Goal: Task Accomplishment & Management: Manage account settings

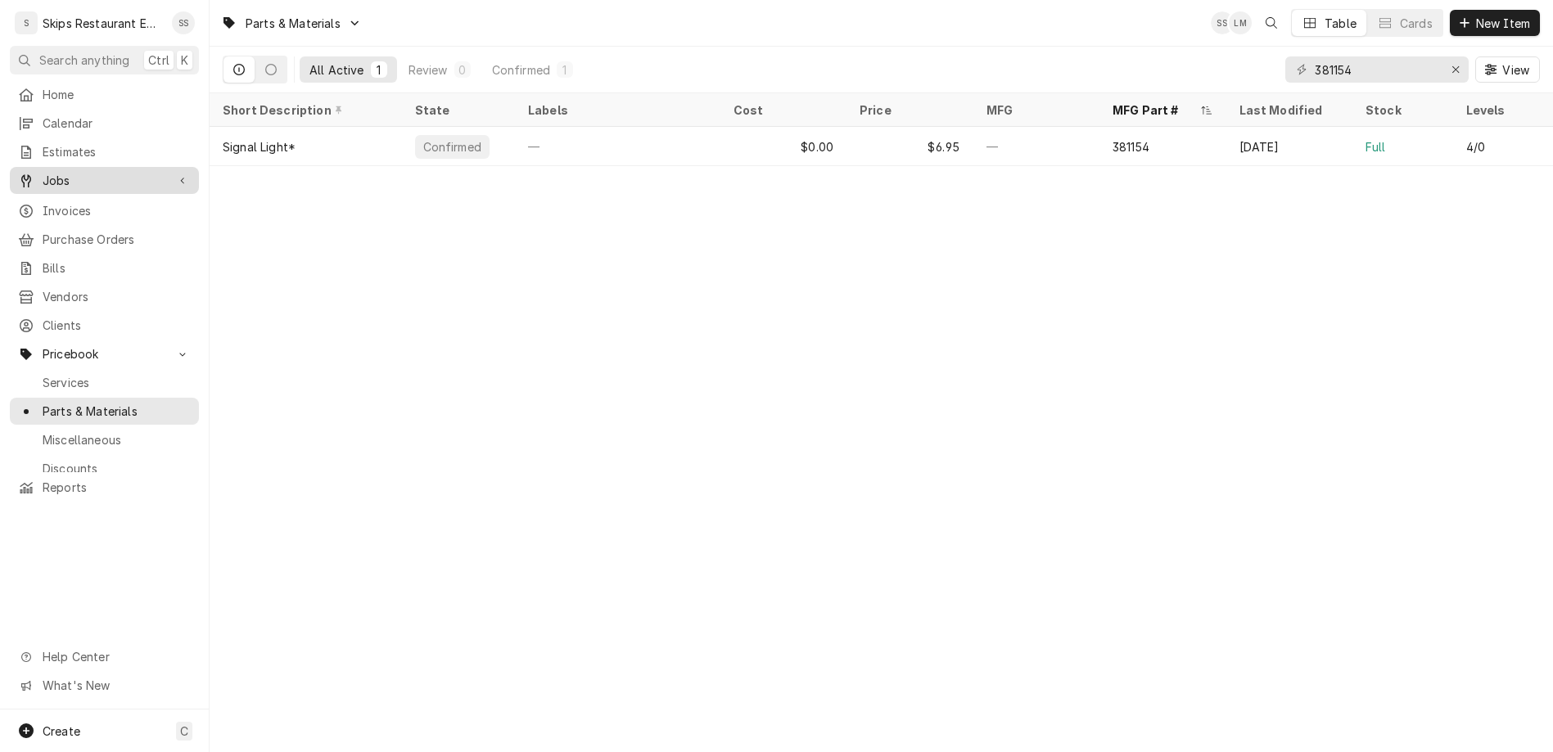
click at [59, 167] on link "Jobs" at bounding box center [104, 180] width 189 height 27
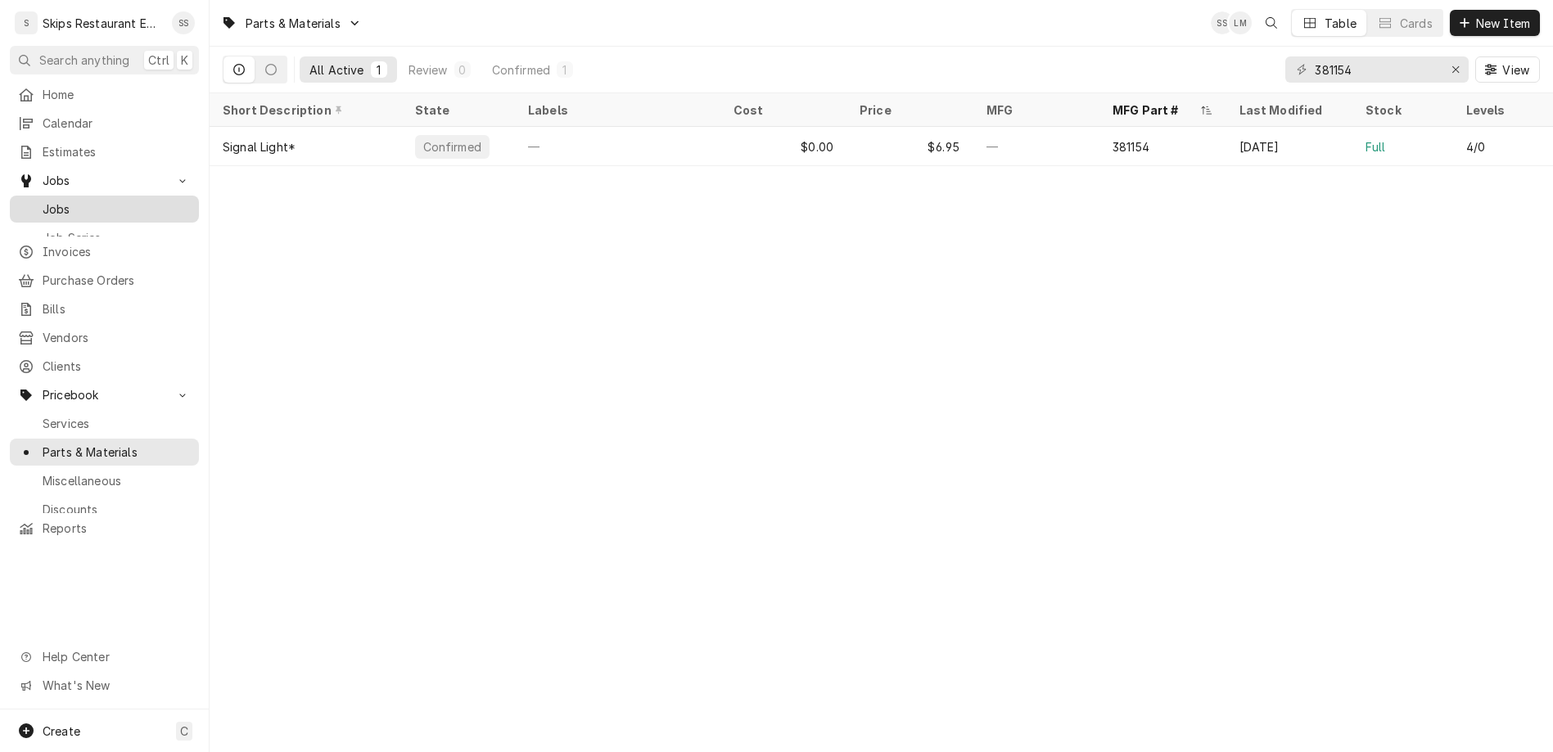
click at [47, 201] on span "Jobs" at bounding box center [117, 209] width 148 height 17
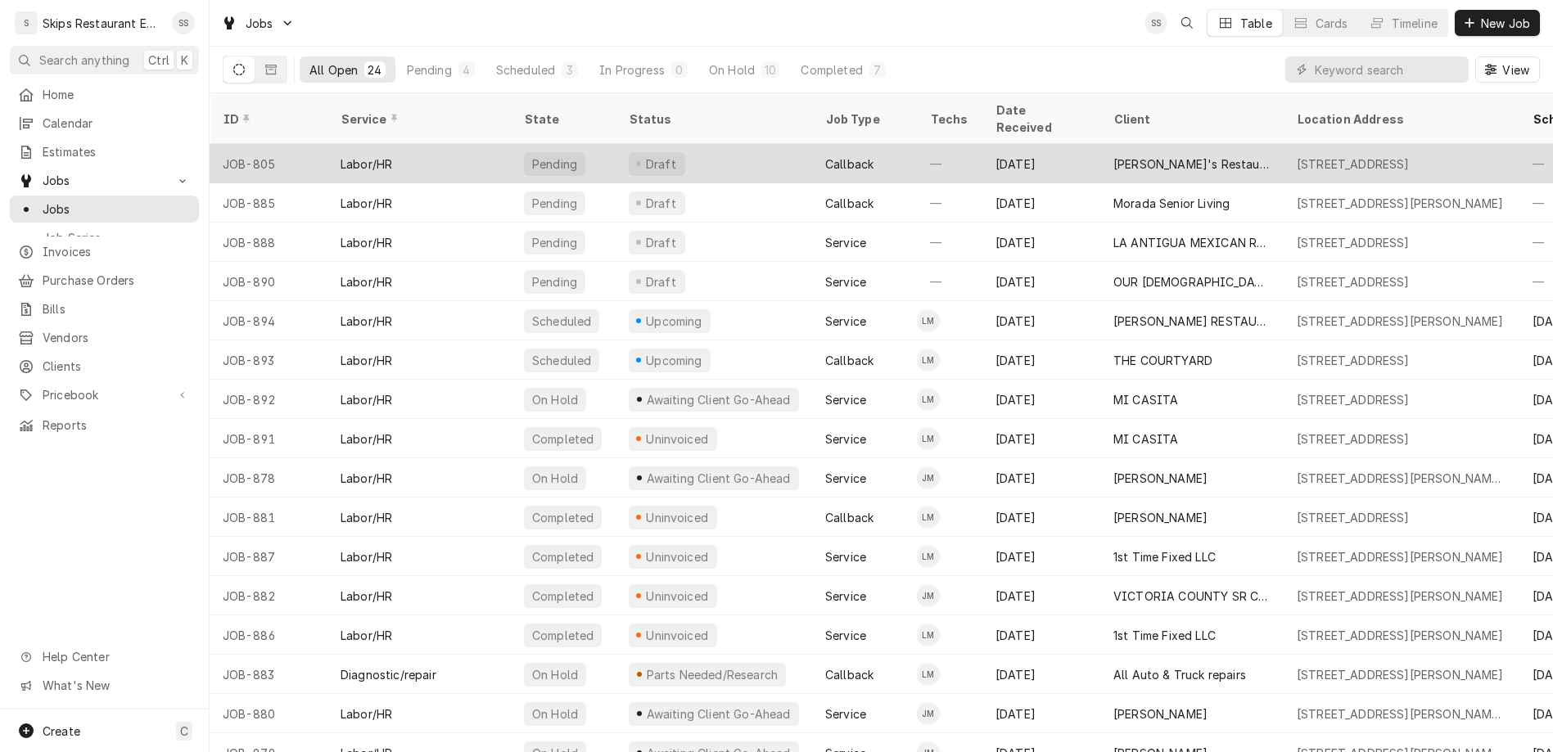
click at [1113, 156] on div "Wanda's Restaurant" at bounding box center [1191, 164] width 157 height 17
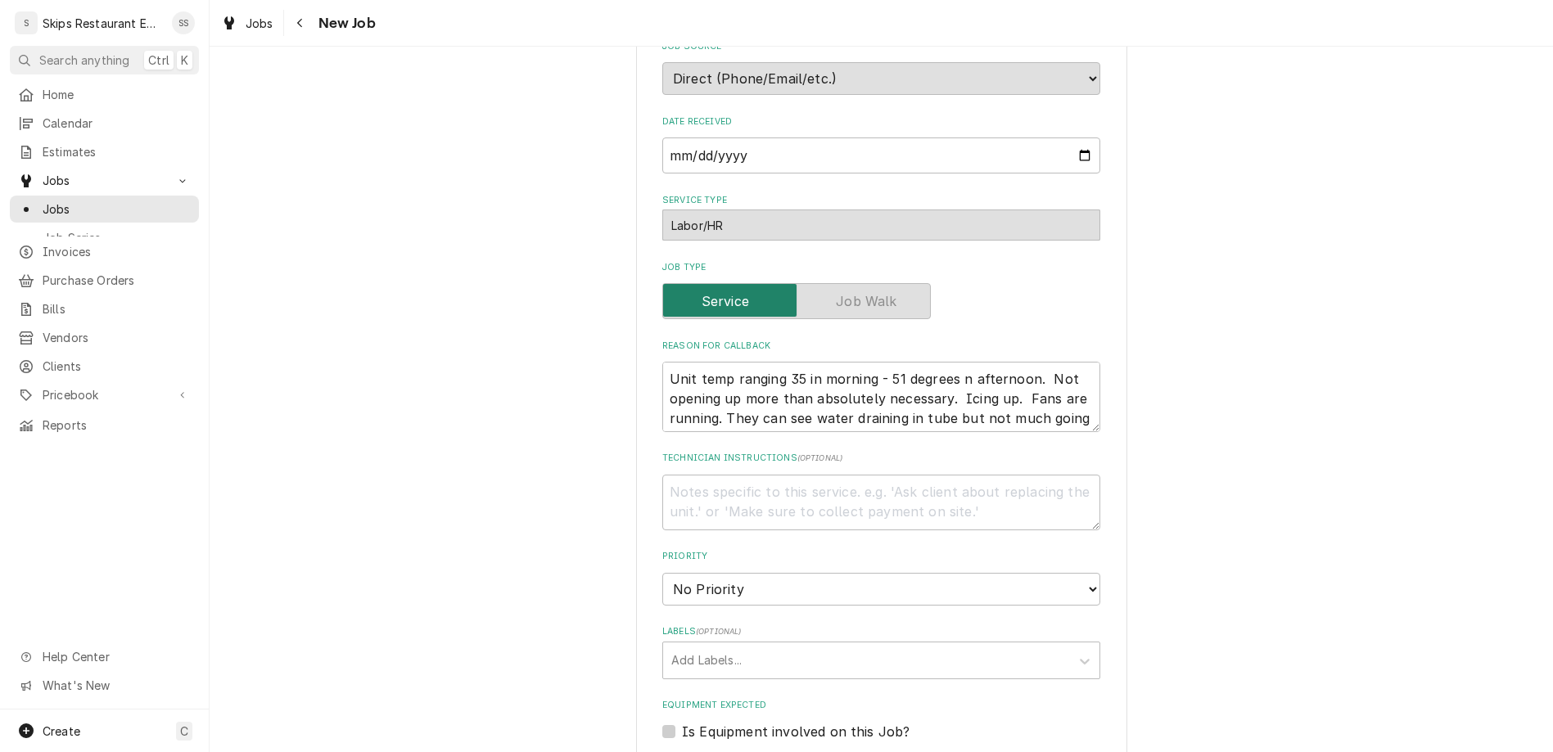
scroll to position [566, 0]
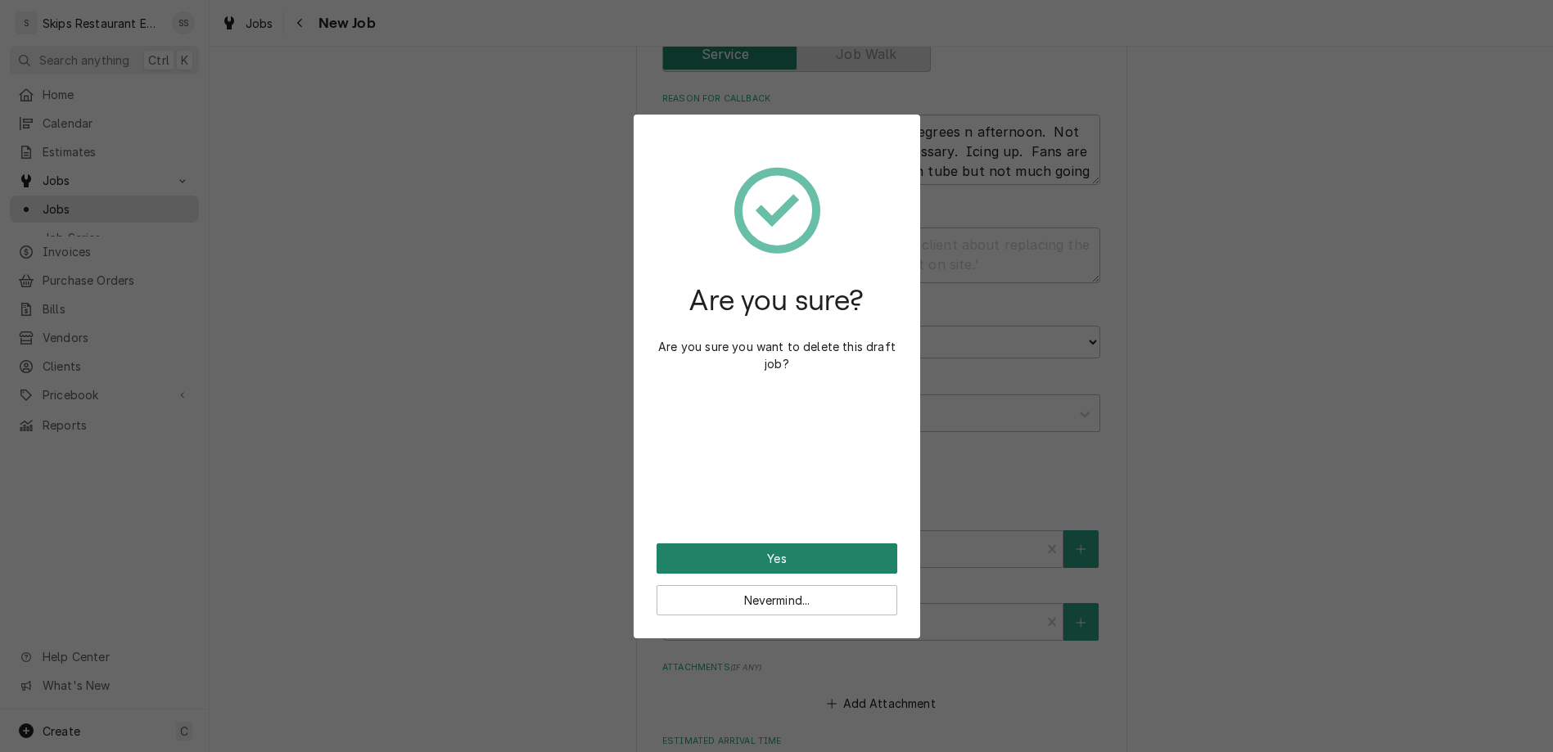
click at [762, 544] on button "Yes" at bounding box center [777, 559] width 241 height 30
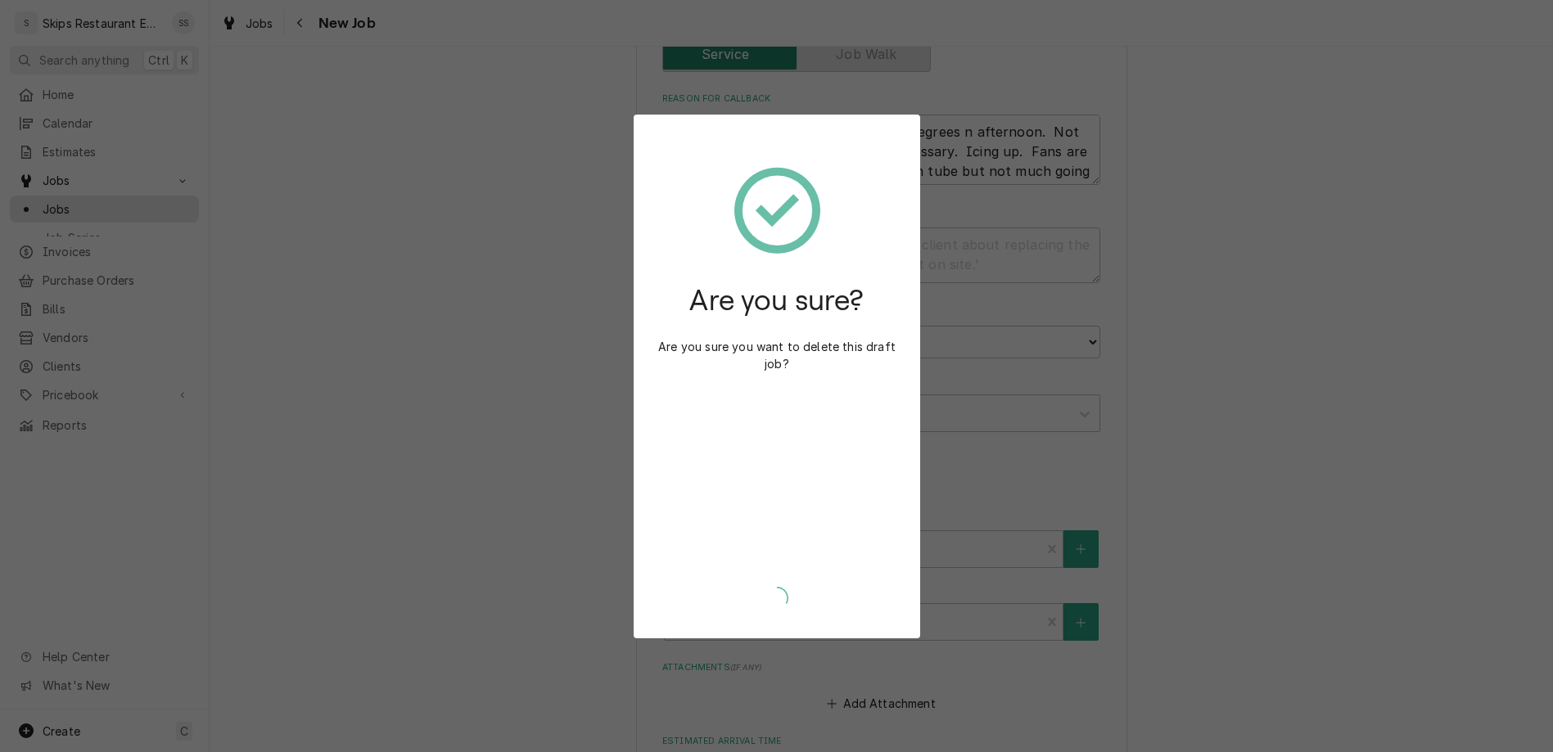
scroll to position [523, 0]
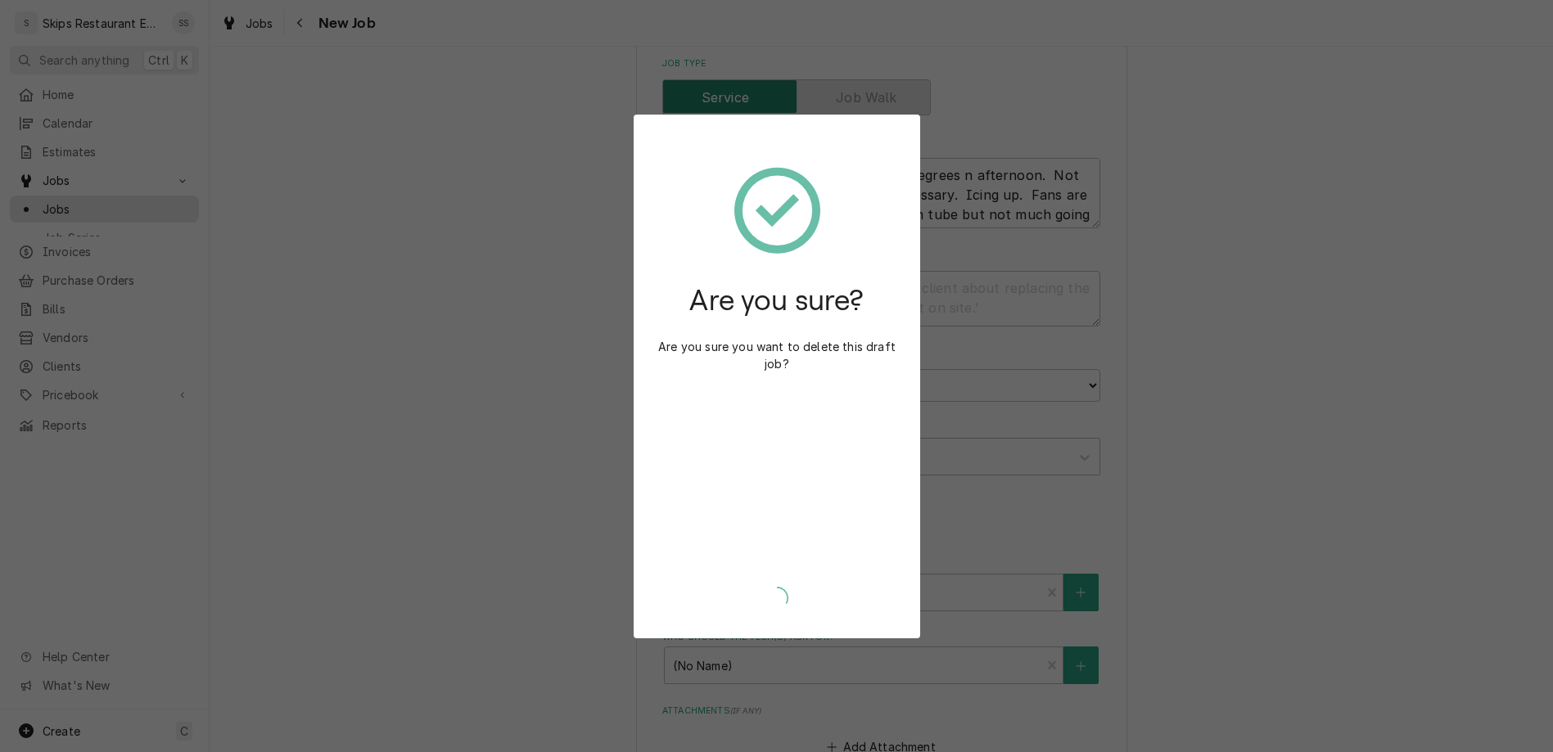
type textarea "x"
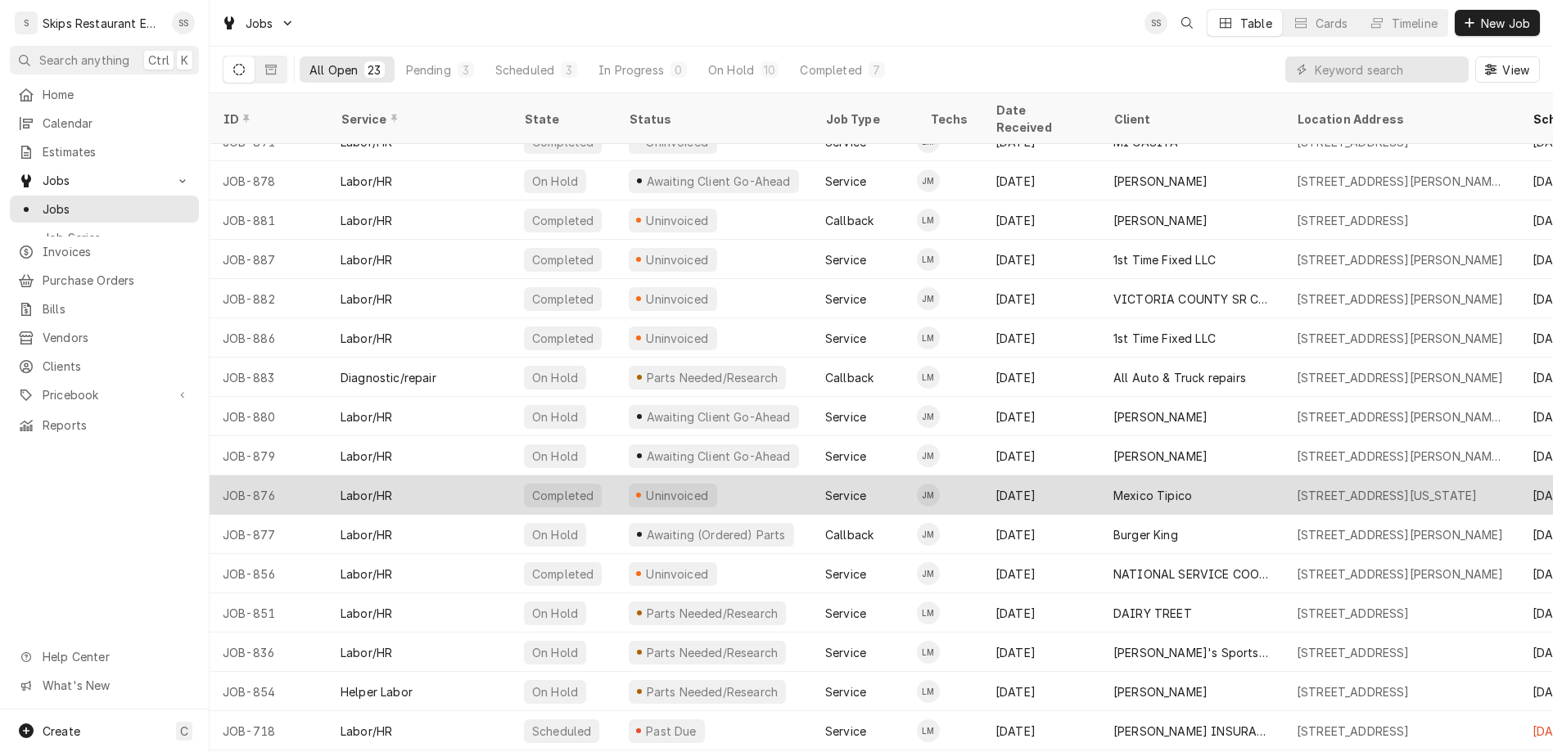
scroll to position [260, 0]
click at [1113, 485] on div "Mexico Tipico" at bounding box center [1152, 493] width 79 height 17
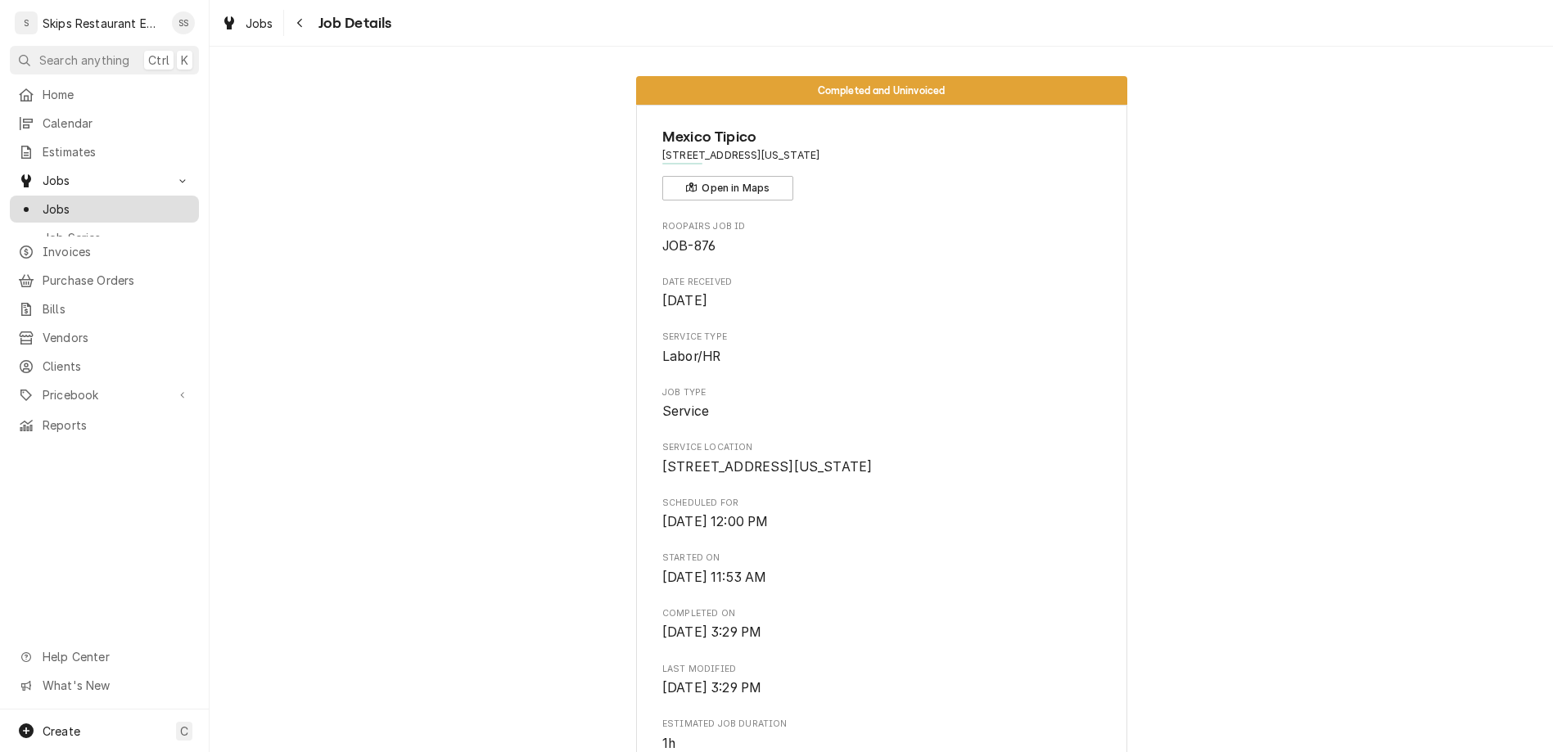
click at [43, 201] on span "Jobs" at bounding box center [117, 209] width 148 height 17
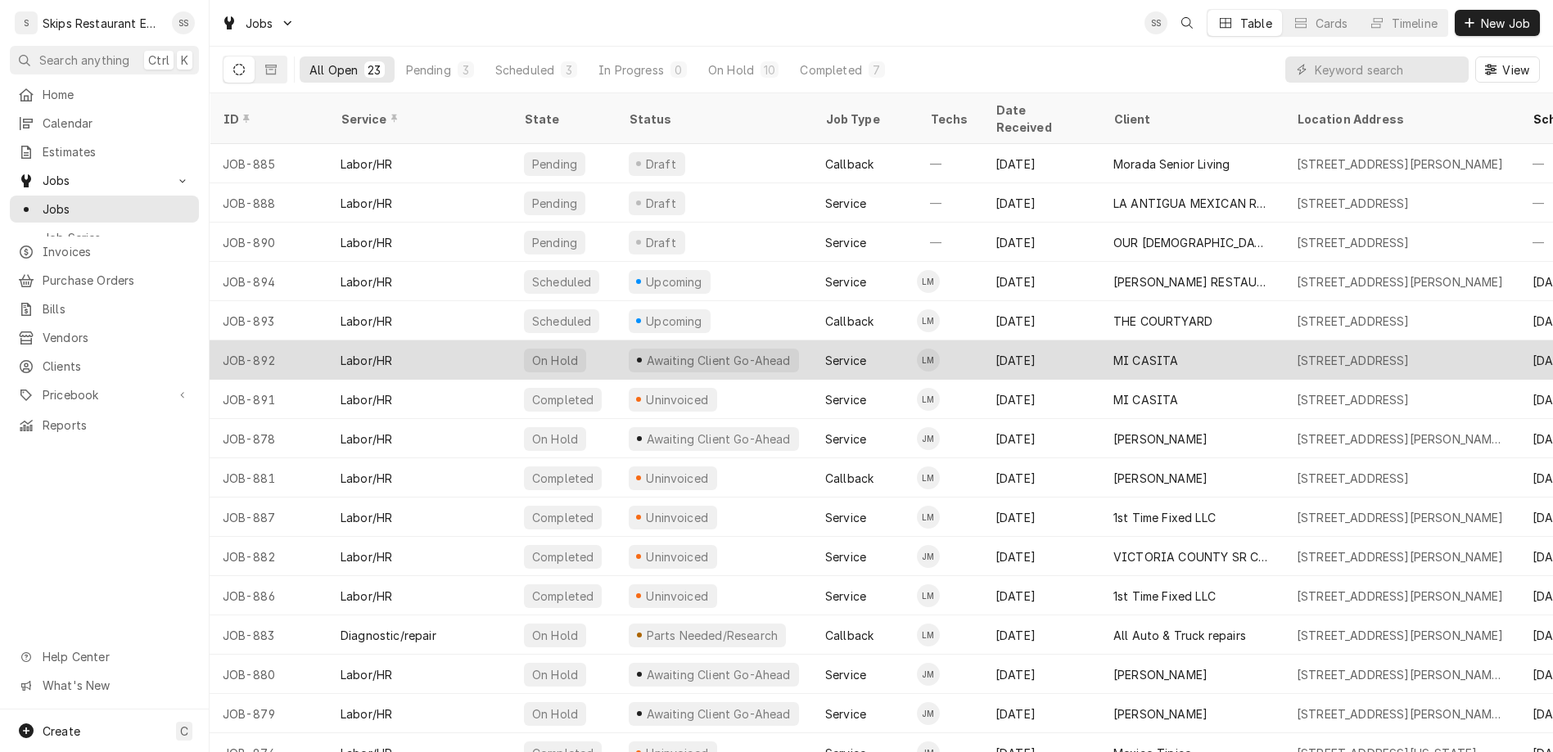
click at [1113, 352] on div "MI CASITA" at bounding box center [1145, 360] width 65 height 17
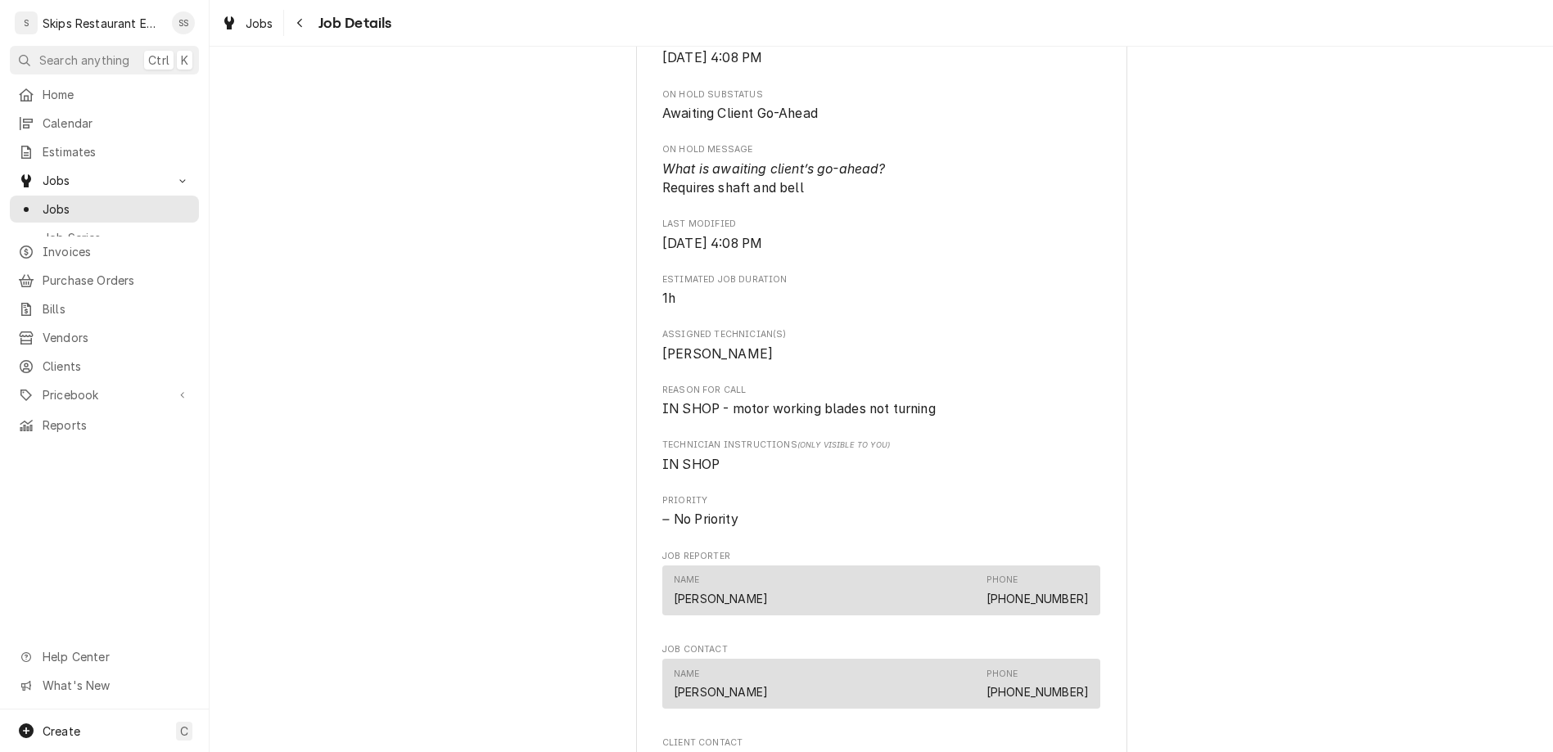
scroll to position [766, 0]
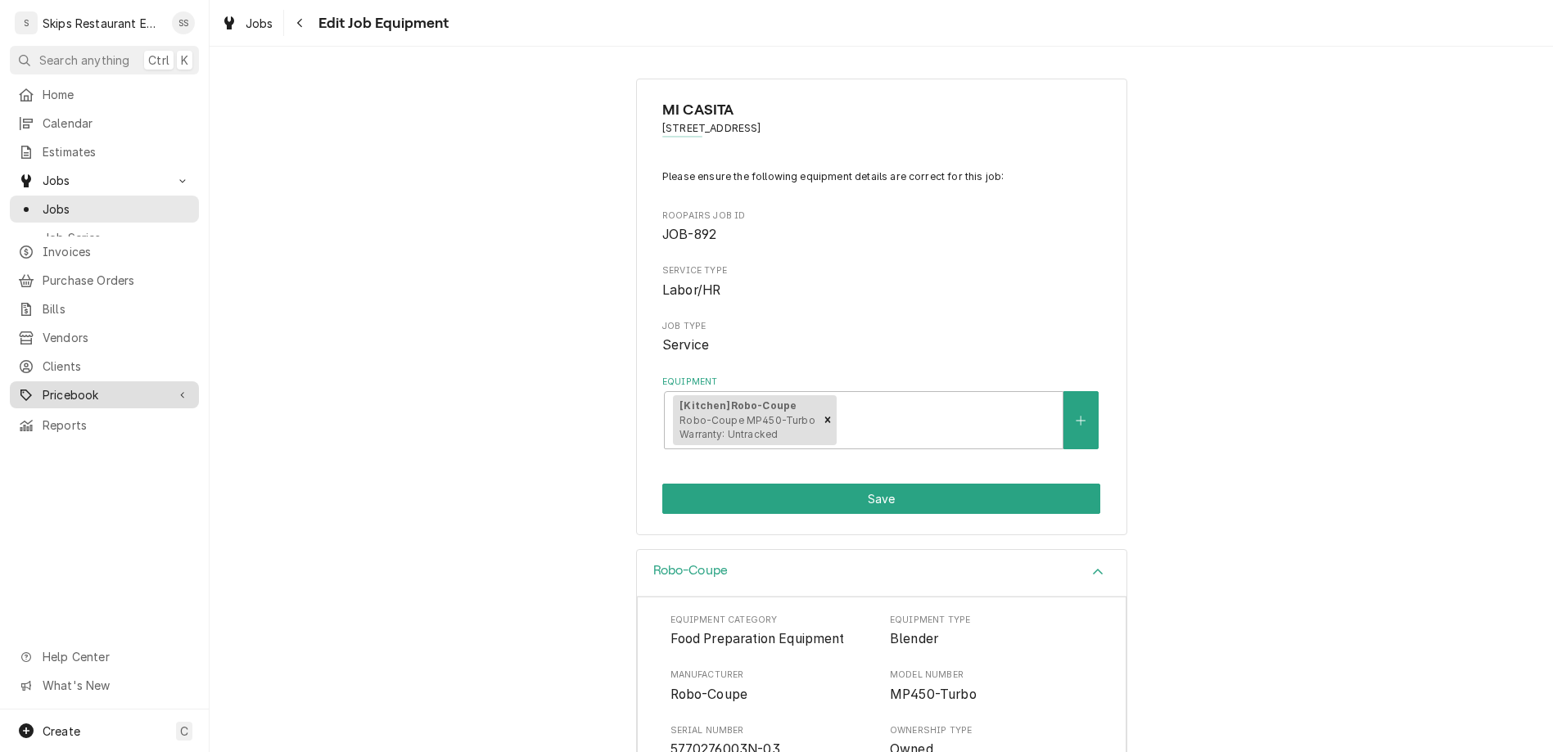
click at [30, 386] on div "Pricebook" at bounding box center [92, 394] width 148 height 17
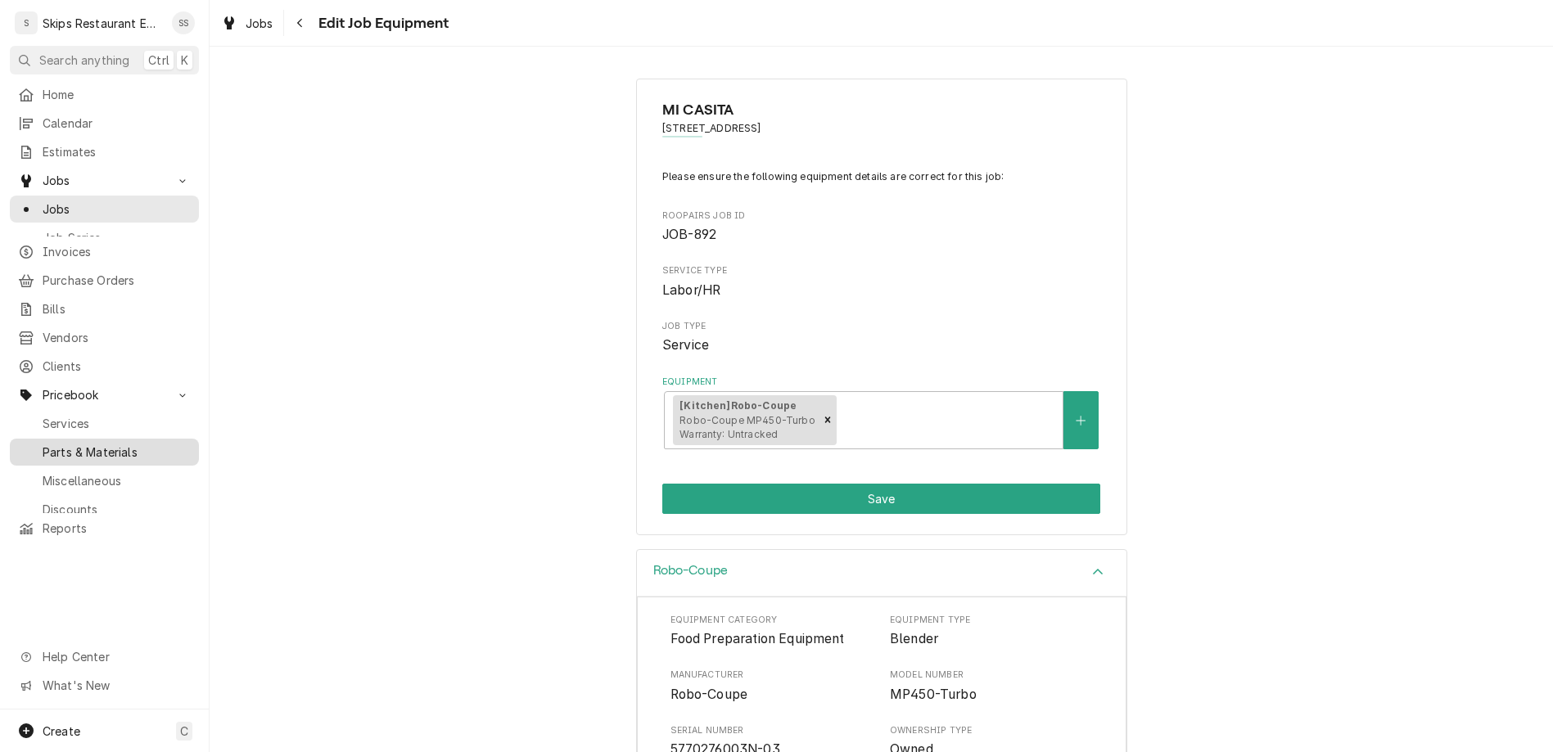
click at [43, 444] on span "Parts & Materials" at bounding box center [117, 452] width 148 height 17
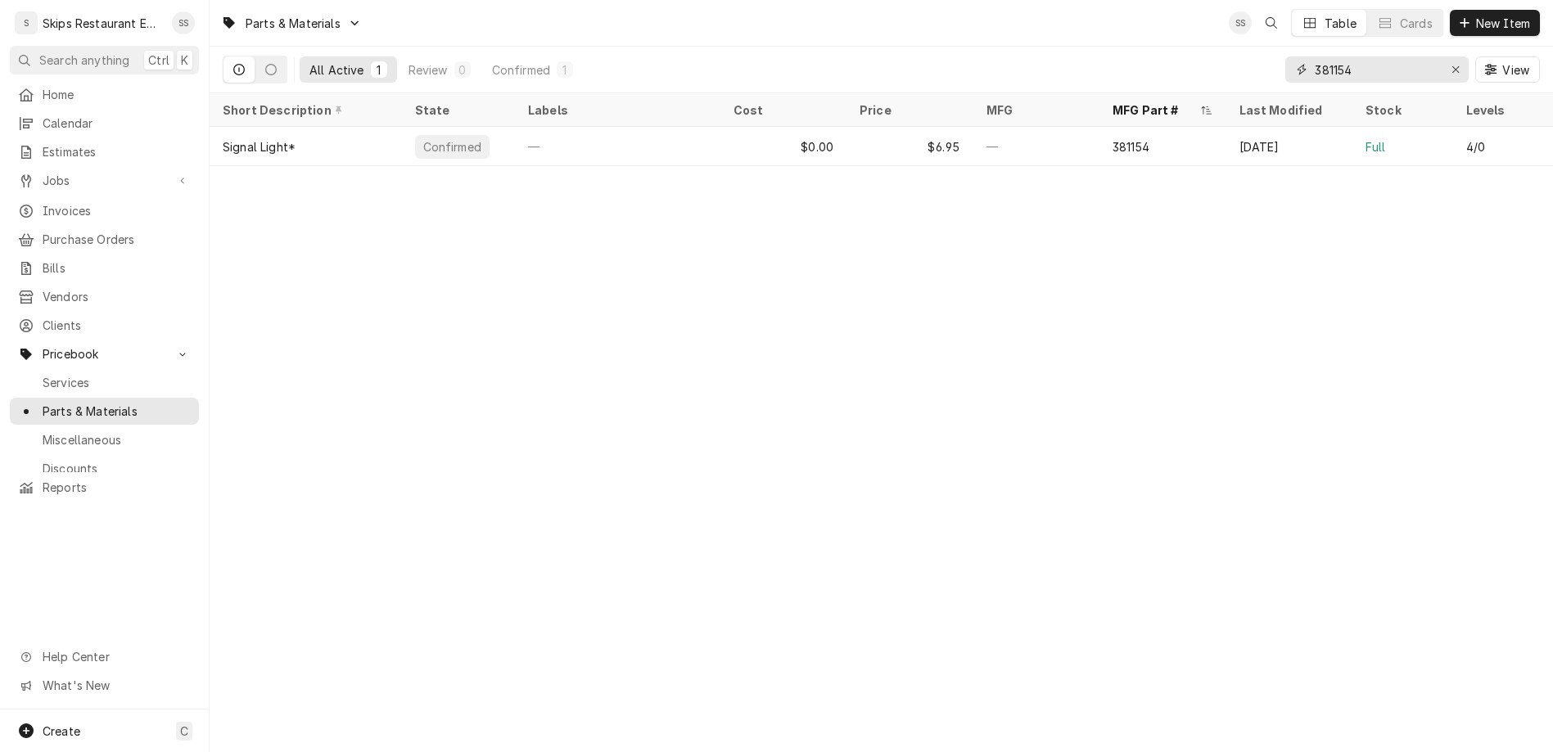
drag, startPoint x: 1422, startPoint y: 48, endPoint x: 1298, endPoint y: 67, distance: 125.8
click at [1315, 67] on input "381154" at bounding box center [1376, 69] width 123 height 26
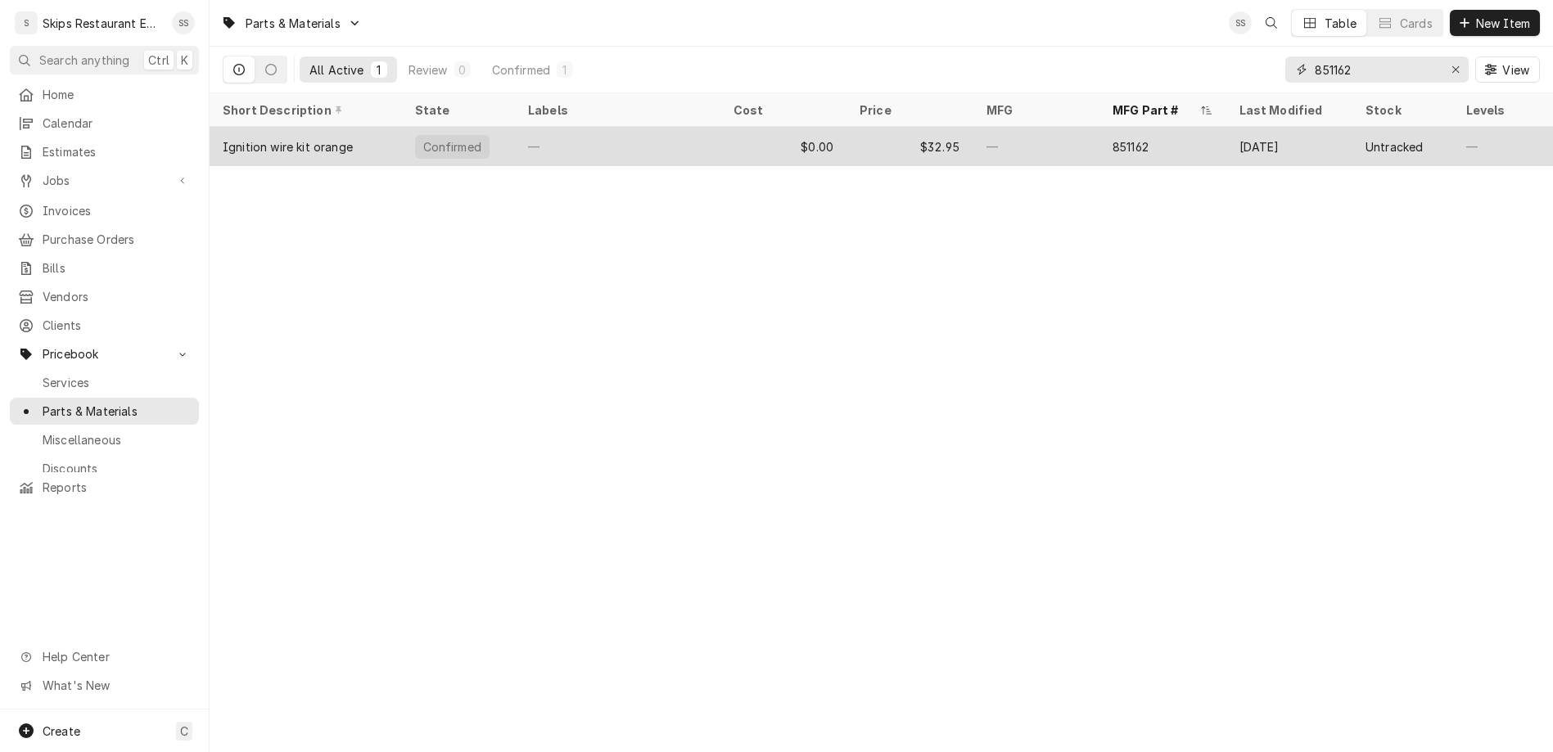
type input "851162"
click at [422, 138] on div "Confirmed" at bounding box center [452, 146] width 61 height 17
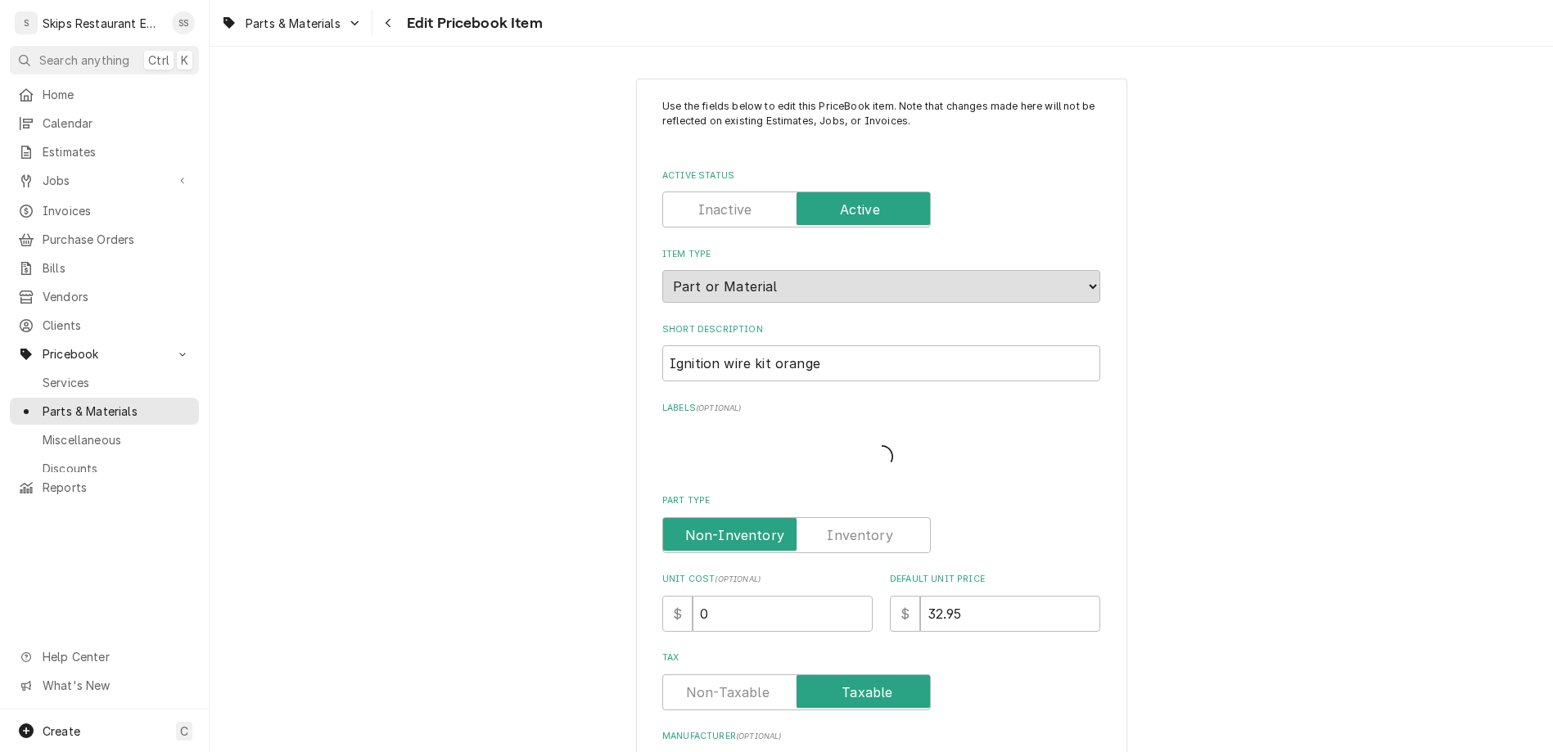
type textarea "x"
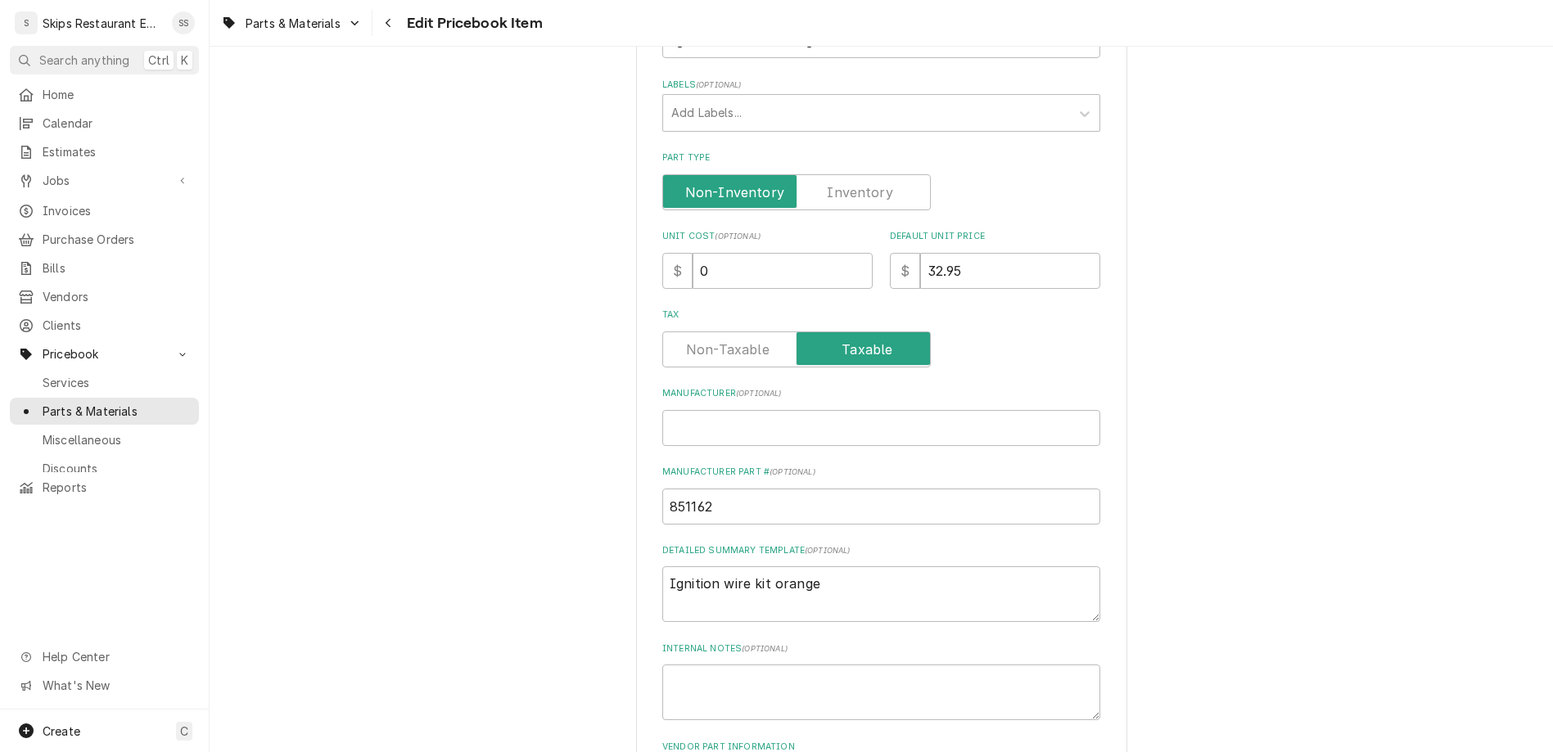
scroll to position [68, 0]
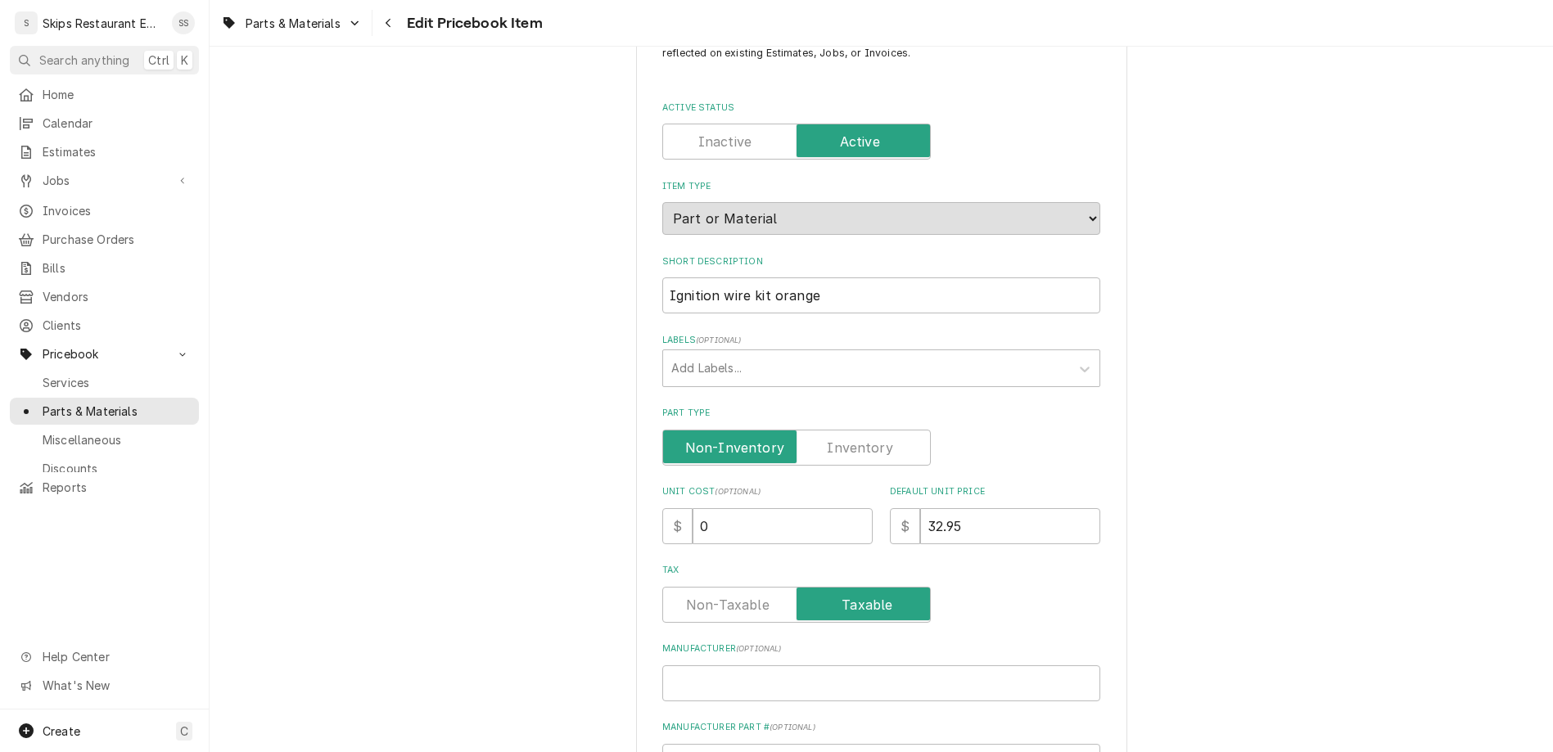
click at [833, 336] on div "Use the fields below to edit this PriceBook item. Note that changes made here w…" at bounding box center [881, 568] width 438 height 1074
click at [830, 430] on label "Part Type" at bounding box center [796, 448] width 269 height 36
click at [830, 430] on input "Part Type" at bounding box center [797, 448] width 254 height 36
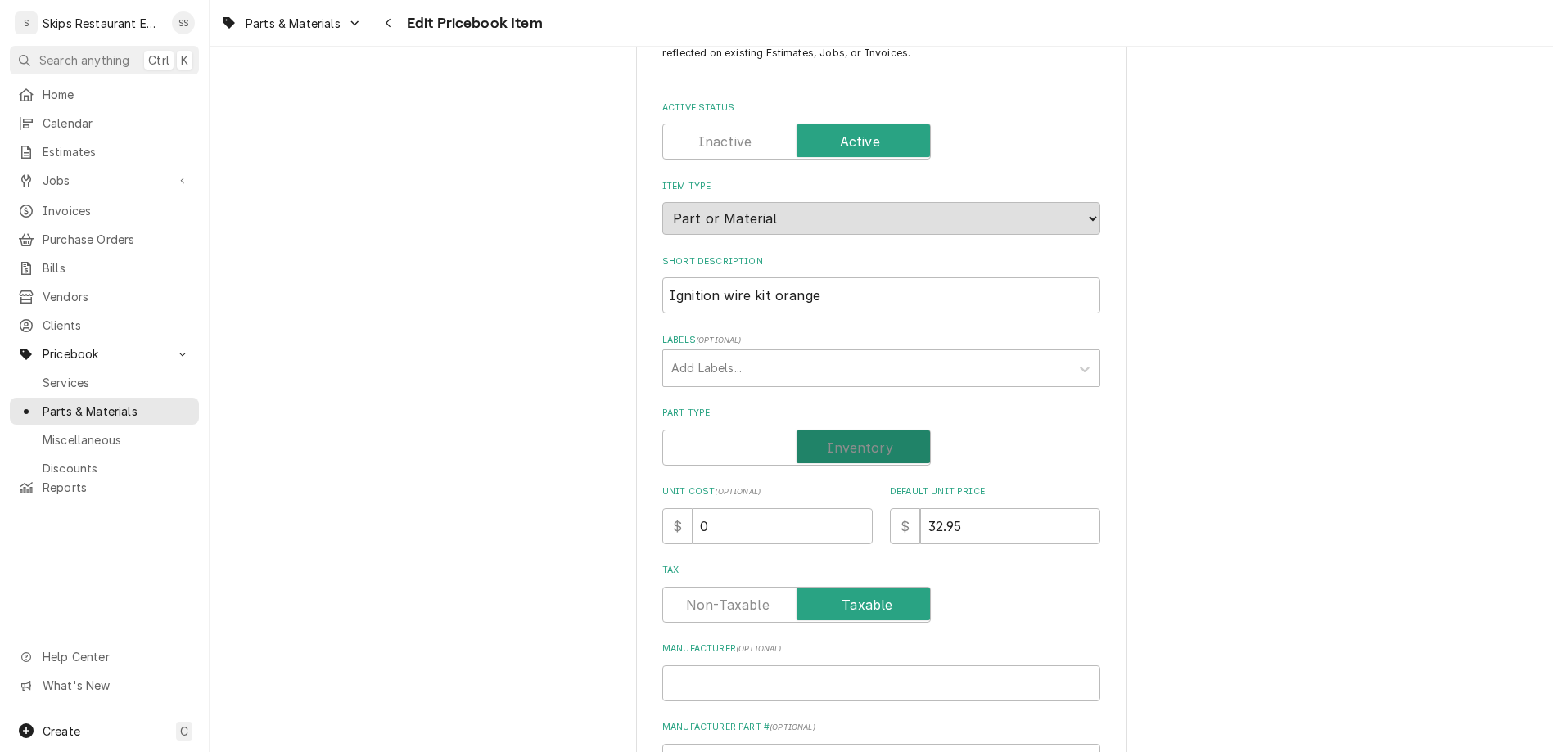
checkbox input "true"
type textarea "x"
click at [938, 508] on input "32.95" at bounding box center [1010, 526] width 180 height 36
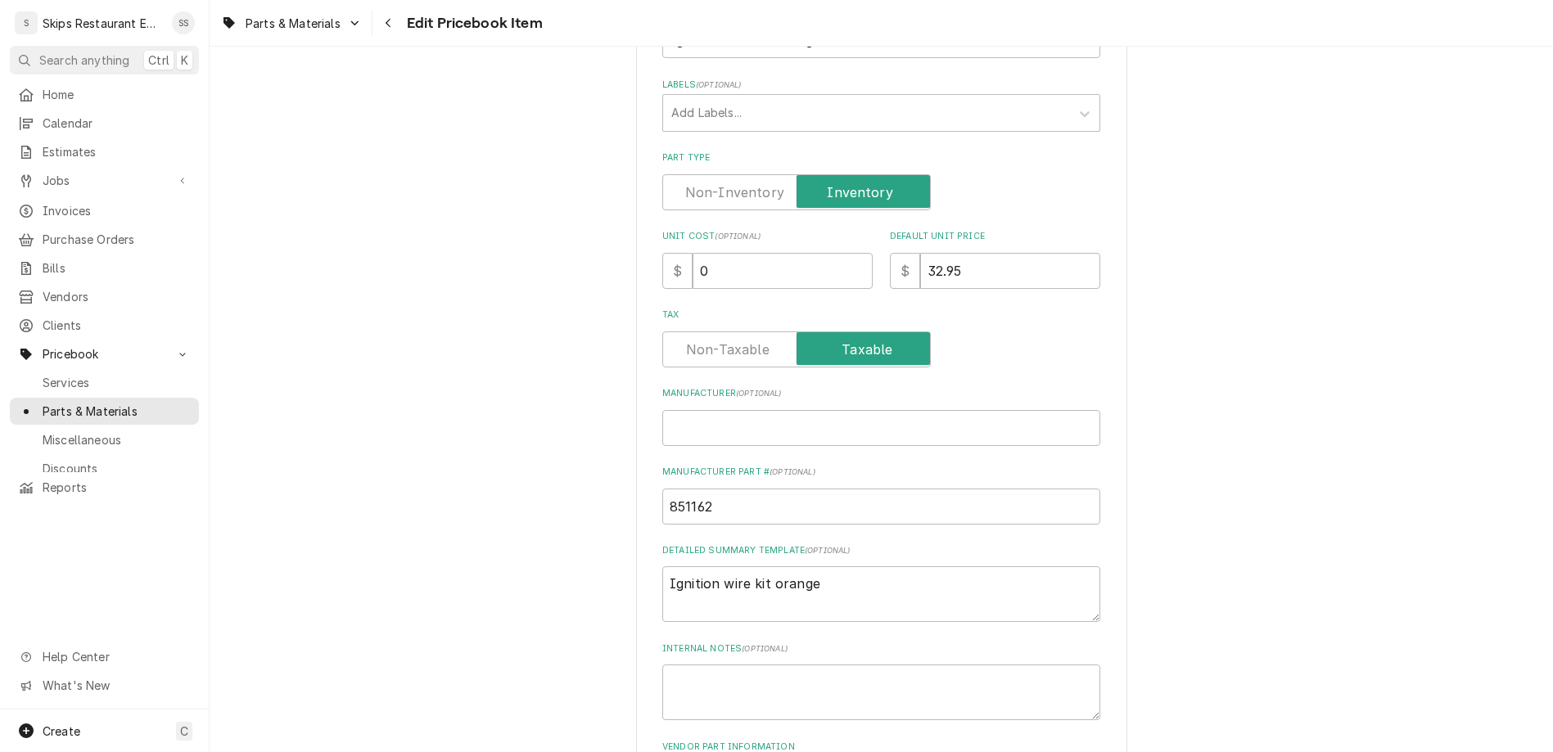
scroll to position [451, 0]
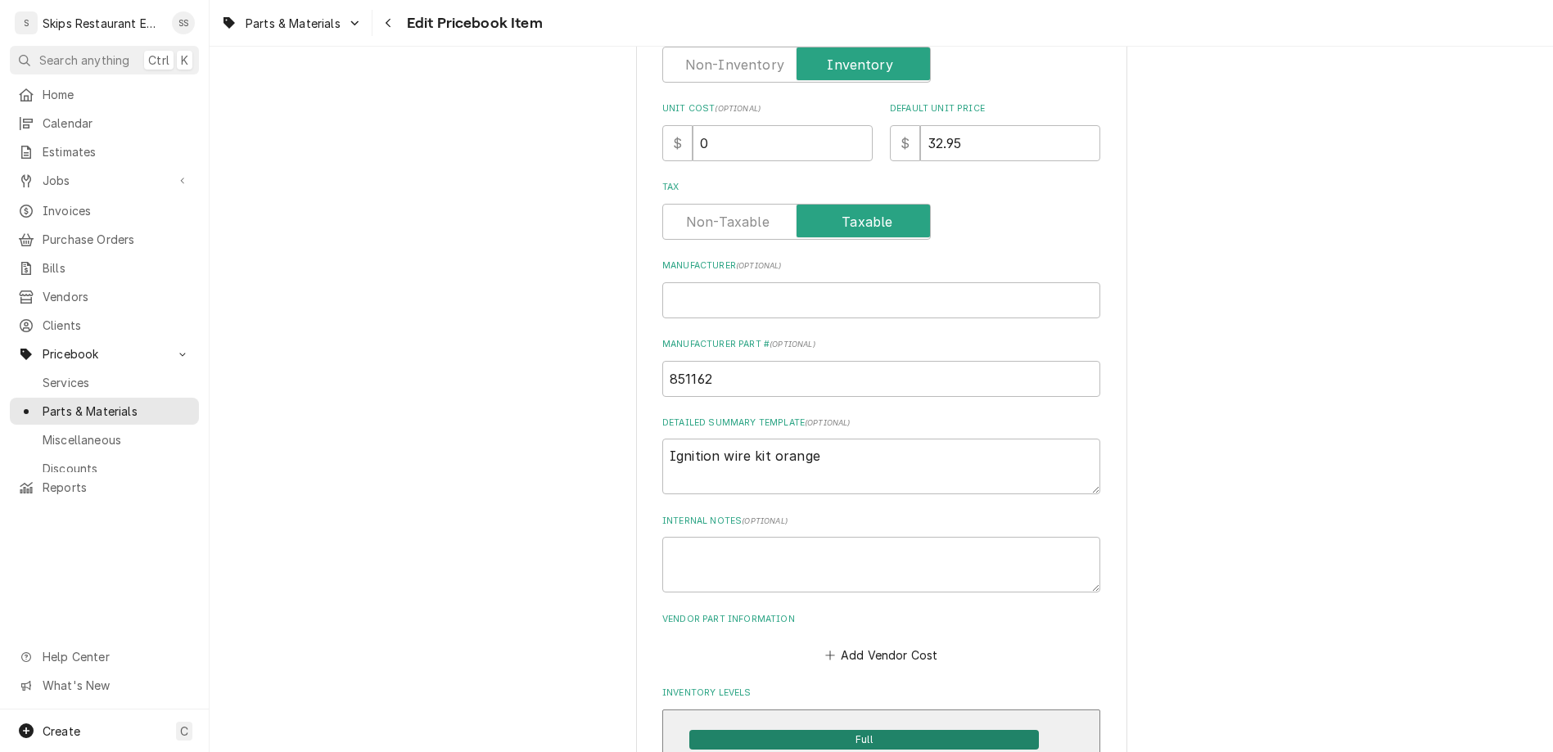
click at [824, 730] on span "Full" at bounding box center [864, 740] width 350 height 20
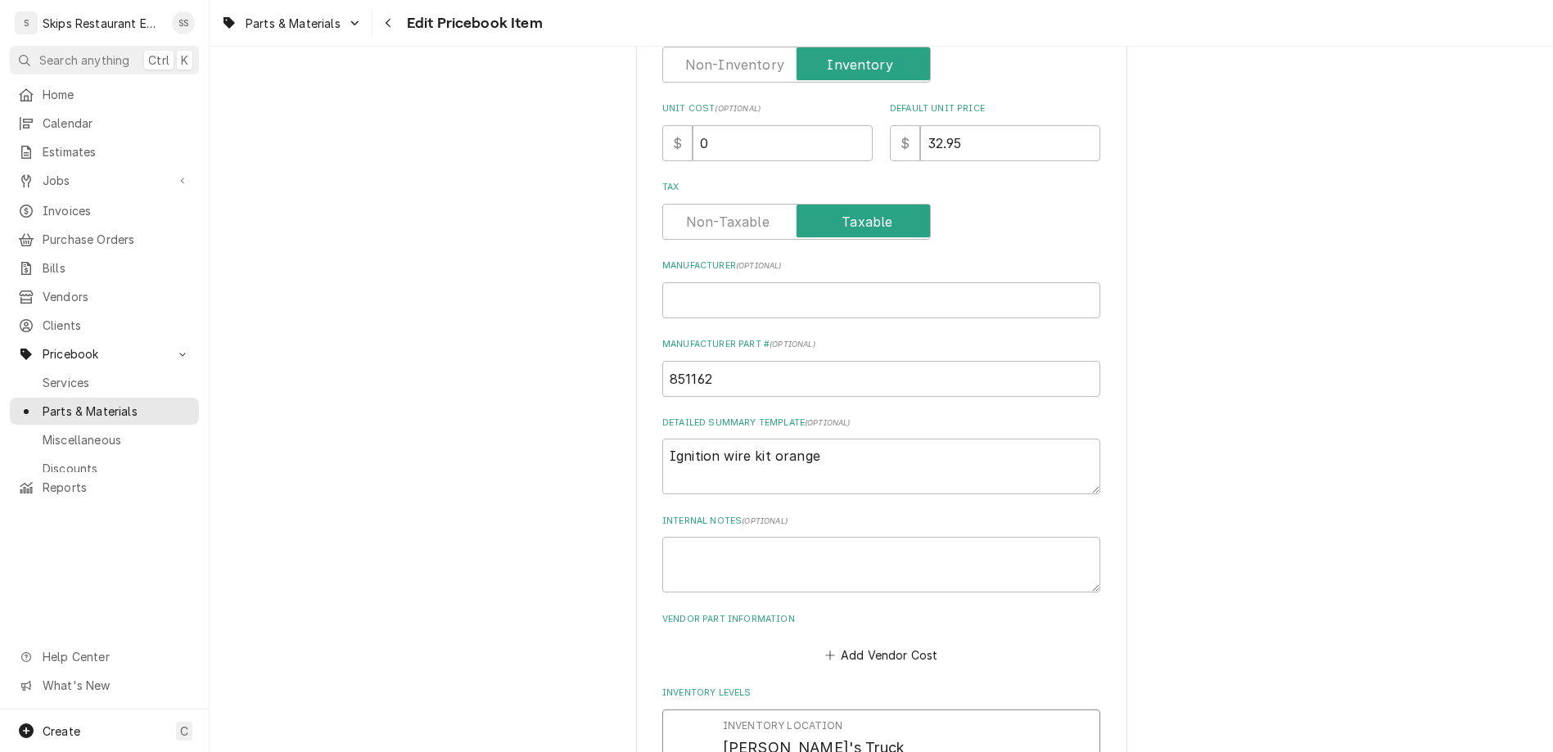
drag, startPoint x: 757, startPoint y: 535, endPoint x: 678, endPoint y: 551, distance: 80.9
type input "1"
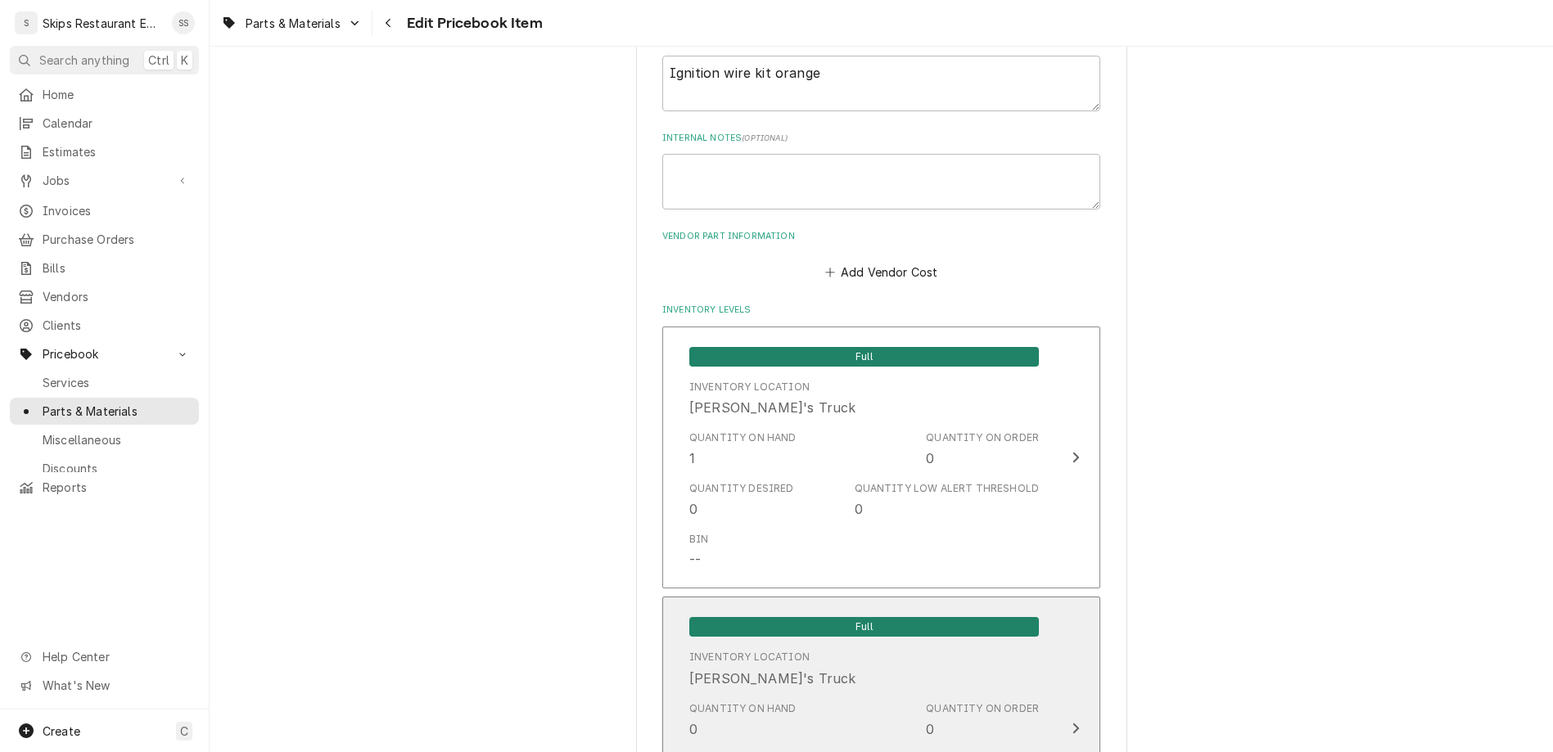
scroll to position [898, 0]
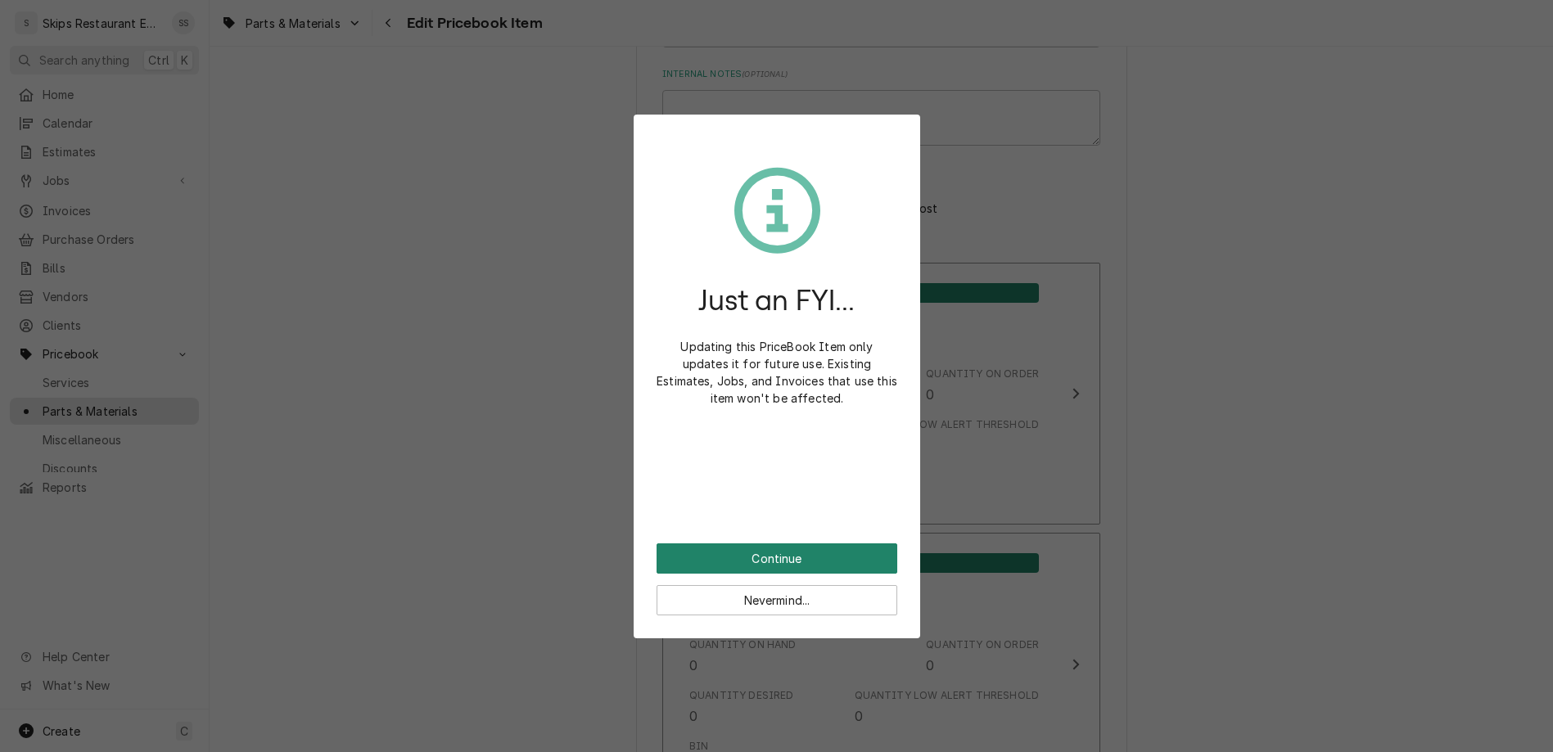
click at [752, 544] on button "Continue" at bounding box center [777, 559] width 241 height 30
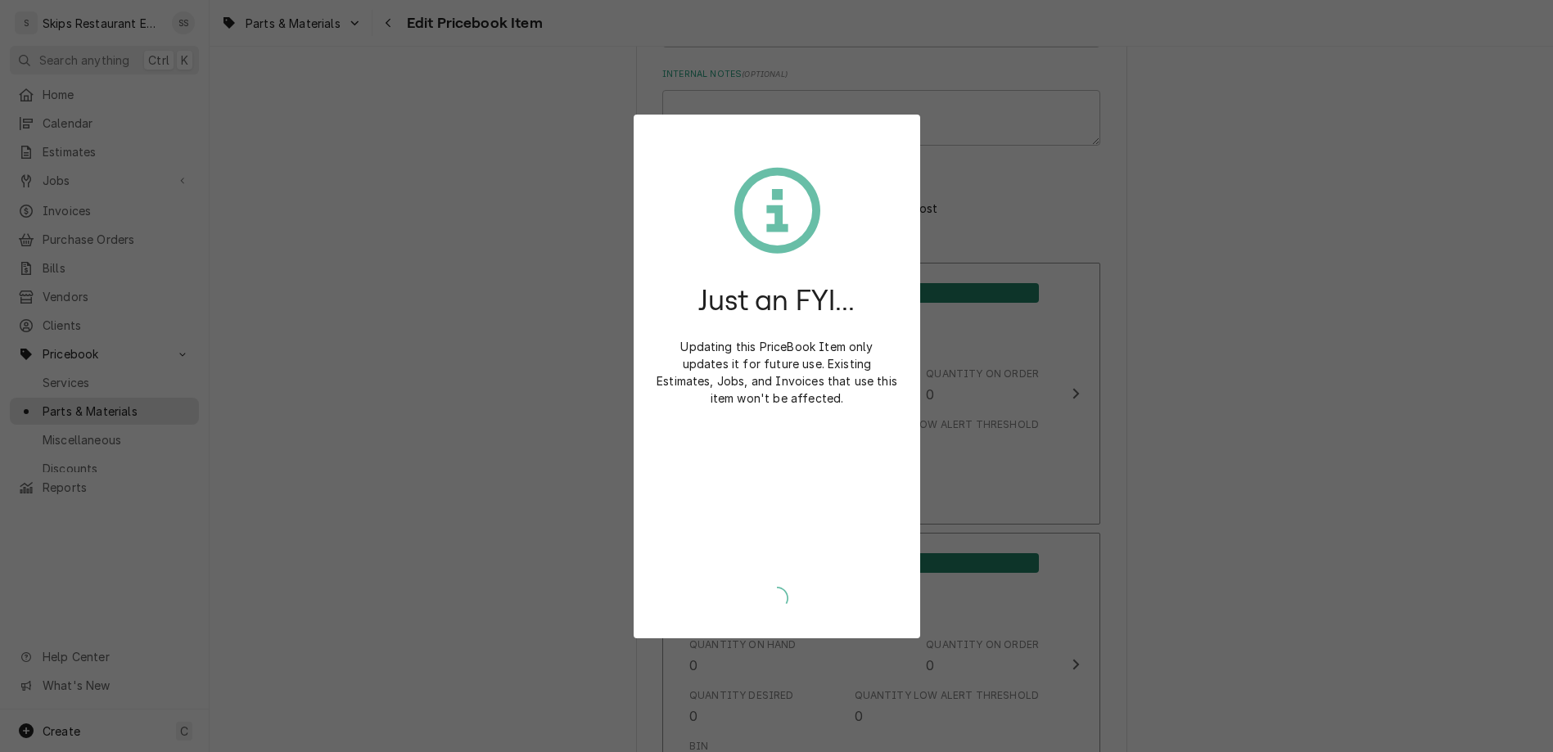
type textarea "x"
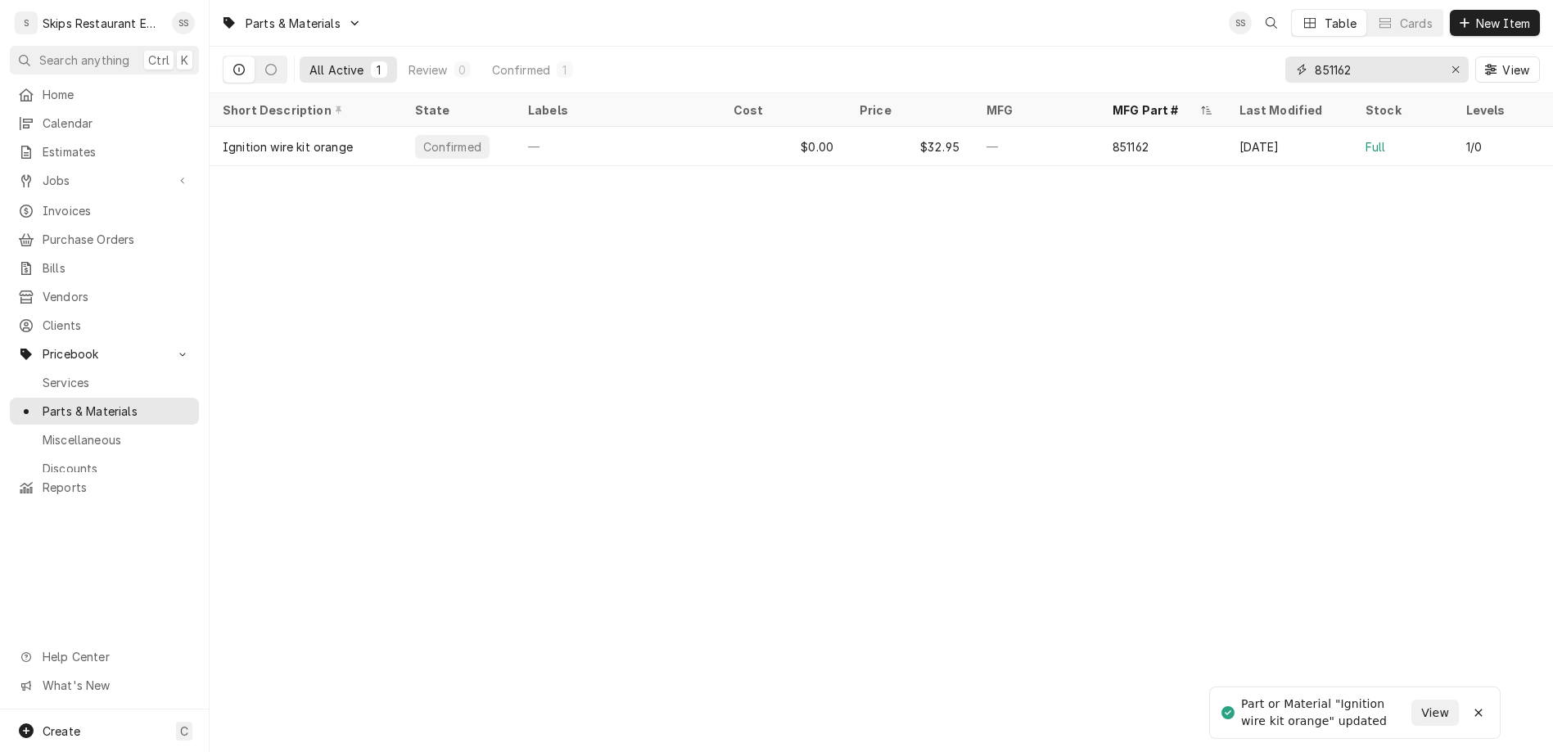
drag, startPoint x: 1413, startPoint y: 50, endPoint x: 1273, endPoint y: 64, distance: 140.7
click at [1315, 64] on input "851162" at bounding box center [1376, 69] width 123 height 26
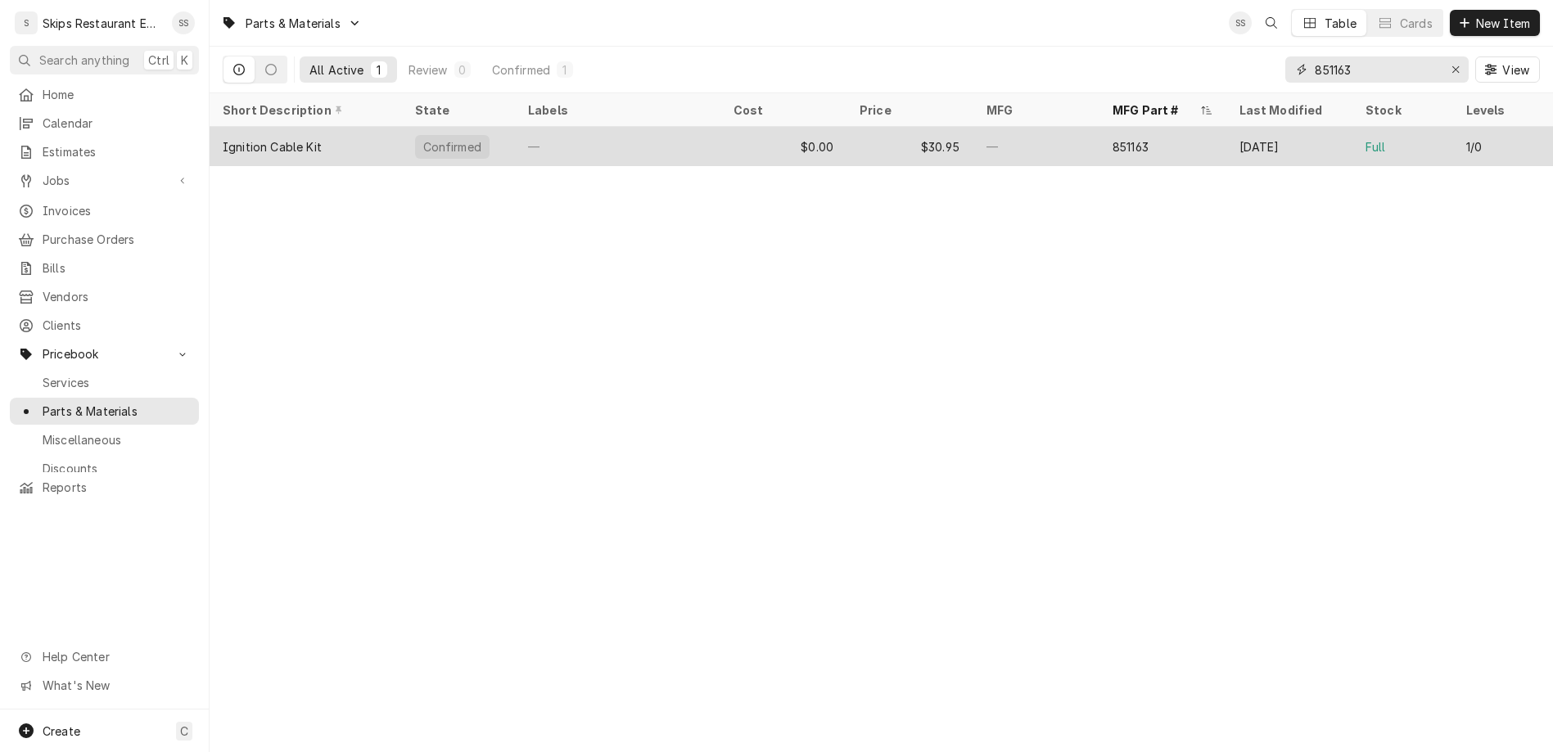
type input "851163"
click at [799, 127] on div "$0.00" at bounding box center [783, 146] width 127 height 39
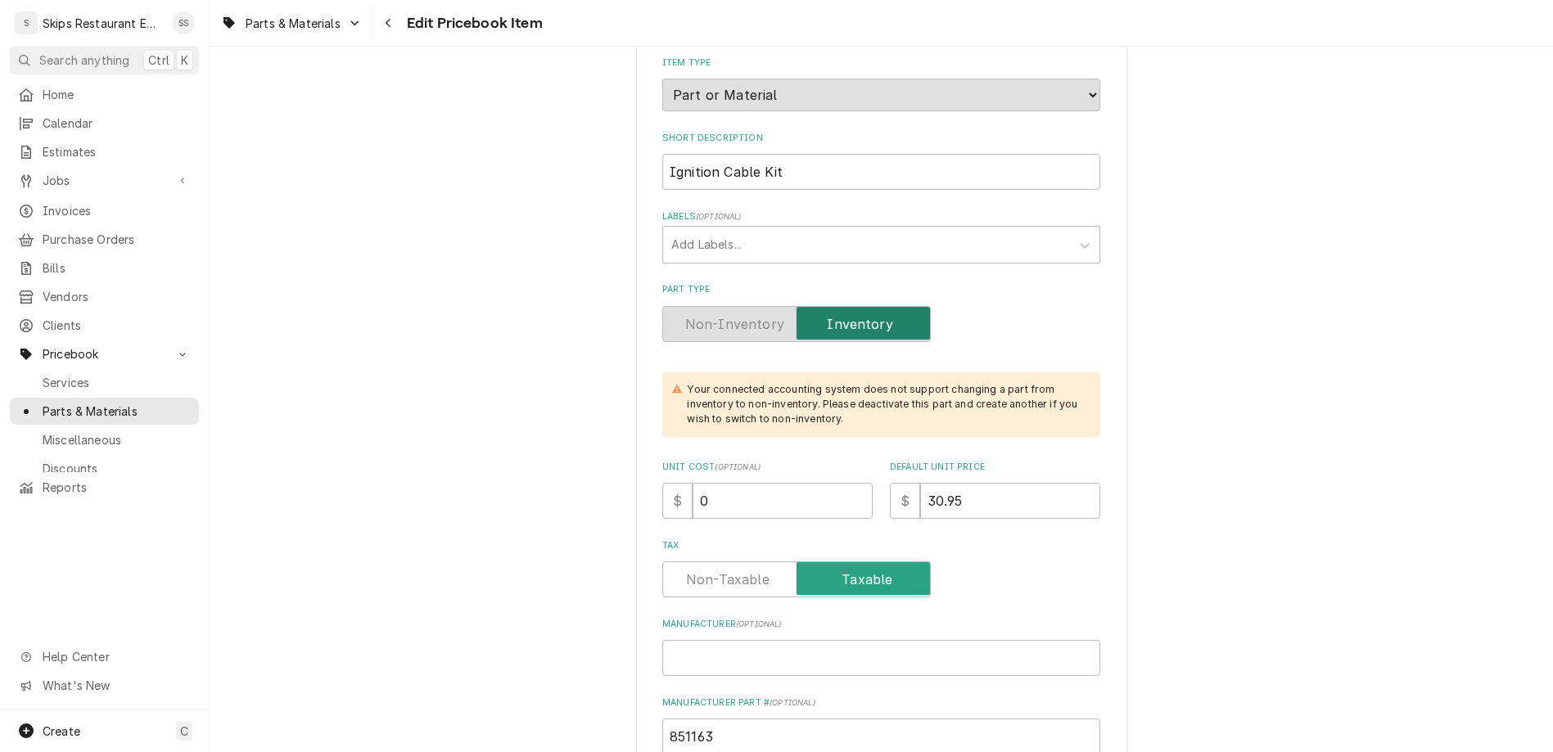
scroll to position [511, 0]
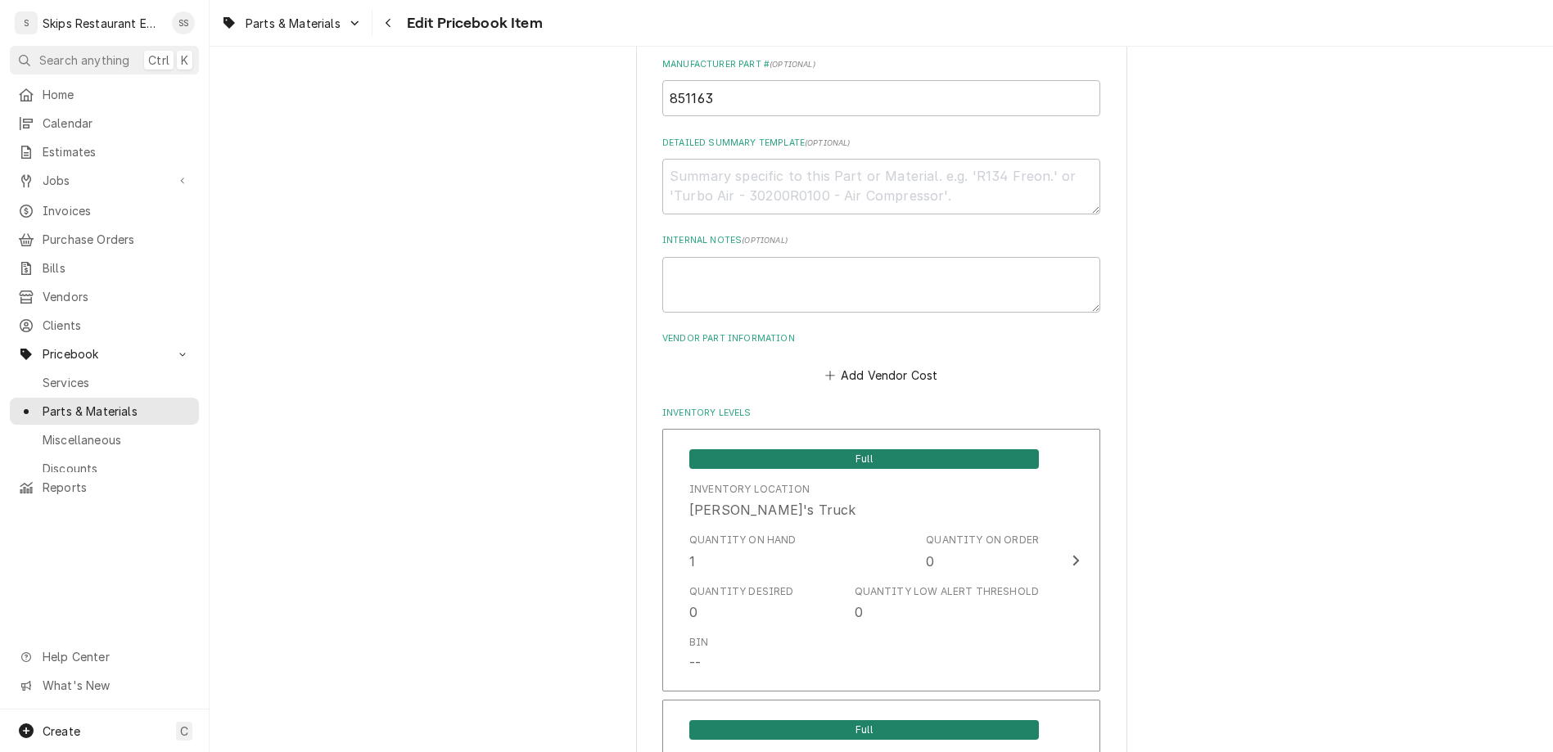
scroll to position [1097, 0]
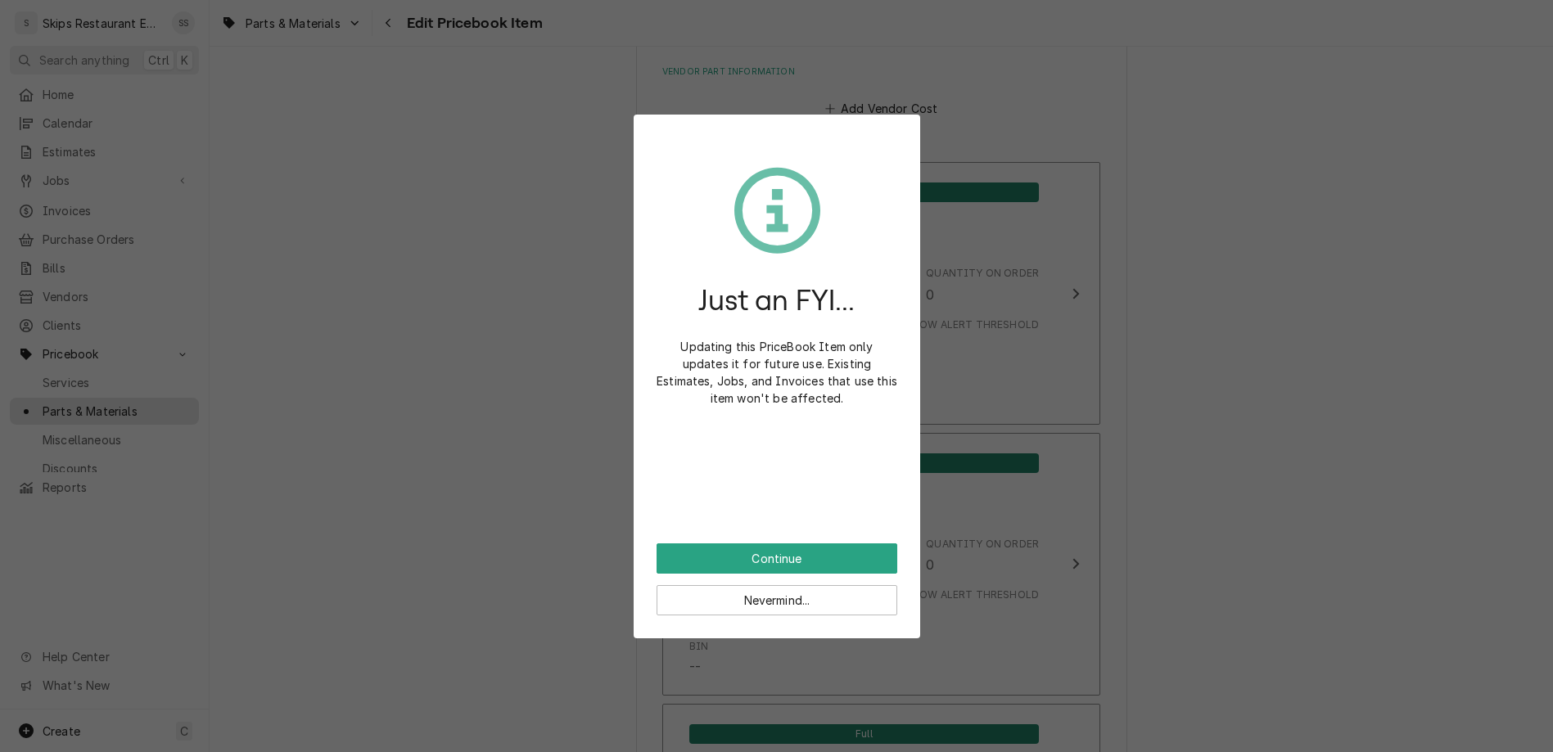
click at [752, 544] on div "Continue Nevermind..." at bounding box center [777, 580] width 241 height 72
click at [755, 544] on button "Continue" at bounding box center [777, 559] width 241 height 30
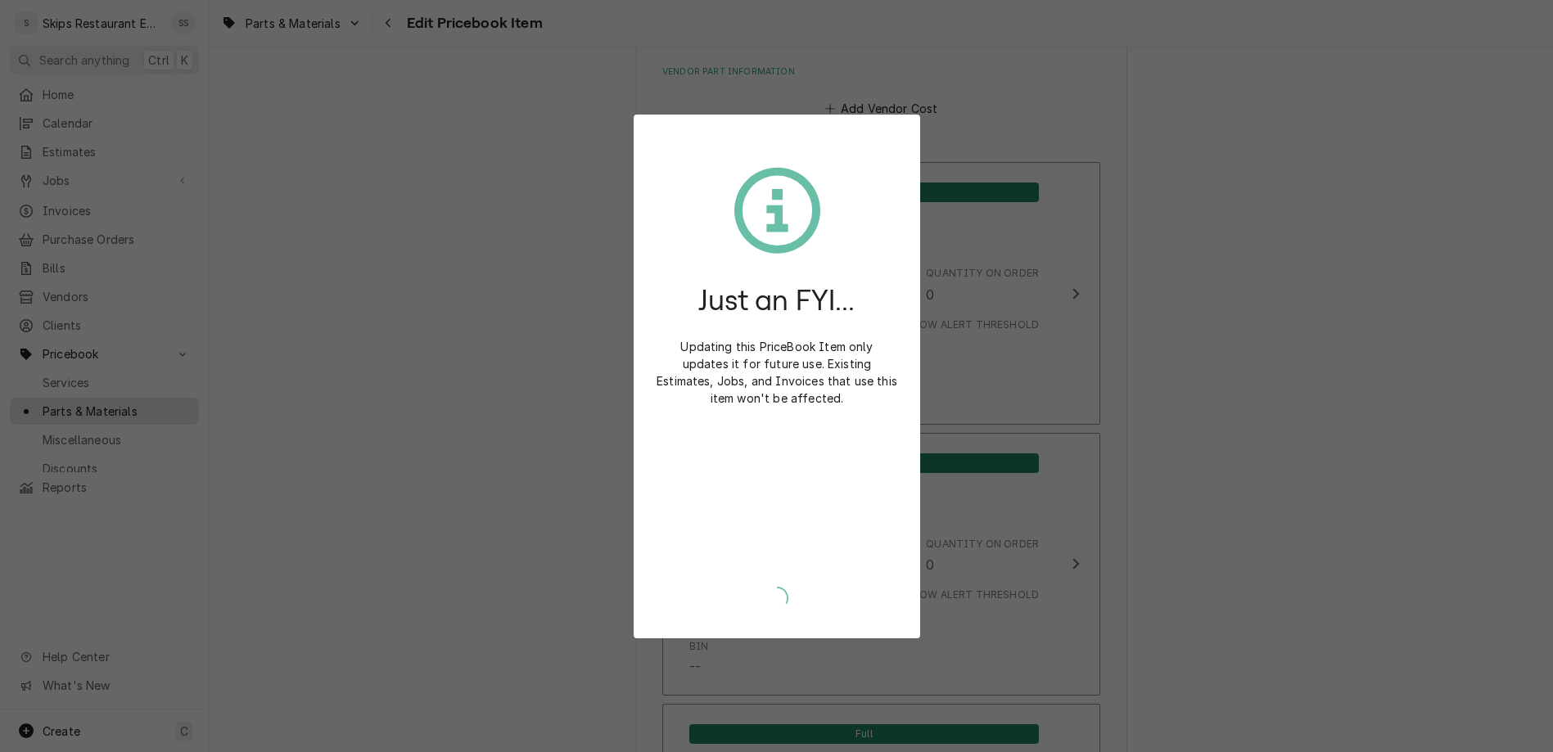
scroll to position [1090, 0]
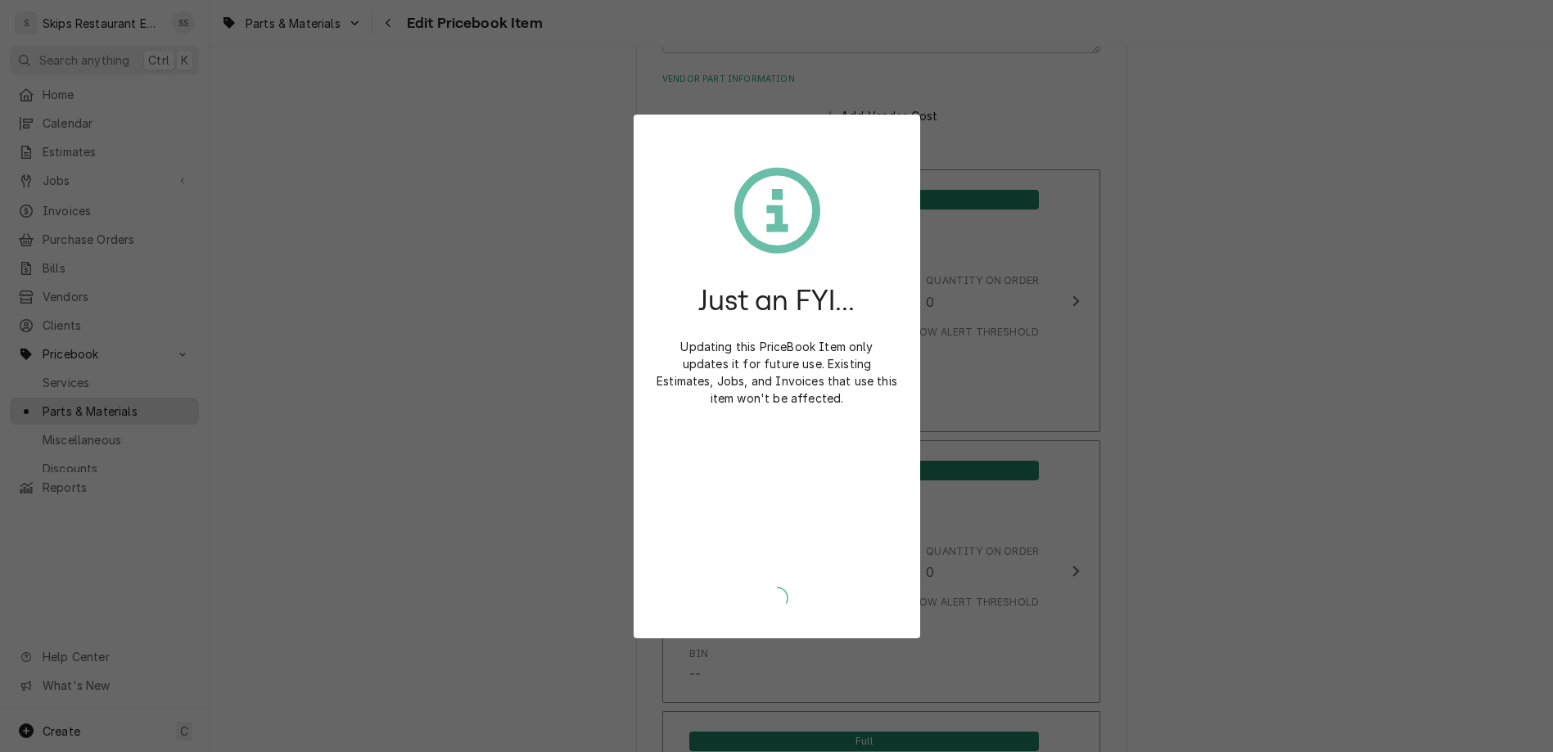
type textarea "x"
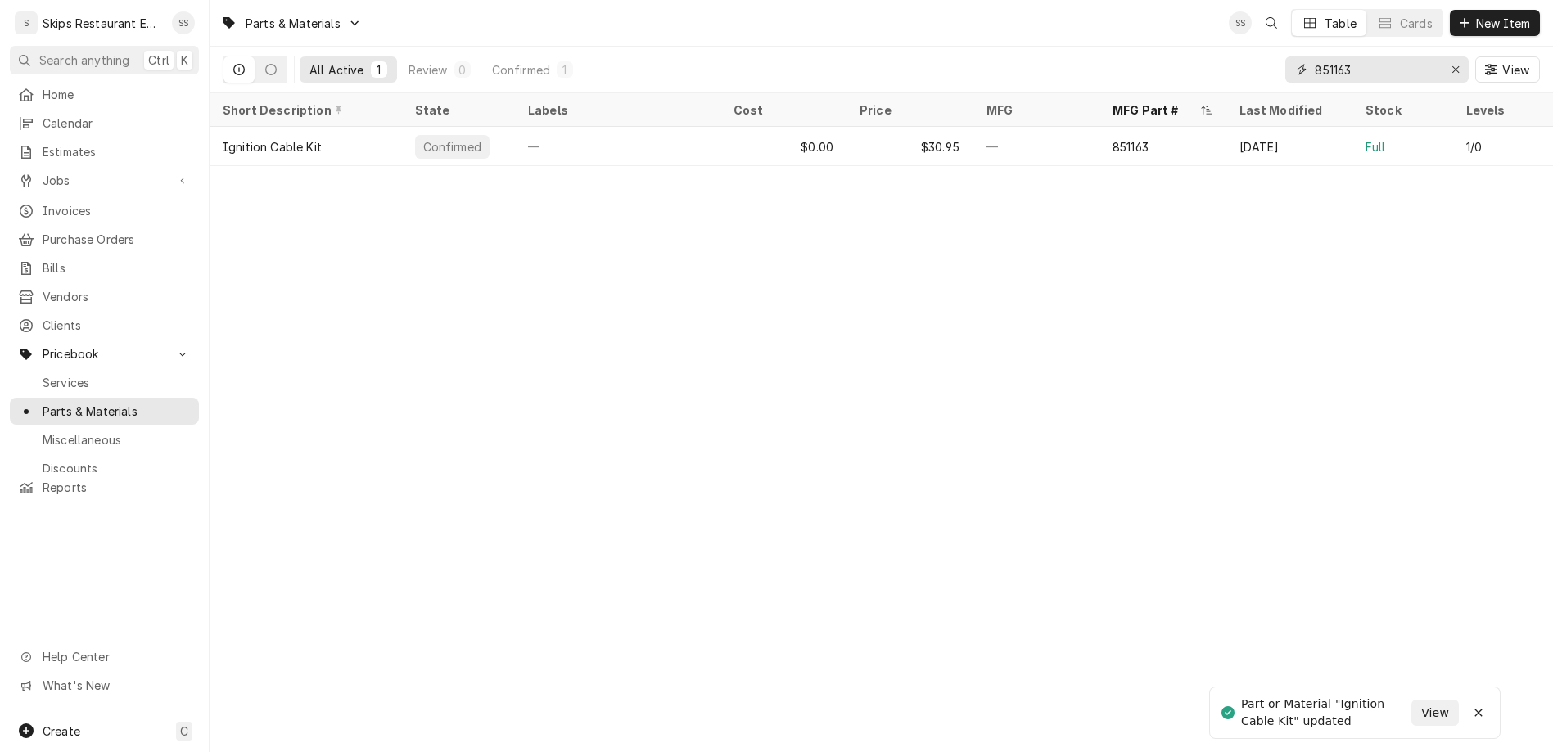
click at [1415, 56] on input "851163" at bounding box center [1376, 69] width 123 height 26
type input "851162"
click at [43, 172] on span "Jobs" at bounding box center [105, 180] width 124 height 17
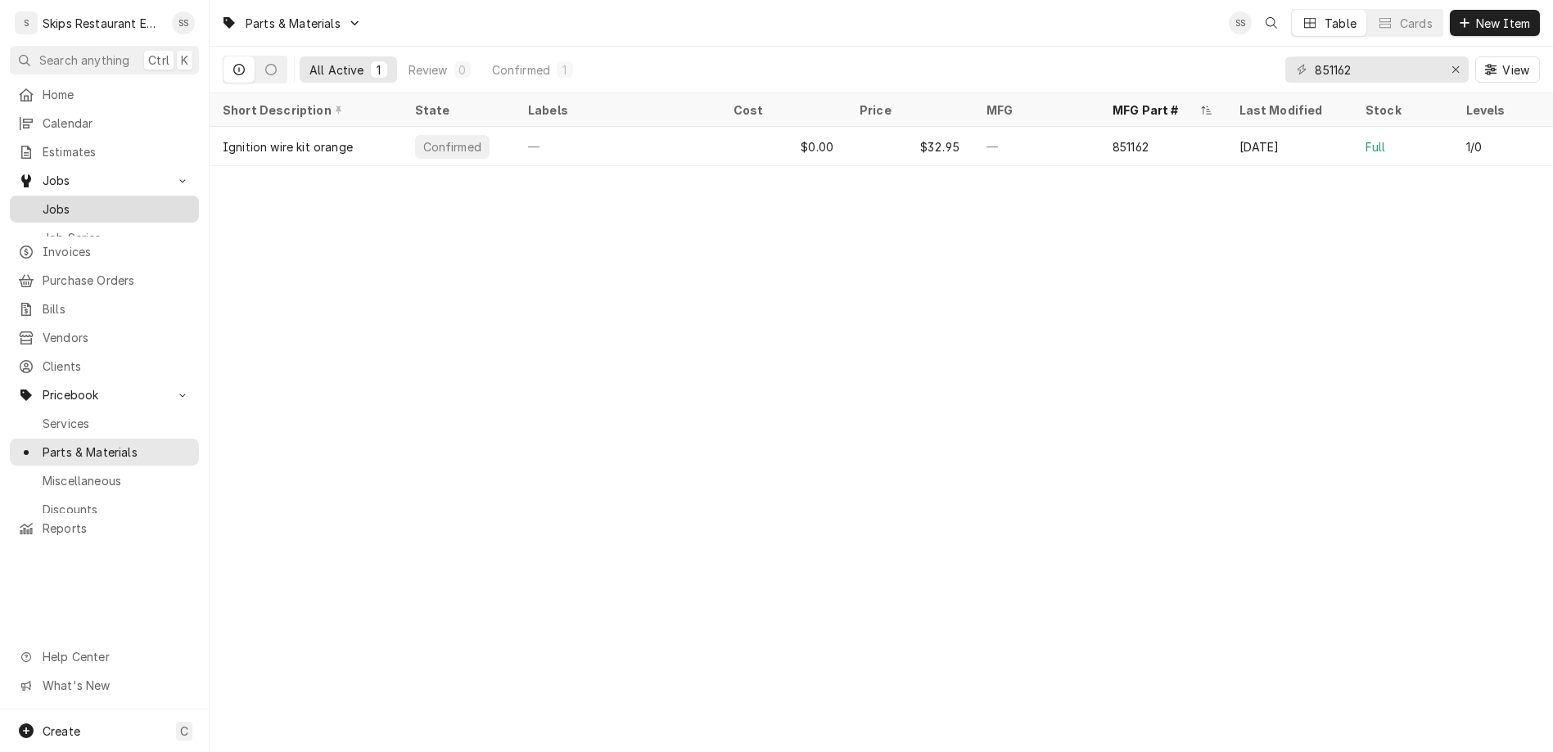
click at [43, 201] on span "Jobs" at bounding box center [117, 209] width 148 height 17
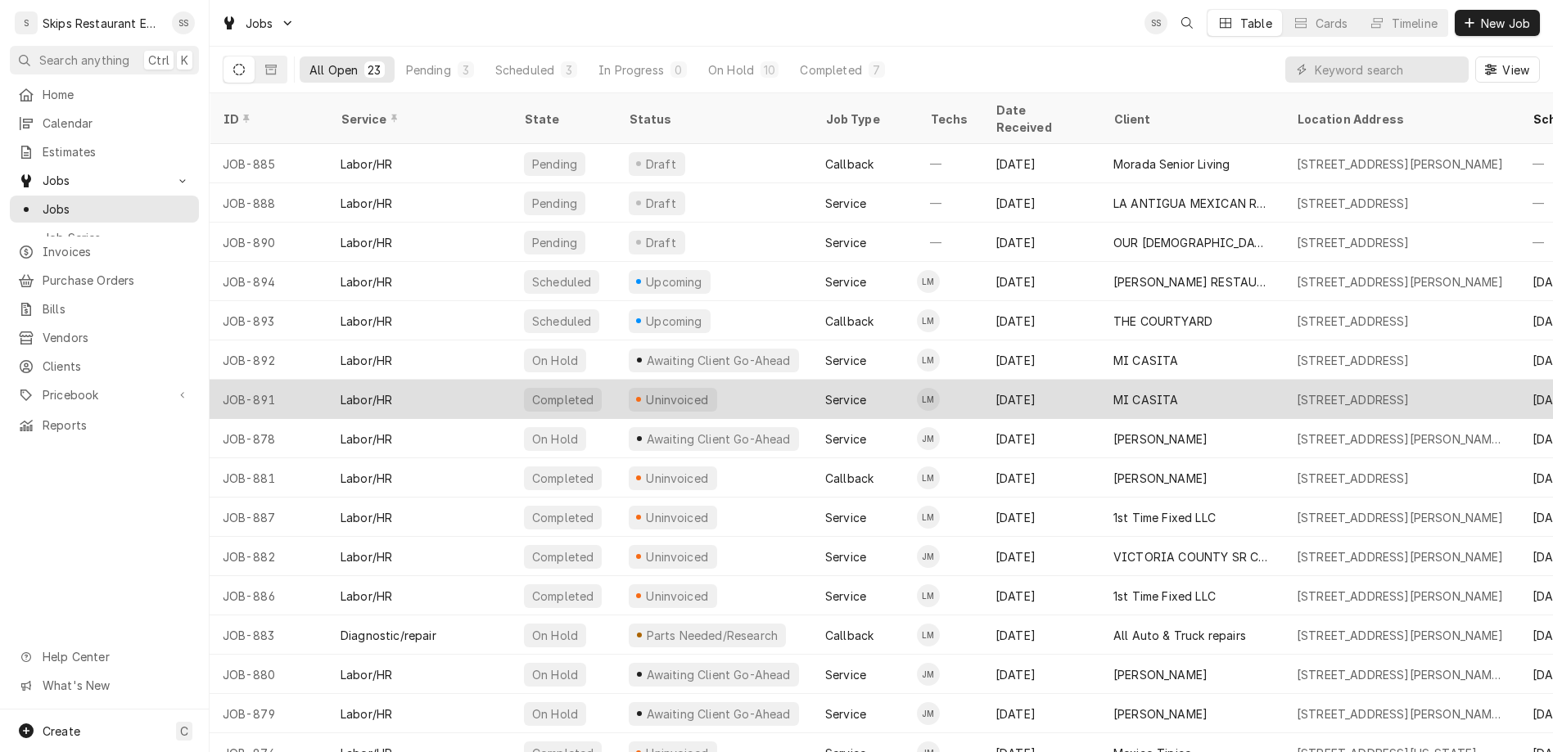
click at [644, 391] on div "Uninvoiced" at bounding box center [677, 399] width 66 height 17
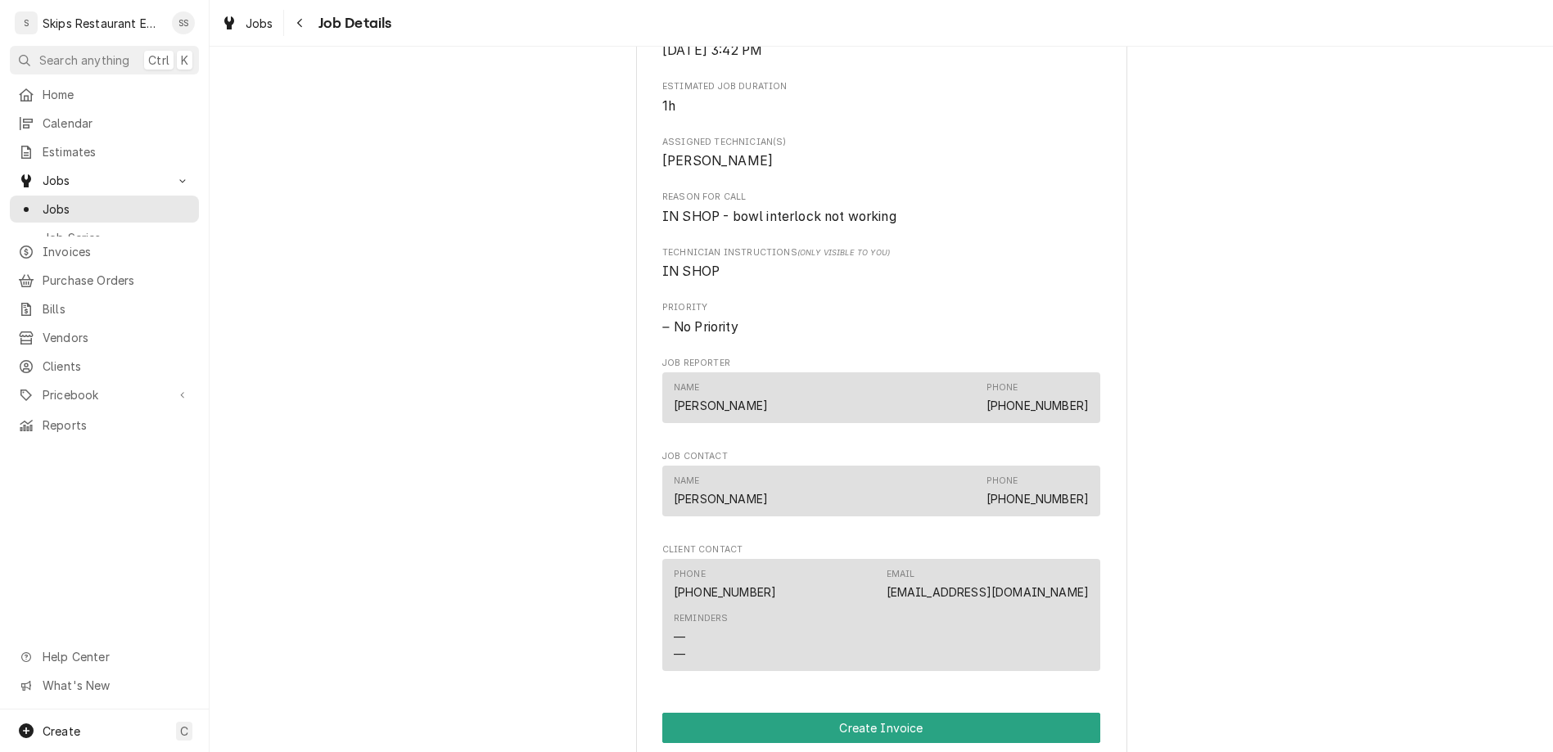
scroll to position [639, 0]
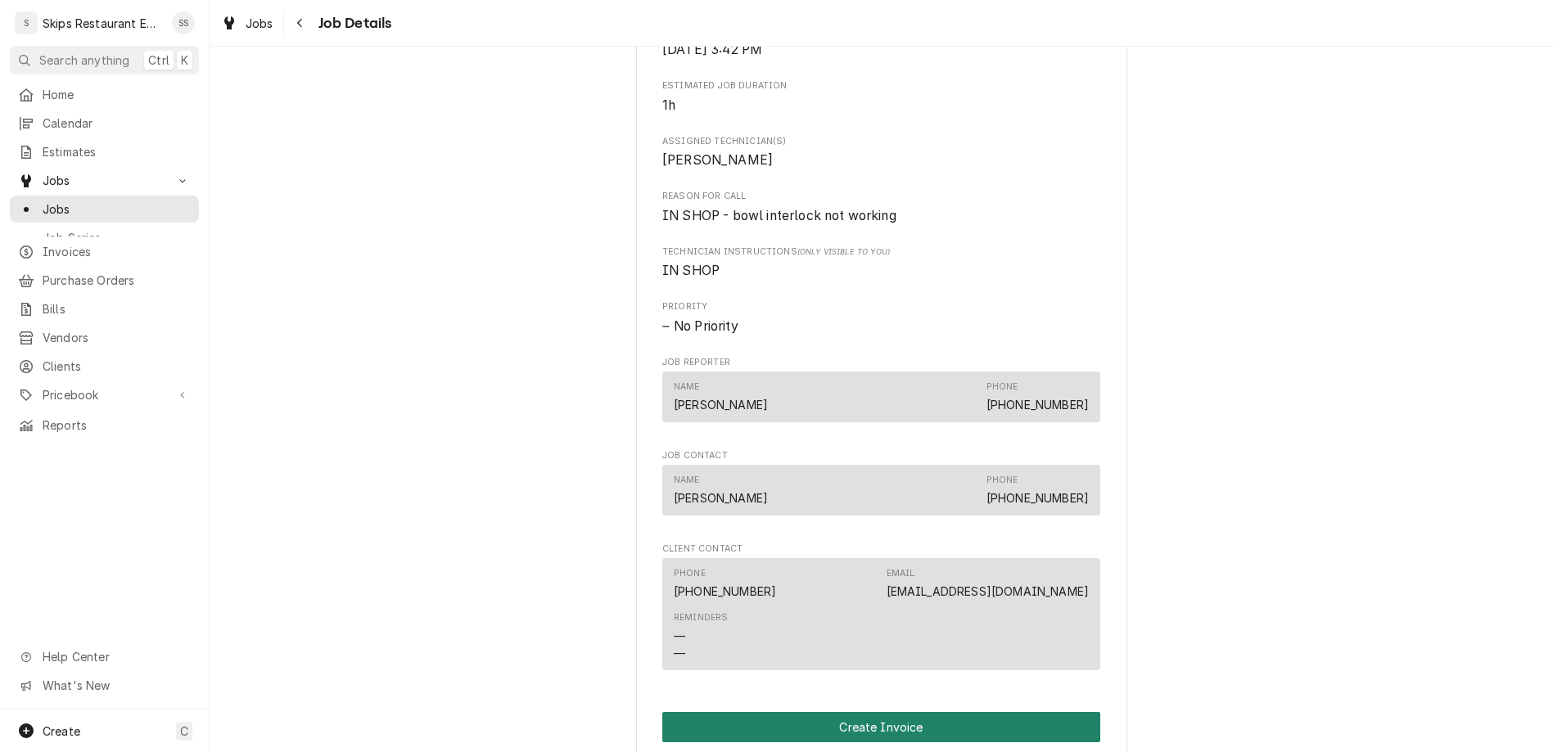
click at [851, 712] on button "Create Invoice" at bounding box center [881, 727] width 438 height 30
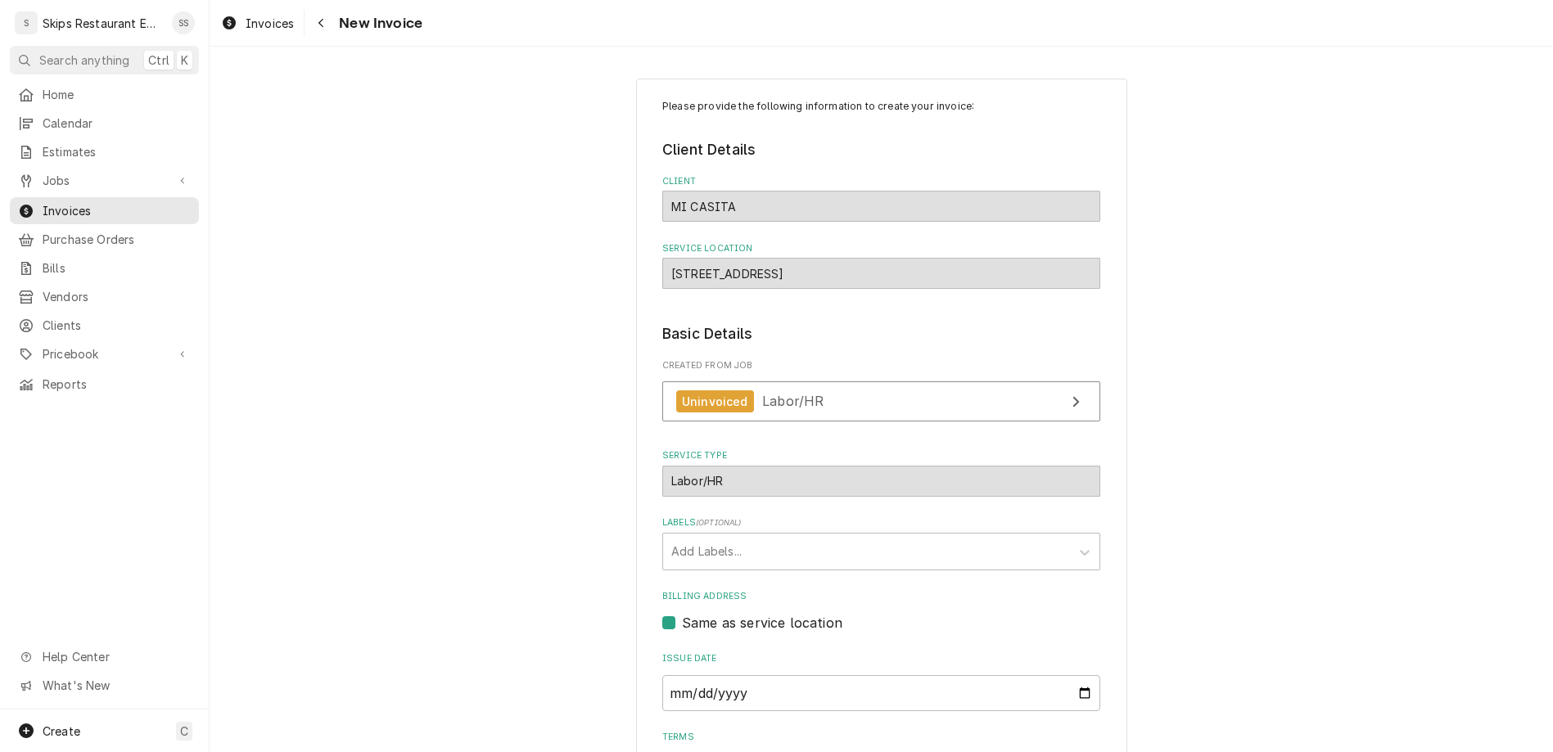
scroll to position [2, 0]
click at [662, 751] on select "Choose payment terms... Same Day Net 7 Net 14 Net 21 Net 30 Net 45 Net 60 Net 90" at bounding box center [881, 767] width 438 height 33
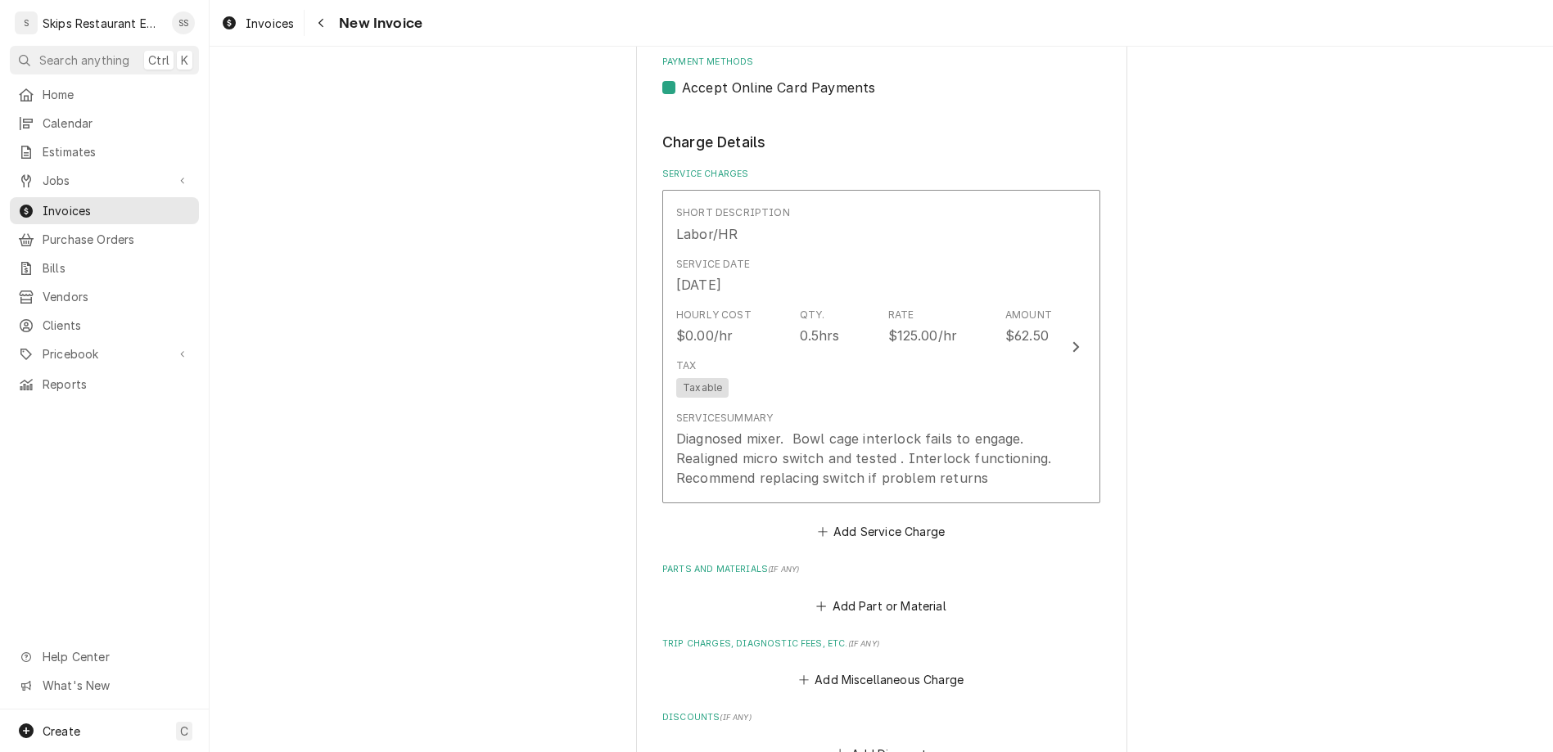
scroll to position [913, 0]
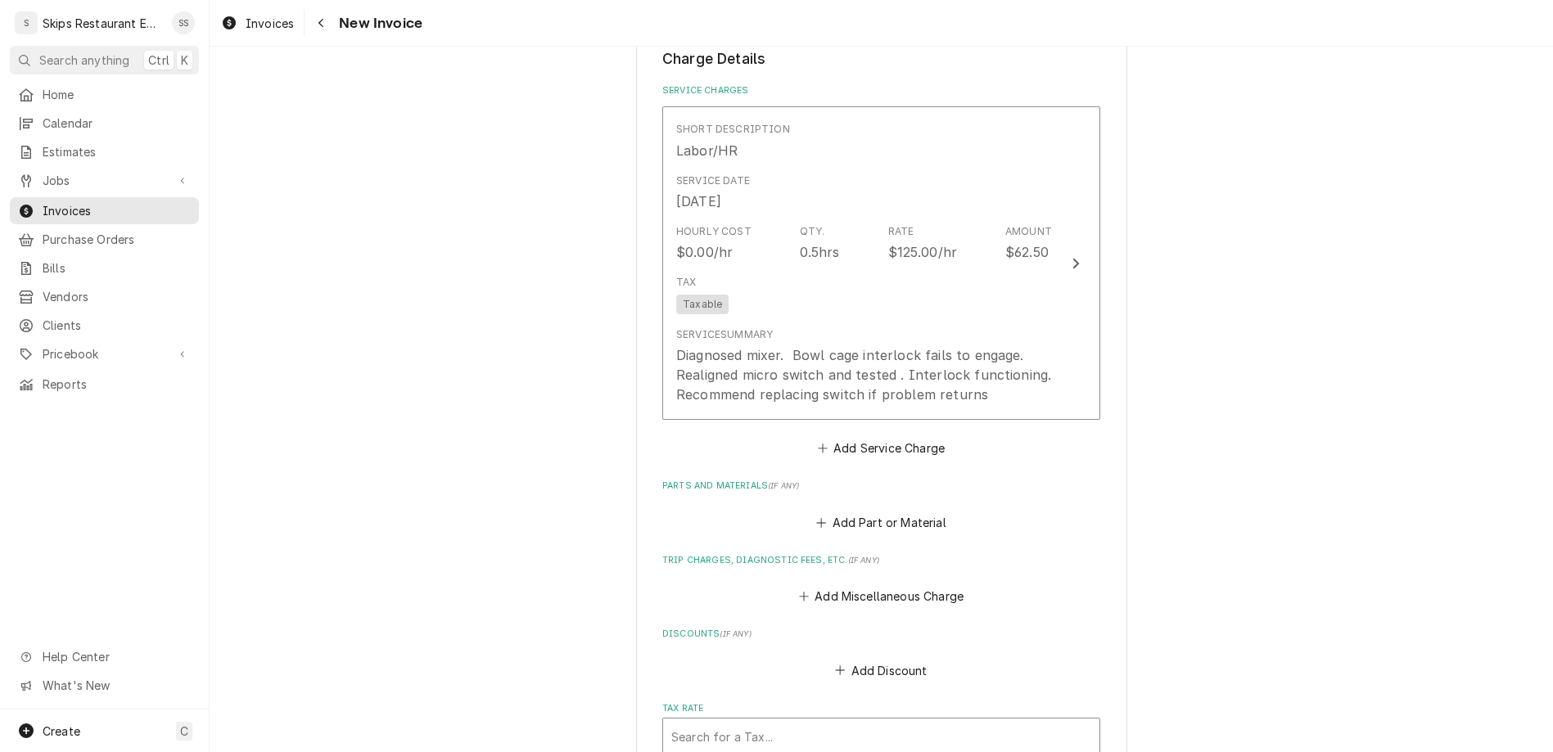
click at [807, 722] on div "Tax Rate" at bounding box center [881, 736] width 420 height 29
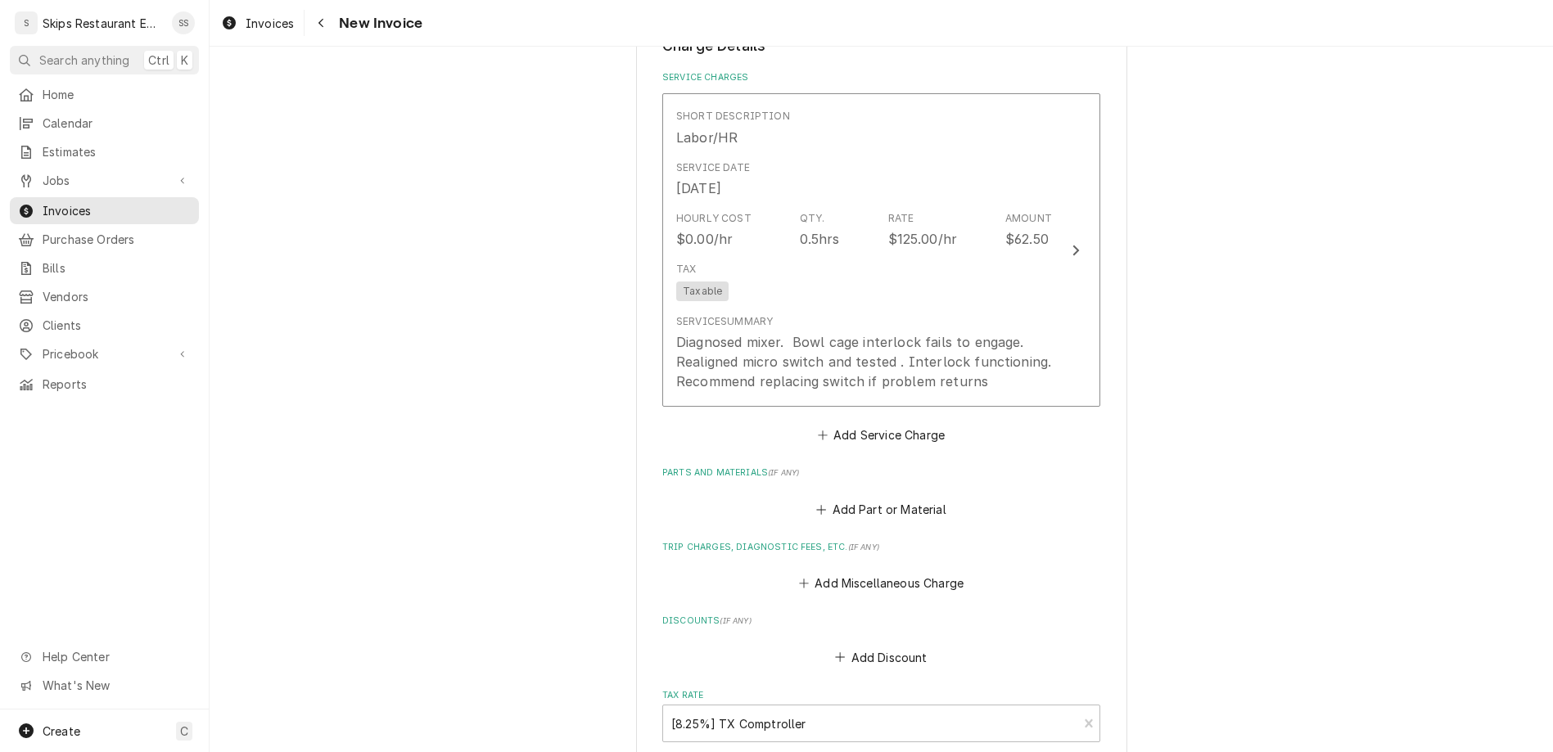
type textarea "x"
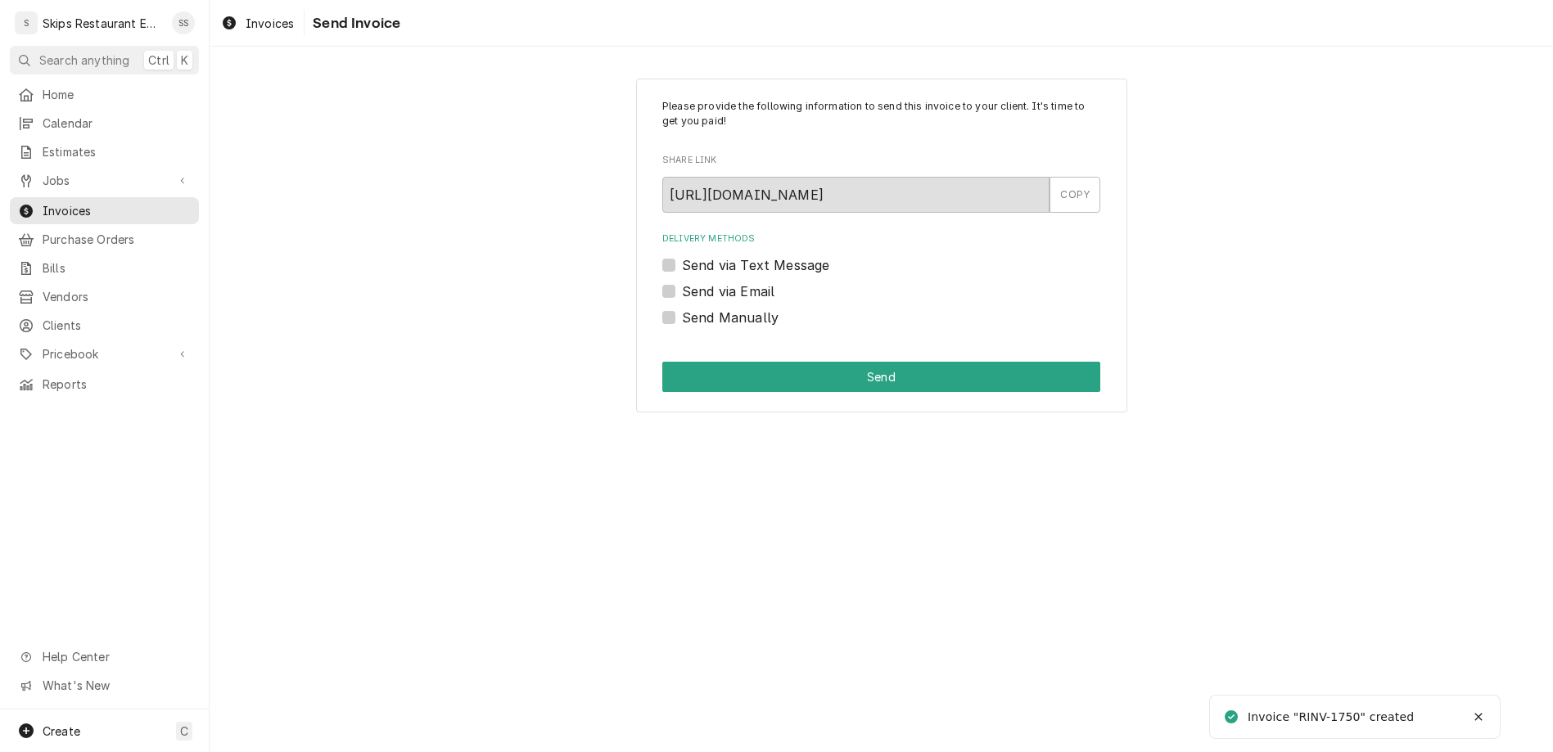
click at [697, 308] on label "Send Manually" at bounding box center [730, 318] width 97 height 20
click at [697, 308] on input "Send Manually" at bounding box center [901, 326] width 438 height 36
checkbox input "true"
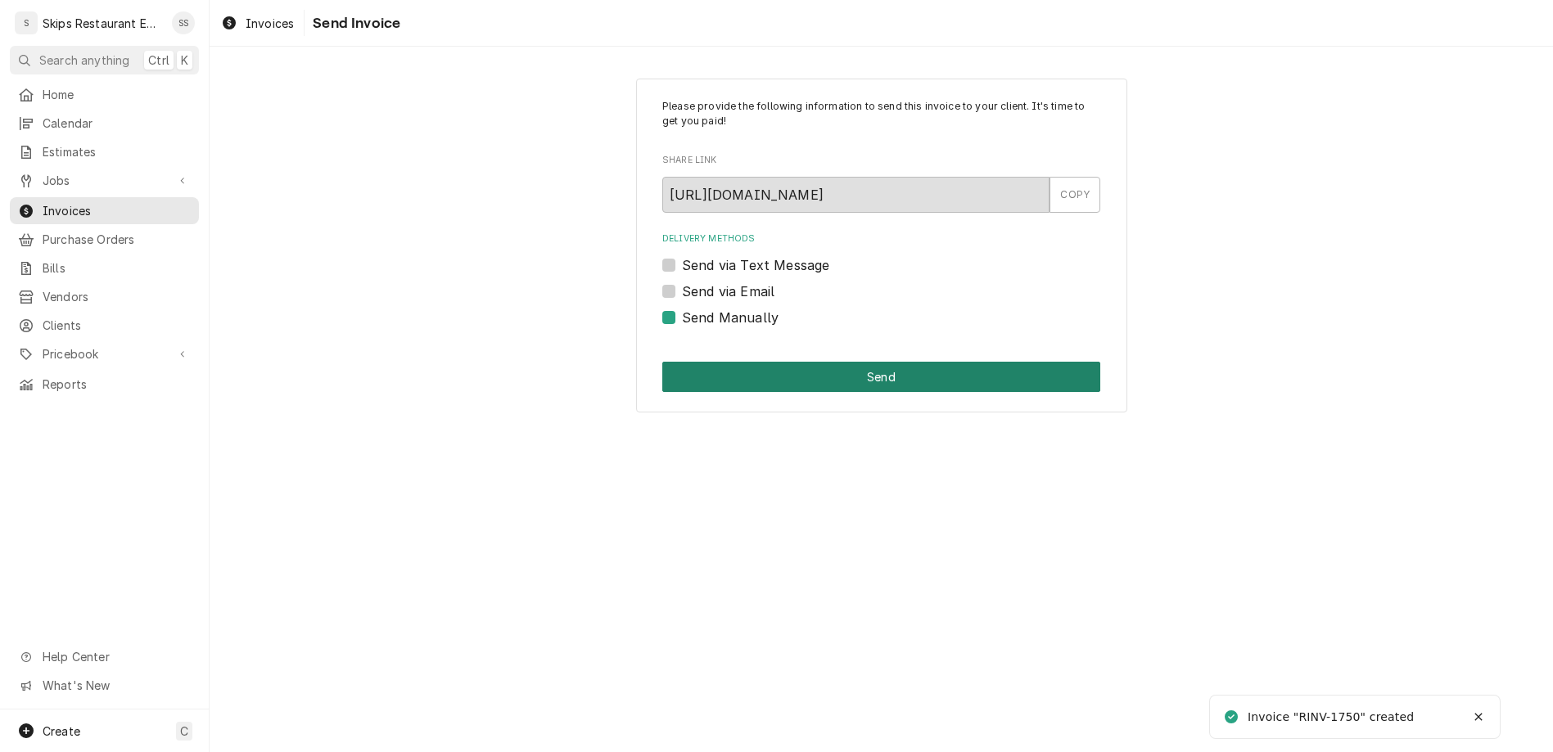
click at [847, 362] on button "Send" at bounding box center [881, 377] width 438 height 30
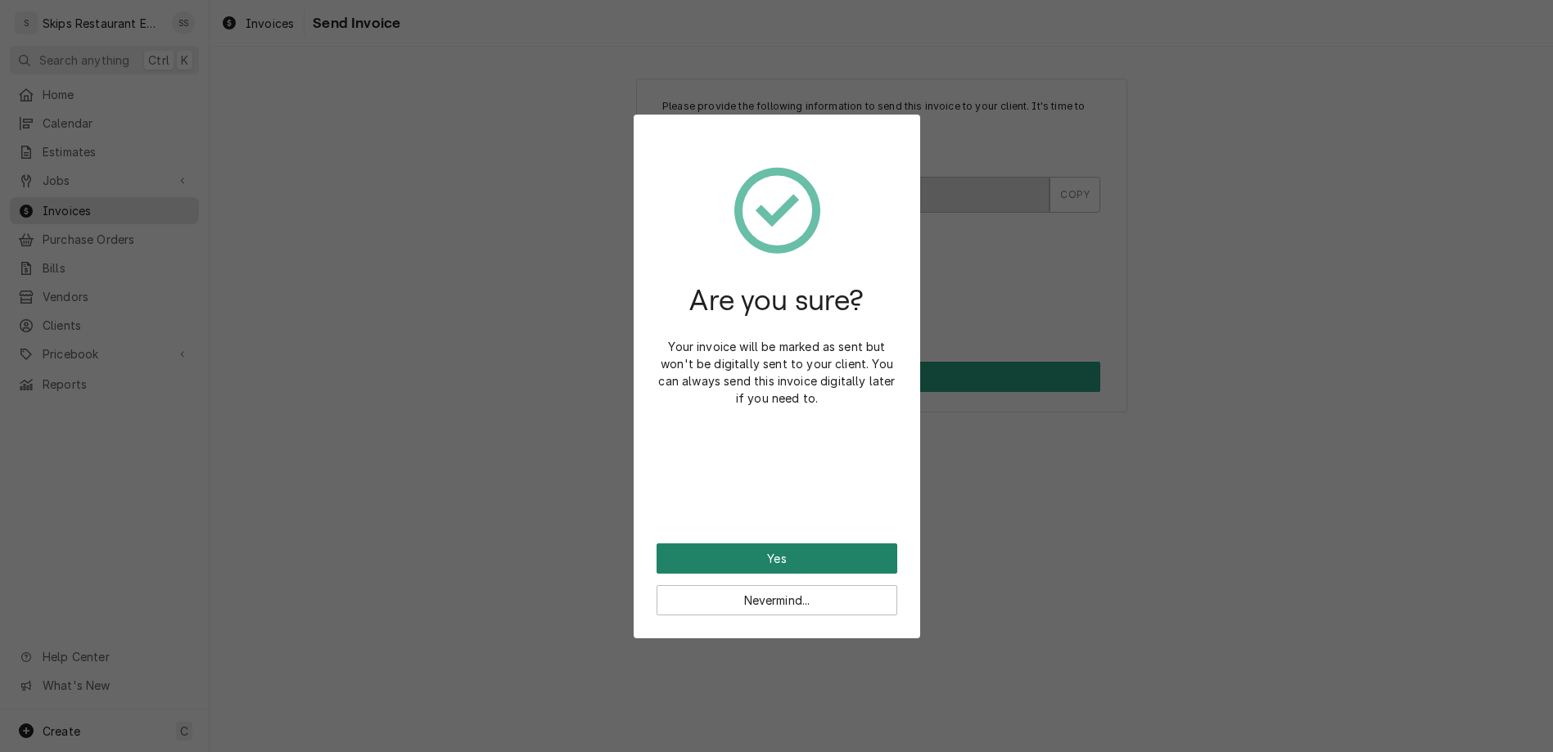
click at [778, 544] on button "Yes" at bounding box center [777, 559] width 241 height 30
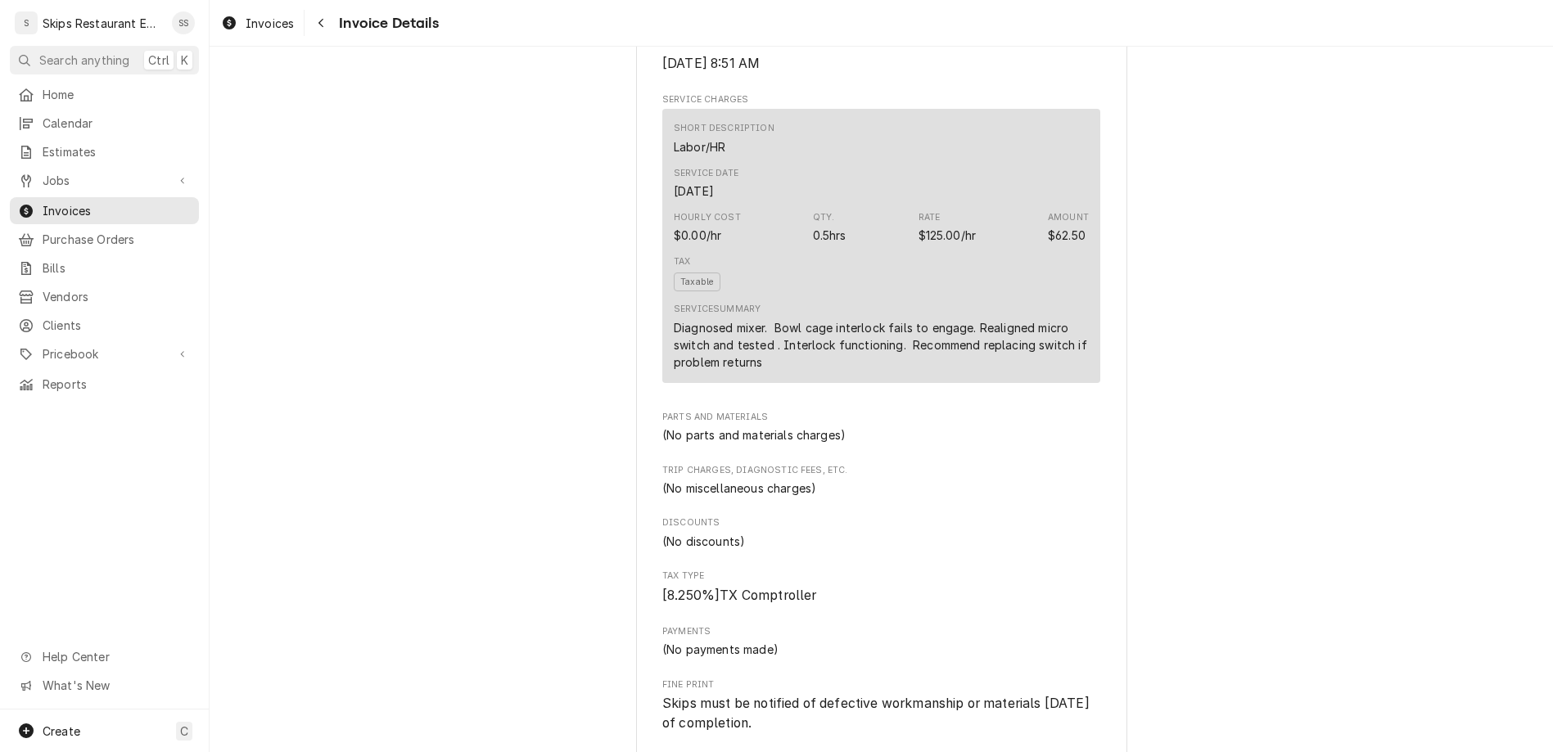
scroll to position [899, 0]
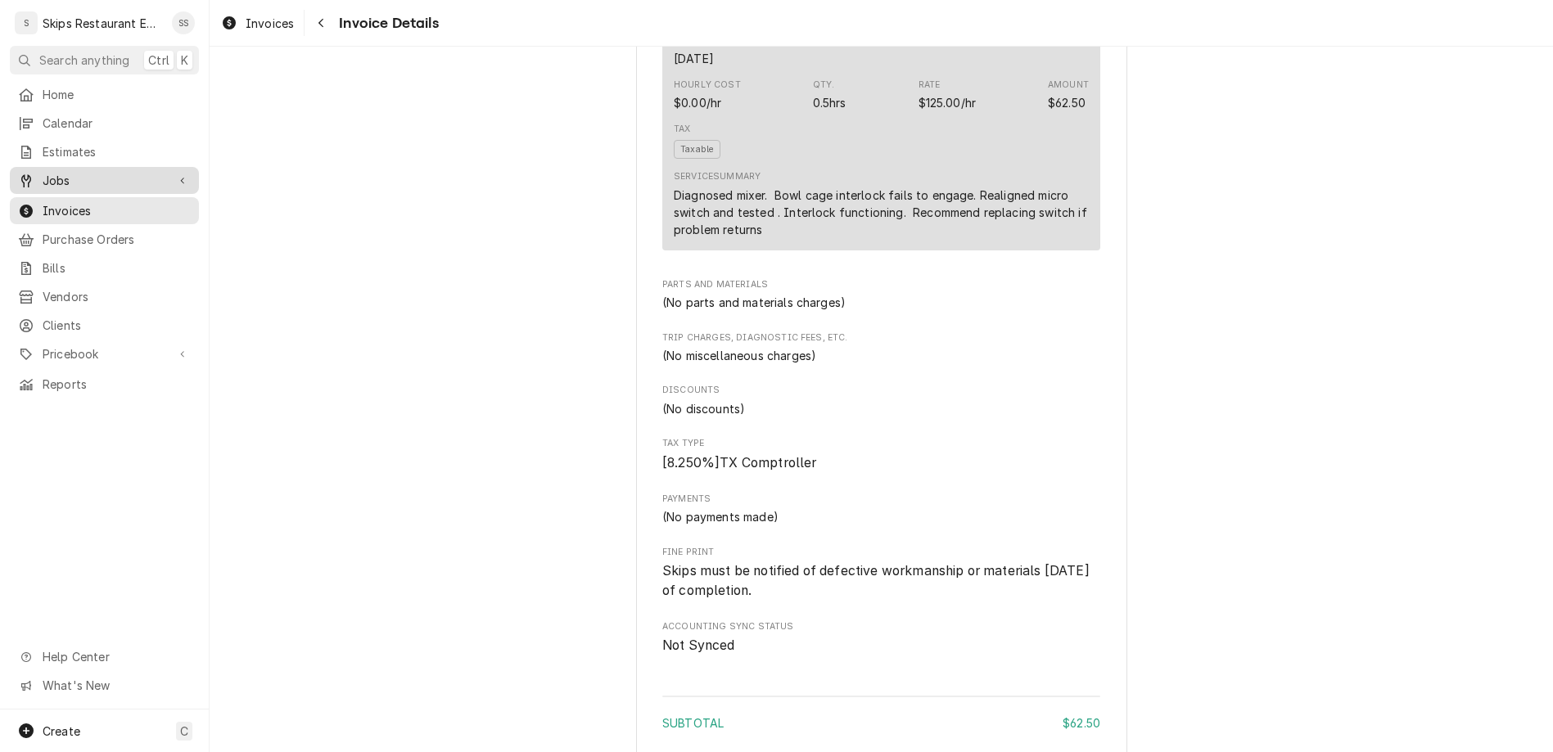
click at [56, 170] on div "Jobs" at bounding box center [104, 180] width 183 height 20
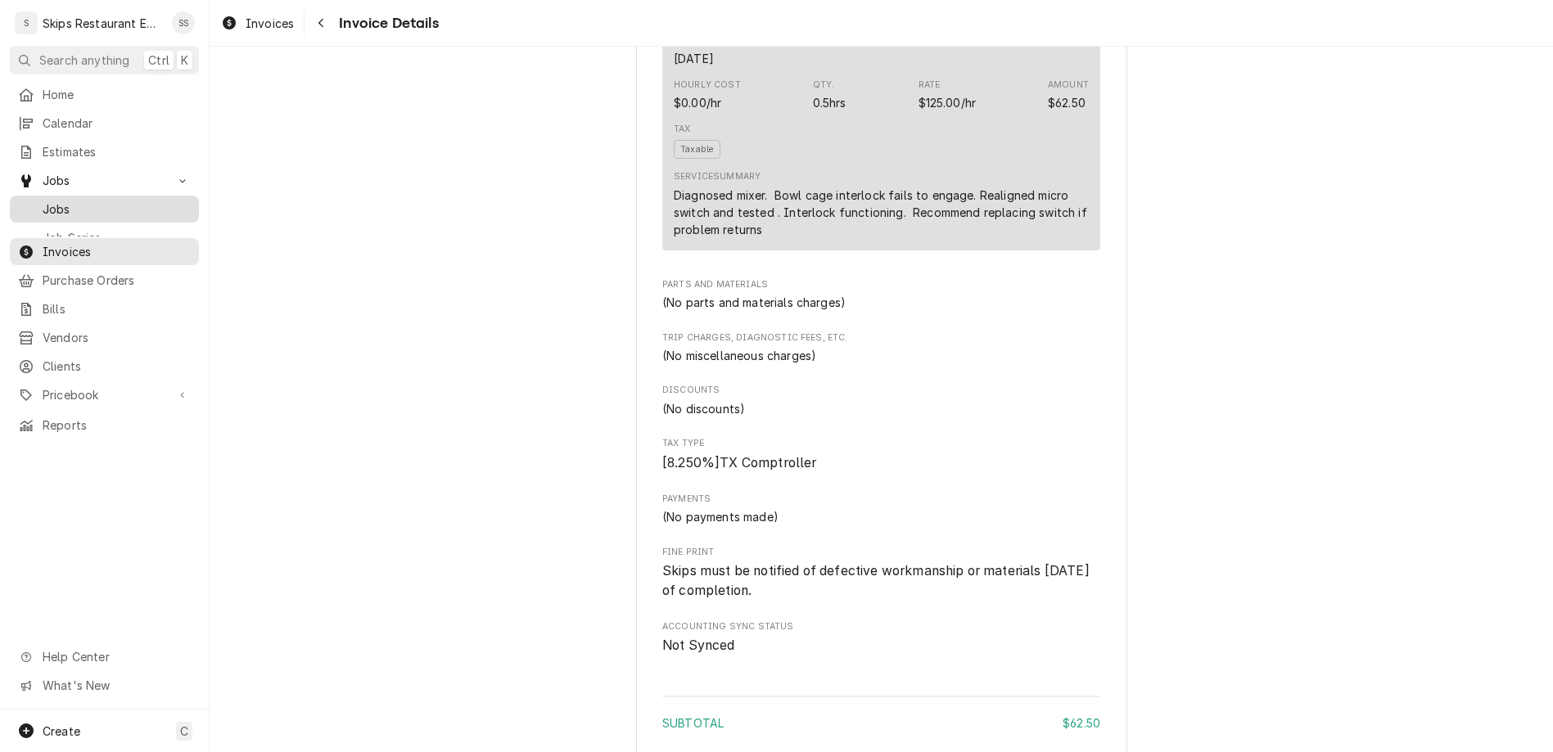
click at [48, 201] on span "Jobs" at bounding box center [117, 209] width 148 height 17
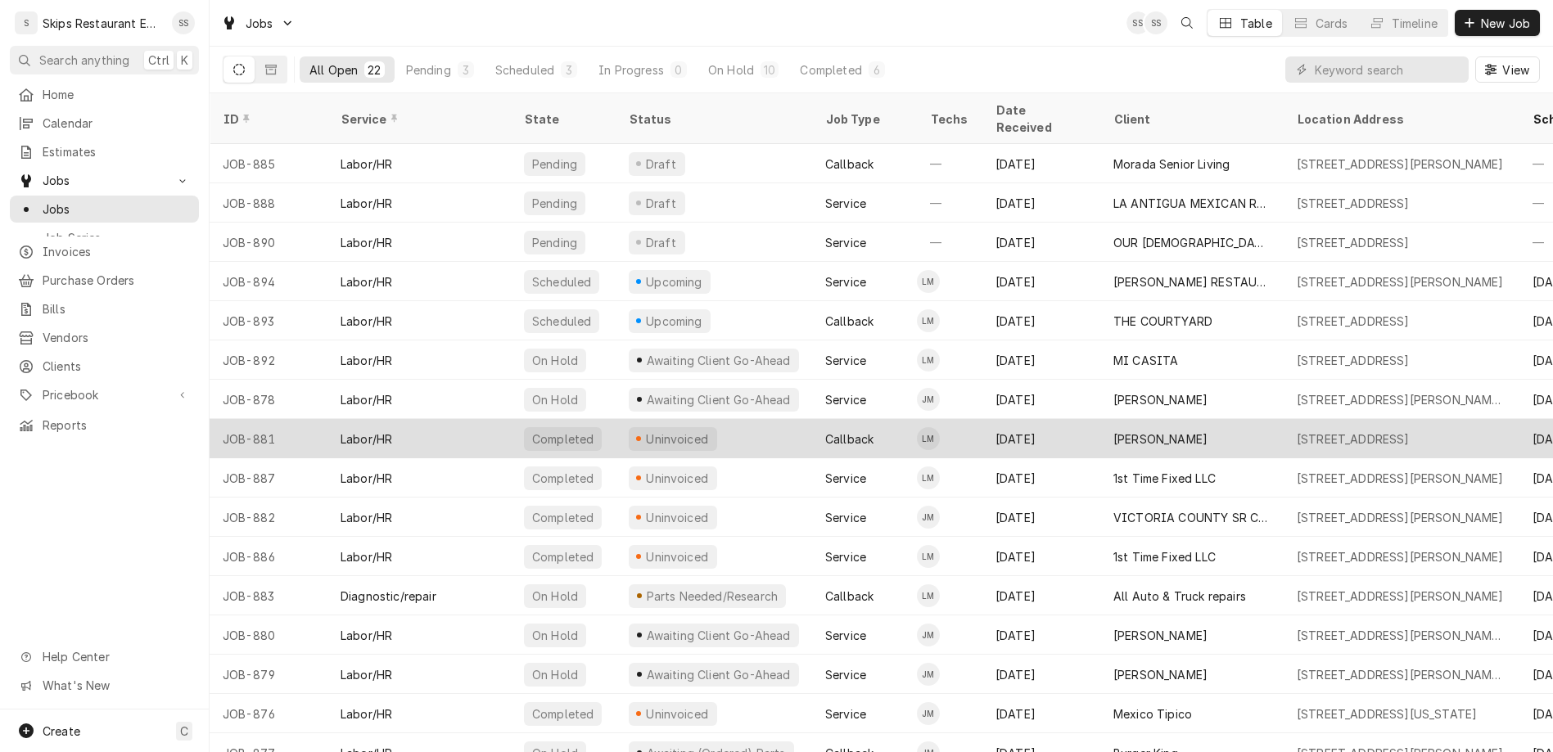
click at [644, 431] on div "Uninvoiced" at bounding box center [677, 439] width 66 height 17
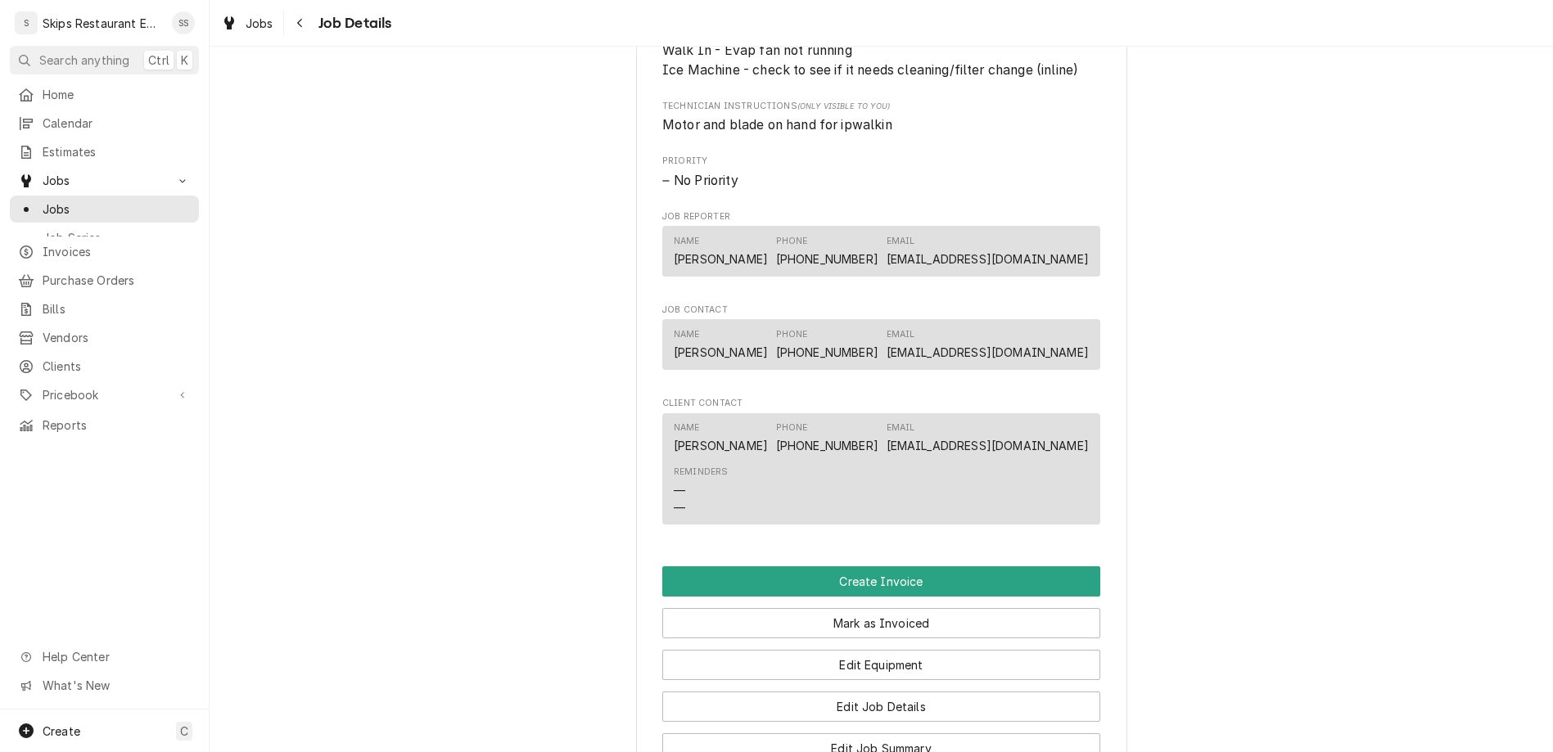
scroll to position [702, 0]
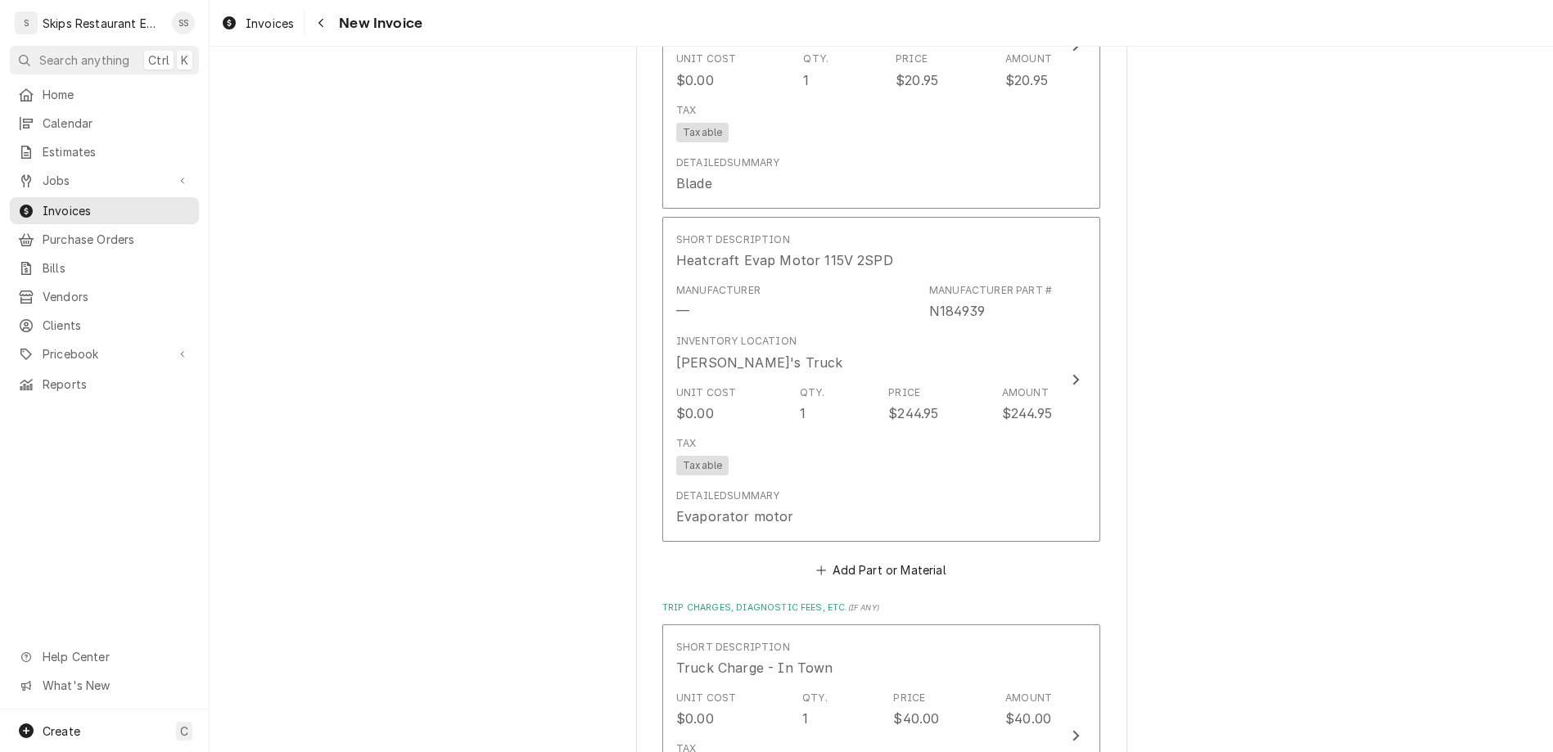
scroll to position [1532, 0]
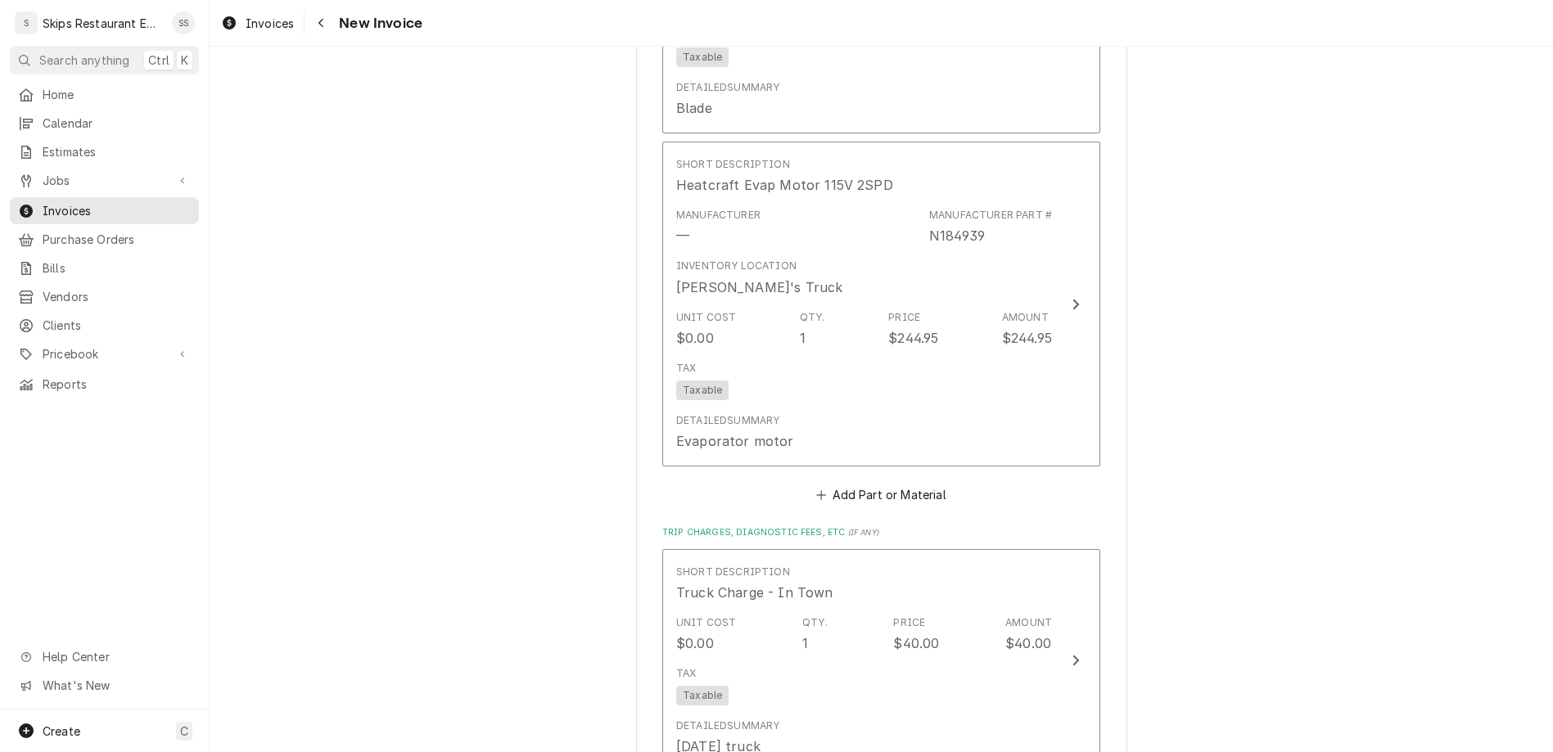
type textarea "x"
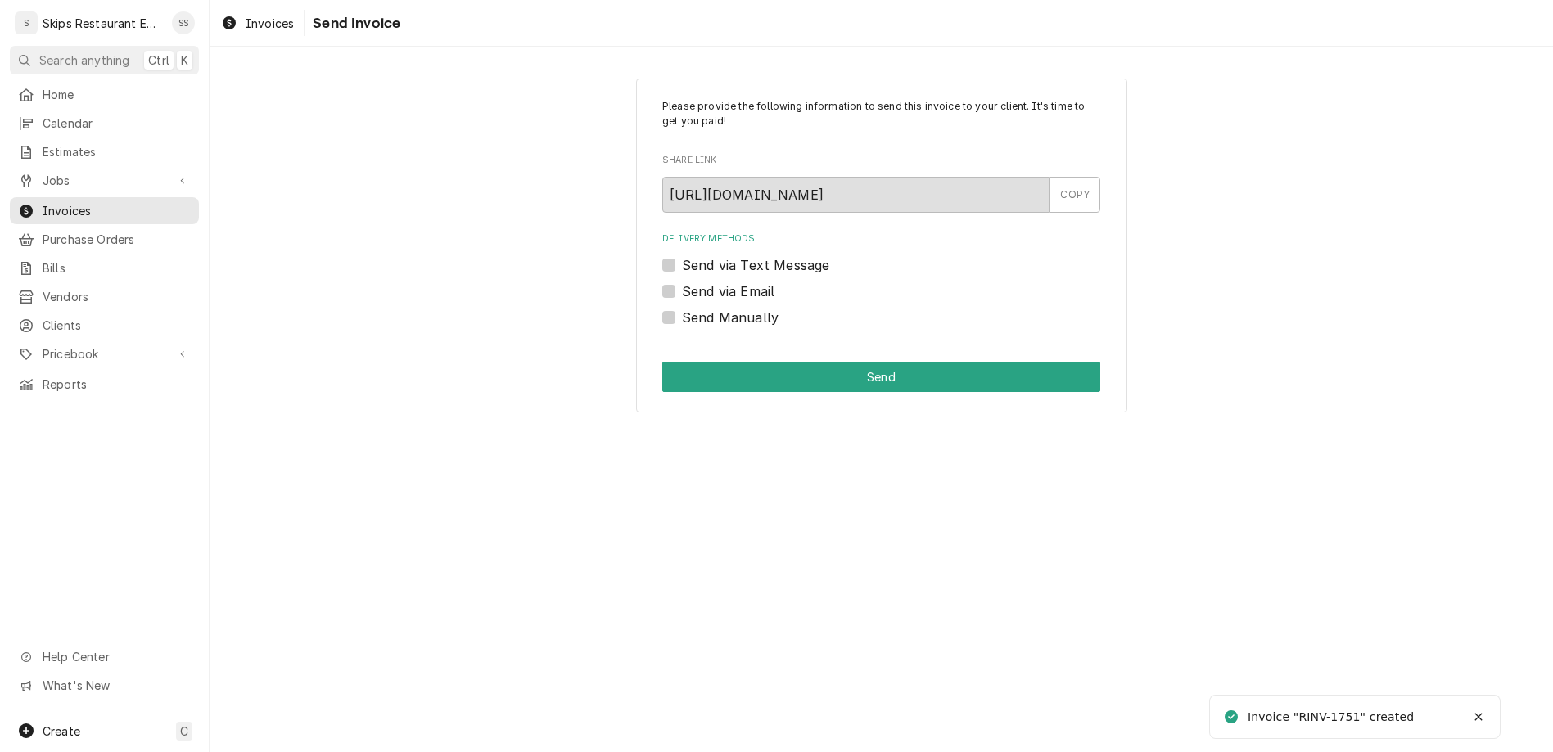
click at [696, 308] on label "Send Manually" at bounding box center [730, 318] width 97 height 20
click at [696, 308] on input "Send Manually" at bounding box center [901, 326] width 438 height 36
checkbox input "true"
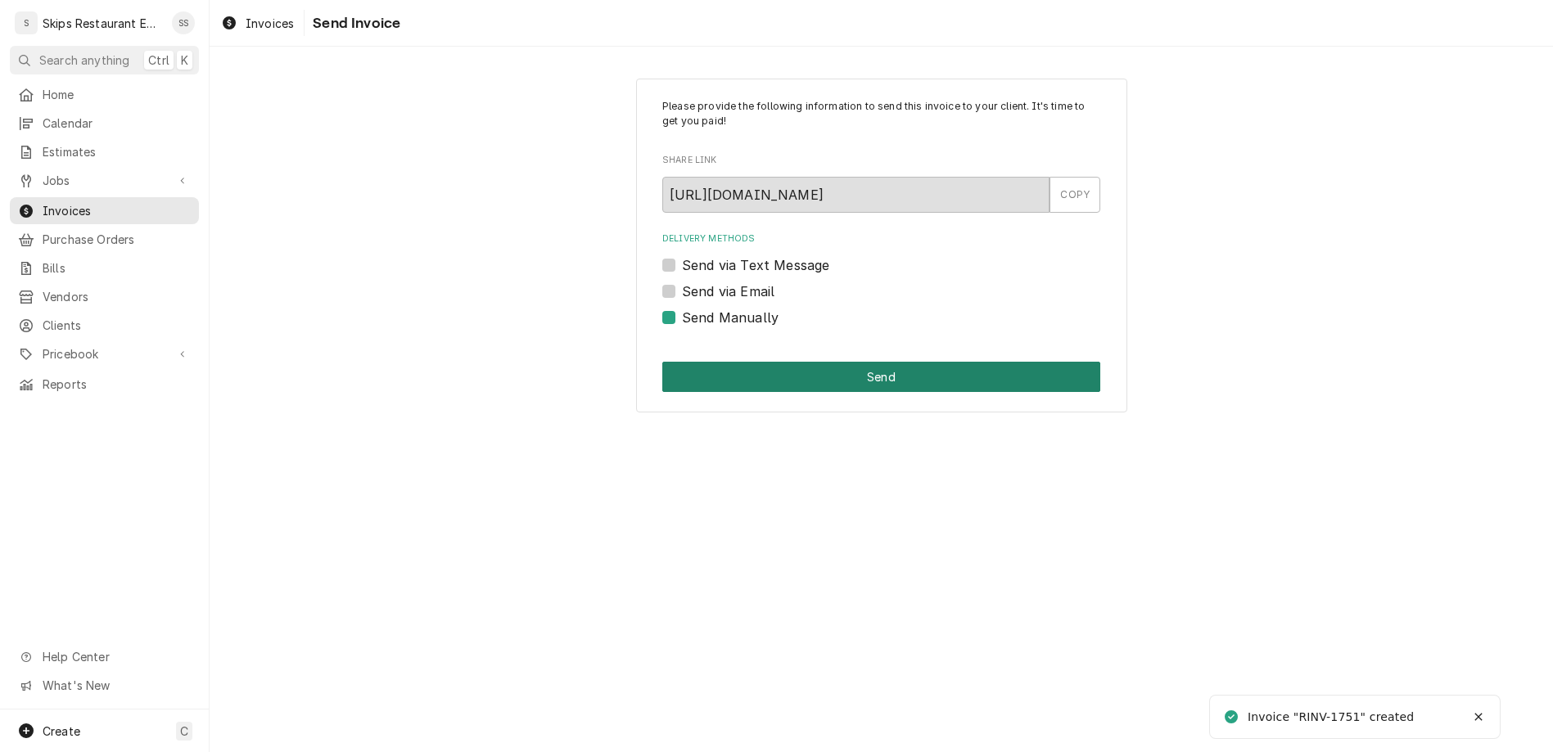
click at [843, 362] on button "Send" at bounding box center [881, 377] width 438 height 30
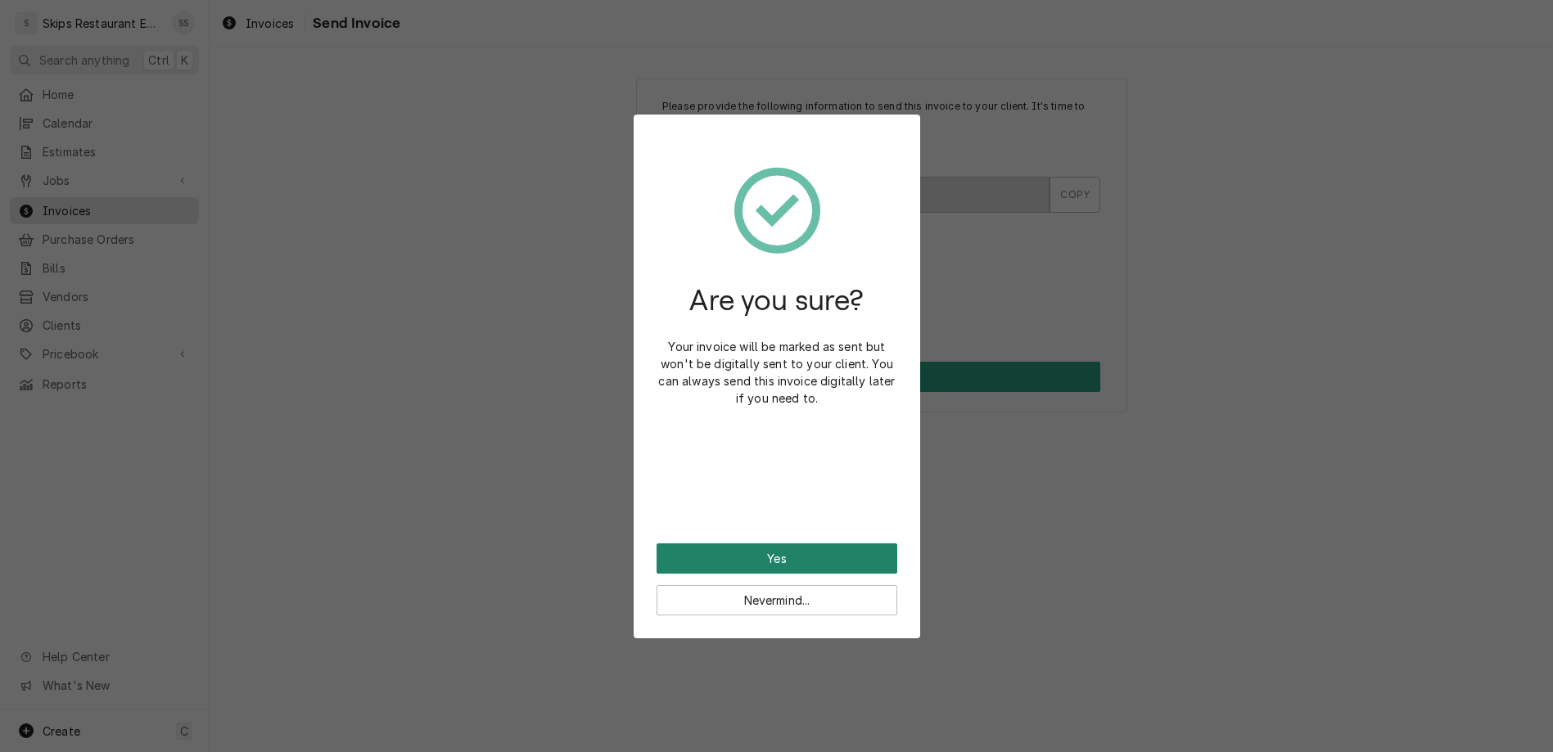
click at [779, 544] on button "Yes" at bounding box center [777, 559] width 241 height 30
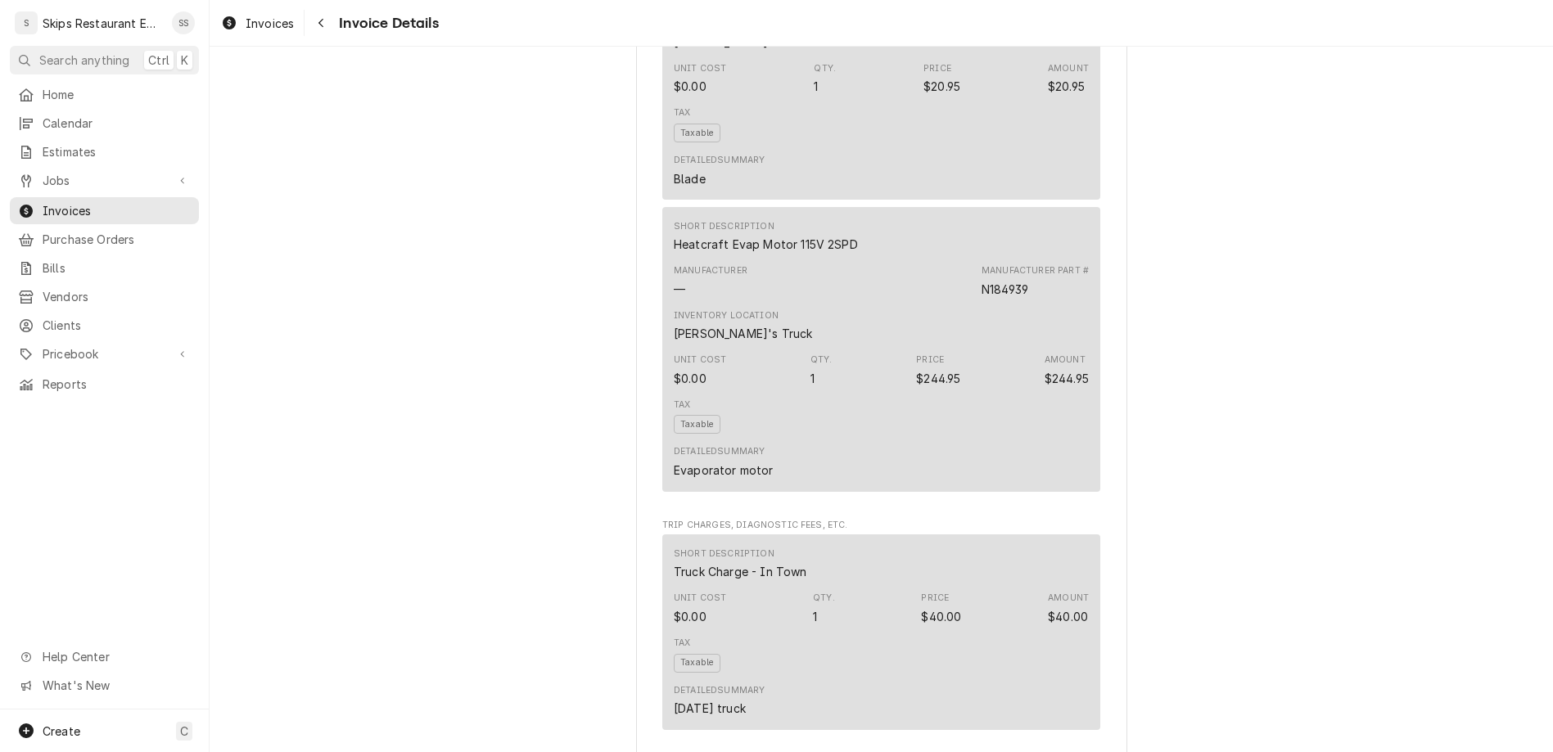
scroll to position [1461, 0]
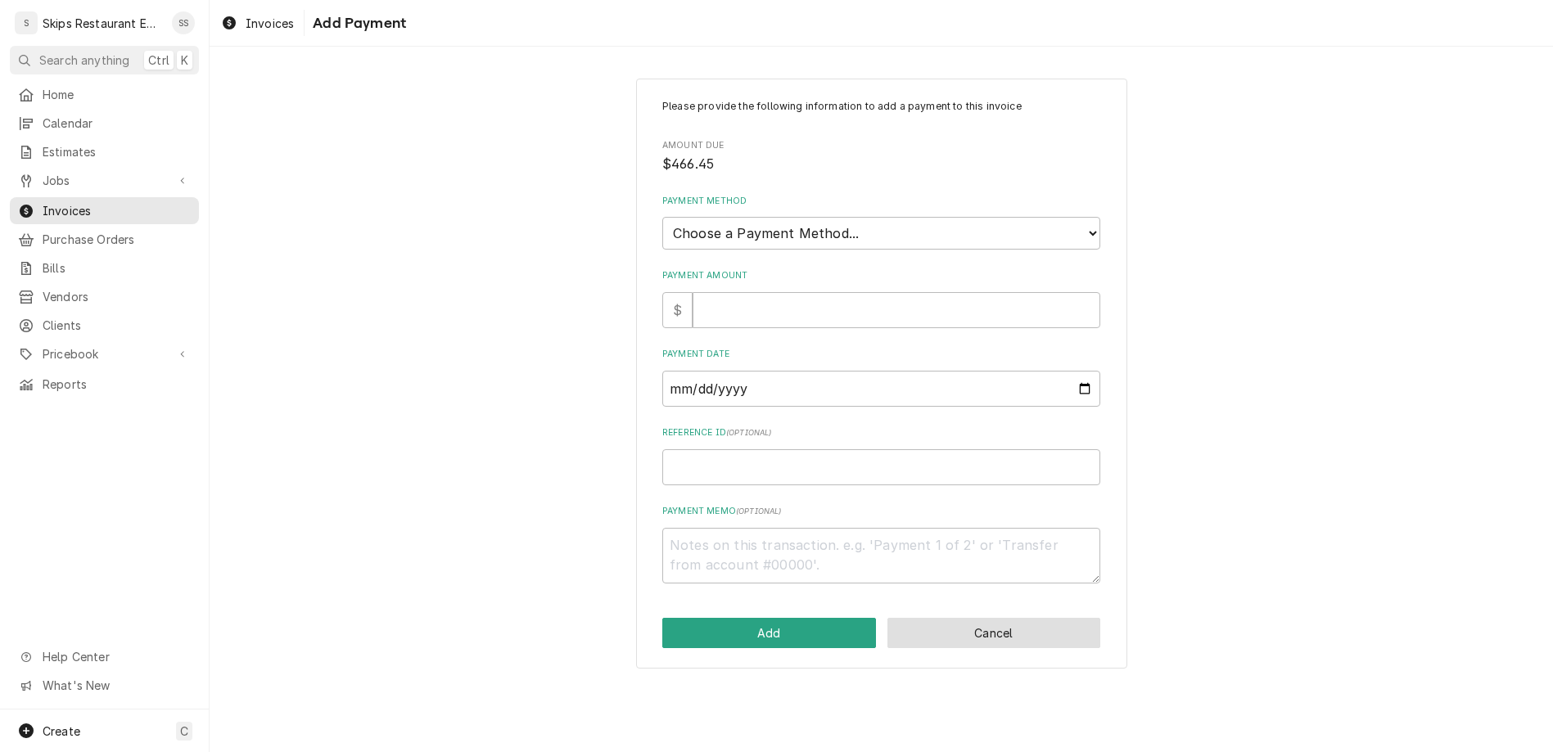
click at [923, 618] on button "Cancel" at bounding box center [994, 633] width 214 height 30
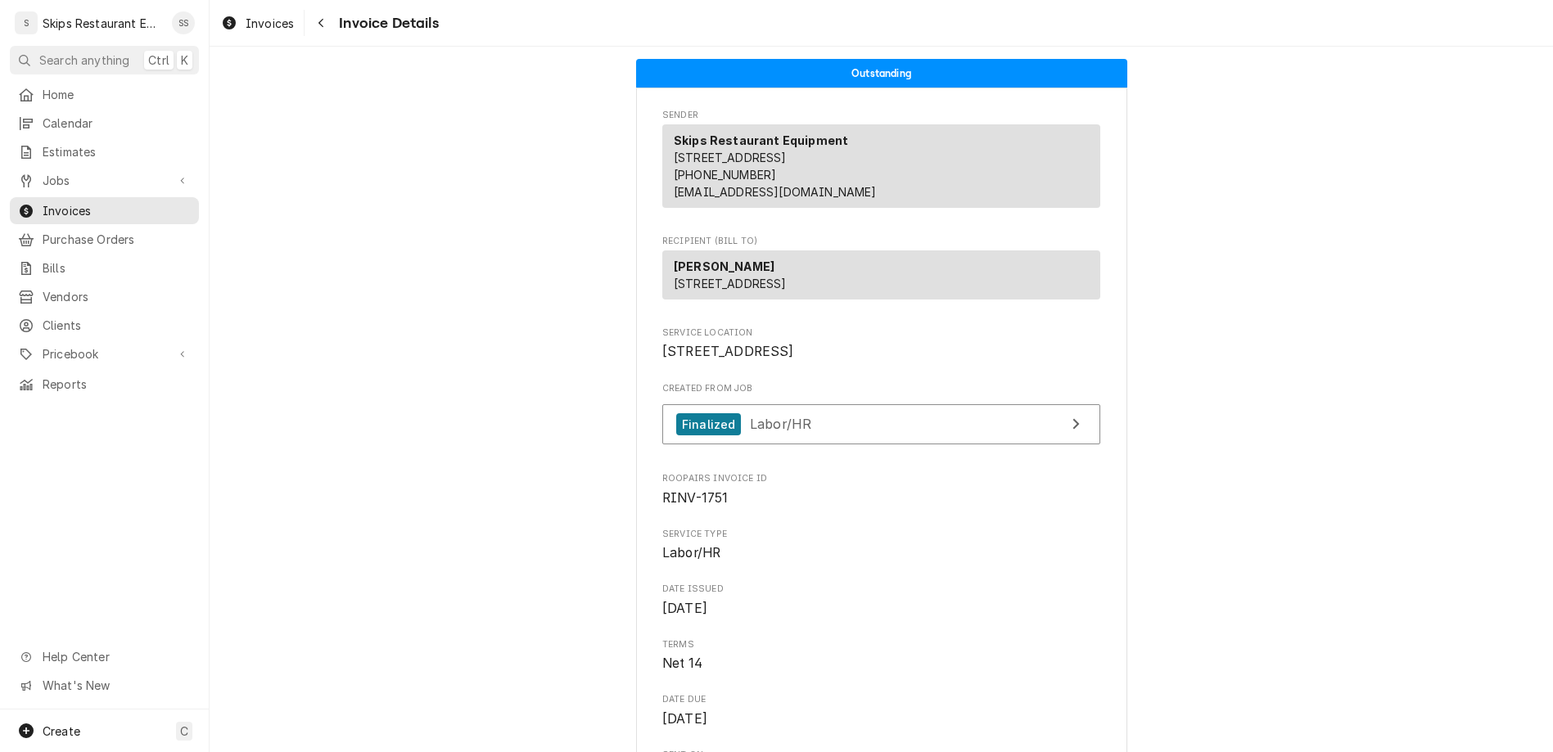
scroll to position [1458, 0]
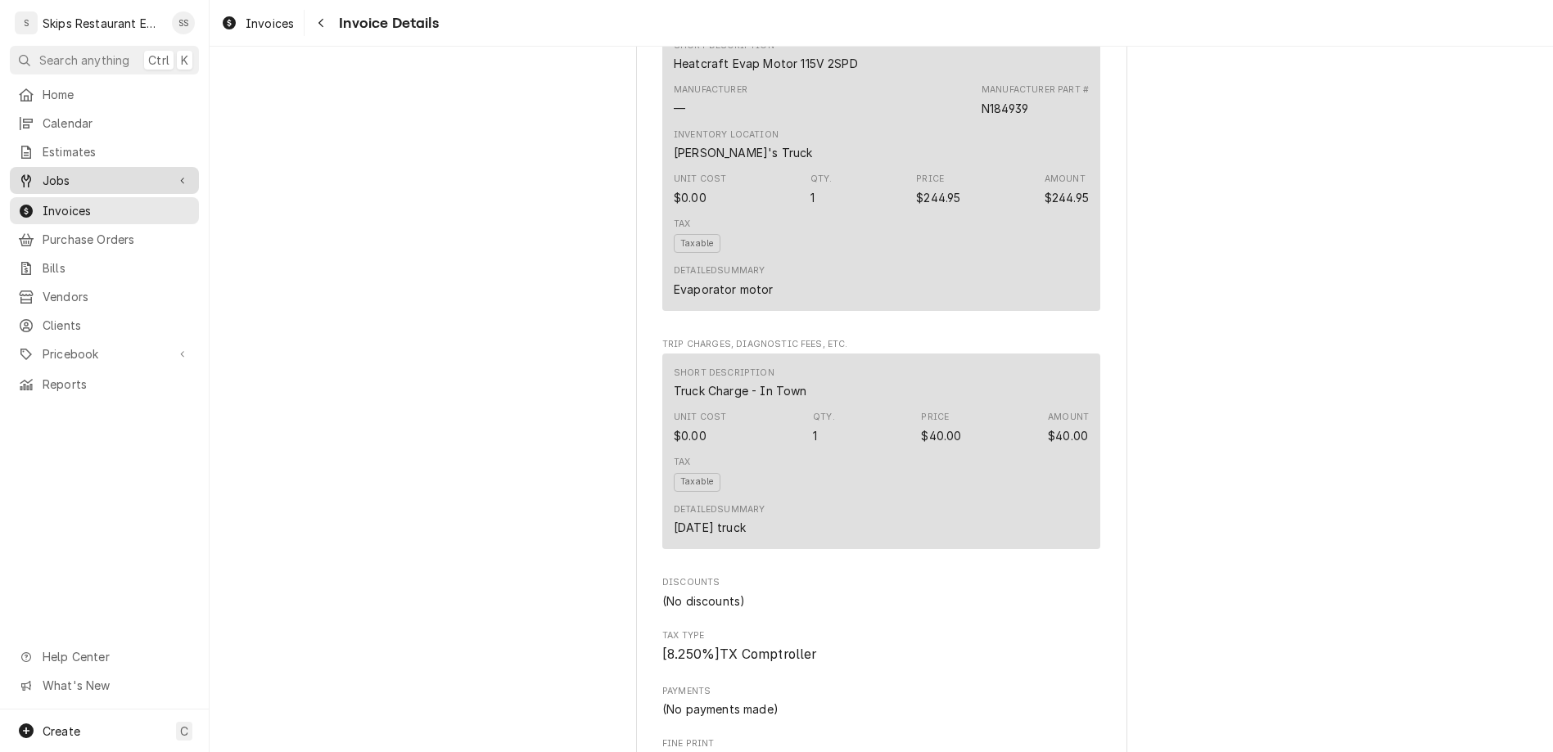
click at [43, 172] on span "Jobs" at bounding box center [105, 180] width 124 height 17
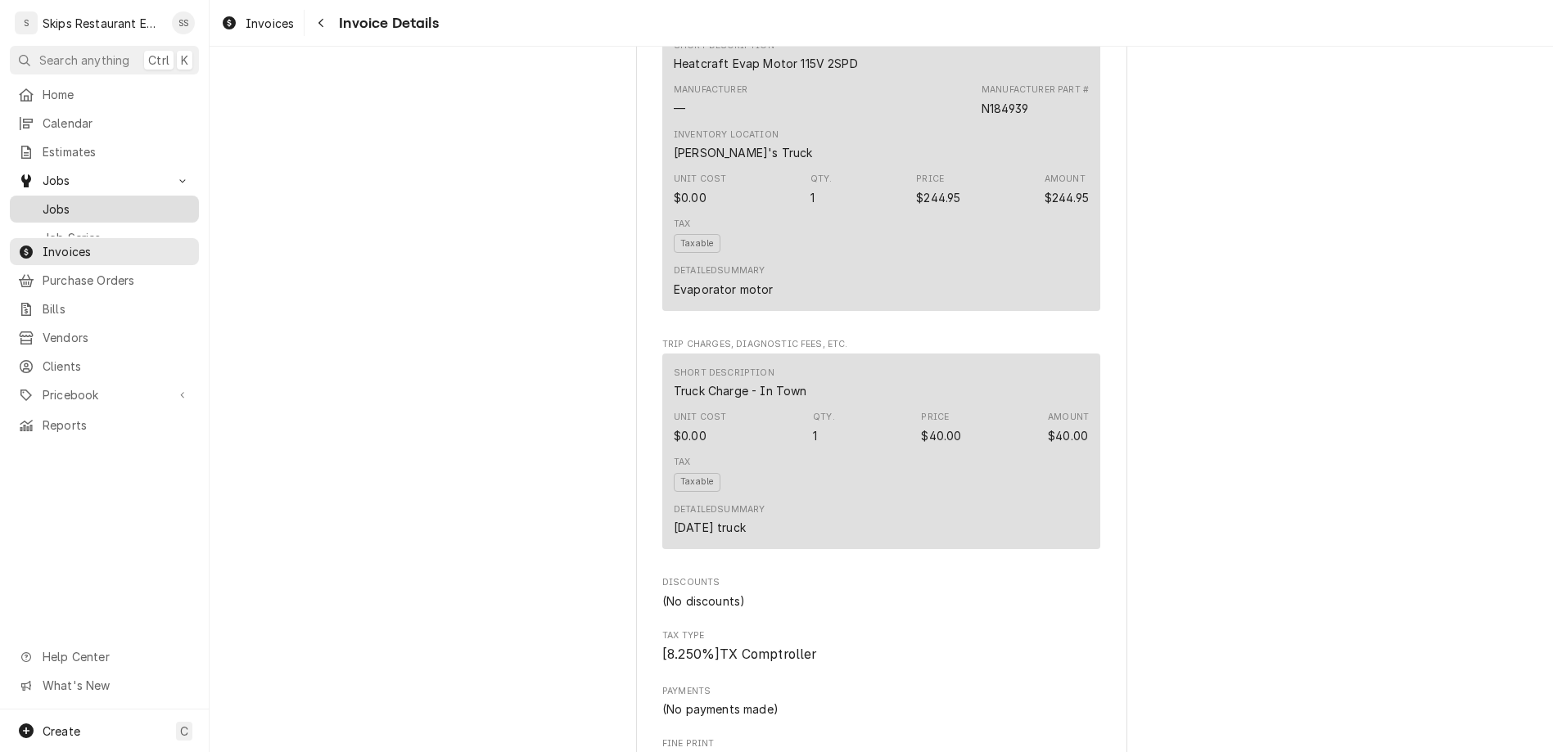
click at [43, 201] on span "Jobs" at bounding box center [117, 209] width 148 height 17
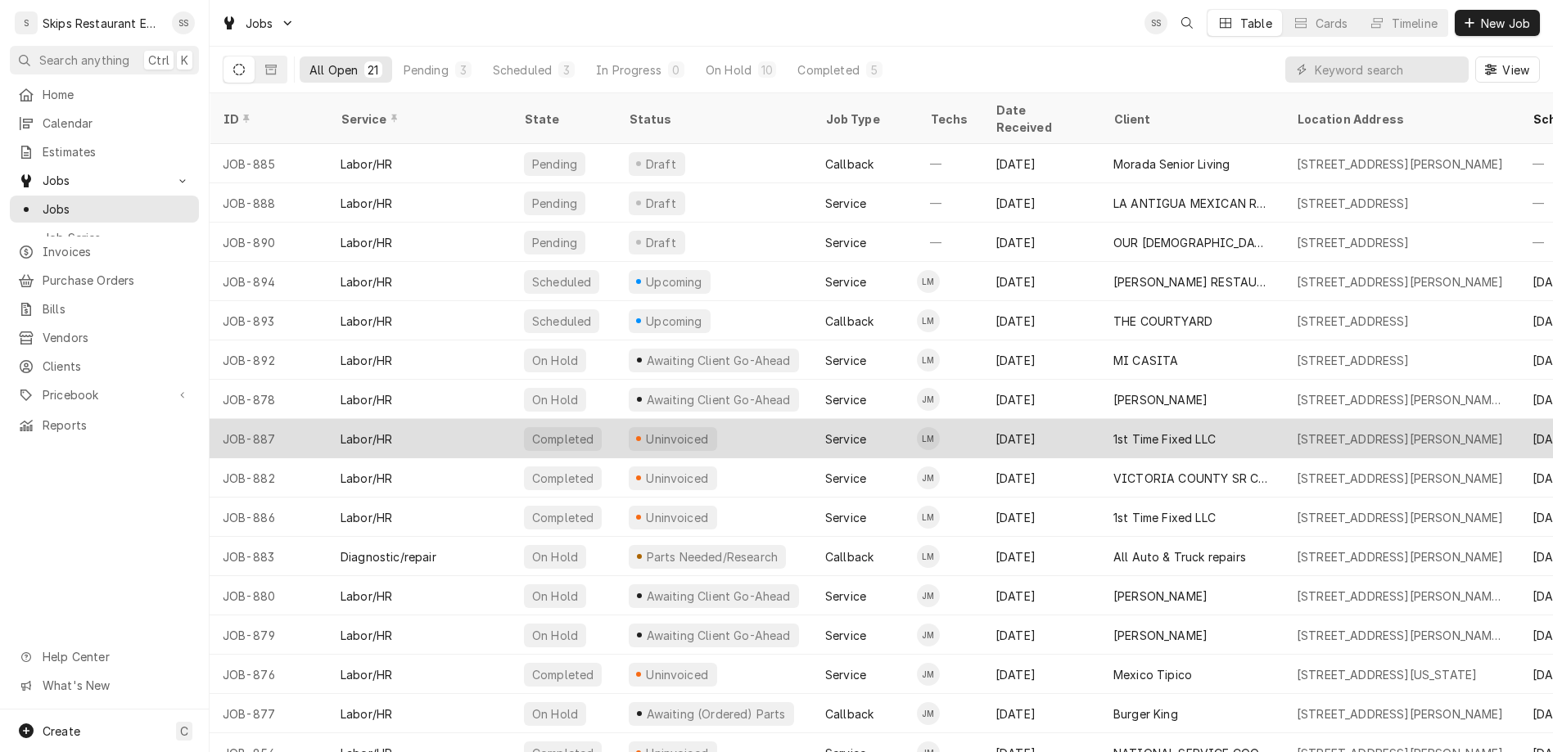
click at [644, 431] on div "Uninvoiced" at bounding box center [677, 439] width 66 height 17
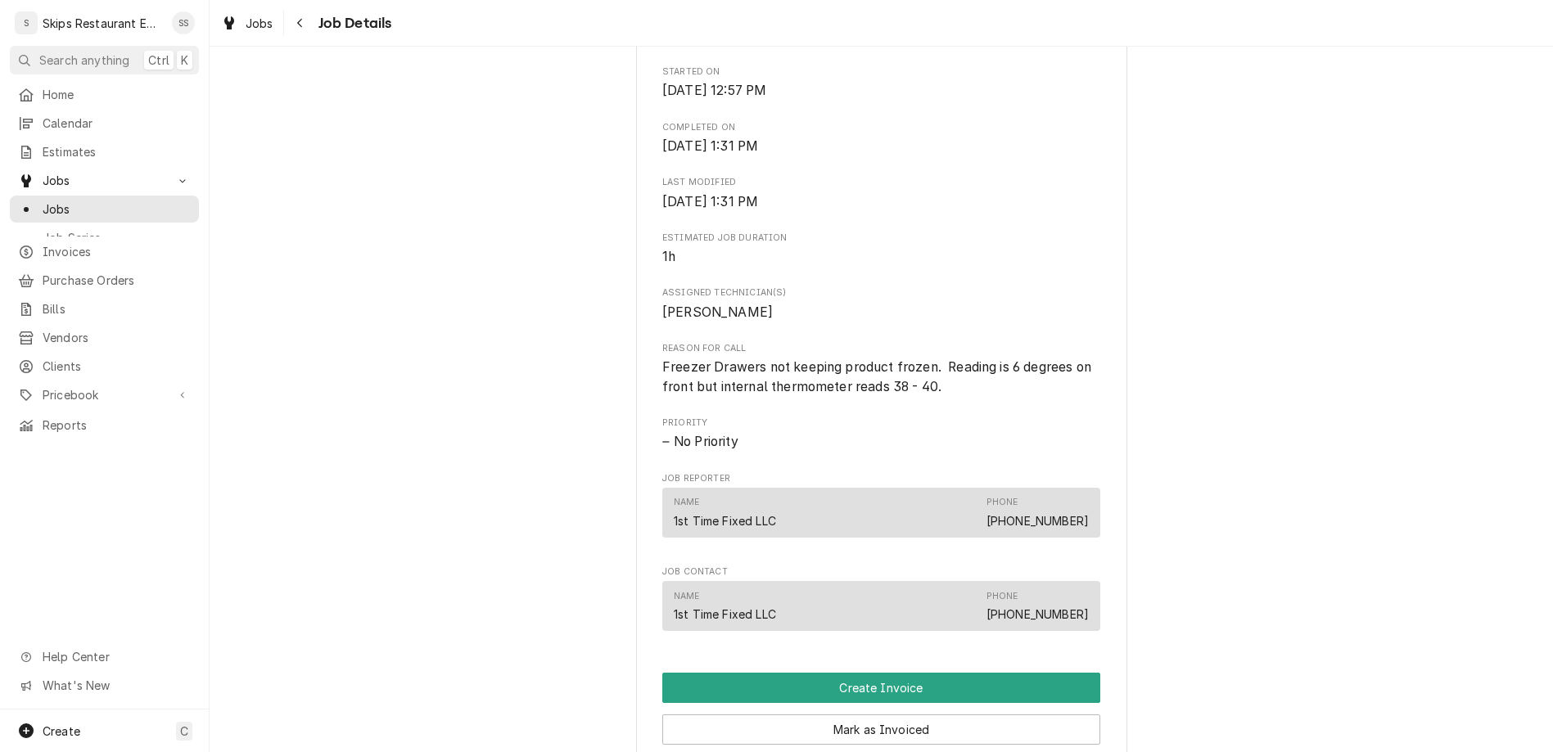
scroll to position [575, 0]
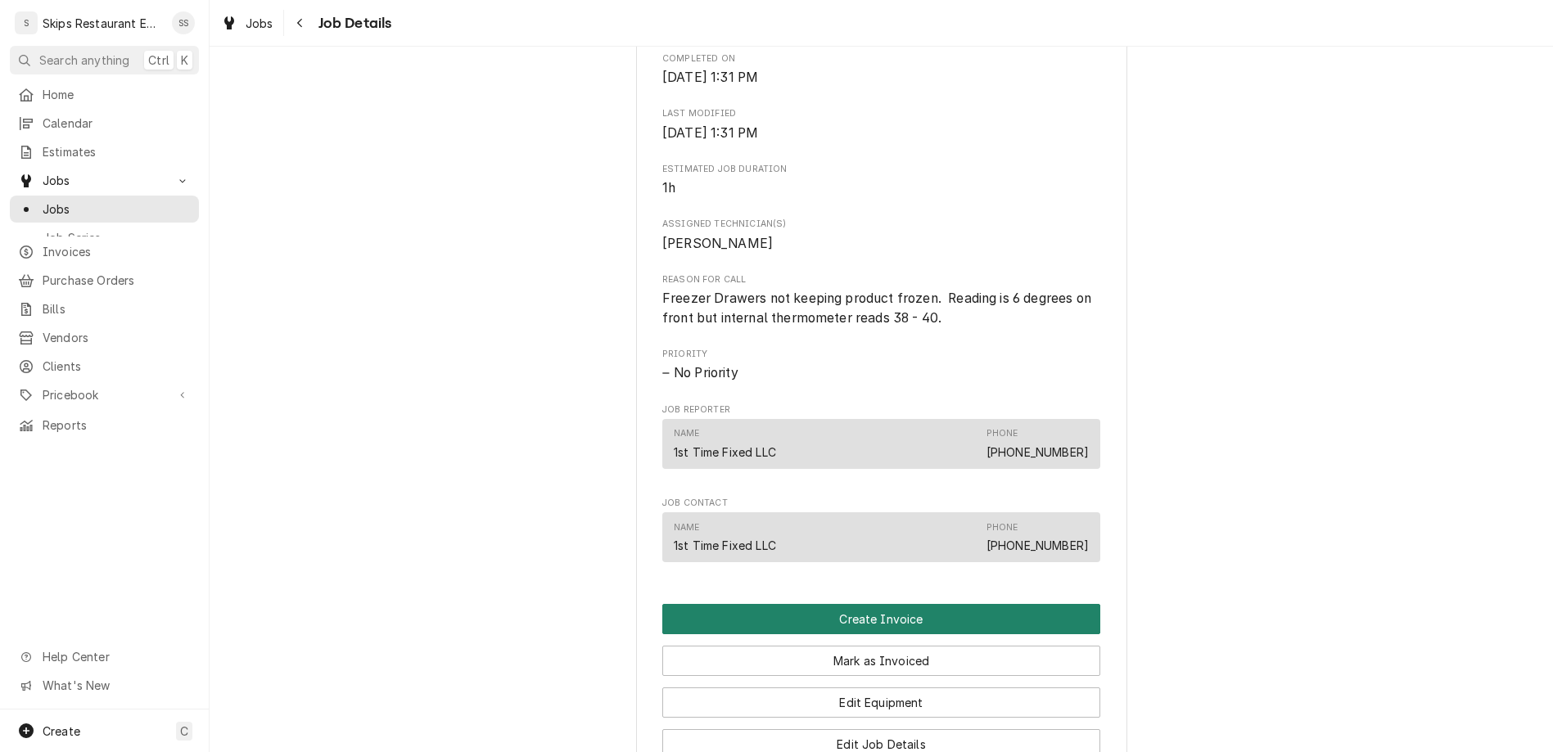
click at [836, 604] on button "Create Invoice" at bounding box center [881, 619] width 438 height 30
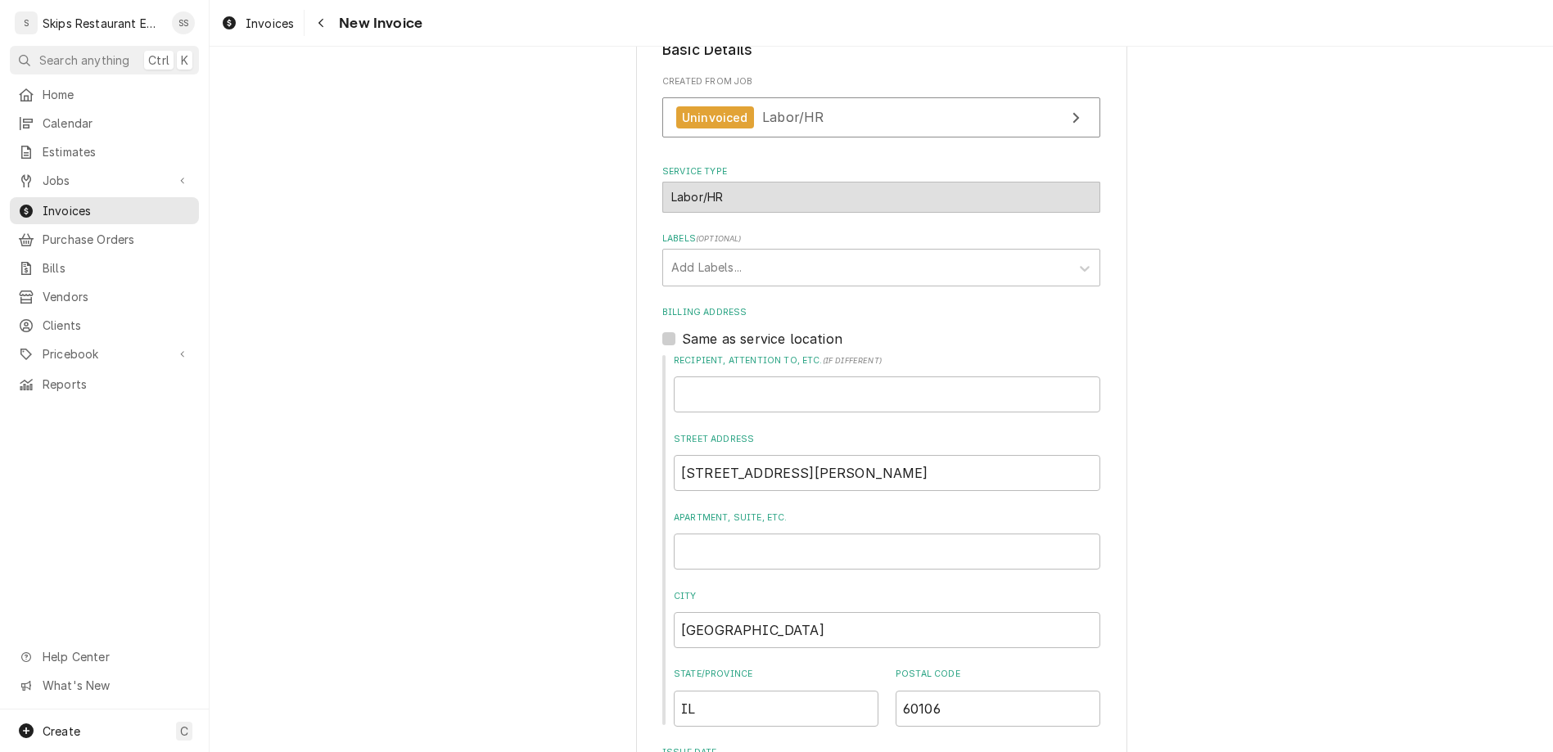
scroll to position [286, 0]
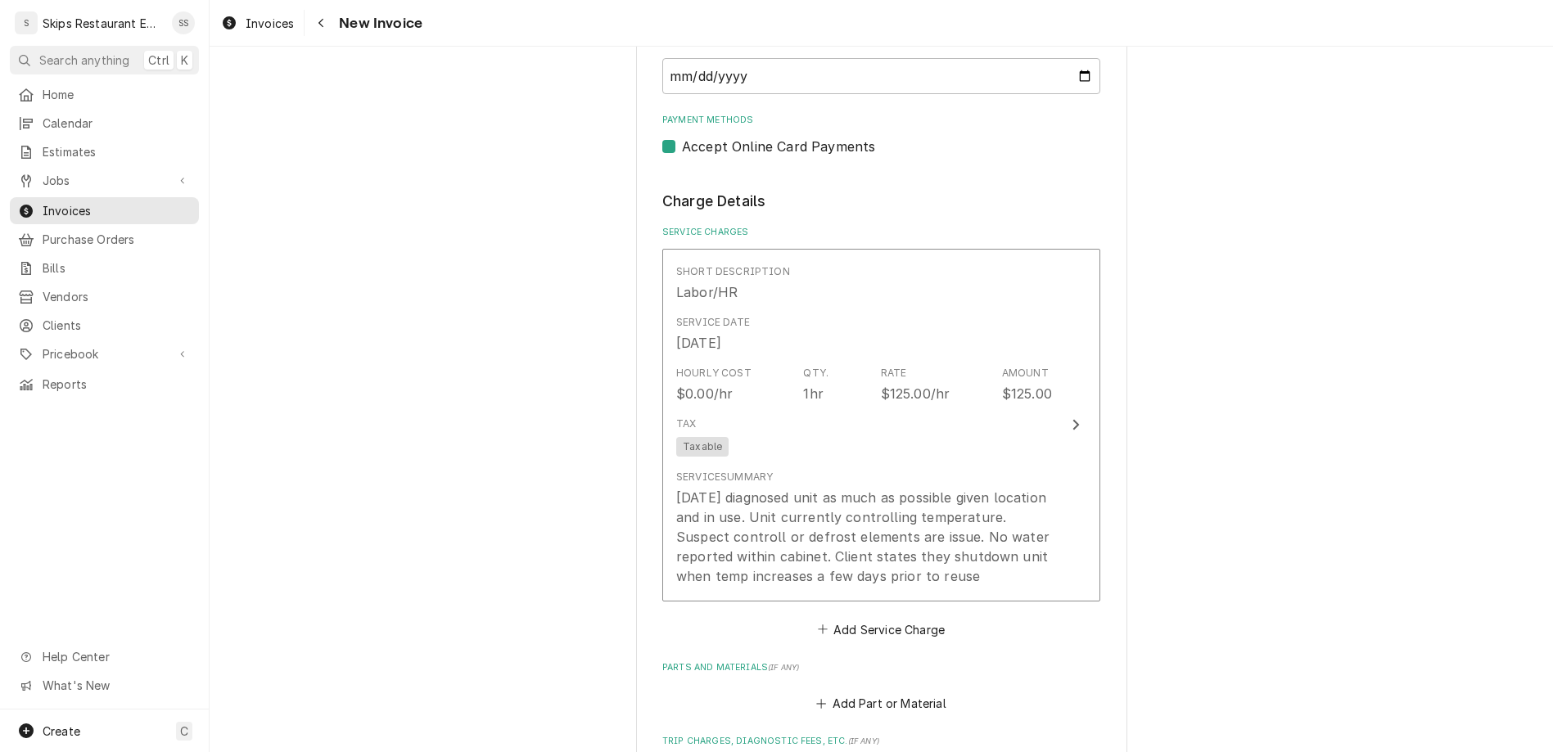
scroll to position [1341, 0]
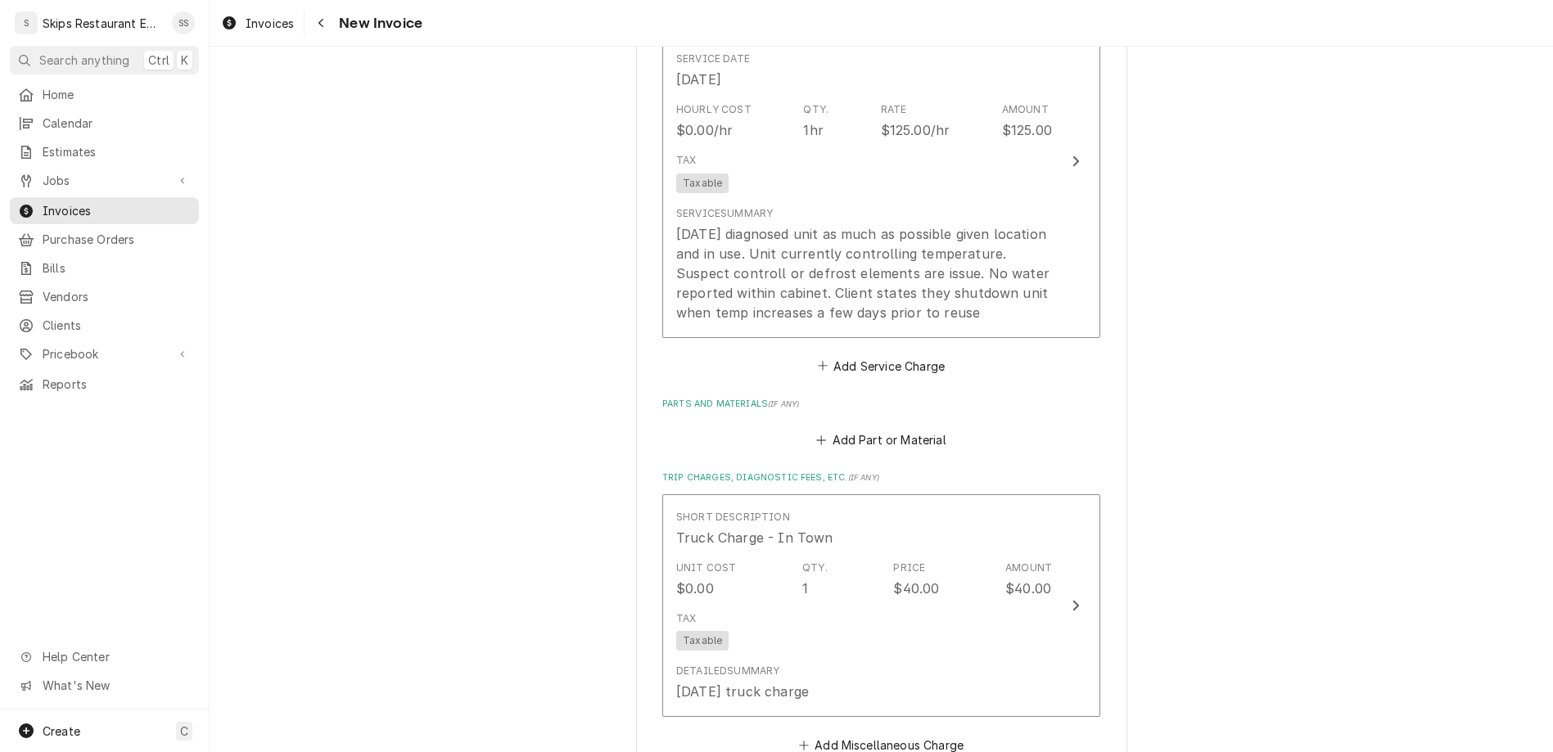
type textarea "x"
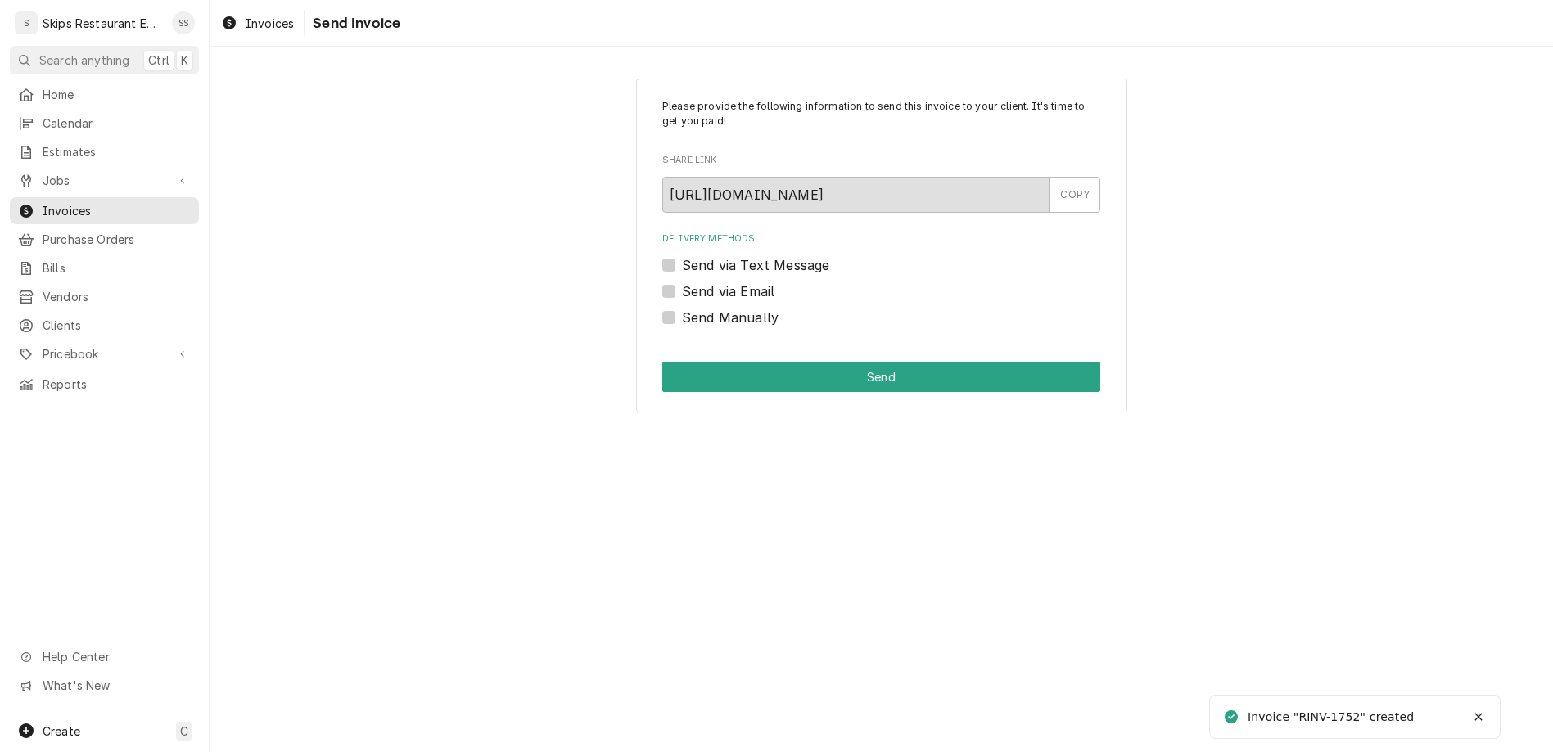
click at [697, 308] on label "Send Manually" at bounding box center [730, 318] width 97 height 20
click at [697, 308] on input "Send Manually" at bounding box center [901, 326] width 438 height 36
checkbox input "true"
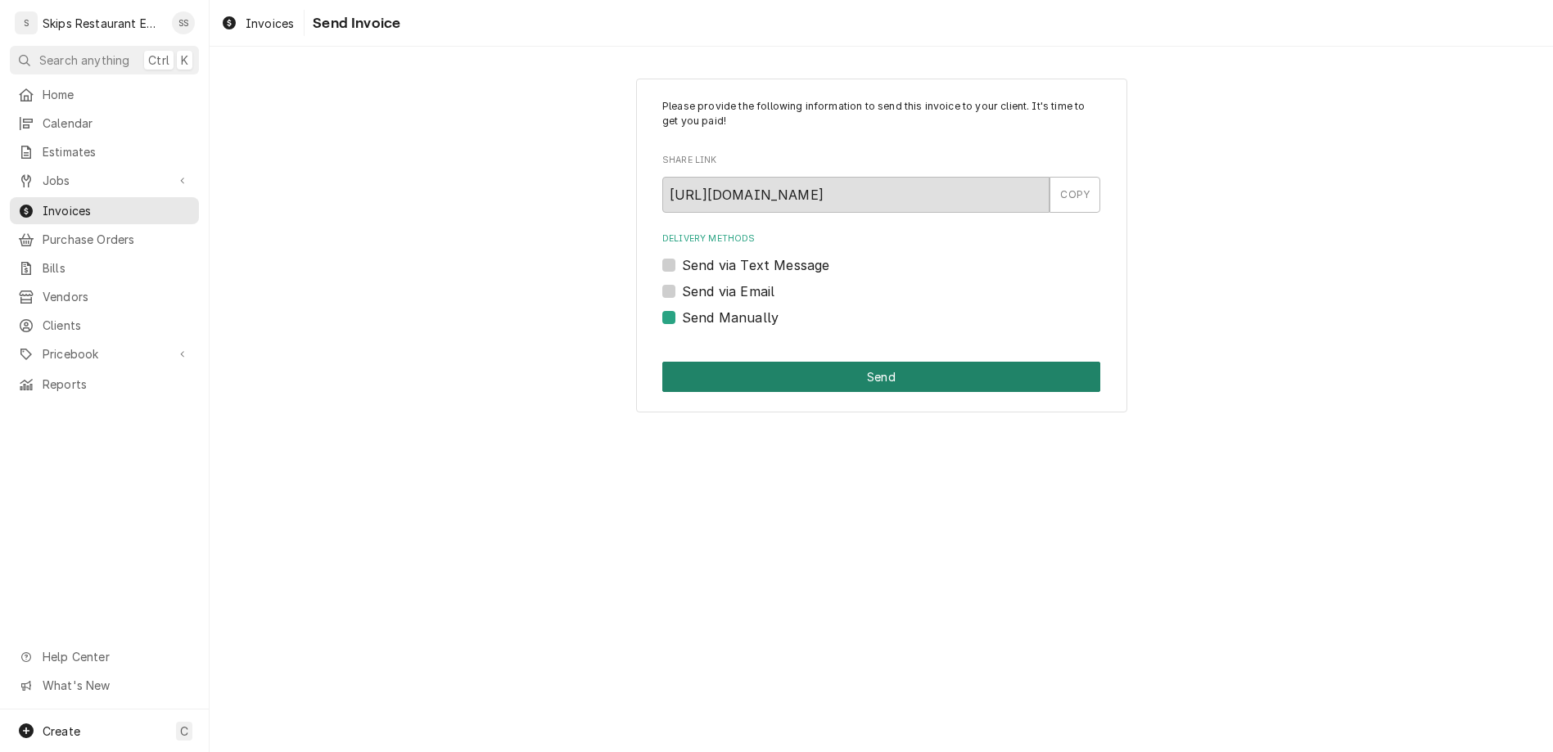
click at [855, 362] on button "Send" at bounding box center [881, 377] width 438 height 30
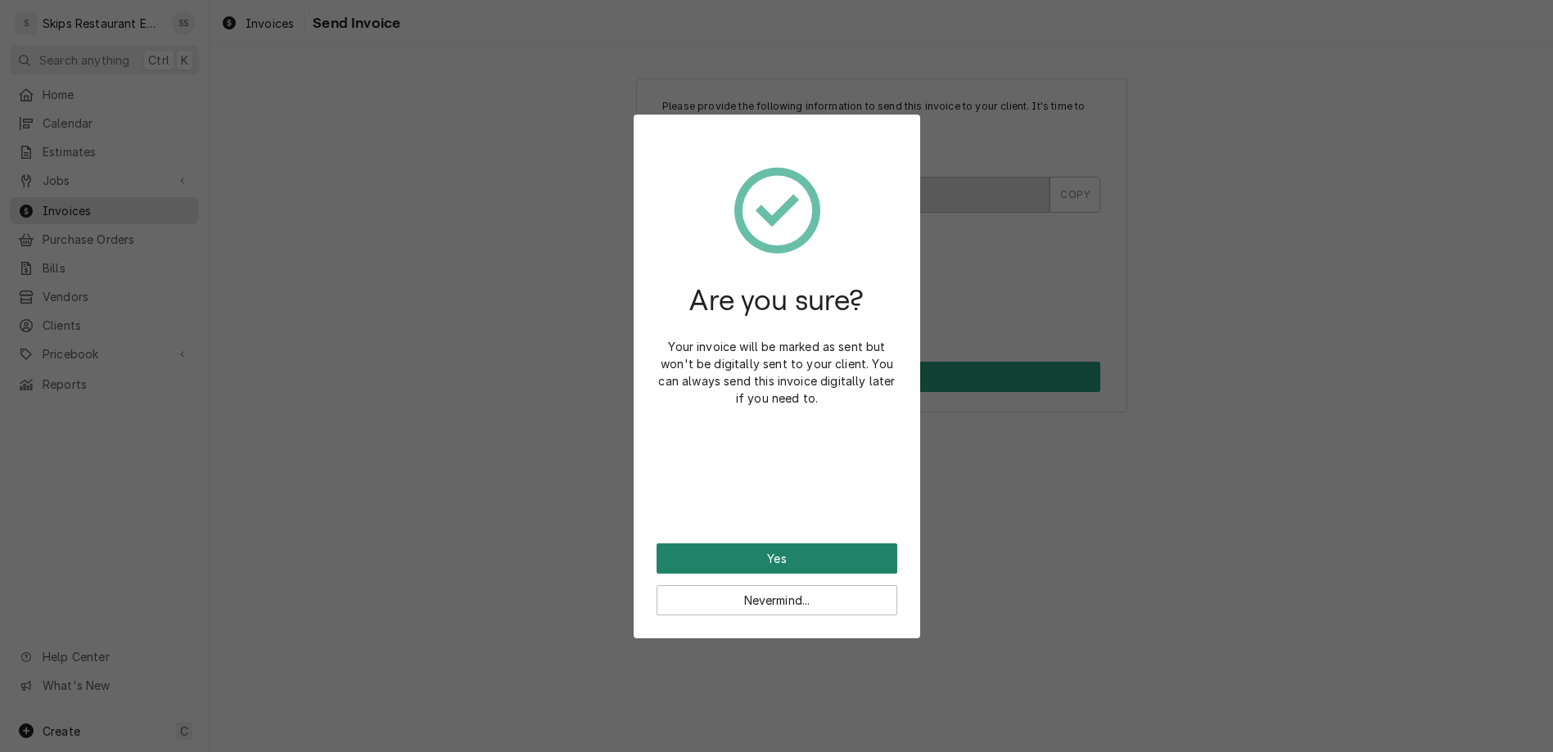
click at [778, 544] on button "Yes" at bounding box center [777, 559] width 241 height 30
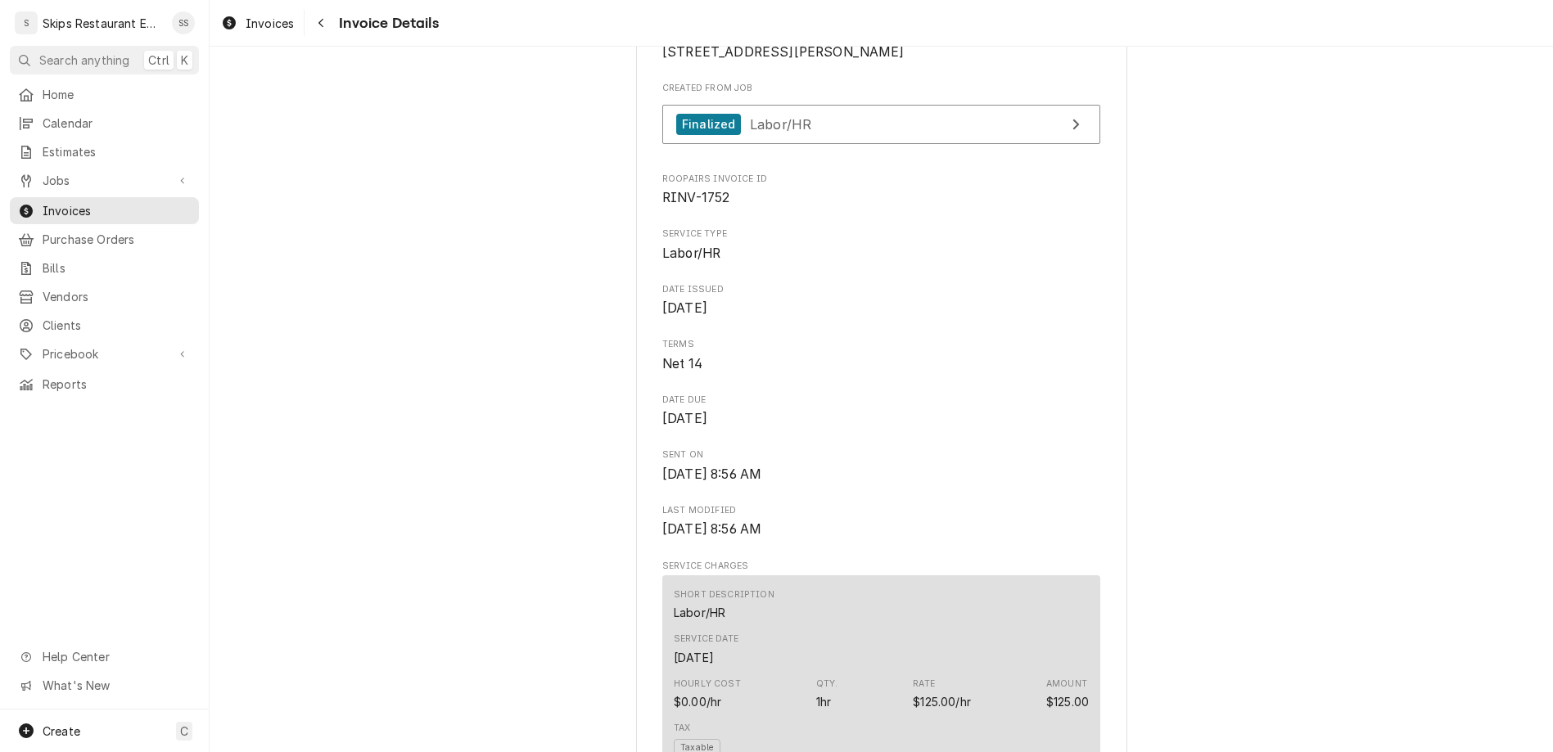
scroll to position [511, 0]
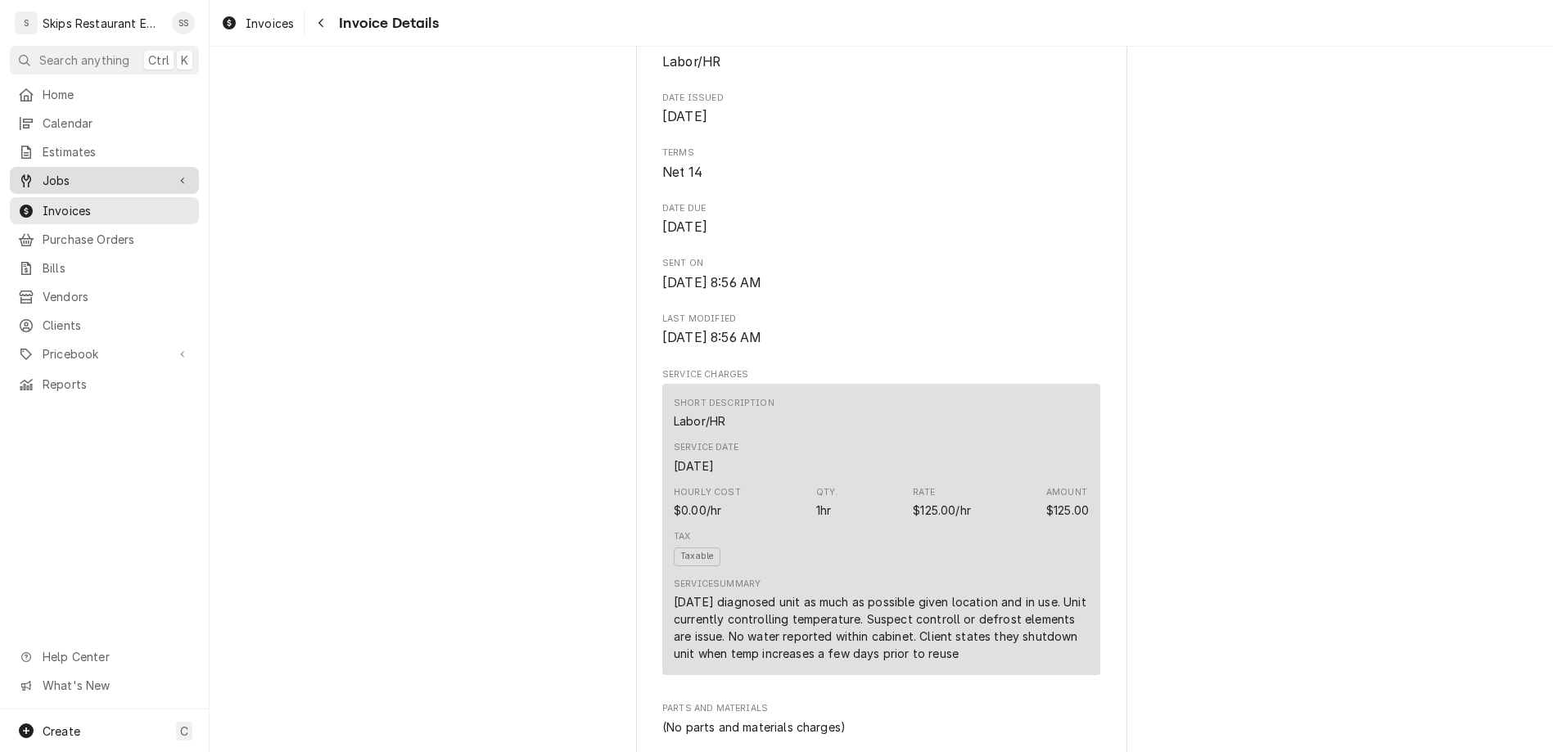
click at [46, 172] on span "Jobs" at bounding box center [105, 180] width 124 height 17
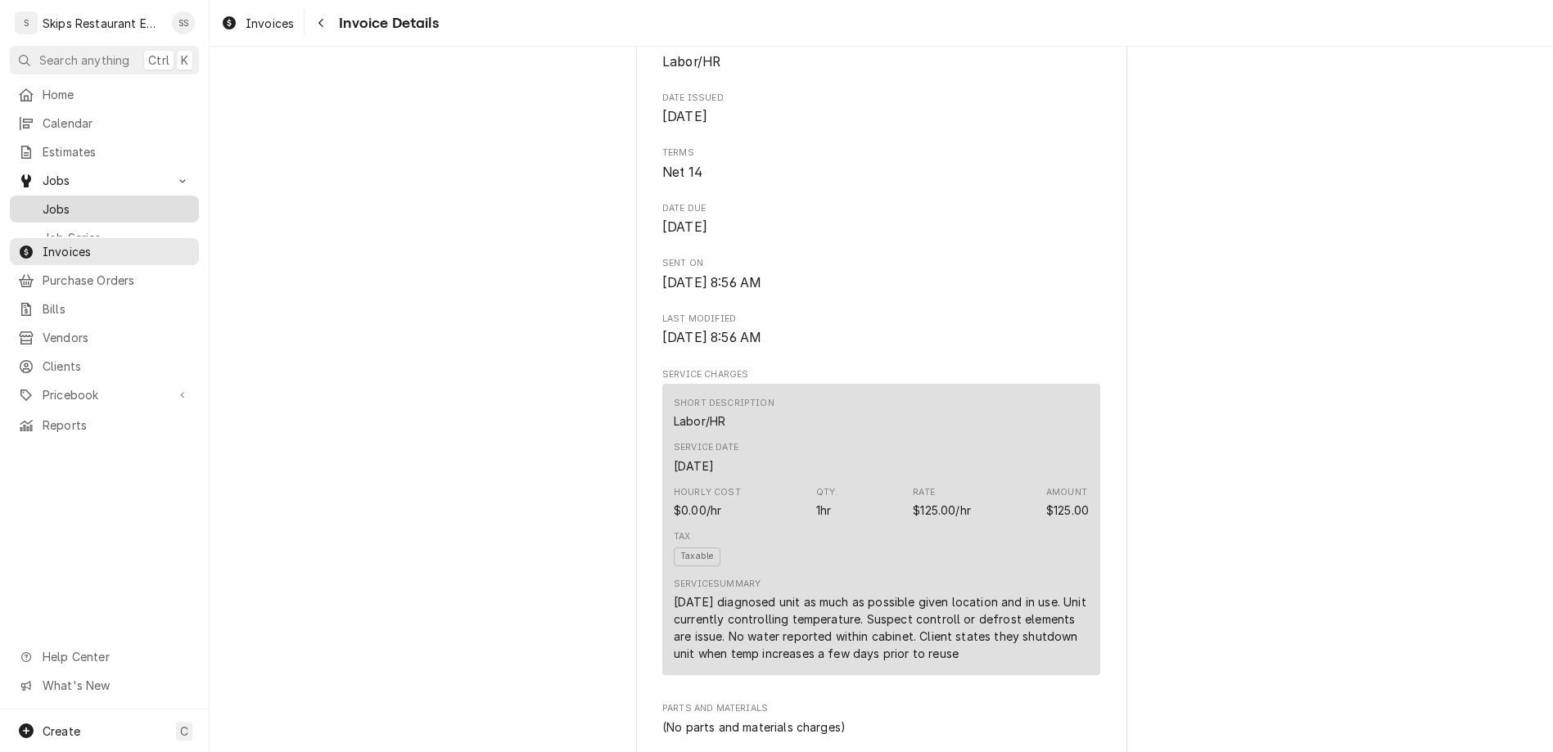
click at [44, 201] on span "Jobs" at bounding box center [117, 209] width 148 height 17
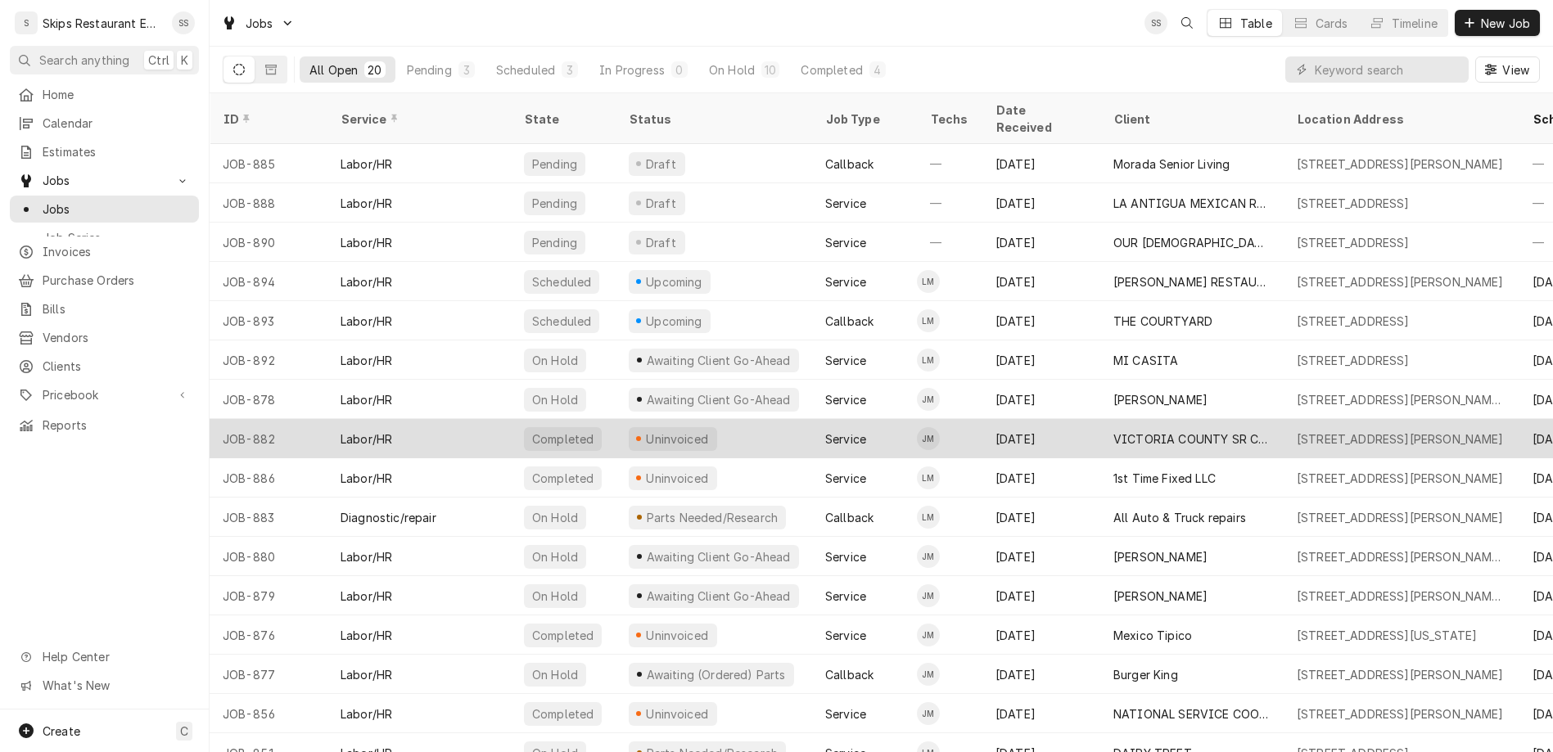
click at [644, 431] on div "Uninvoiced" at bounding box center [677, 439] width 66 height 17
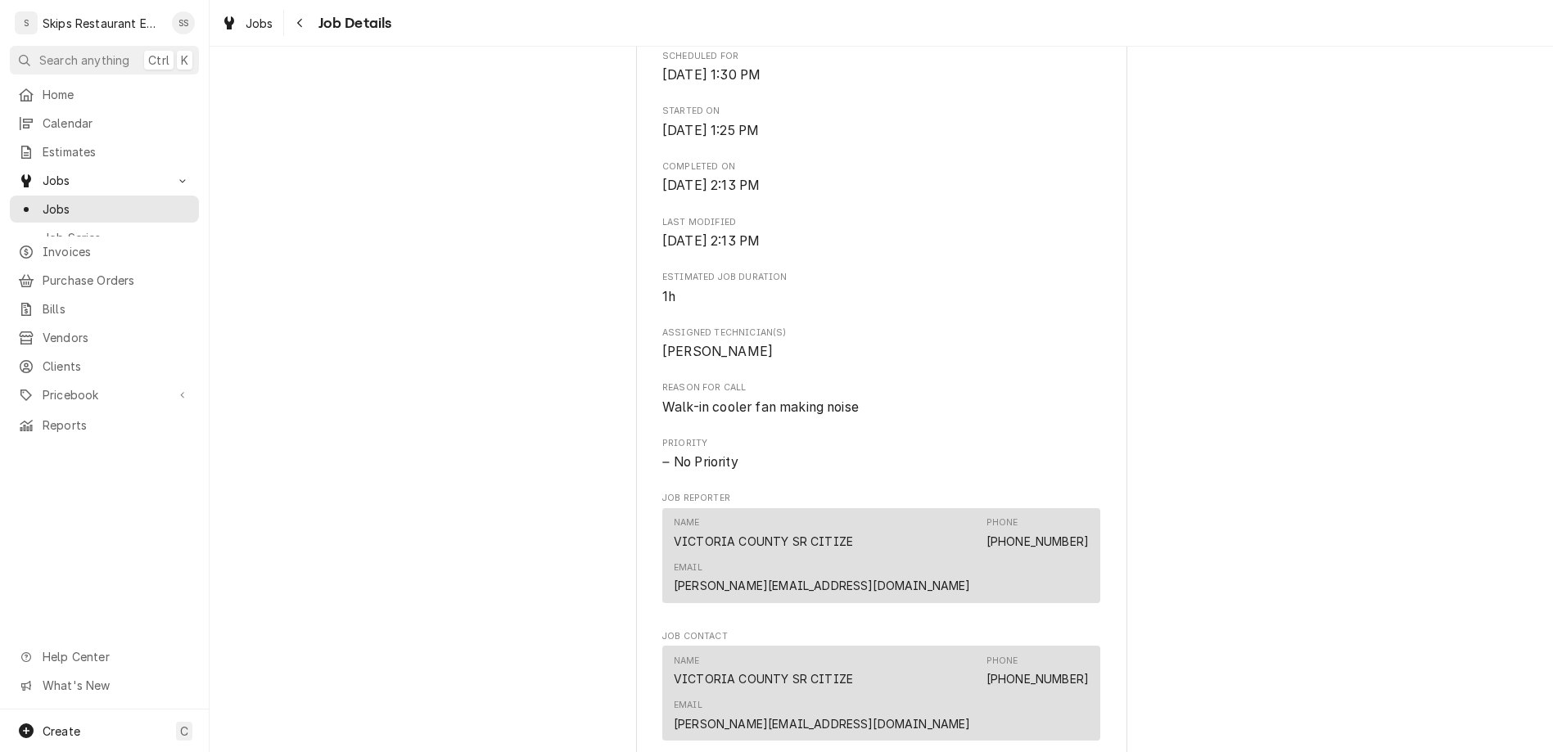
scroll to position [575, 0]
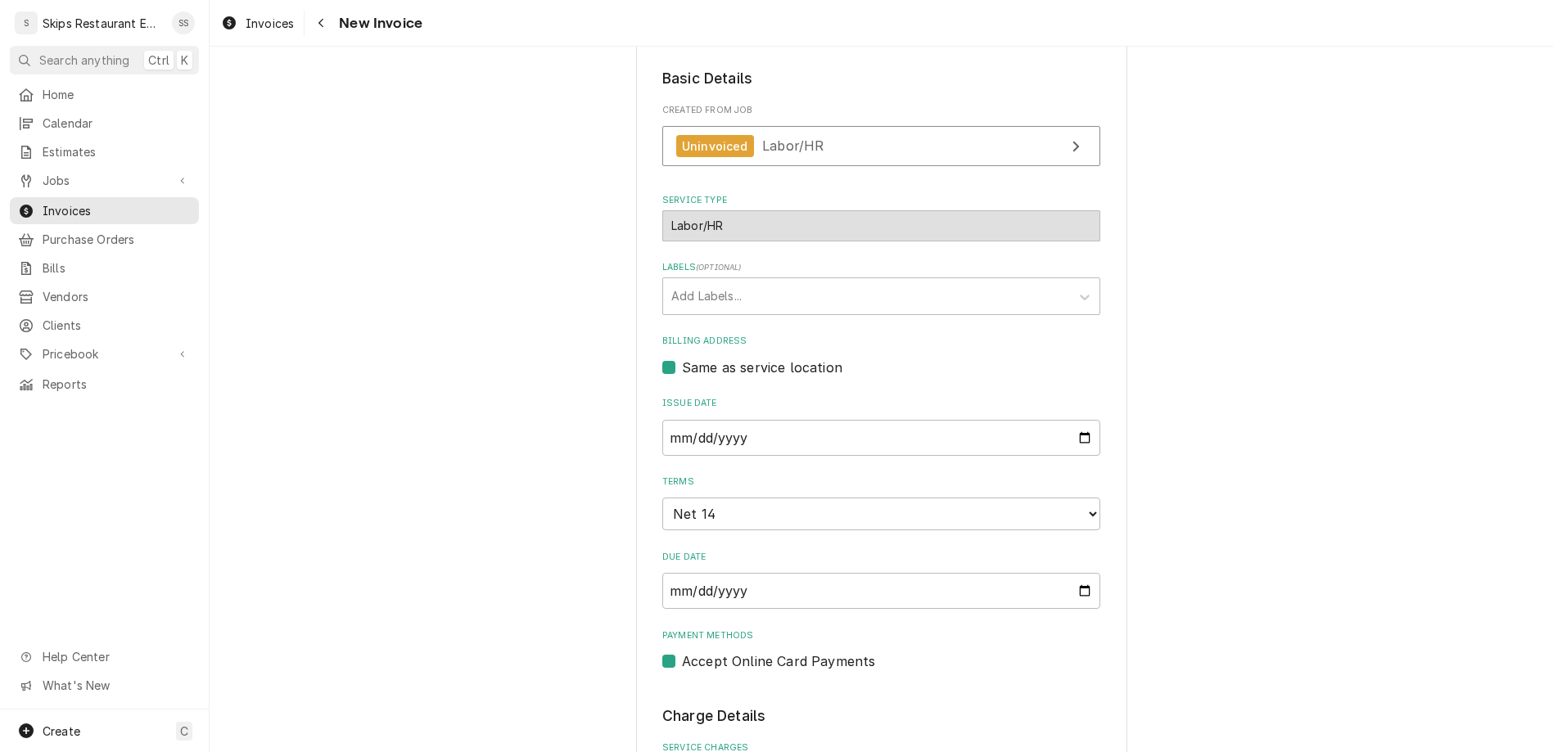
scroll to position [575, 0]
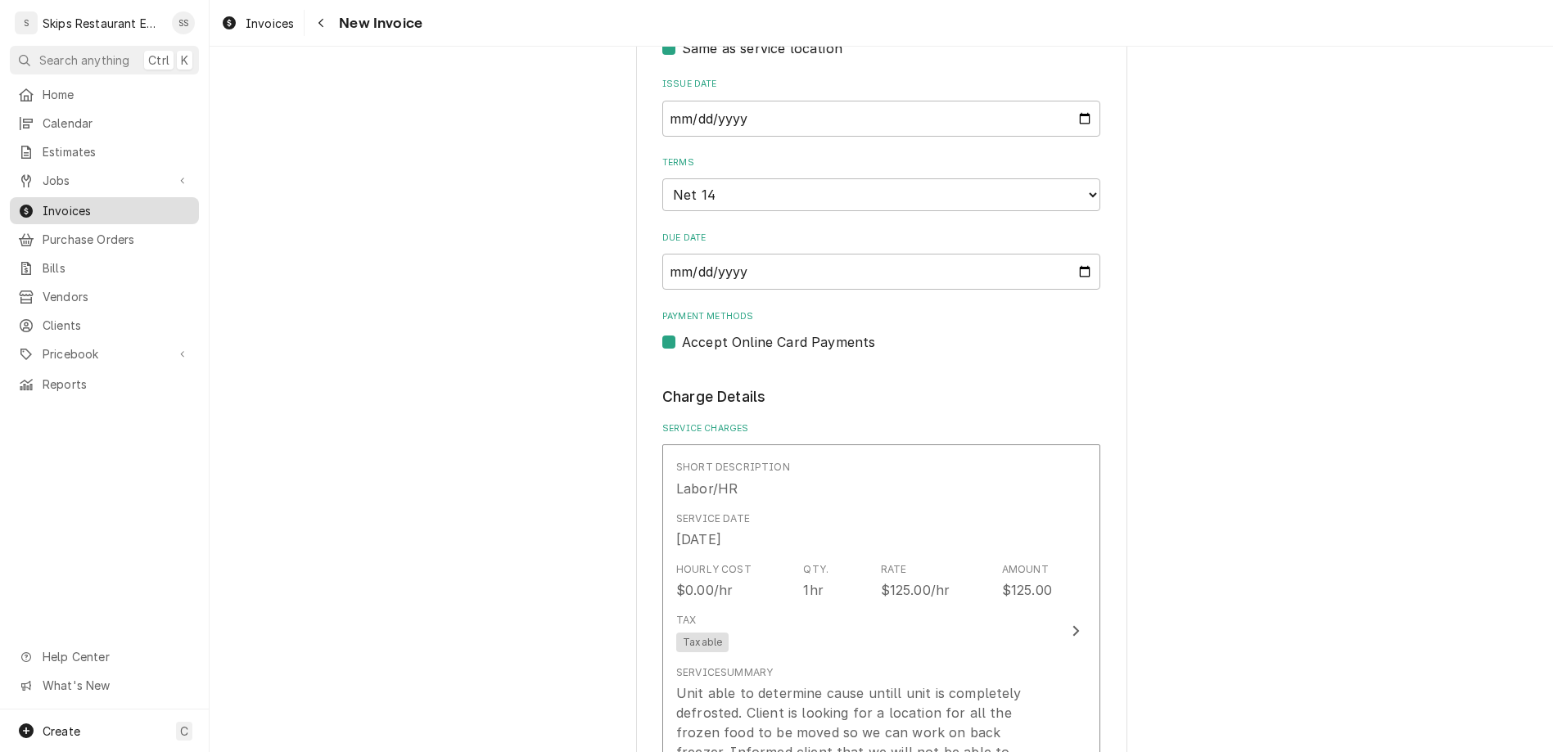
click at [56, 202] on span "Invoices" at bounding box center [117, 210] width 148 height 17
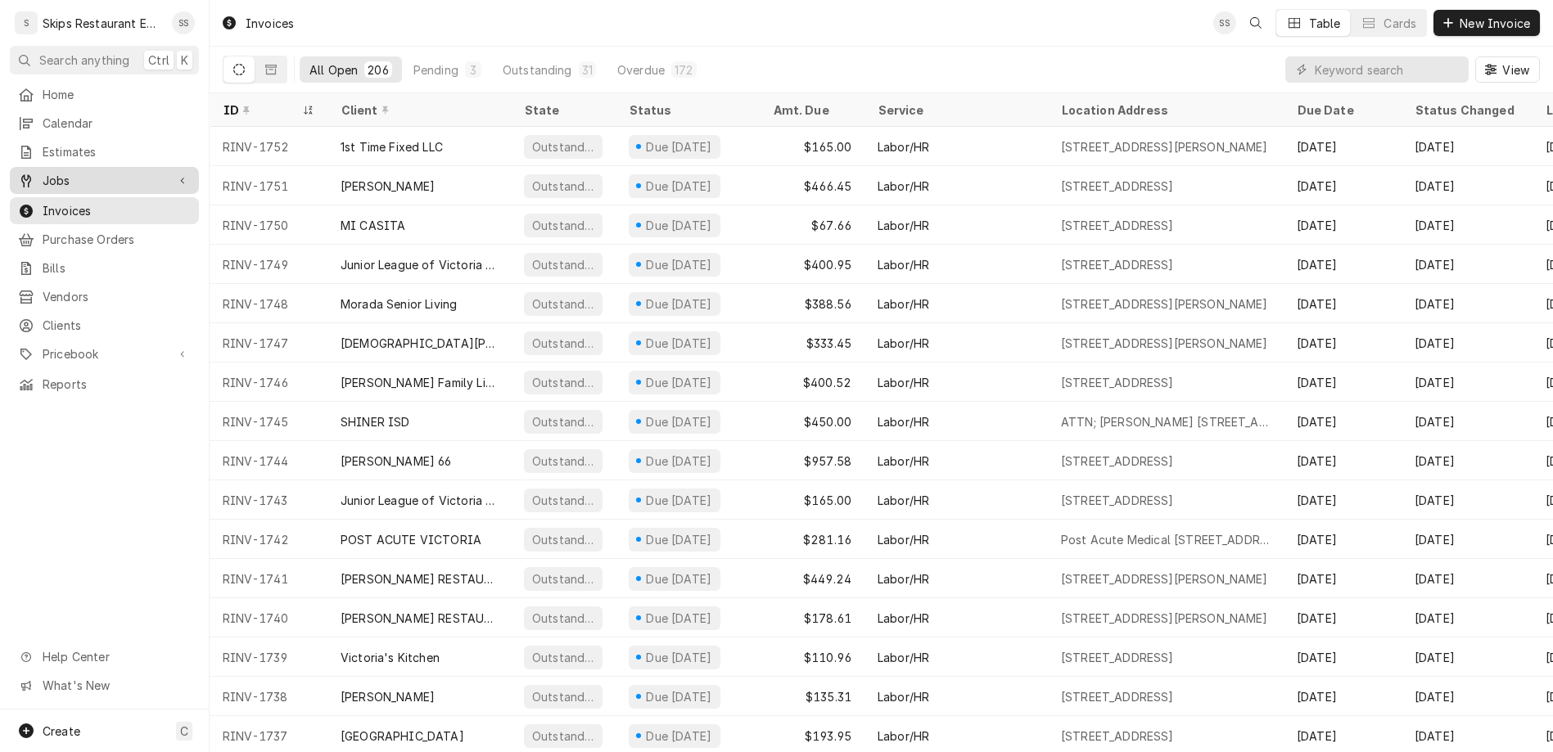
click at [43, 172] on span "Jobs" at bounding box center [105, 180] width 124 height 17
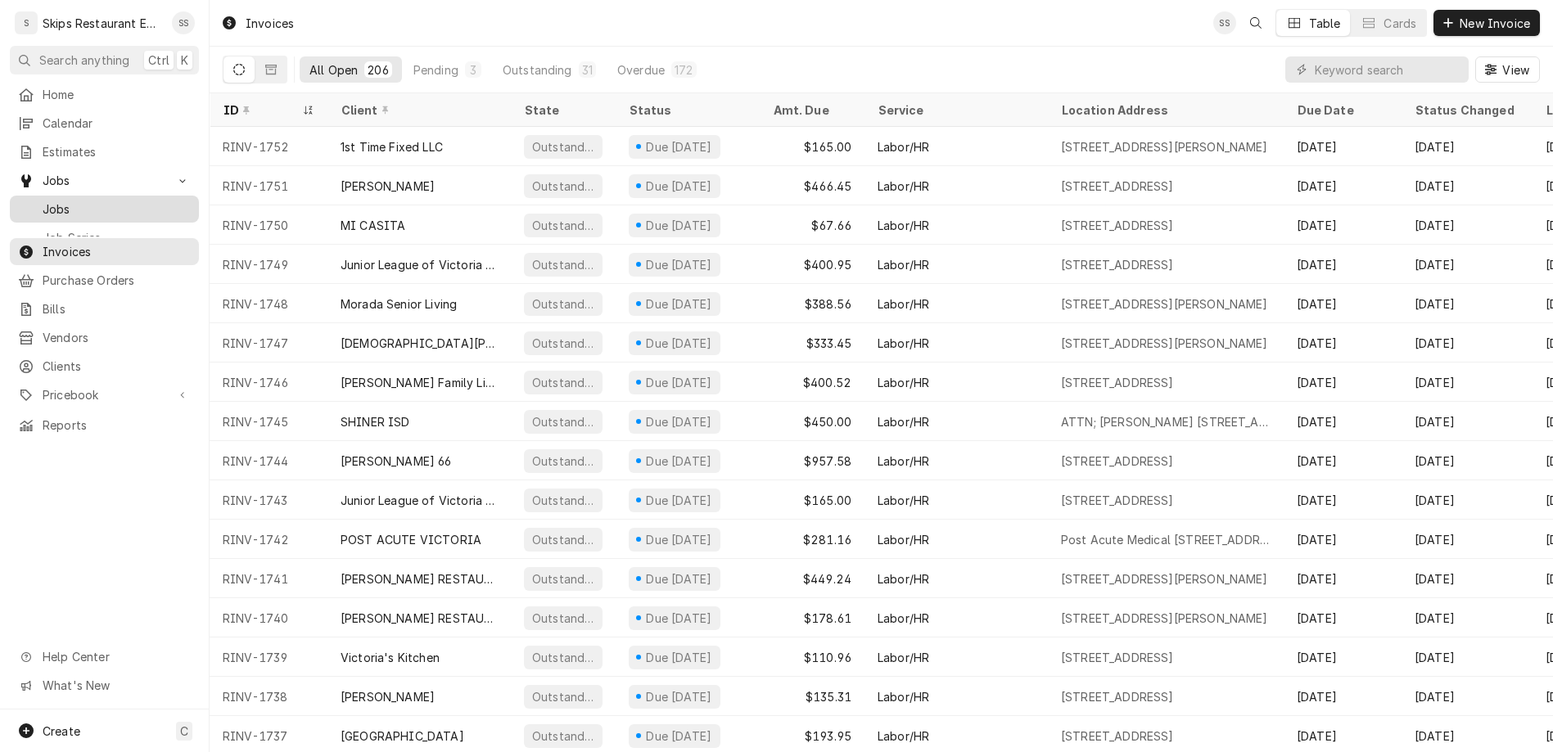
click at [43, 201] on span "Jobs" at bounding box center [117, 209] width 148 height 17
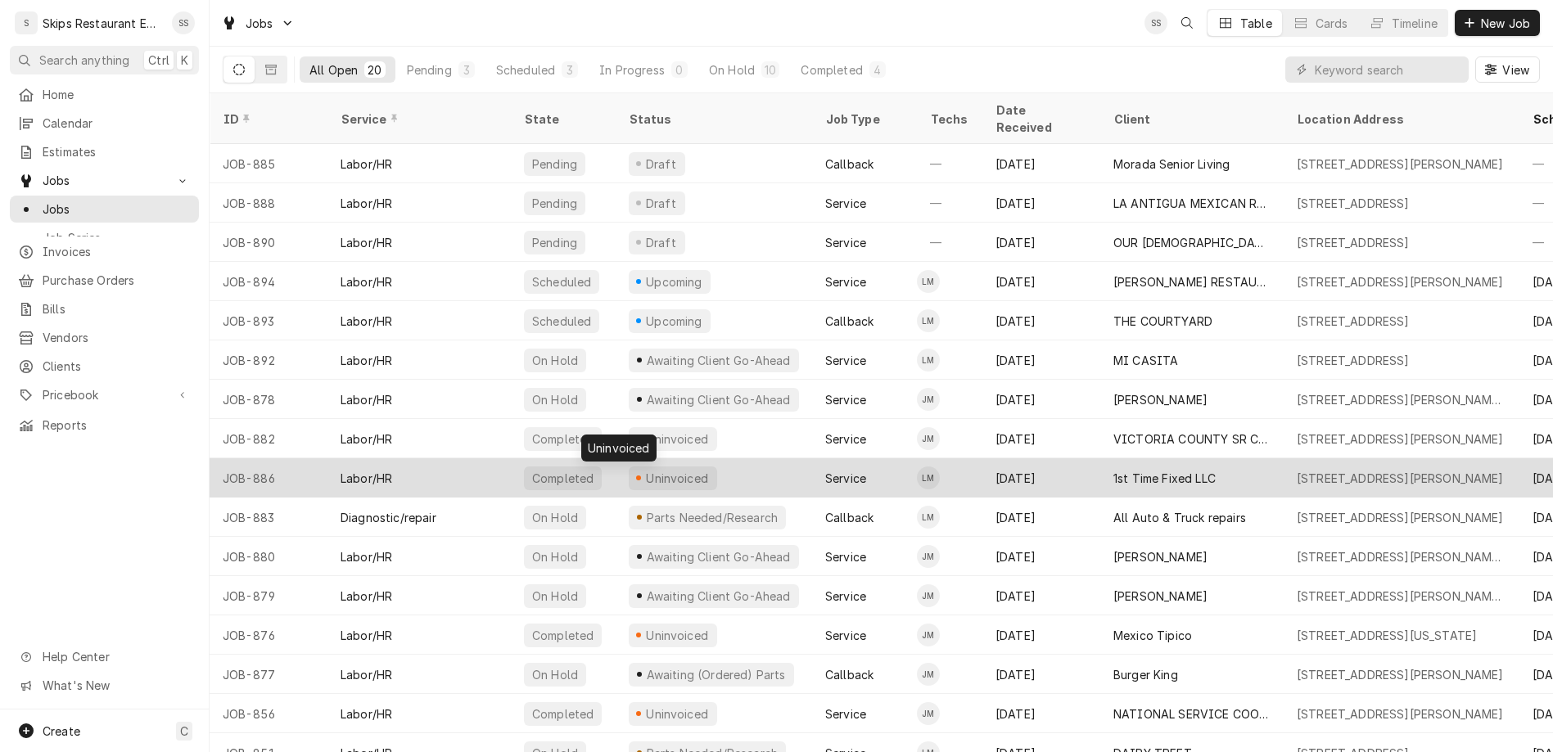
click at [644, 470] on div "Uninvoiced" at bounding box center [677, 478] width 66 height 17
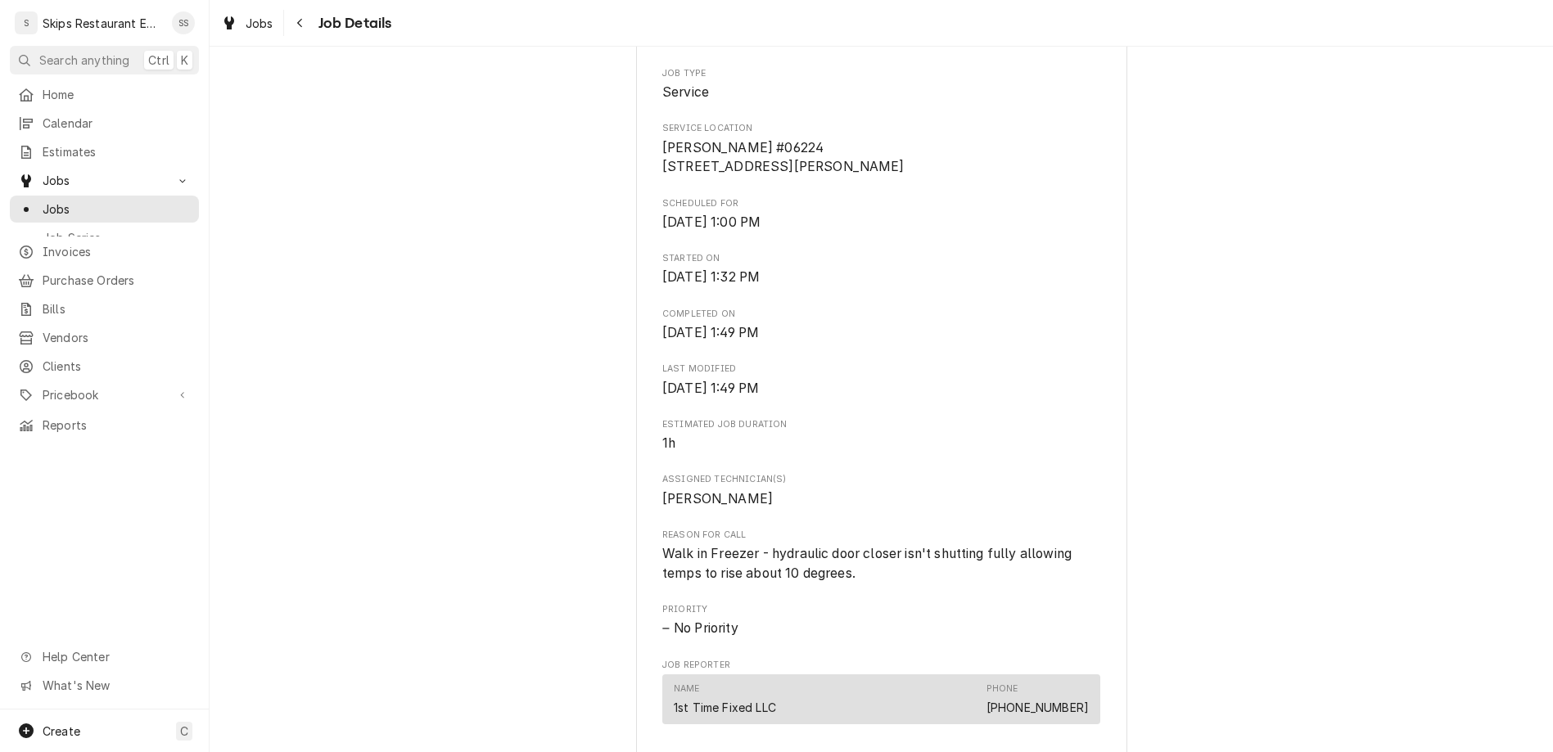
scroll to position [575, 0]
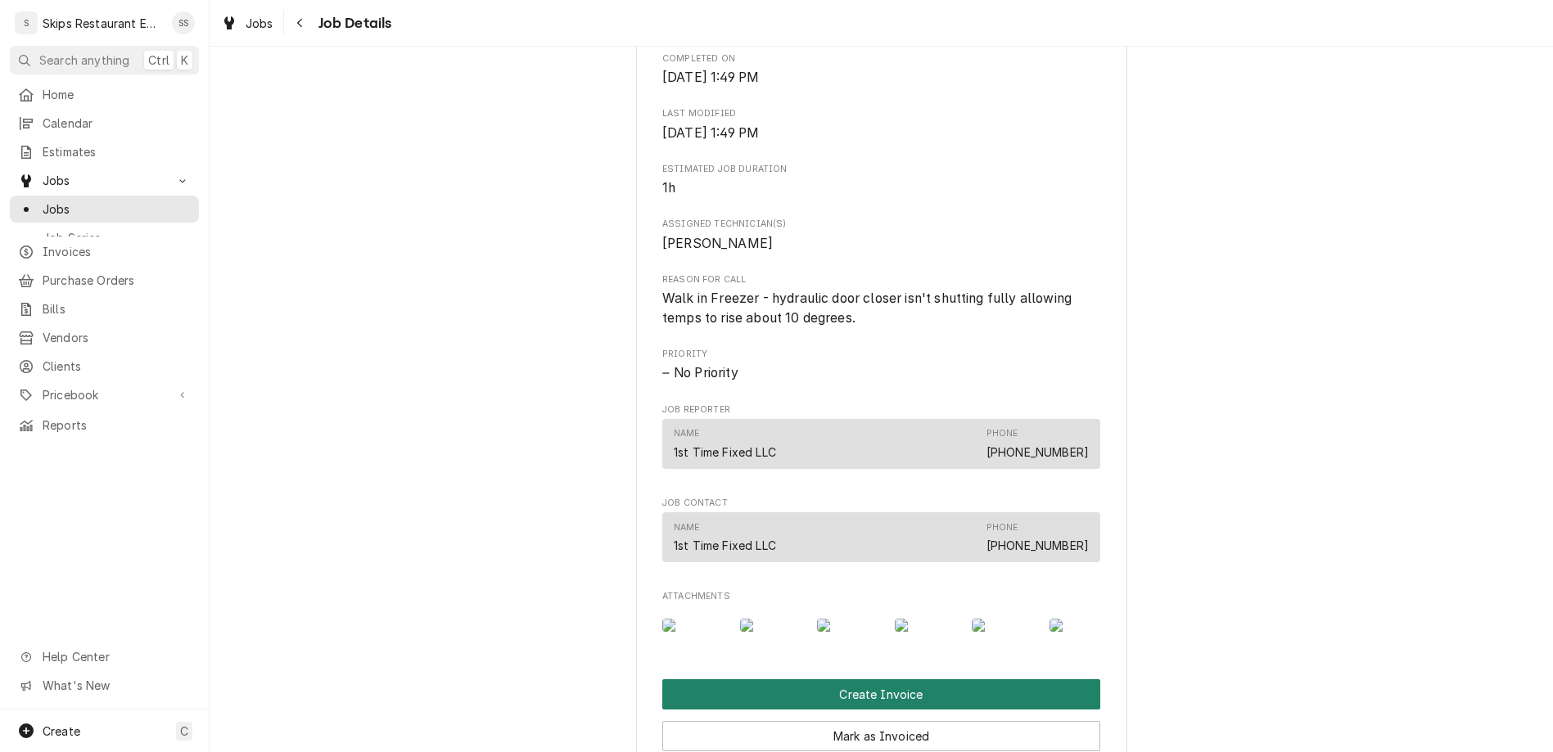
click at [852, 679] on button "Create Invoice" at bounding box center [881, 694] width 438 height 30
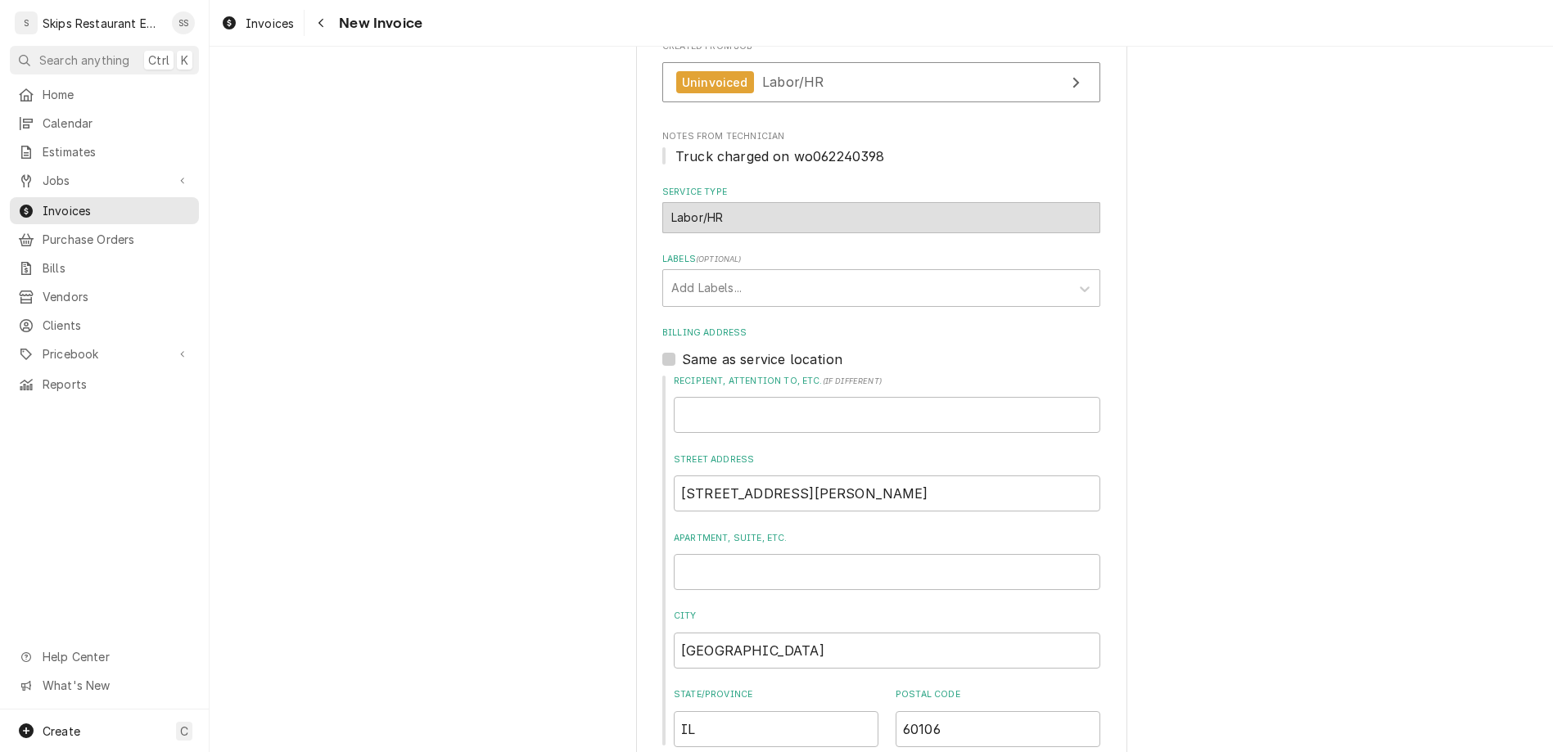
scroll to position [327, 0]
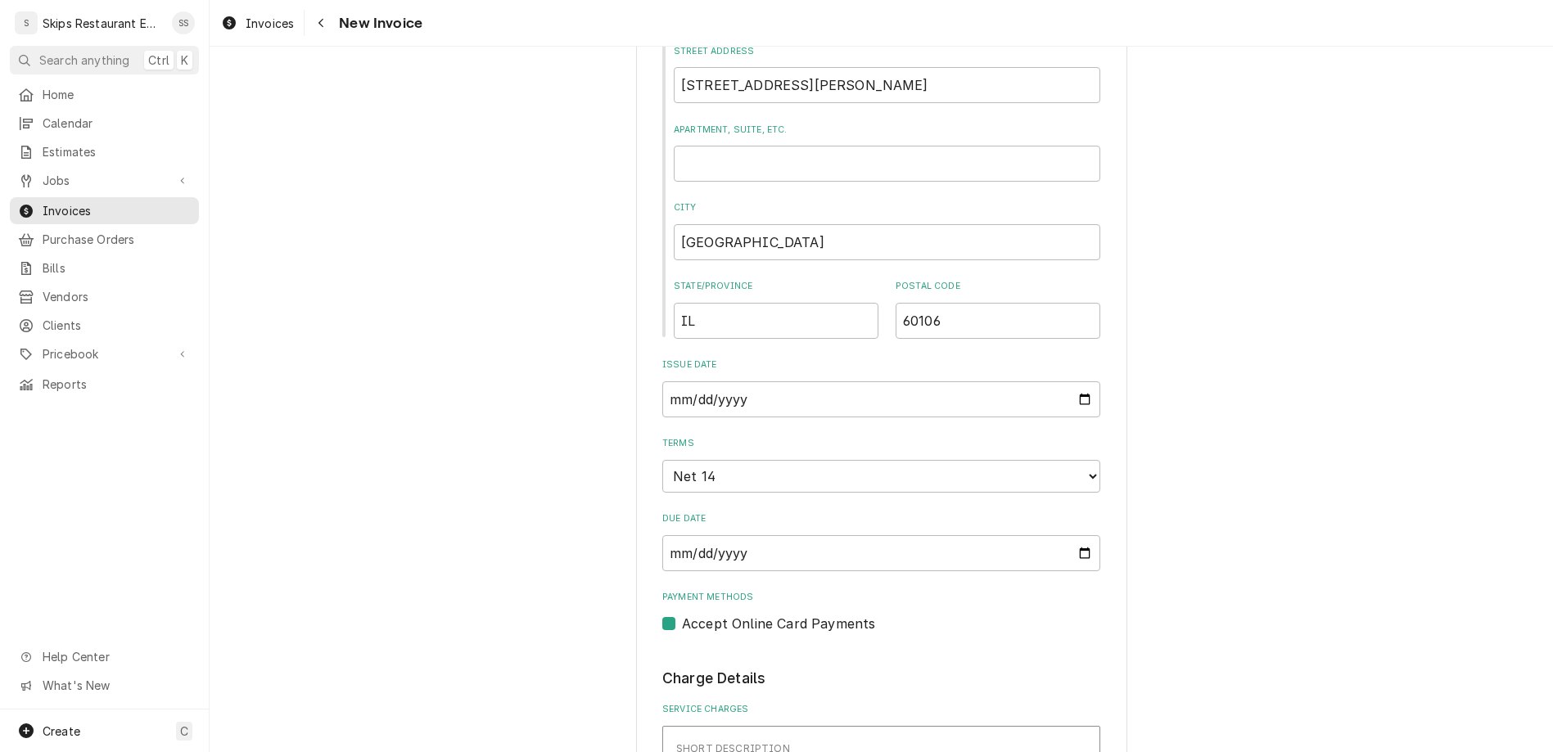
scroll to position [838, 0]
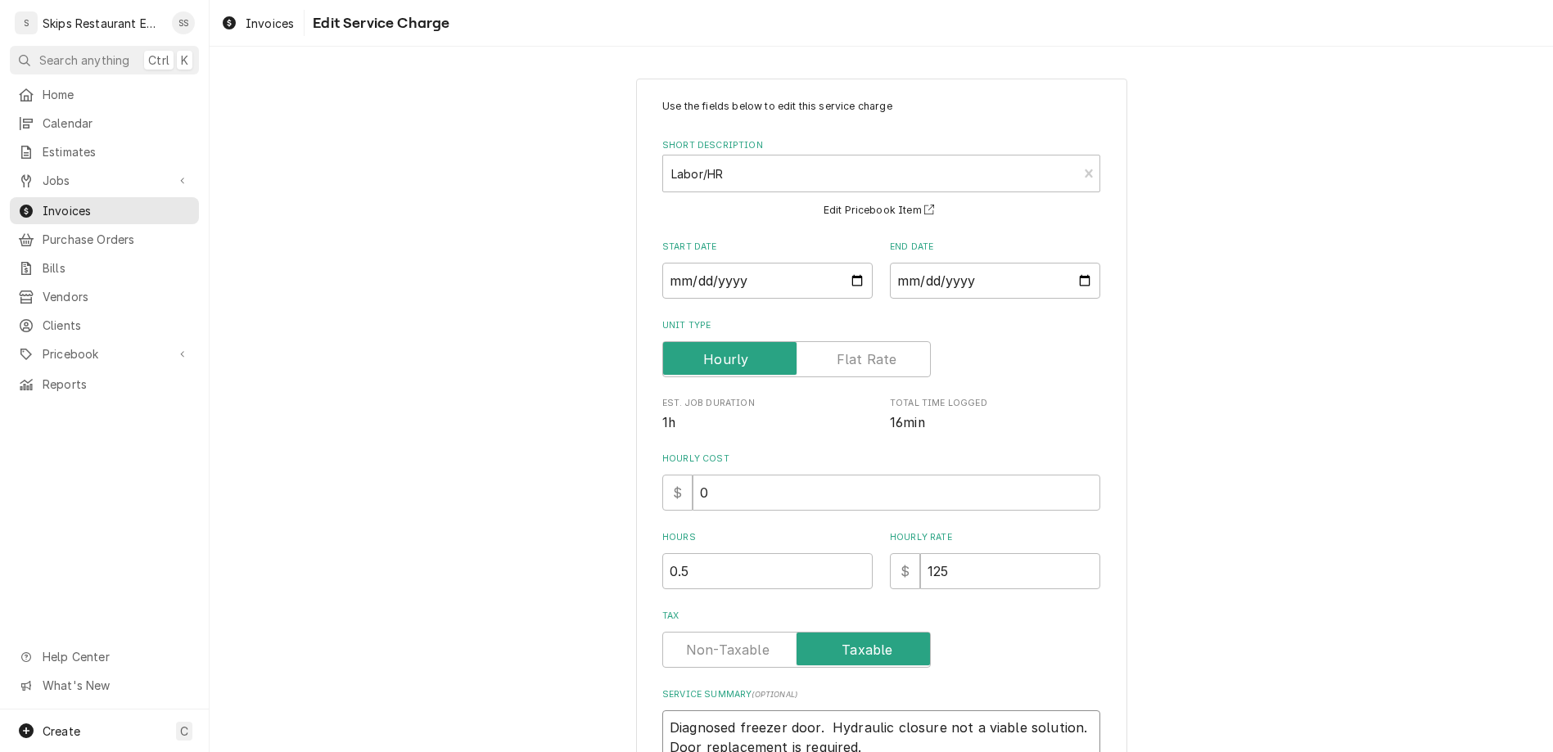
click at [848, 711] on textarea "Diagnosed freezer door. Hydraulic closure not a viable solution. Door replaceme…" at bounding box center [881, 739] width 438 height 56
type textarea "x"
type textarea "Diagnosed freezer door. Hydraulic closure not a viable solution. Door replaceme…"
type textarea "x"
type textarea "Diagnosed freezer door. Hydraulic closure not a viable solution. Door replaceme…"
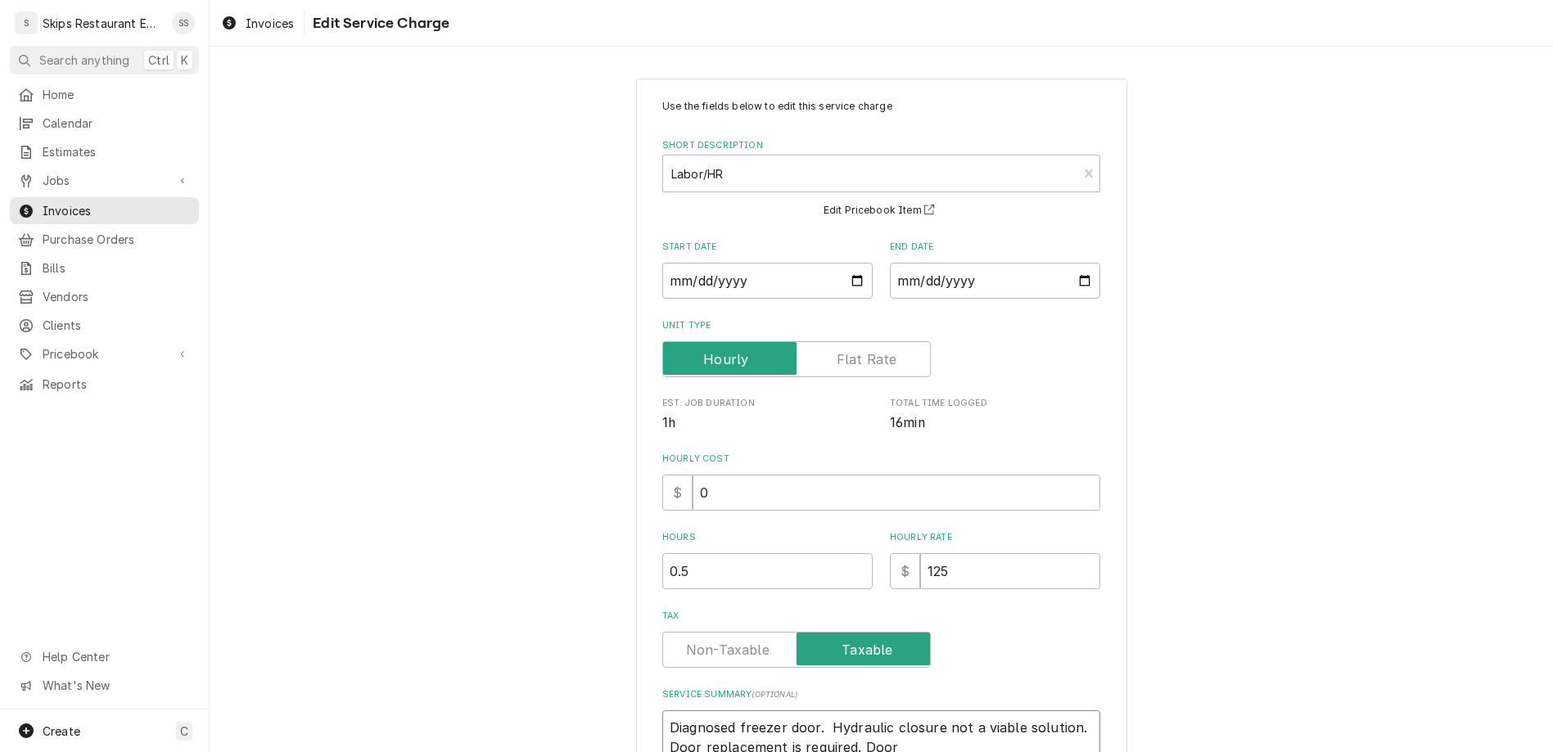
type textarea "x"
type textarea "Diagnosed freezer door. Hydraulic closure not a viable solution. Door replaceme…"
type textarea "x"
type textarea "Diagnosed freezer door. Hydraulic closure not a viable solution. Door replaceme…"
type textarea "x"
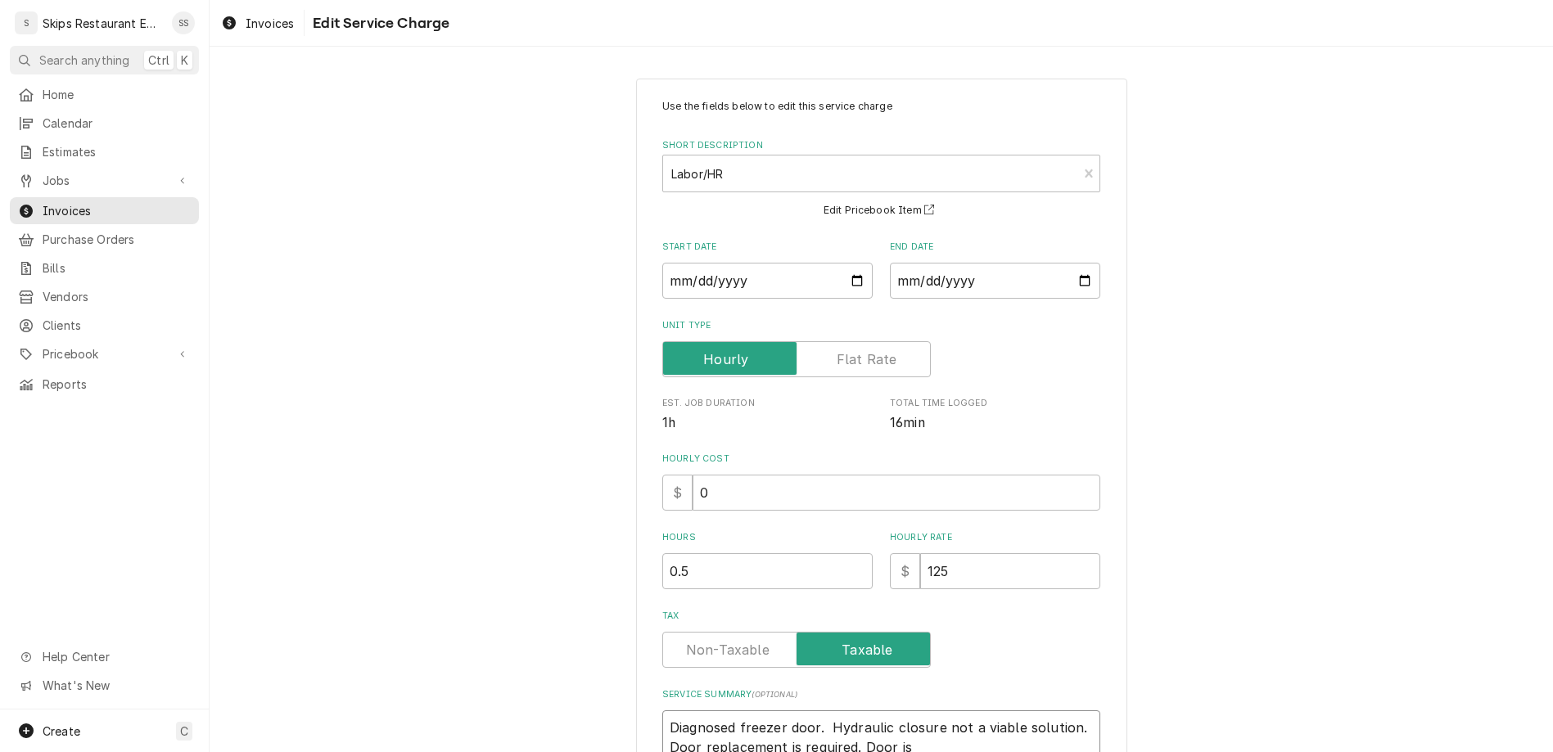
type textarea "Diagnosed freezer door. Hydraulic closure not a viable solution. Door replaceme…"
type textarea "x"
type textarea "Diagnosed freezer door. Hydraulic closure not a viable solution. Door replaceme…"
type textarea "x"
type textarea "Diagnosed freezer door. Hydraulic closure not a viable solution. Door replaceme…"
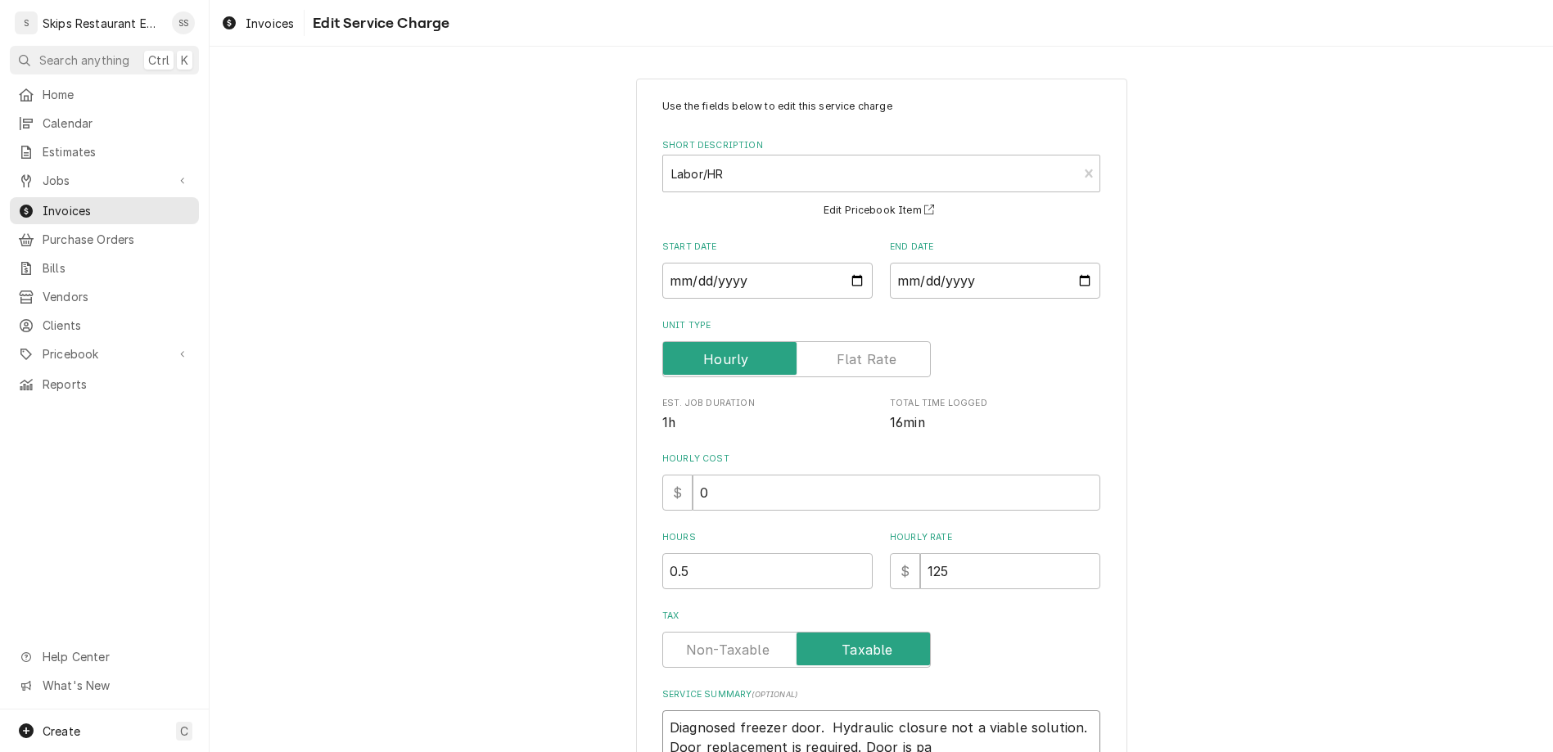
type textarea "x"
type textarea "Diagnosed freezer door. Hydraulic closure not a viable solution. Door replaceme…"
type textarea "x"
type textarea "Diagnosed freezer door. Hydraulic closure not a viable solution. Door replaceme…"
type textarea "x"
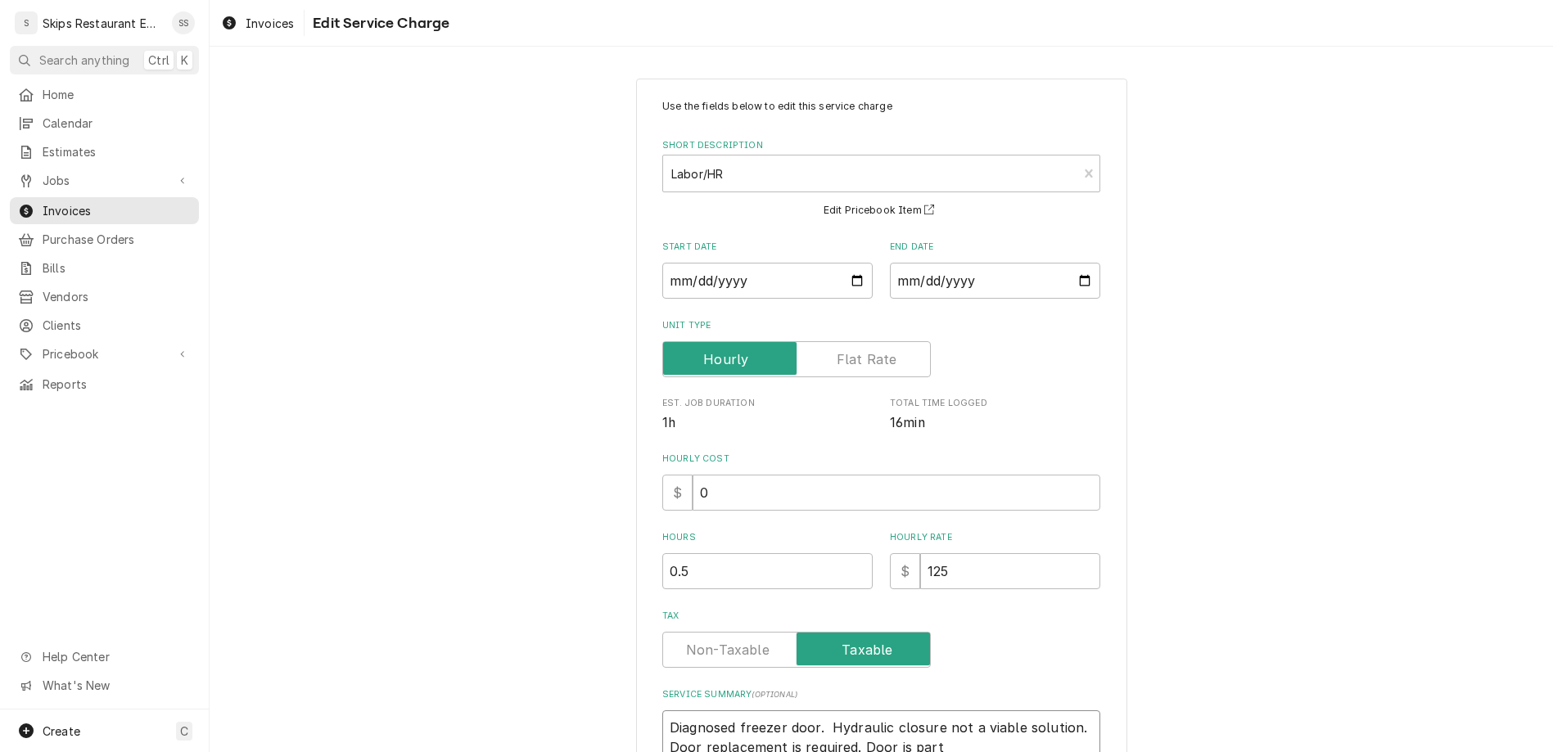
type textarea "Diagnosed freezer door. Hydraulic closure not a viable solution. Door replaceme…"
type textarea "x"
type textarea "Diagnosed freezer door. Hydraulic closure not a viable solution. Door replaceme…"
type textarea "x"
type textarea "Diagnosed freezer door. Hydraulic closure not a viable solution. Door replaceme…"
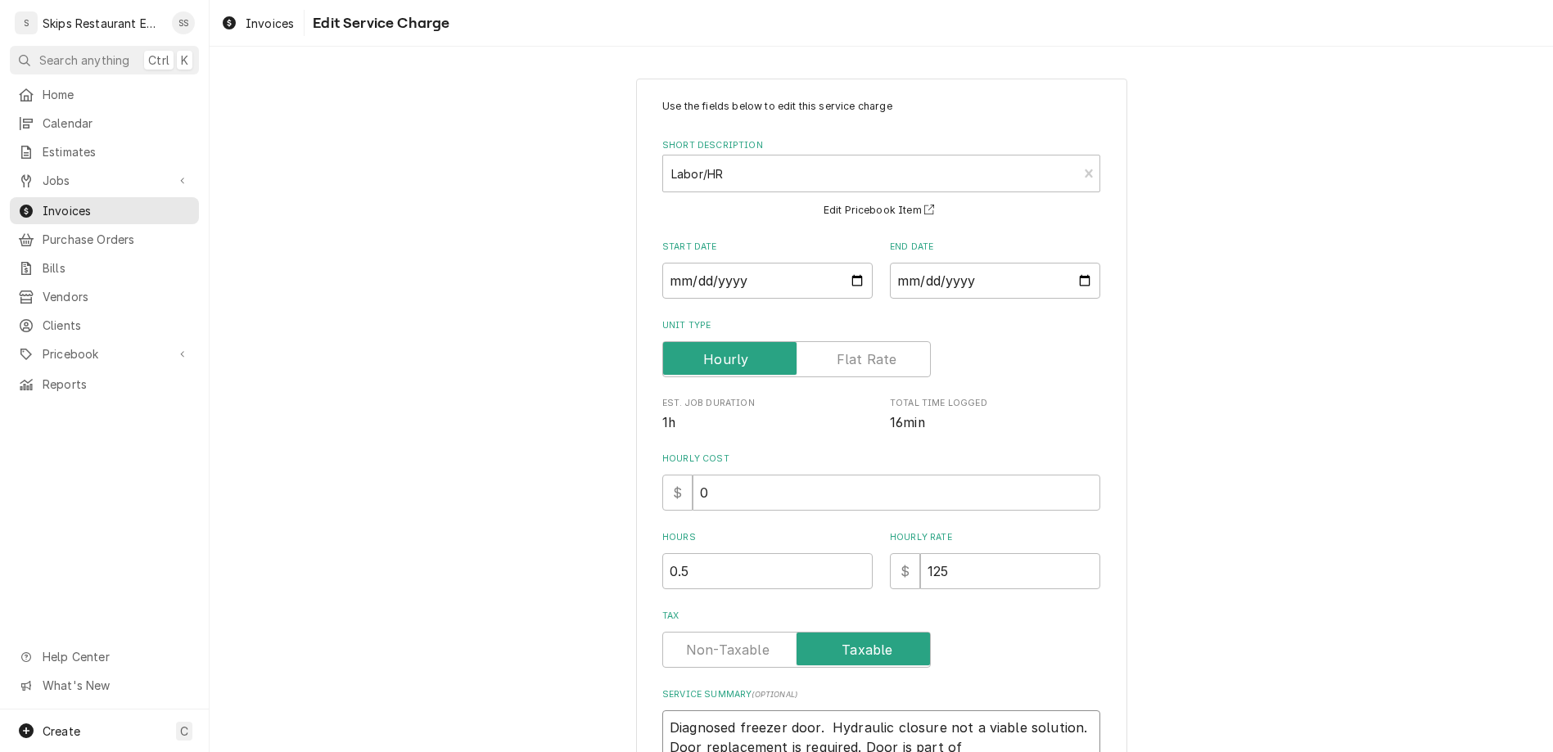
type textarea "x"
type textarea "Diagnosed freezer door. Hydraulic closure not a viable solution. Door replaceme…"
click at [867, 711] on textarea "Diagnosed freezer door. Hydraulic closure not a viable solution. Door replaceme…" at bounding box center [881, 739] width 438 height 56
type textarea "x"
type textarea "Diagnosed freezer door. Hydraulic closure not a viable solution. Door replaceme…"
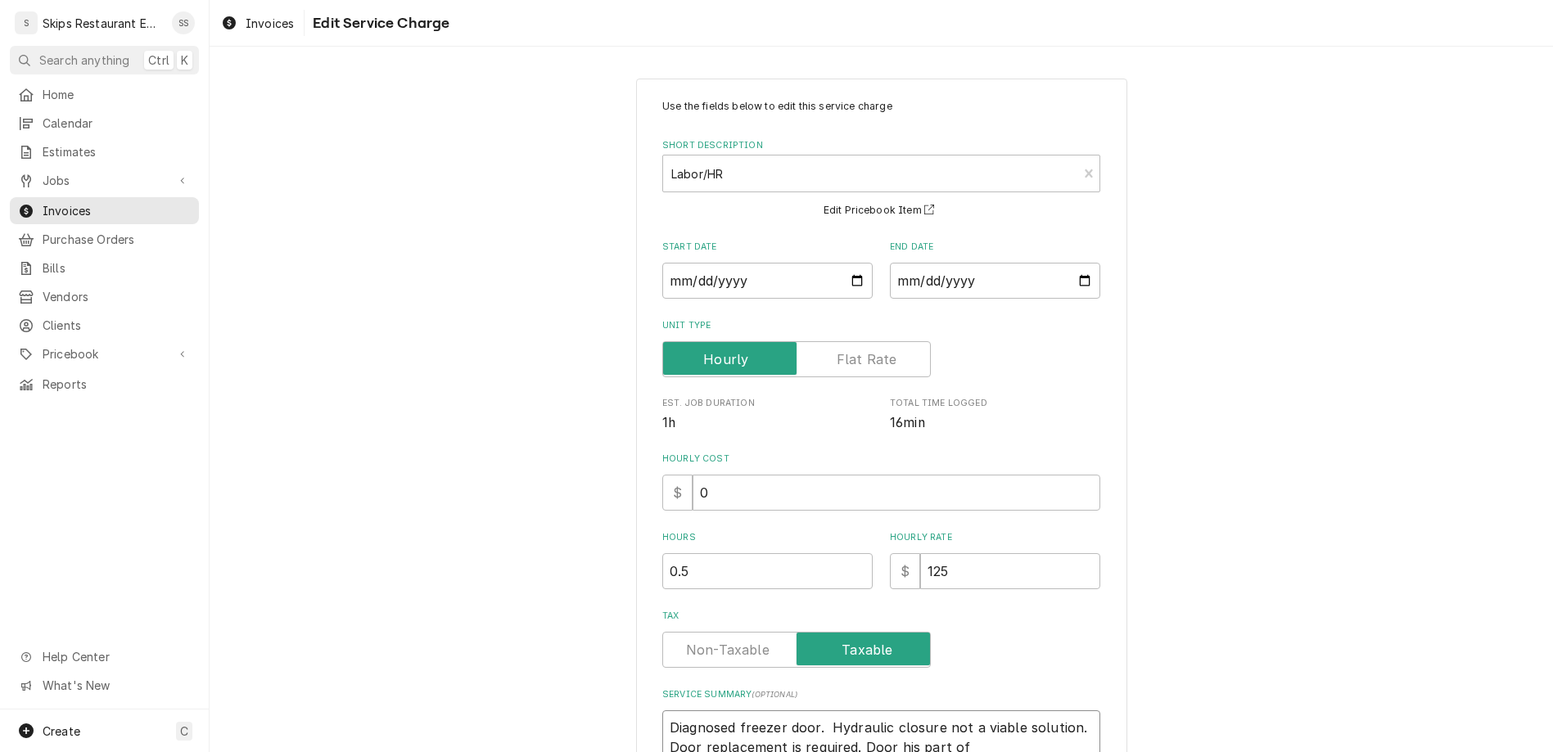
type textarea "x"
type textarea "Diagnosed freezer door. Hydraulic closure not a viable solution. Door replaceme…"
type textarea "x"
type textarea "Diagnosed freezer door. Hydraulic closure not a viable solution. Door replaceme…"
type textarea "x"
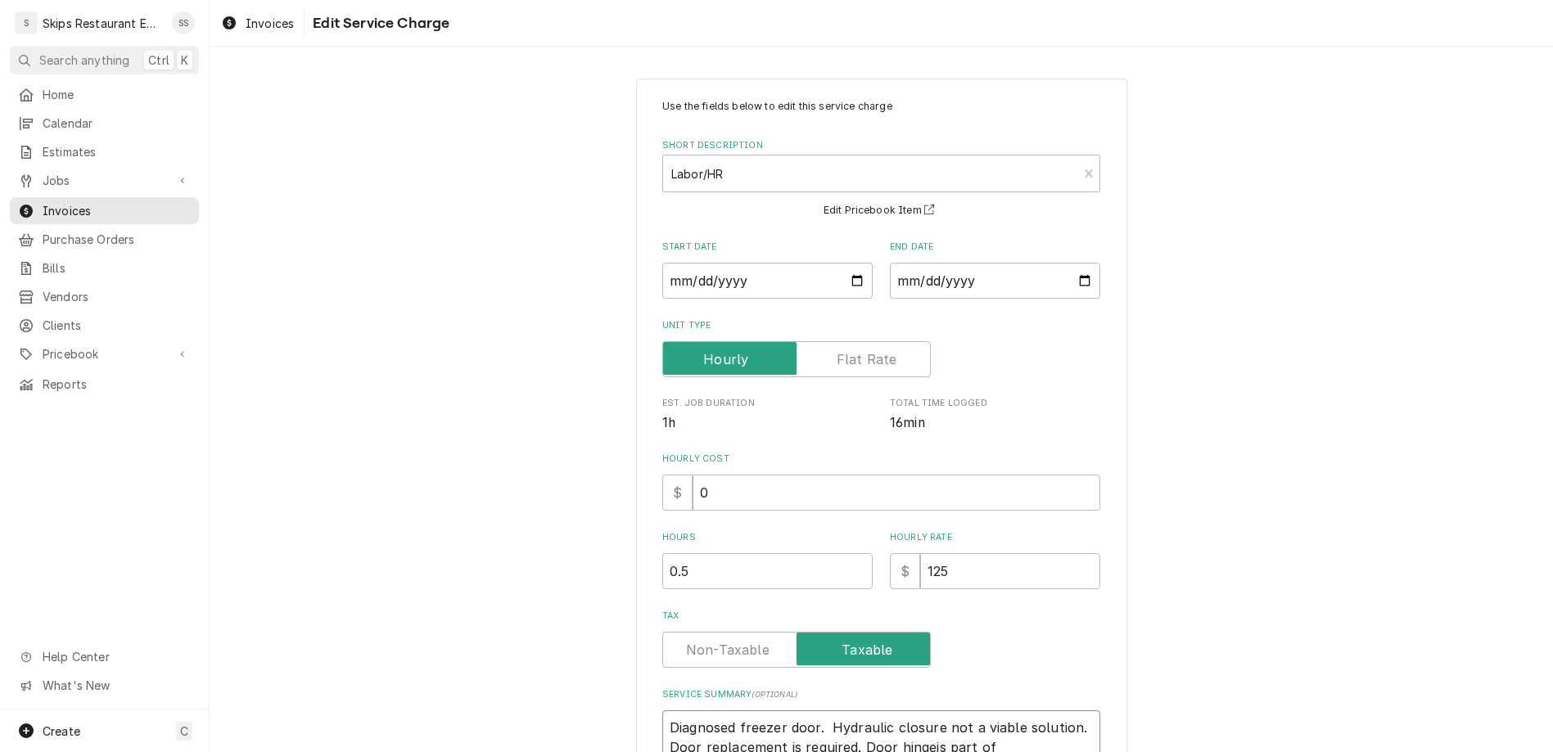
type textarea "Diagnosed freezer door. Hydraulic closure not a viable solution. Door replaceme…"
type textarea "x"
type textarea "Diagnosed freezer door. Hydraulic closure not a viable solution. Door replaceme…"
type textarea "x"
type textarea "Diagnosed freezer door. Hydraulic closure not a viable solution. Door replaceme…"
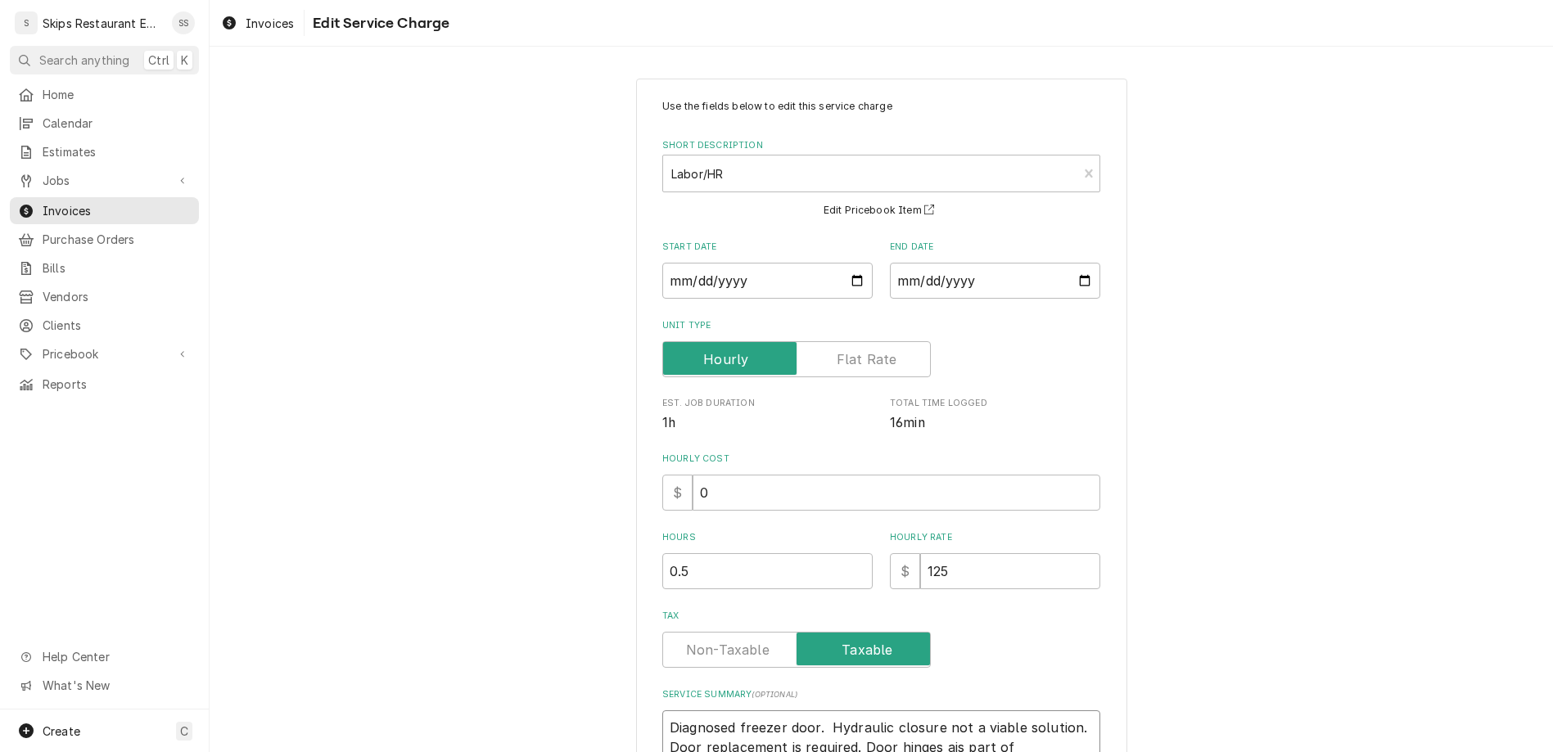
type textarea "x"
type textarea "Diagnosed freezer door. Hydraulic closure not a viable solution. Door replaceme…"
type textarea "x"
type textarea "Diagnosed freezer door. Hydraulic closure not a viable solution. Door replaceme…"
type textarea "x"
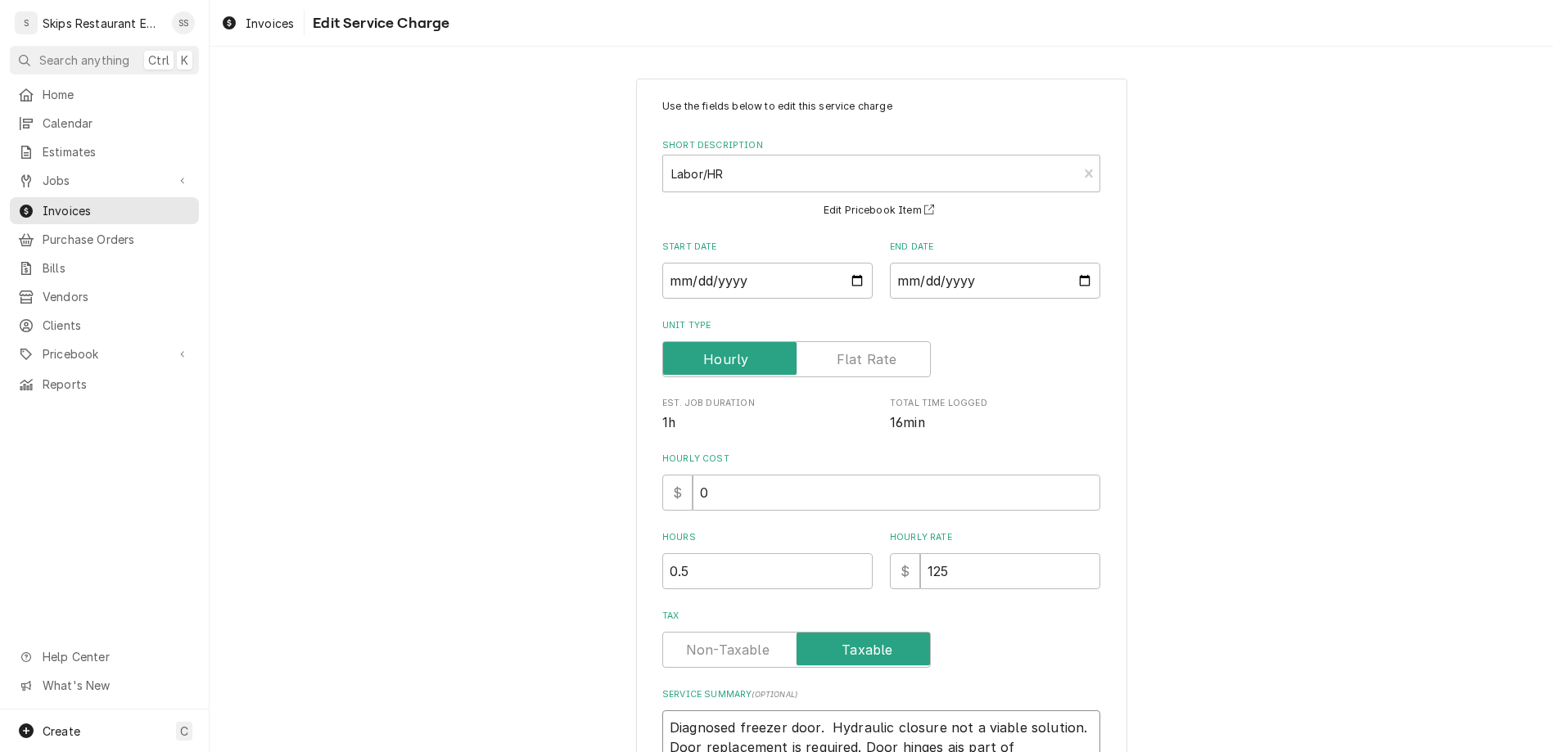
type textarea "Diagnosed freezer door. Hydraulic closure not a viable solution. Door replaceme…"
type textarea "x"
type textarea "Diagnosed freezer door. Hydraulic closure not a viable solution. Door replaceme…"
type textarea "x"
type textarea "Diagnosed freezer door. Hydraulic closure not a viable solution. Door replaceme…"
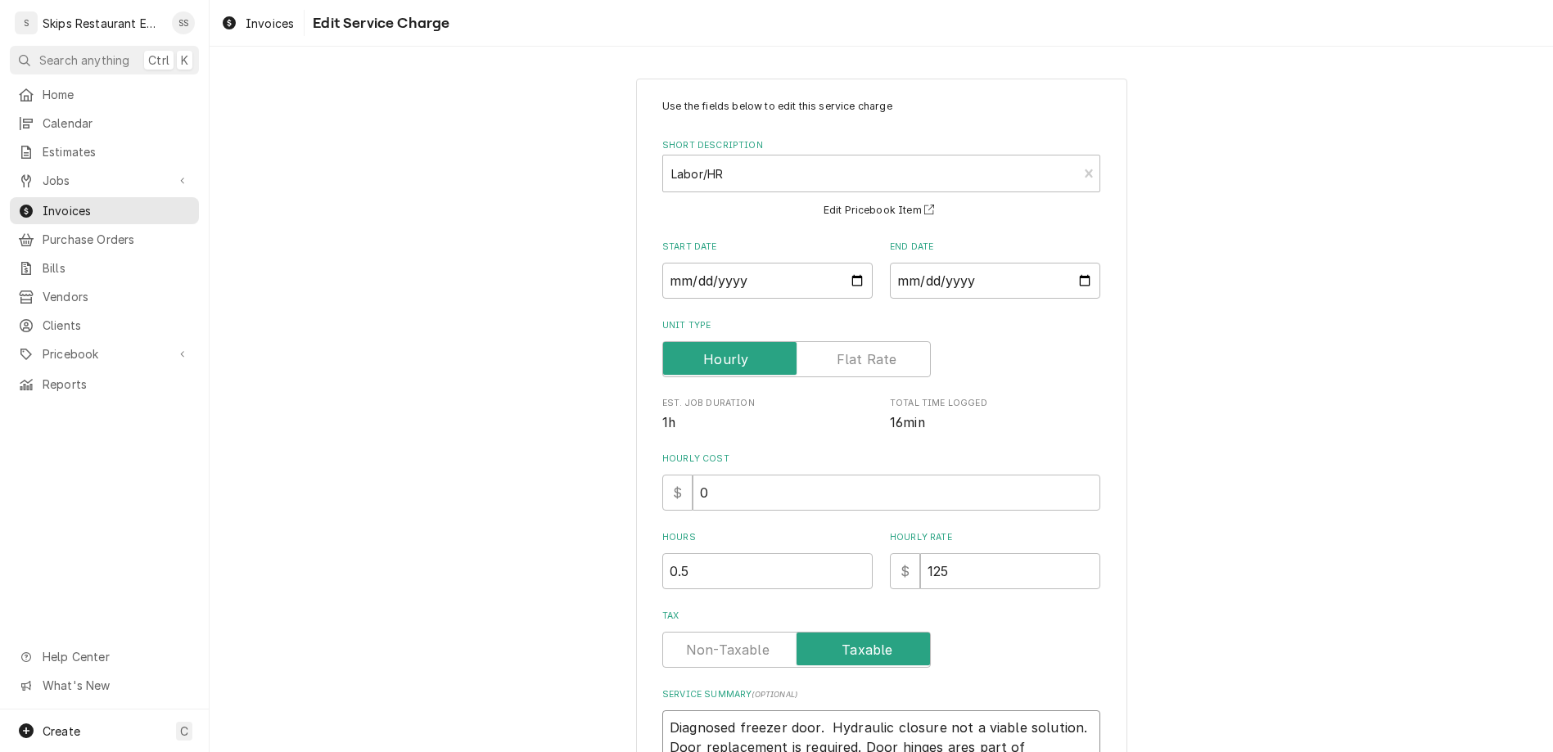
type textarea "x"
type textarea "Diagnosed freezer door. Hydraulic closure not a viable solution. Door replaceme…"
click at [963, 711] on textarea "Diagnosed freezer door. Hydraulic closure not a viable solution. Door replaceme…" at bounding box center [881, 739] width 438 height 56
type textarea "x"
type textarea "Diagnosed freezer door. Hydraulic closure not a viable solution. Door replaceme…"
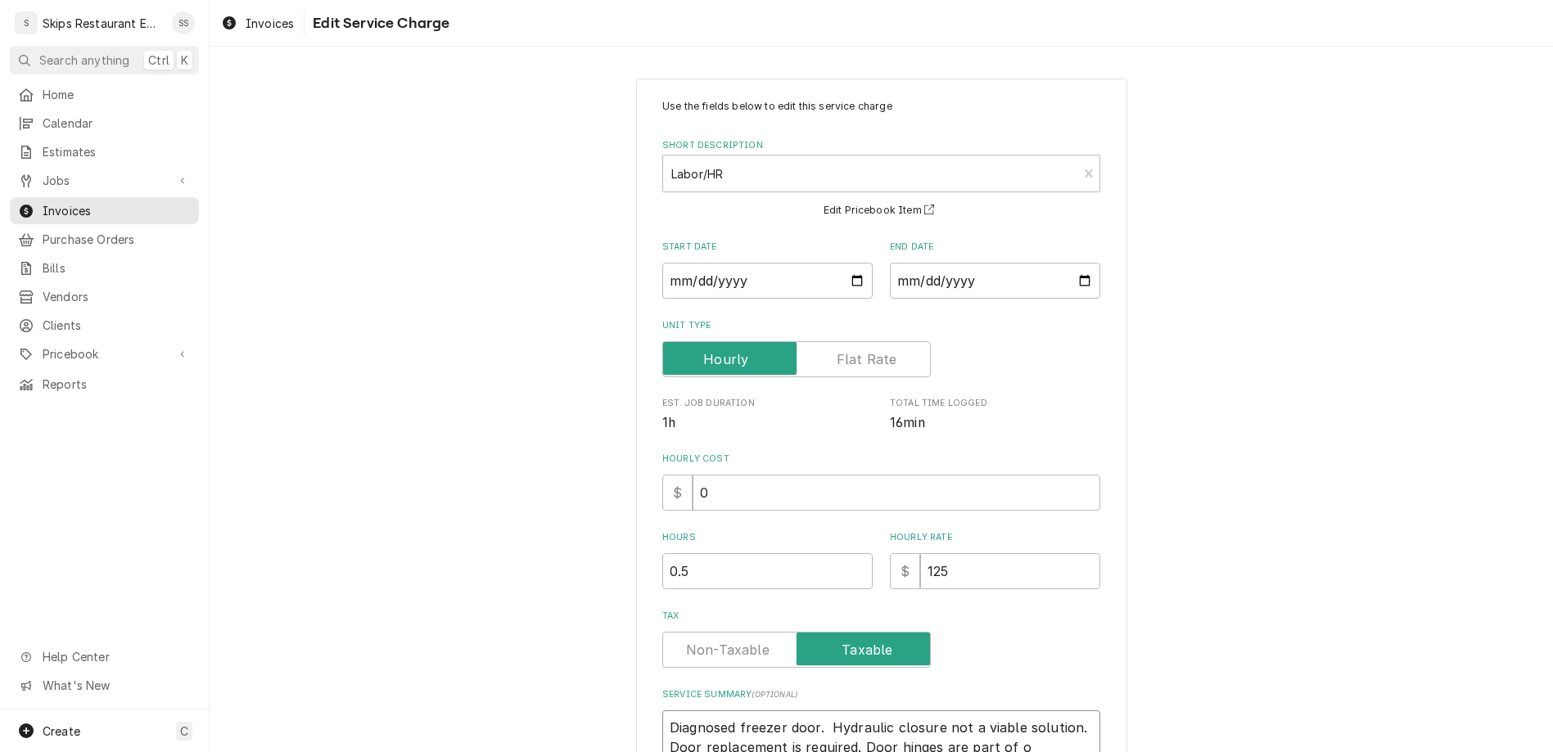
type textarea "x"
type textarea "Diagnosed freezer door. Hydraulic closure not a viable solution. Door replaceme…"
type textarea "x"
type textarea "Diagnosed freezer door. Hydraulic closure not a viable solution. Door replaceme…"
type textarea "x"
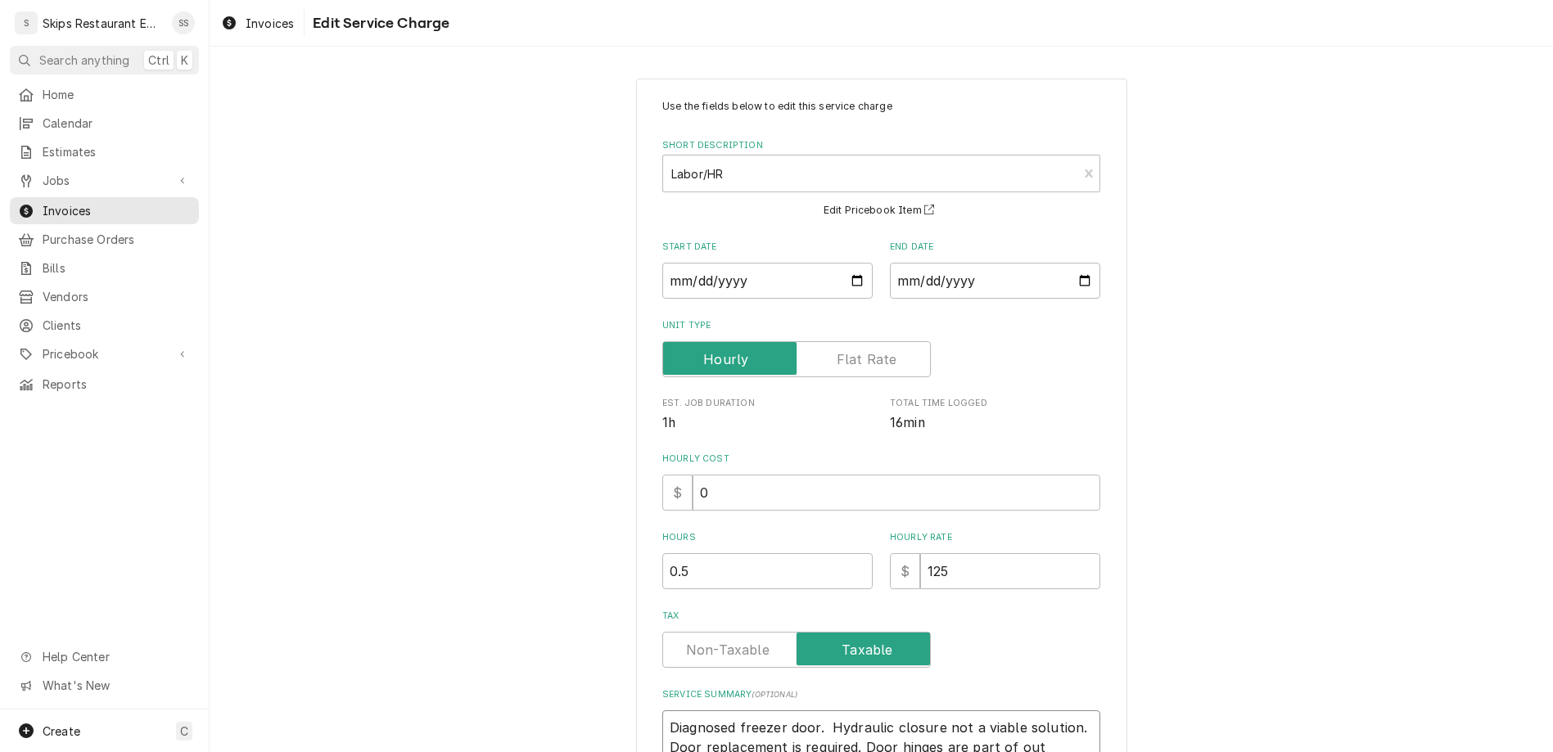
type textarea "Diagnosed freezer door. Hydraulic closure not a viable solution. Door replaceme…"
type textarea "x"
type textarea "Diagnosed freezer door. Hydraulic closure not a viable solution. Door replaceme…"
type textarea "x"
type textarea "Diagnosed freezer door. Hydraulic closure not a viable solution. Door replaceme…"
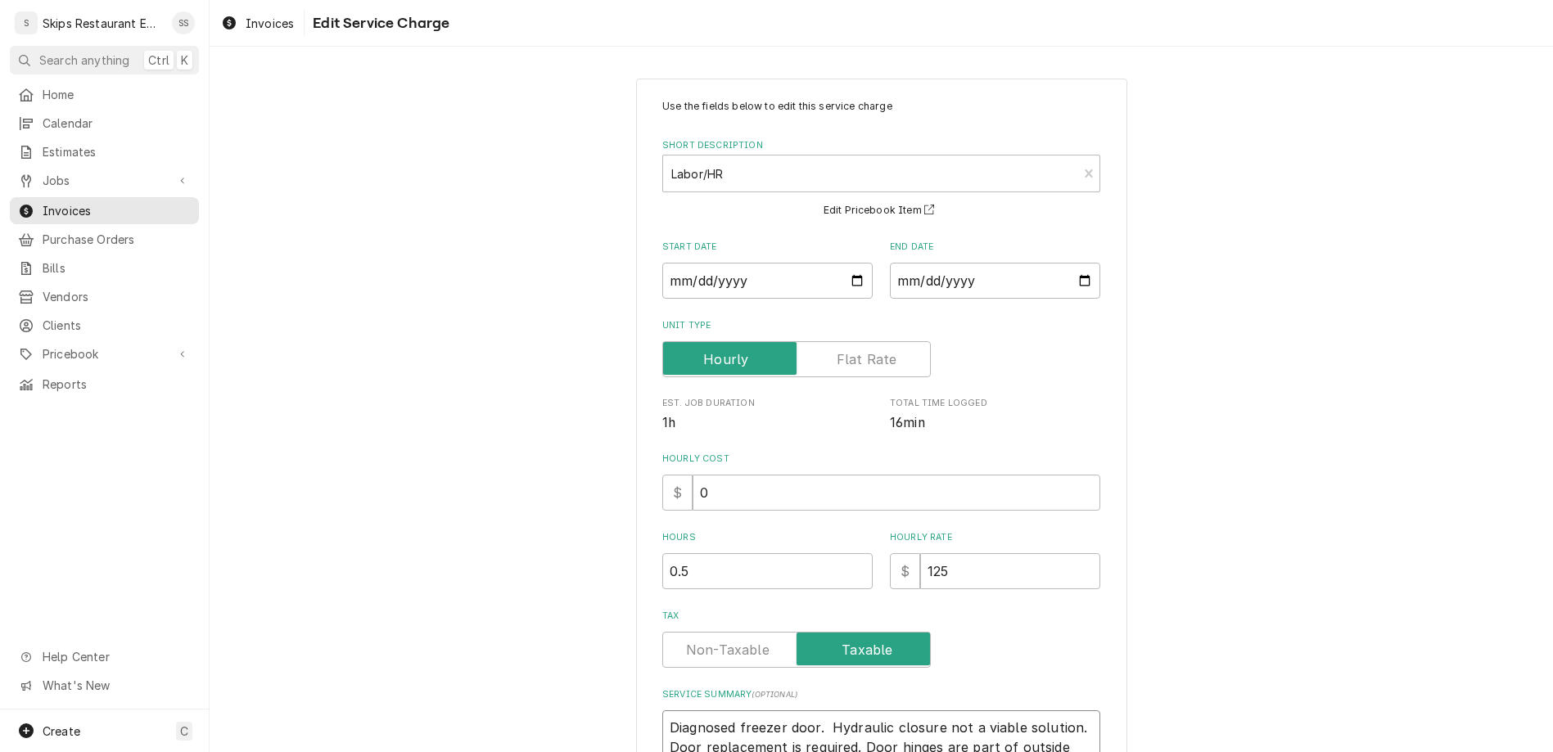
type textarea "x"
type textarea "Diagnosed freezer door. Hydraulic closure not a viable solution. Door replaceme…"
type textarea "x"
type textarea "Diagnosed freezer door. Hydraulic closure not a viable solution. Door replaceme…"
type textarea "x"
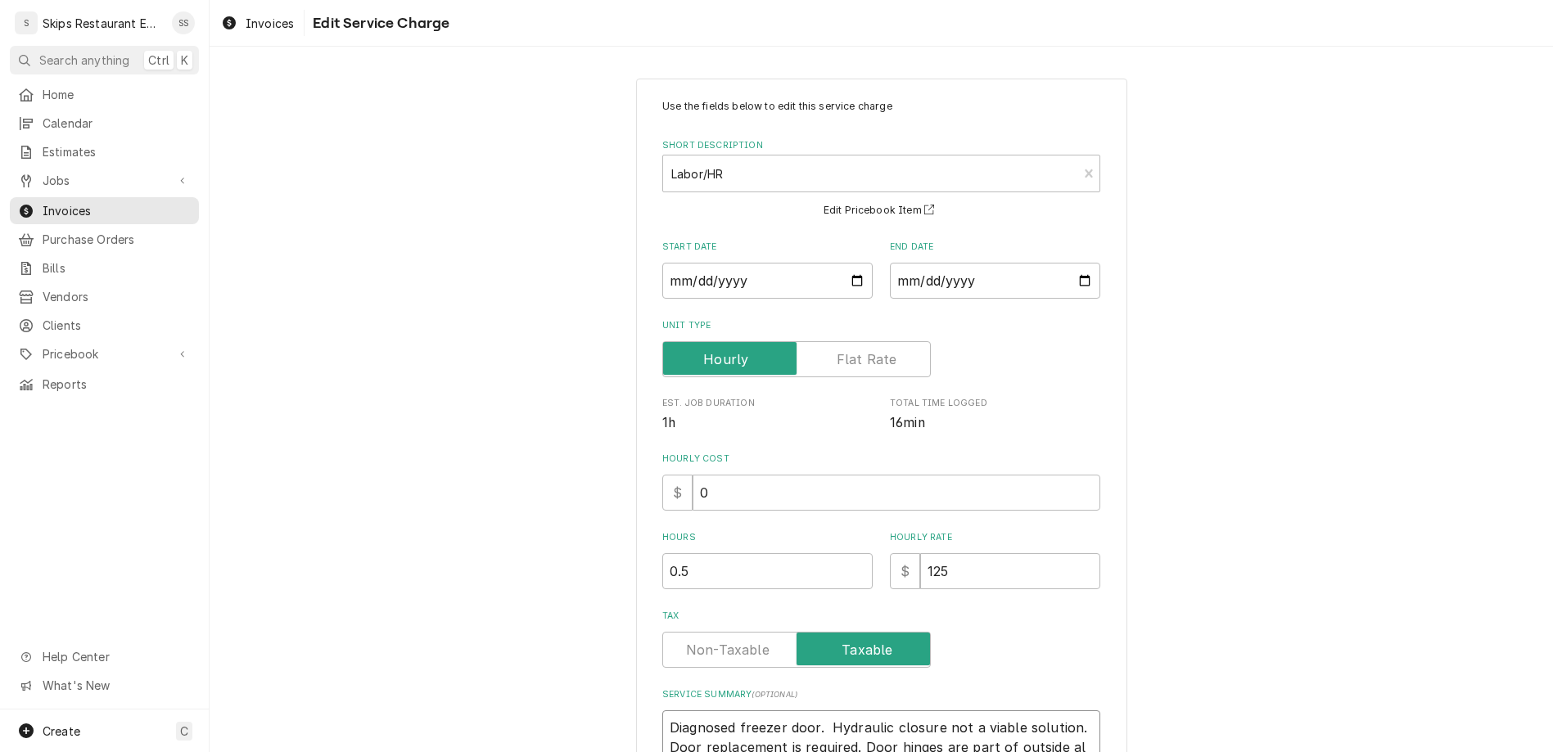
type textarea "Diagnosed freezer door. Hydraulic closure not a viable solution. Door replaceme…"
type textarea "x"
type textarea "Diagnosed freezer door. Hydraulic closure not a viable solution. Door replaceme…"
type textarea "x"
type textarea "Diagnosed freezer door. Hydraulic closure not a viable solution. Door replaceme…"
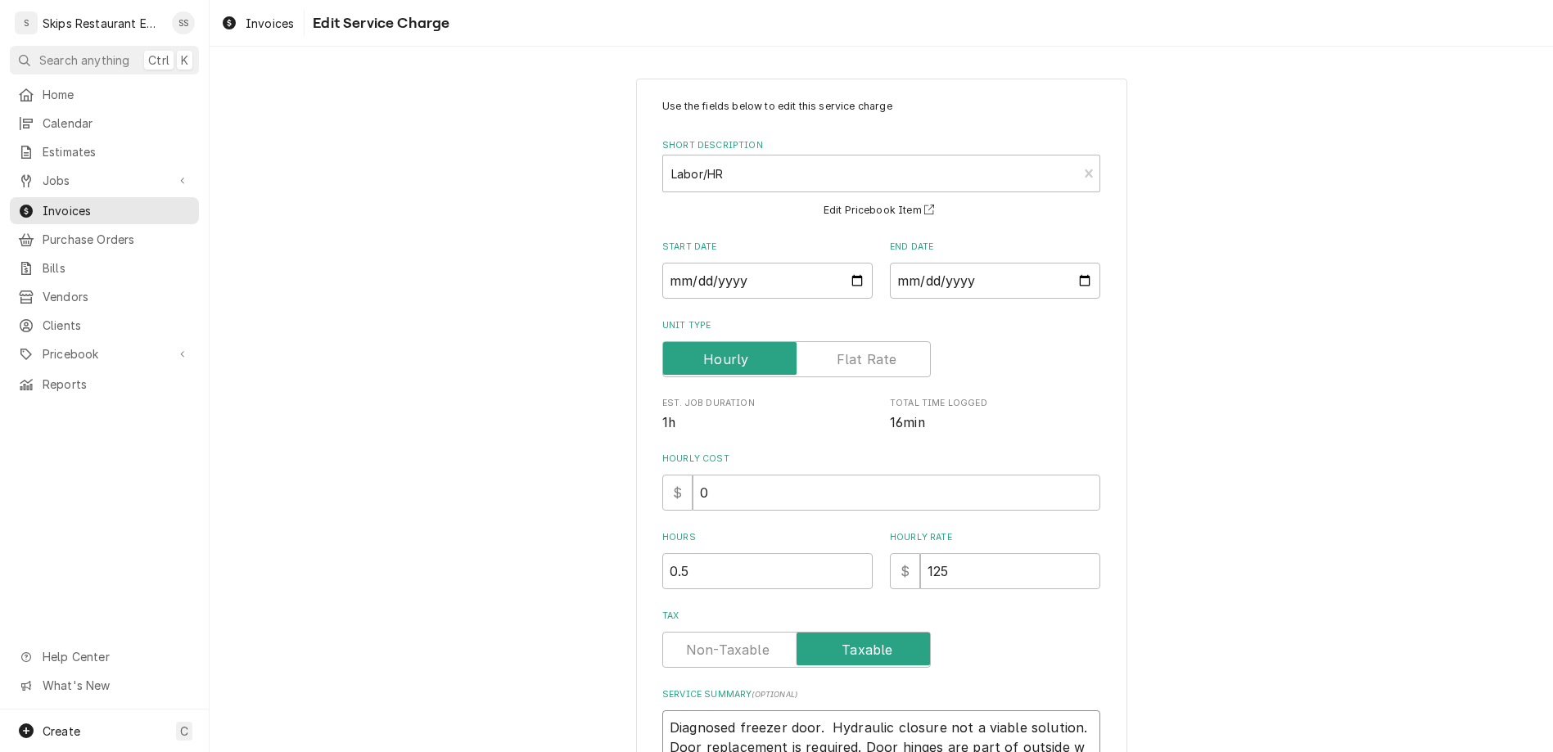
type textarea "x"
type textarea "Diagnosed freezer door. Hydraulic closure not a viable solution. Door replaceme…"
type textarea "x"
type textarea "Diagnosed freezer door. Hydraulic closure not a viable solution. Door replaceme…"
type textarea "x"
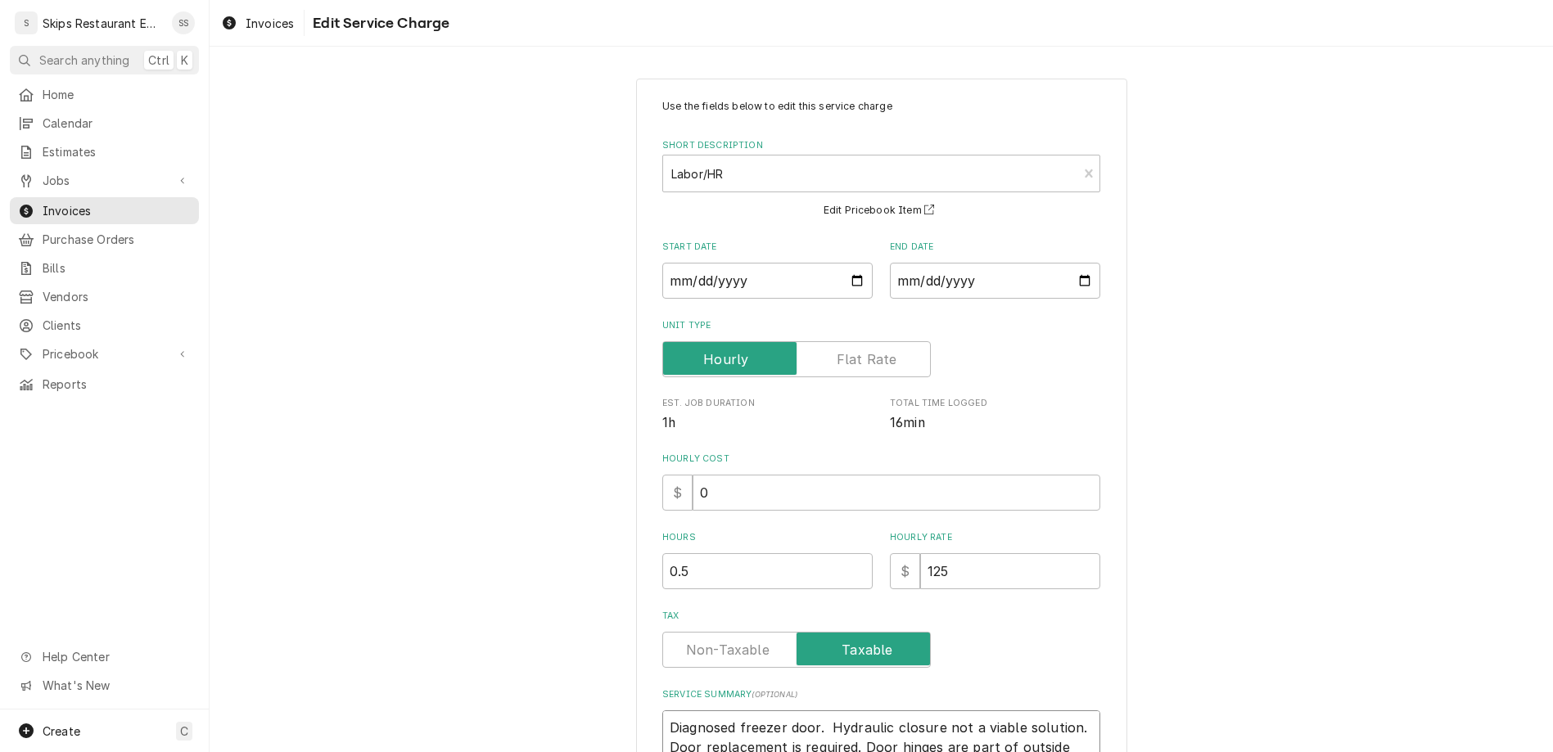
type textarea "Diagnosed freezer door. Hydraulic closure not a viable solution. Door replaceme…"
type textarea "x"
type textarea "Diagnosed freezer door. Hydraulic closure not a viable solution. Door replaceme…"
type textarea "x"
type textarea "Diagnosed freezer door. Hydraulic closure not a viable solution. Door replaceme…"
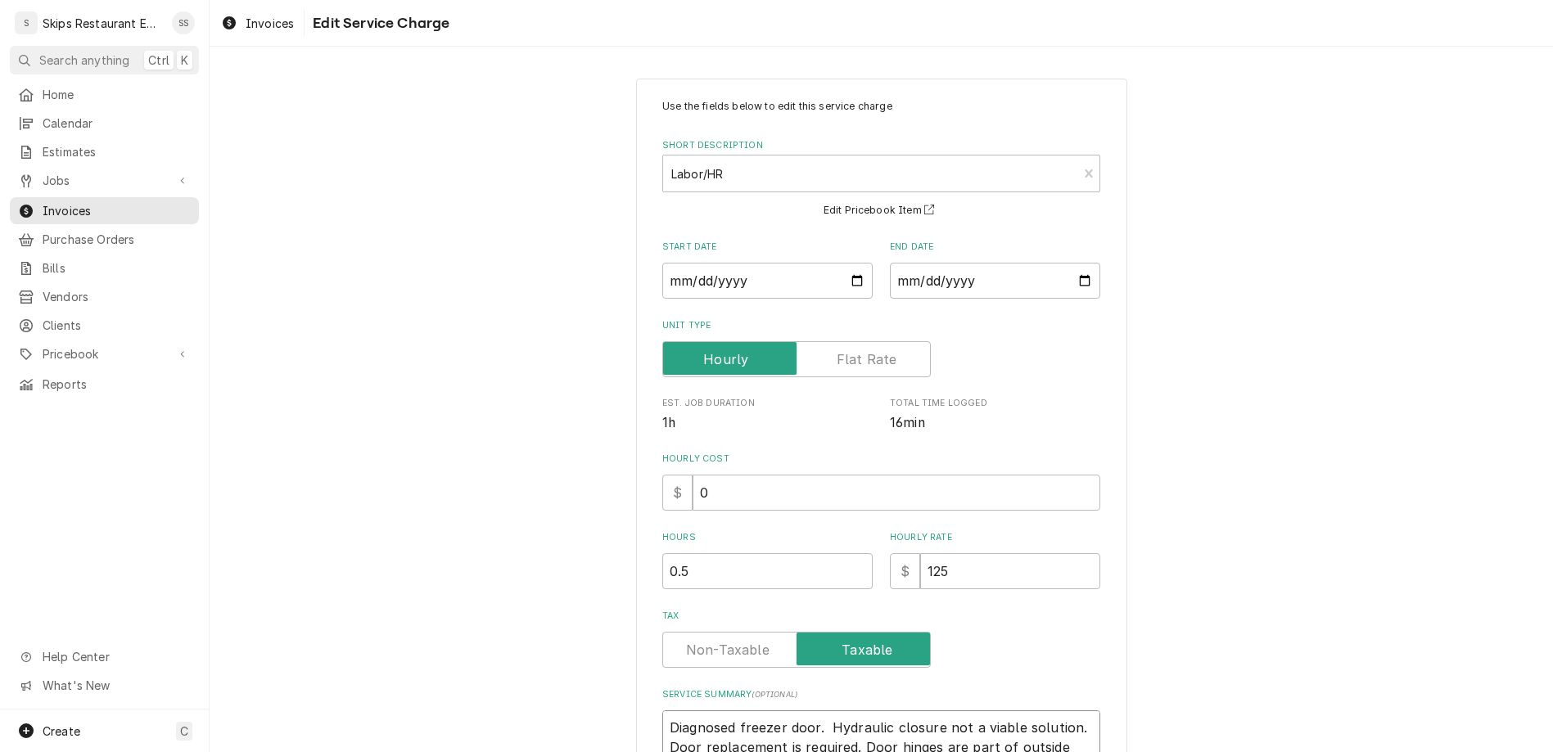
type textarea "x"
type textarea "Diagnosed freezer door. Hydraulic closure not a viable solution. Door replaceme…"
type textarea "x"
type textarea "Diagnosed freezer door. Hydraulic closure not a viable solution. Door replaceme…"
type textarea "x"
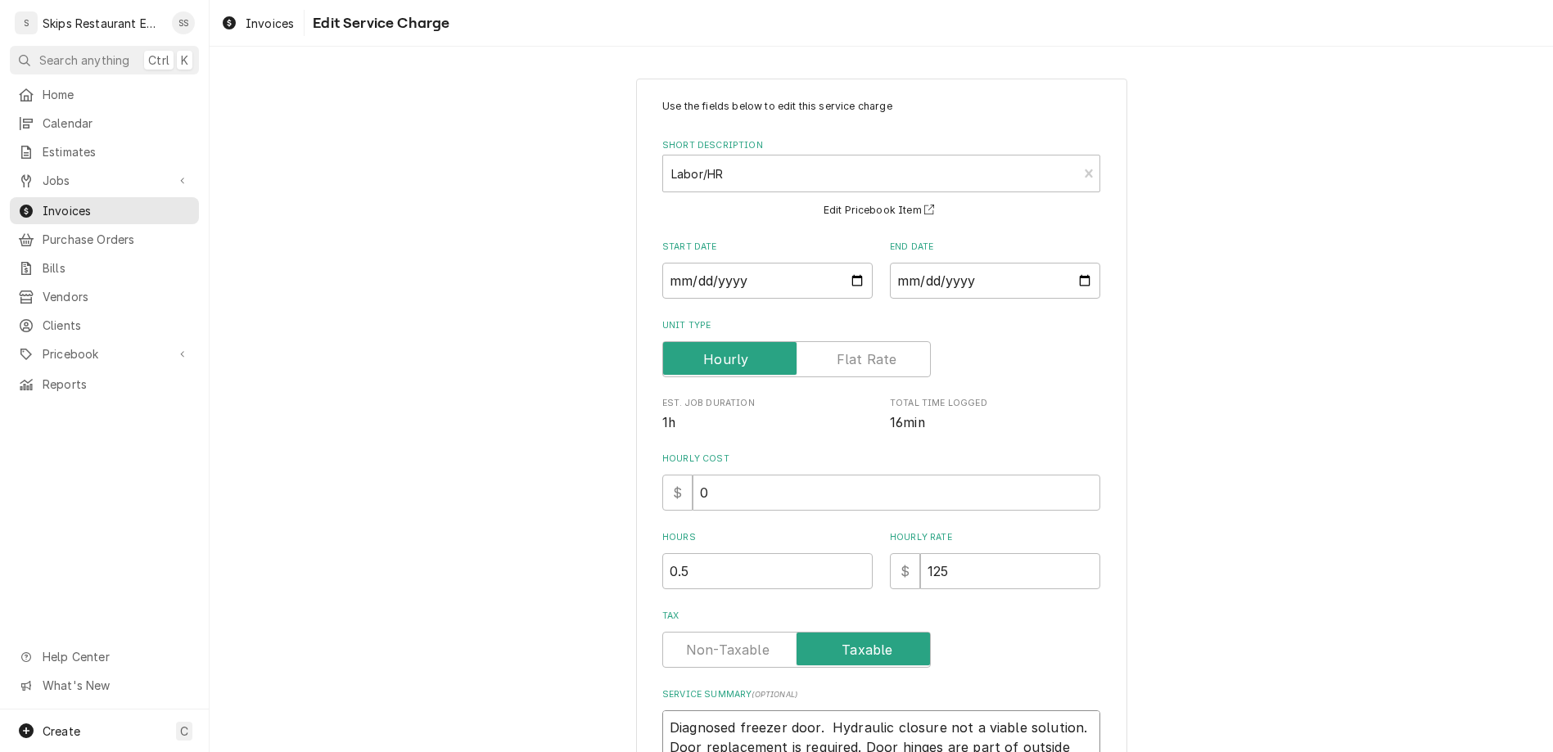
type textarea "Diagnosed freezer door. Hydraulic closure not a viable solution. Door replaceme…"
type textarea "x"
type textarea "Diagnosed freezer door. Hydraulic closure not a viable solution. Door replaceme…"
type textarea "x"
type textarea "Diagnosed freezer door. Hydraulic closure not a viable solution. Door replaceme…"
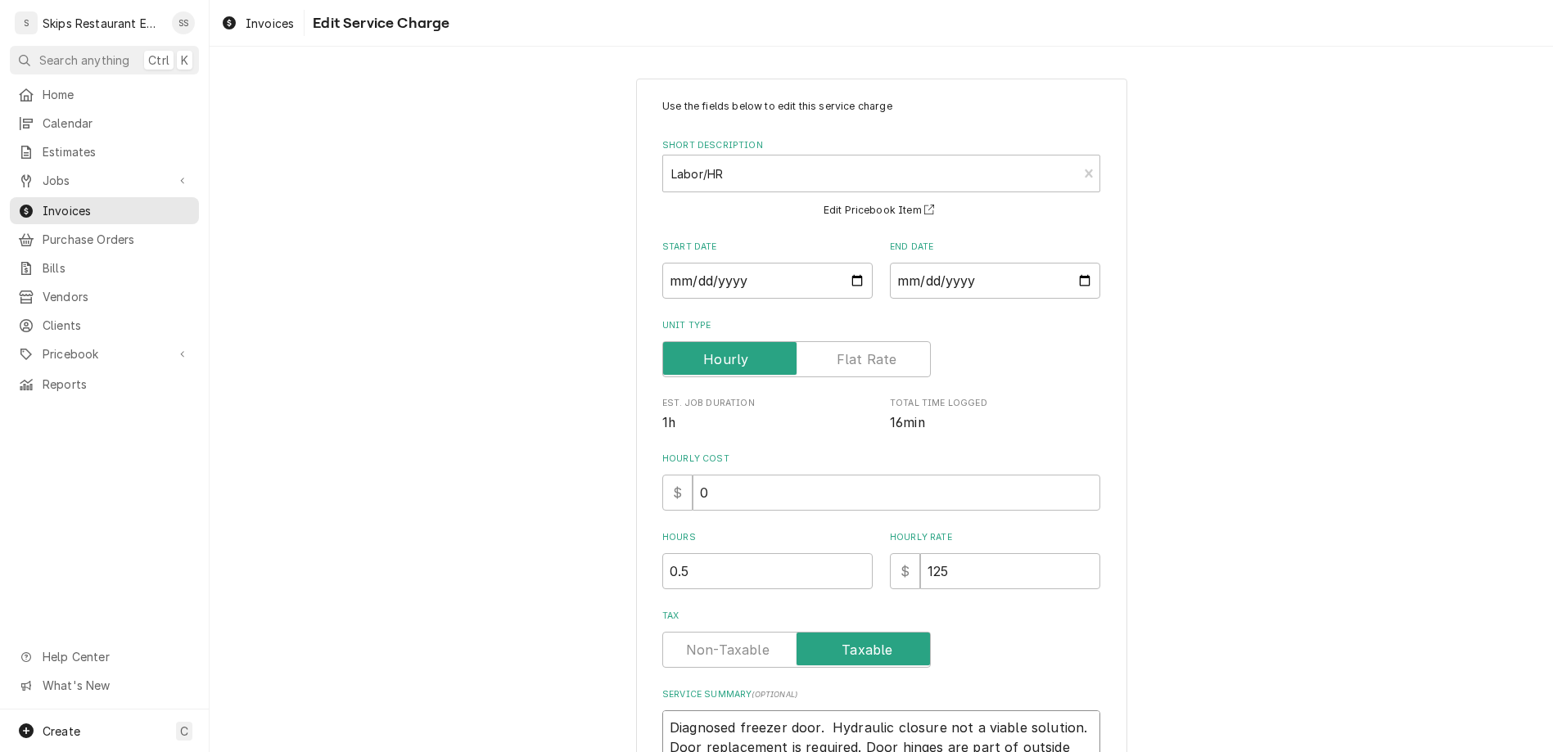
type textarea "x"
type textarea "Diagnosed freezer door. Hydraulic closure not a viable solution. Door replaceme…"
type textarea "x"
type textarea "Diagnosed freezer door. Hydraulic closure not a viable solution. Door replaceme…"
type textarea "x"
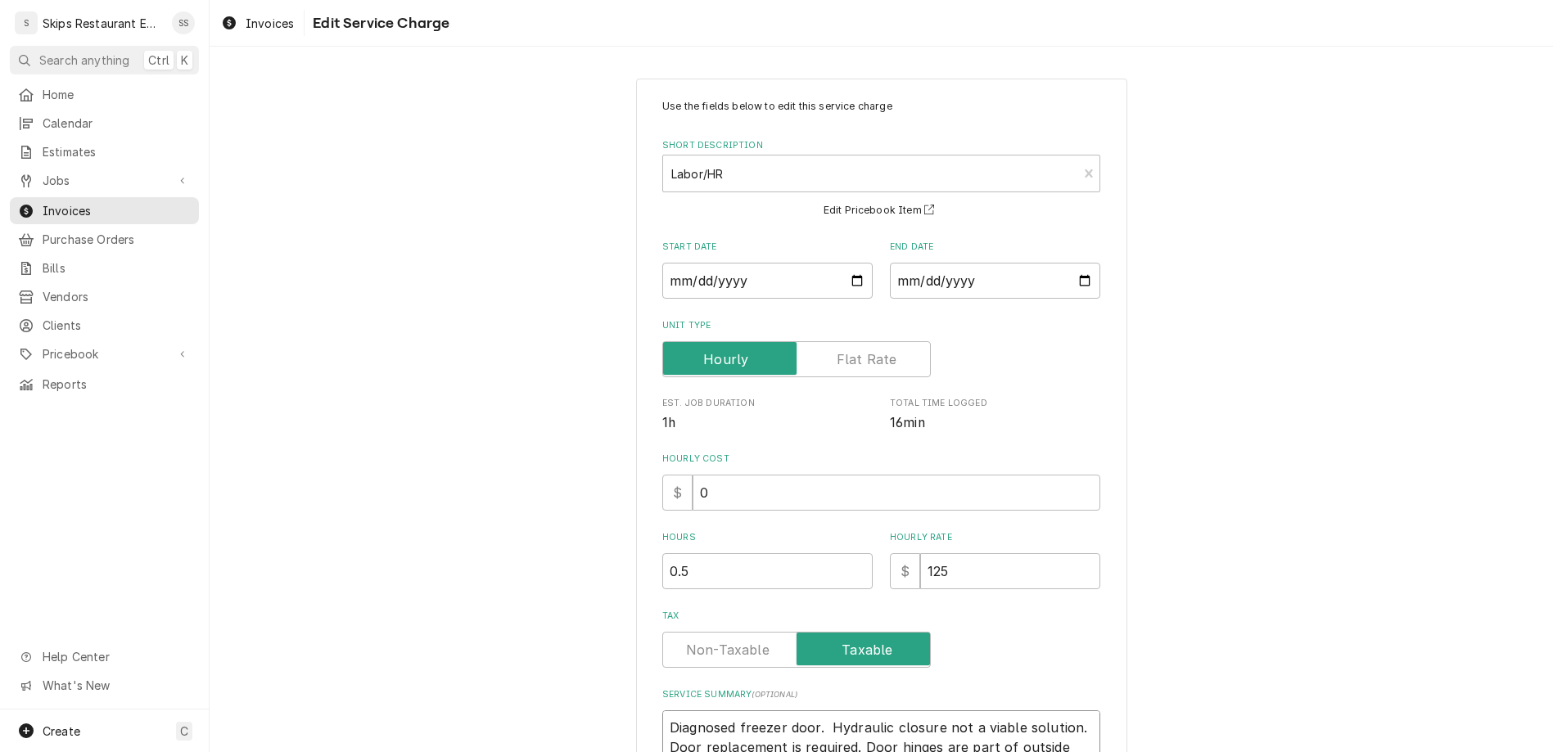
type textarea "Diagnosed freezer door. Hydraulic closure not a viable solution. Door replaceme…"
type textarea "x"
type textarea "Diagnosed freezer door. Hydraulic closure not a viable solution. Door replaceme…"
type textarea "x"
type textarea "Diagnosed freezer door. Hydraulic closure not a viable solution. Door replaceme…"
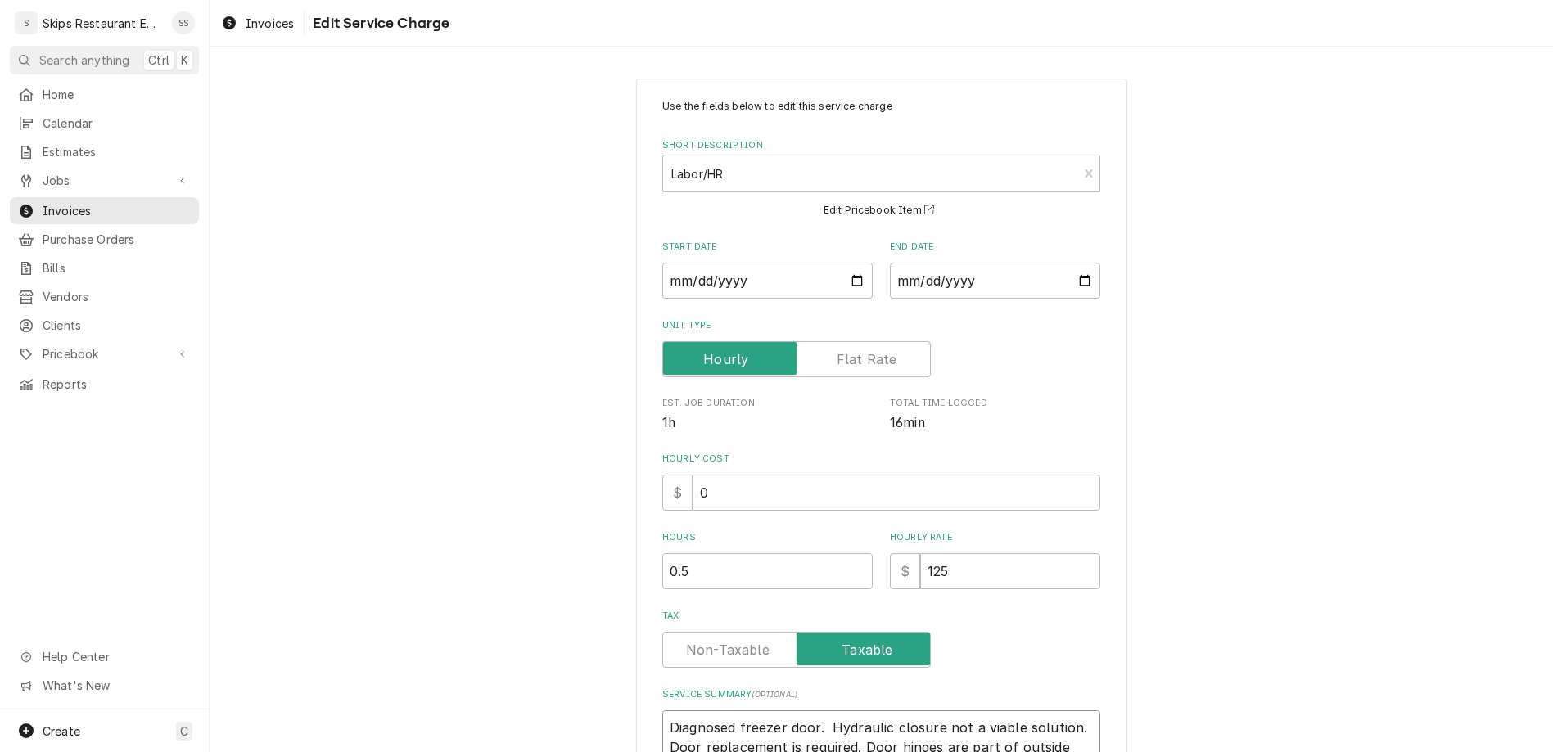
type textarea "x"
type textarea "Diagnosed freezer door. Hydraulic closure not a viable solution. Door replaceme…"
type textarea "x"
type textarea "Diagnosed freezer door. Hydraulic closure not a viable solution. Door replaceme…"
type textarea "x"
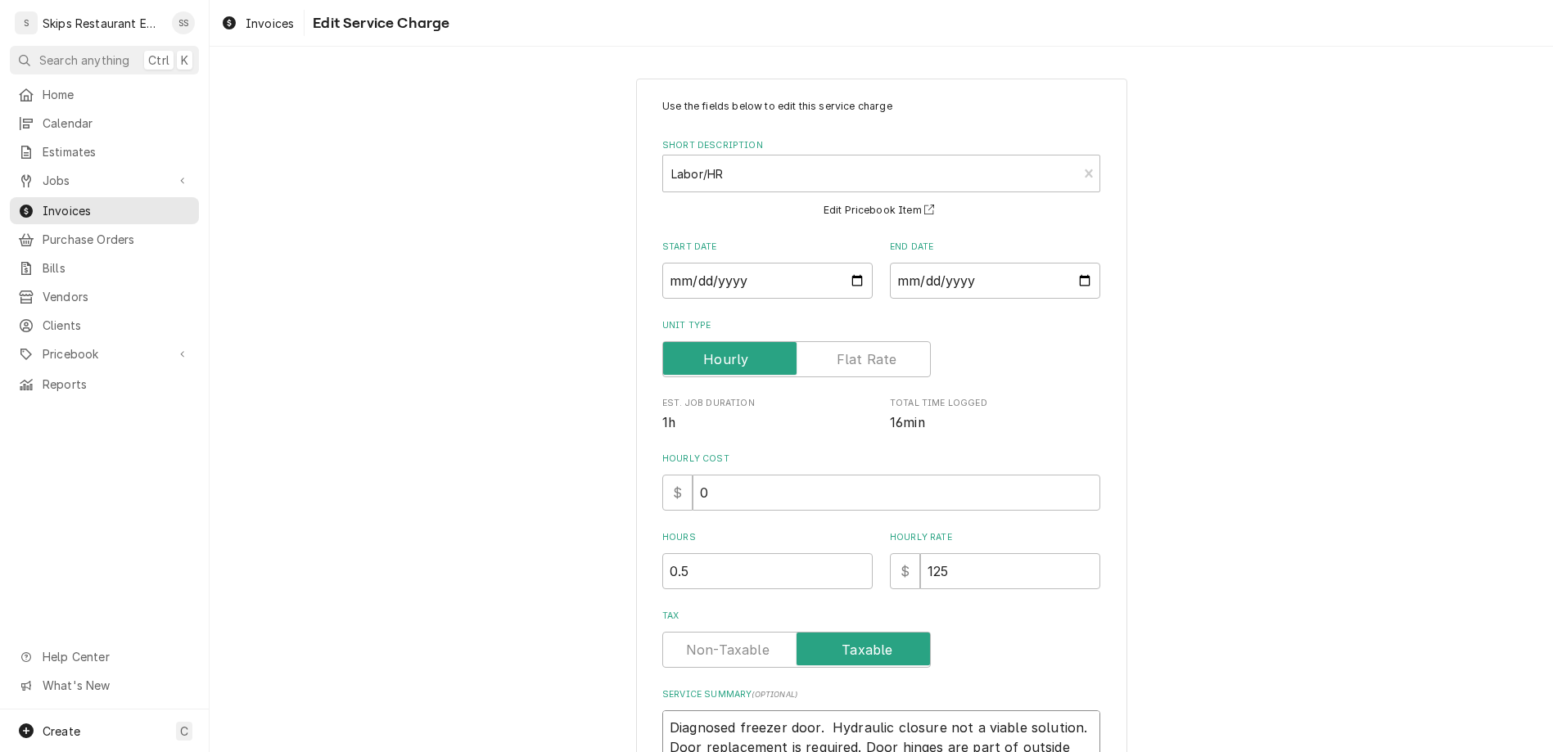
type textarea "Diagnosed freezer door. Hydraulic closure not a viable solution. Door replaceme…"
type textarea "x"
type textarea "Diagnosed freezer door. Hydraulic closure not a viable solution. Door replaceme…"
type textarea "x"
type textarea "Diagnosed freezer door. Hydraulic closure not a viable solution. Door replaceme…"
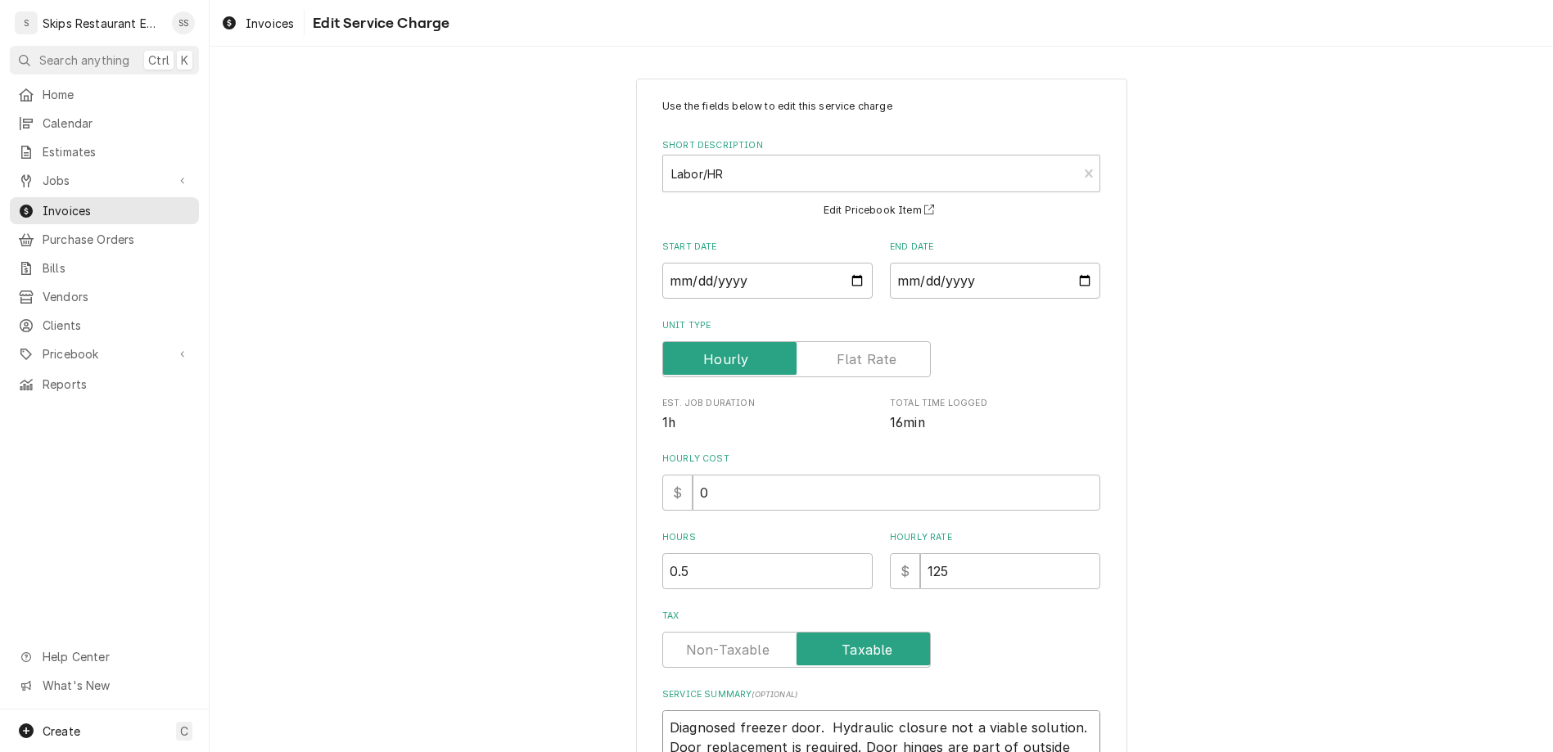
type textarea "x"
type textarea "Diagnosed freezer door. Hydraulic closure not a viable solution. Door replaceme…"
type textarea "x"
type textarea "Diagnosed freezer door. Hydraulic closure not a viable solution. Door replaceme…"
type textarea "x"
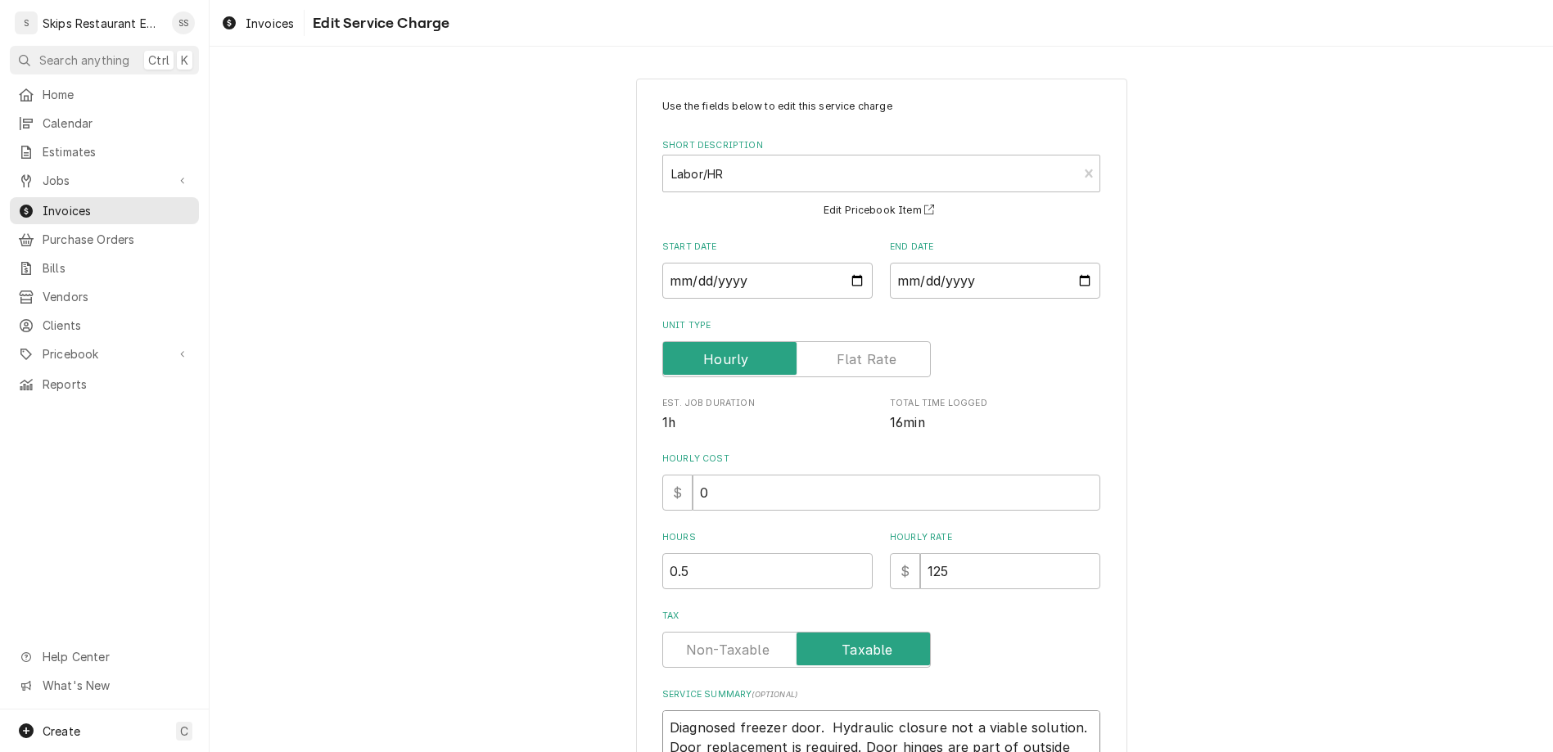
type textarea "Diagnosed freezer door. Hydraulic closure not a viable solution. Door replaceme…"
type textarea "x"
type textarea "Diagnosed freezer door. Hydraulic closure not a viable solution. Door replaceme…"
type textarea "x"
type textarea "Diagnosed freezer door. Hydraulic closure not a viable solution. Door replaceme…"
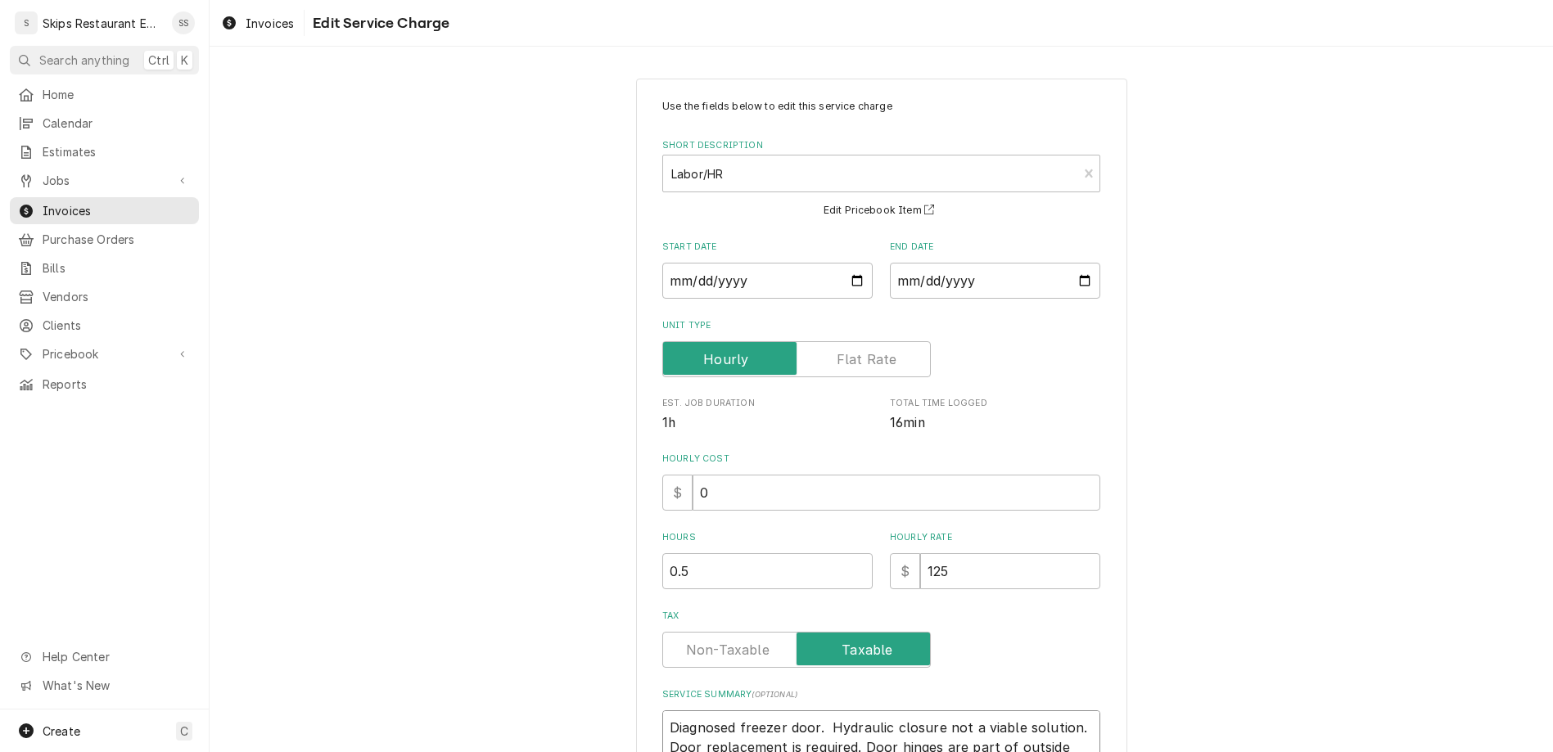
type textarea "x"
type textarea "Diagnosed freezer door. Hydraulic closure not a viable solution. Door replaceme…"
type textarea "x"
type textarea "Diagnosed freezer door. Hydraulic closure not a viable solution. Door replaceme…"
type textarea "x"
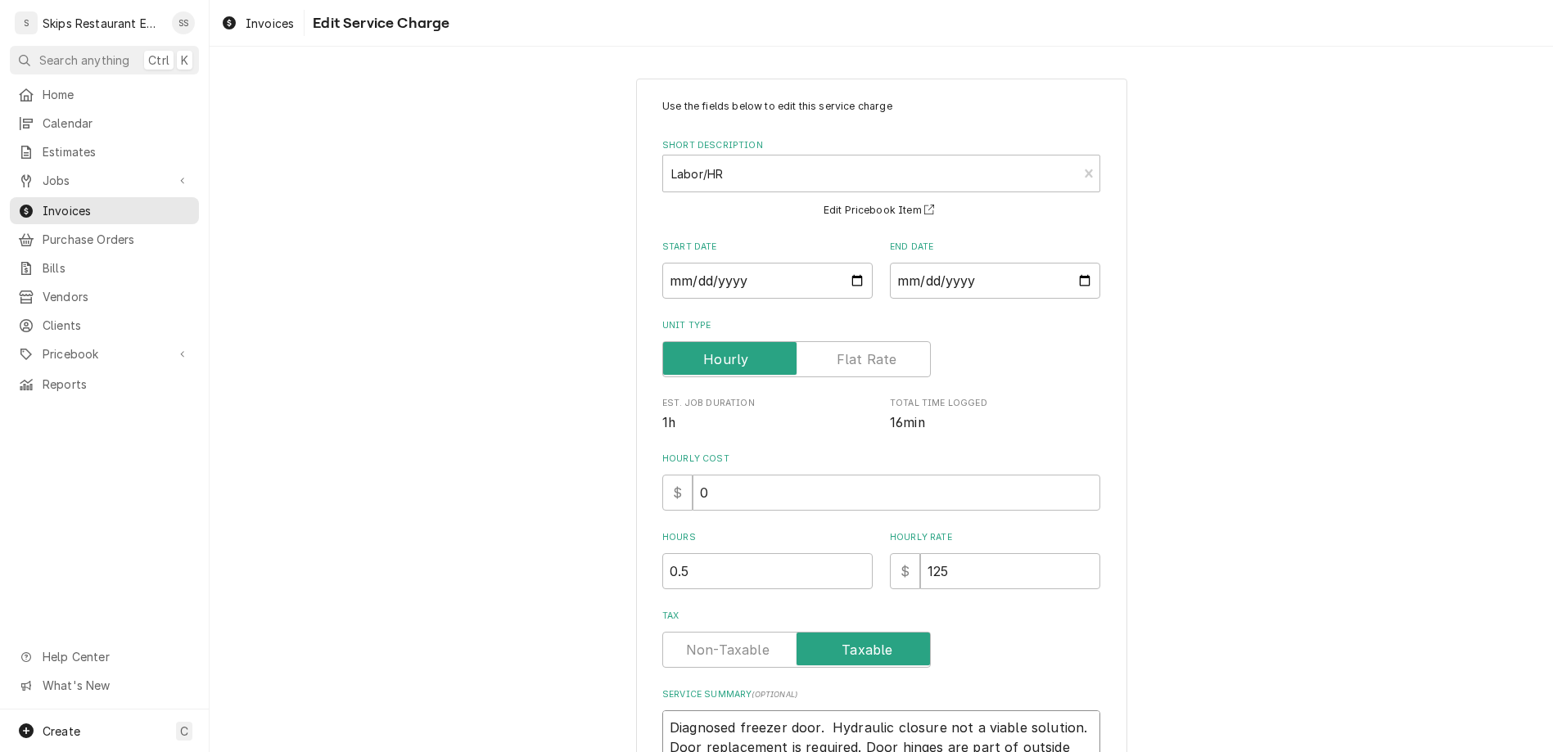
type textarea "Diagnosed freezer door. Hydraulic closure not a viable solution. Door replaceme…"
type textarea "x"
type textarea "Diagnosed freezer door. Hydraulic closure not a viable solution. Door replaceme…"
type textarea "x"
type textarea "Diagnosed freezer door. Hydraulic closure not a viable solution. Door replaceme…"
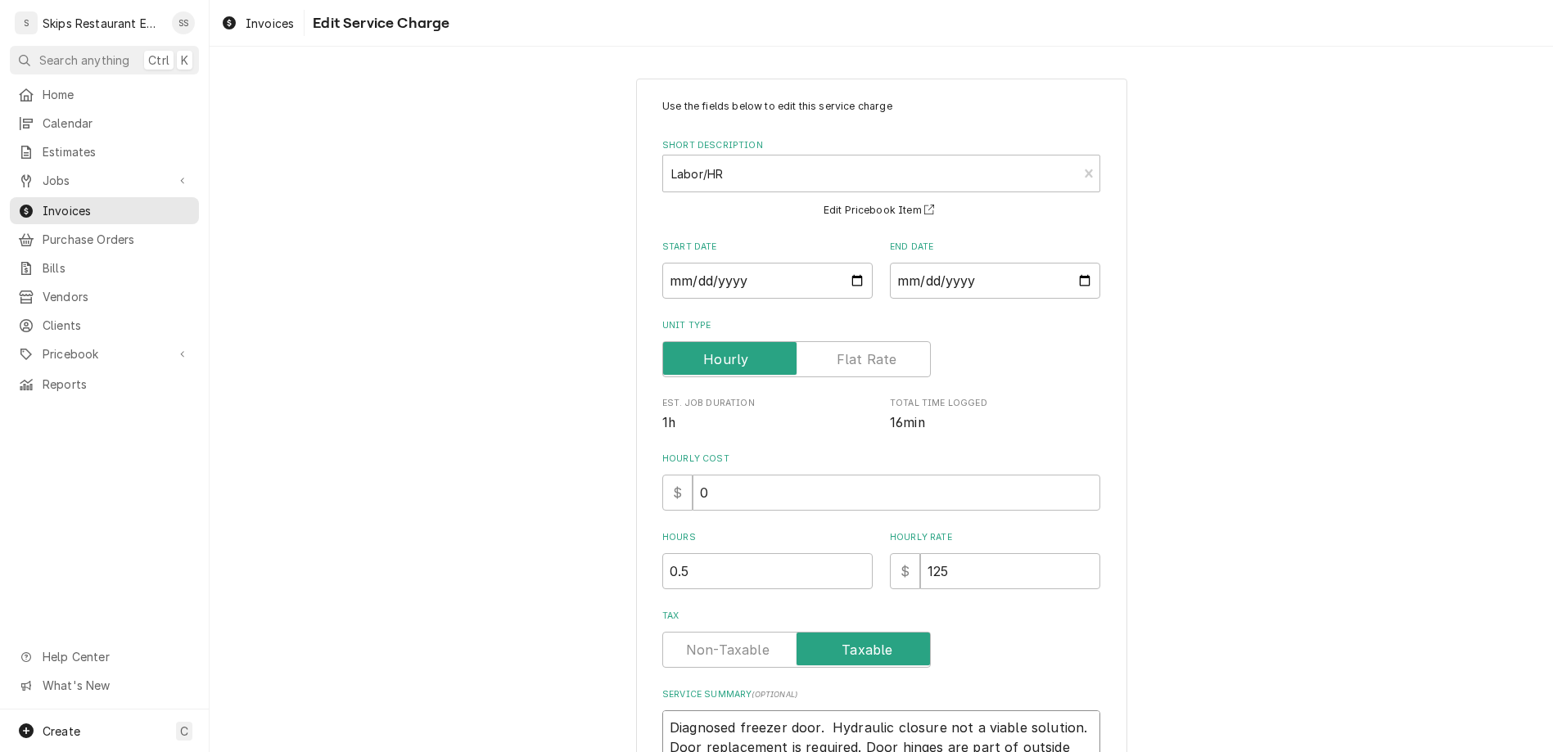
type textarea "x"
type textarea "Diagnosed freezer door. Hydraulic closure not a viable solution. Door replaceme…"
type textarea "x"
type textarea "Diagnosed freezer door. Hydraulic closure not a viable solution. Door replaceme…"
type textarea "x"
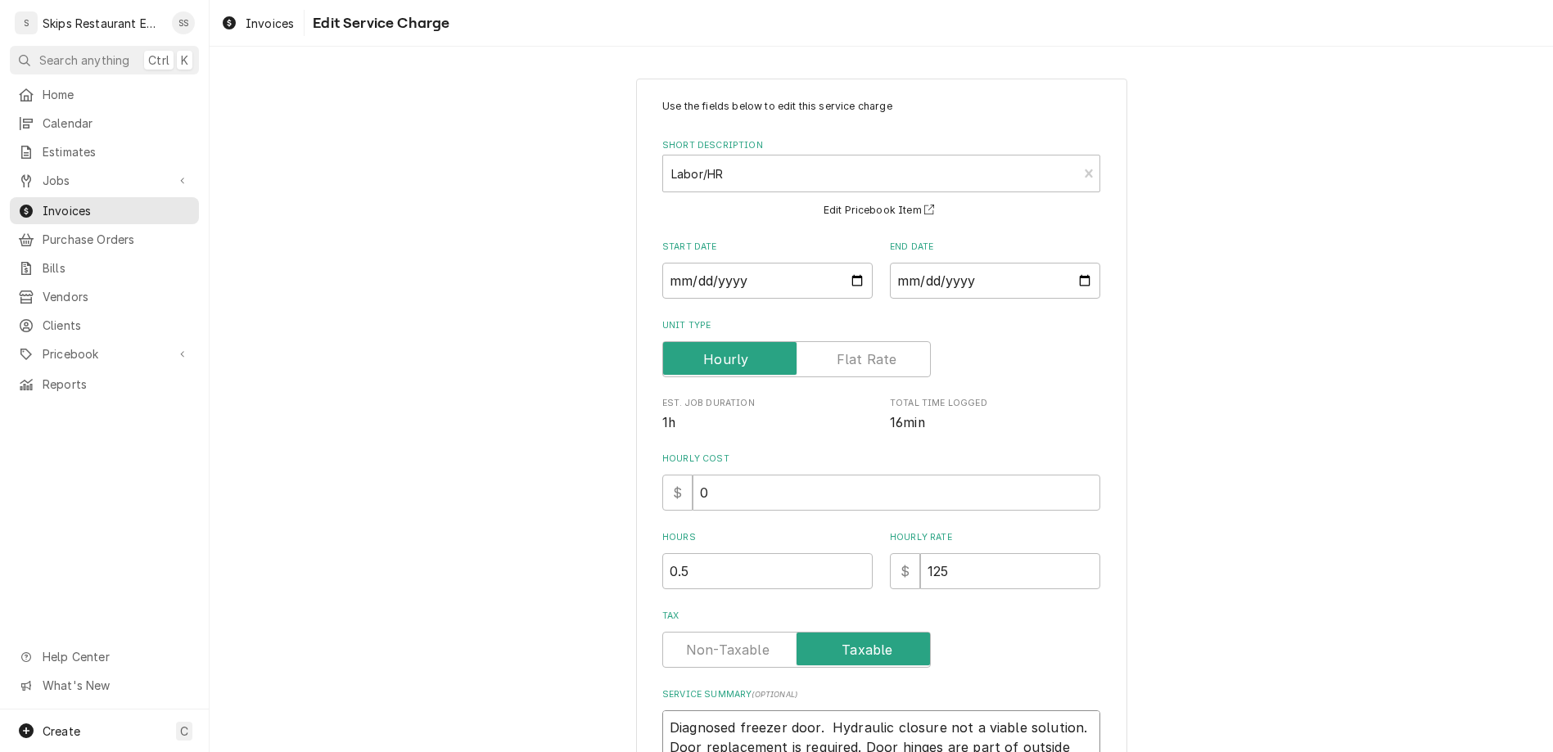
type textarea "Diagnosed freezer door. Hydraulic closure not a viable solution. Door replaceme…"
type textarea "x"
type textarea "Diagnosed freezer door. Hydraulic closure not a viable solution. Door replaceme…"
type textarea "x"
type textarea "Diagnosed freezer door. Hydraulic closure not a viable solution. Door replaceme…"
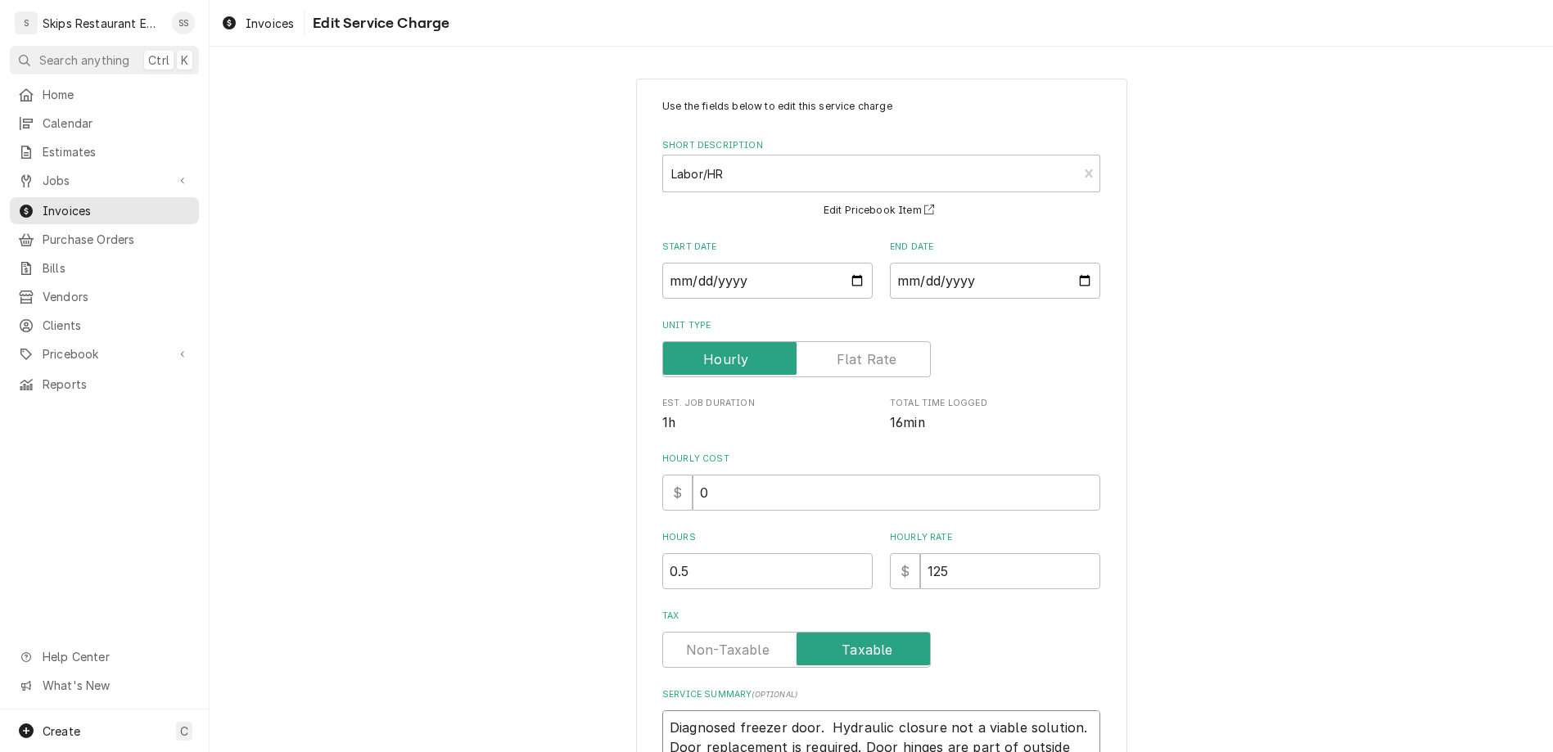
type textarea "x"
type textarea "Diagnosed freezer door. Hydraulic closure not a viable solution. Door replaceme…"
type textarea "x"
type textarea "Diagnosed freezer door. Hydraulic closure not a viable solution. Door replaceme…"
type textarea "x"
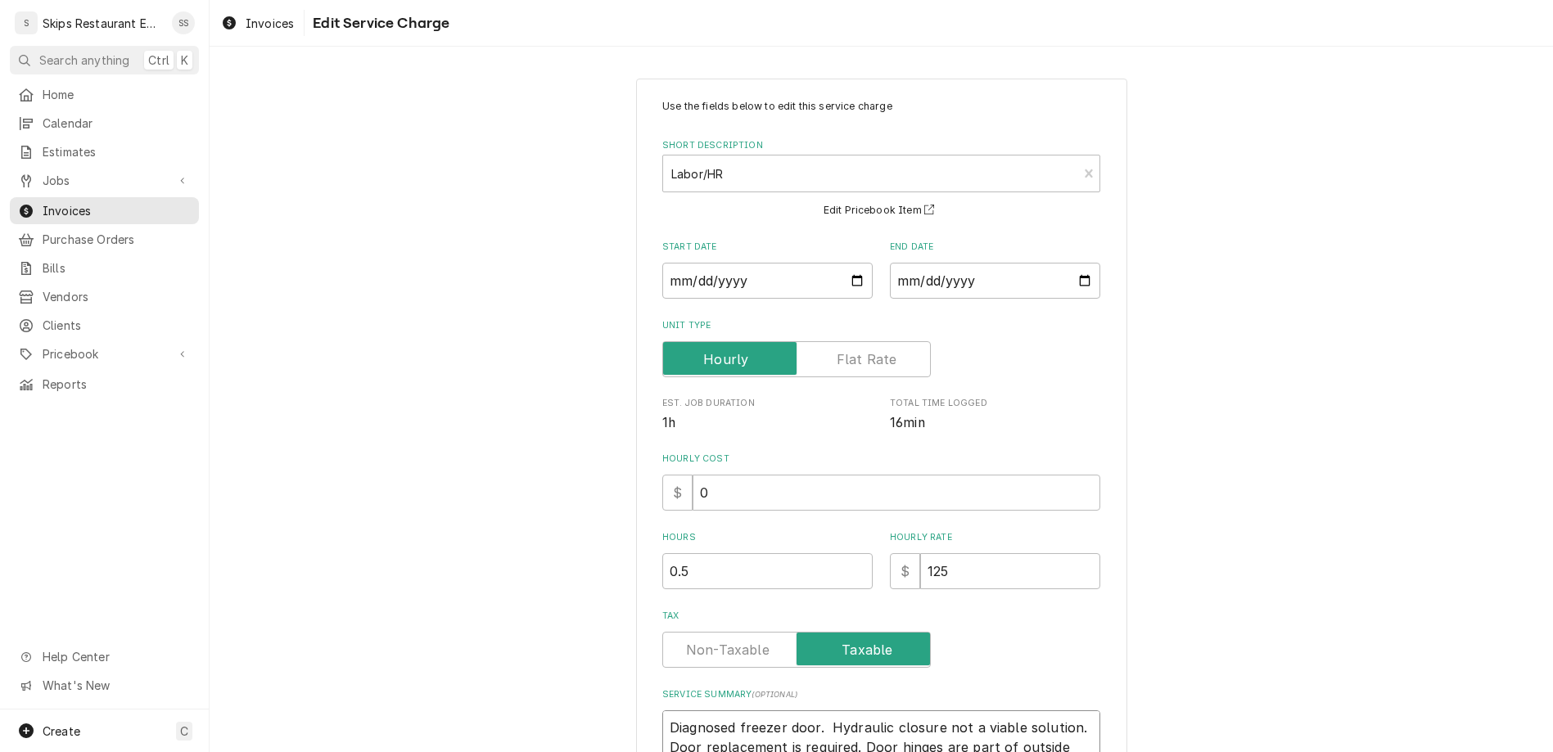
type textarea "Diagnosed freezer door. Hydraulic closure not a viable solution. Door replaceme…"
type textarea "x"
type textarea "Diagnosed freezer door. Hydraulic closure not a viable solution. Door replaceme…"
type textarea "x"
type textarea "Diagnosed freezer door. Hydraulic closure not a viable solution. Door replaceme…"
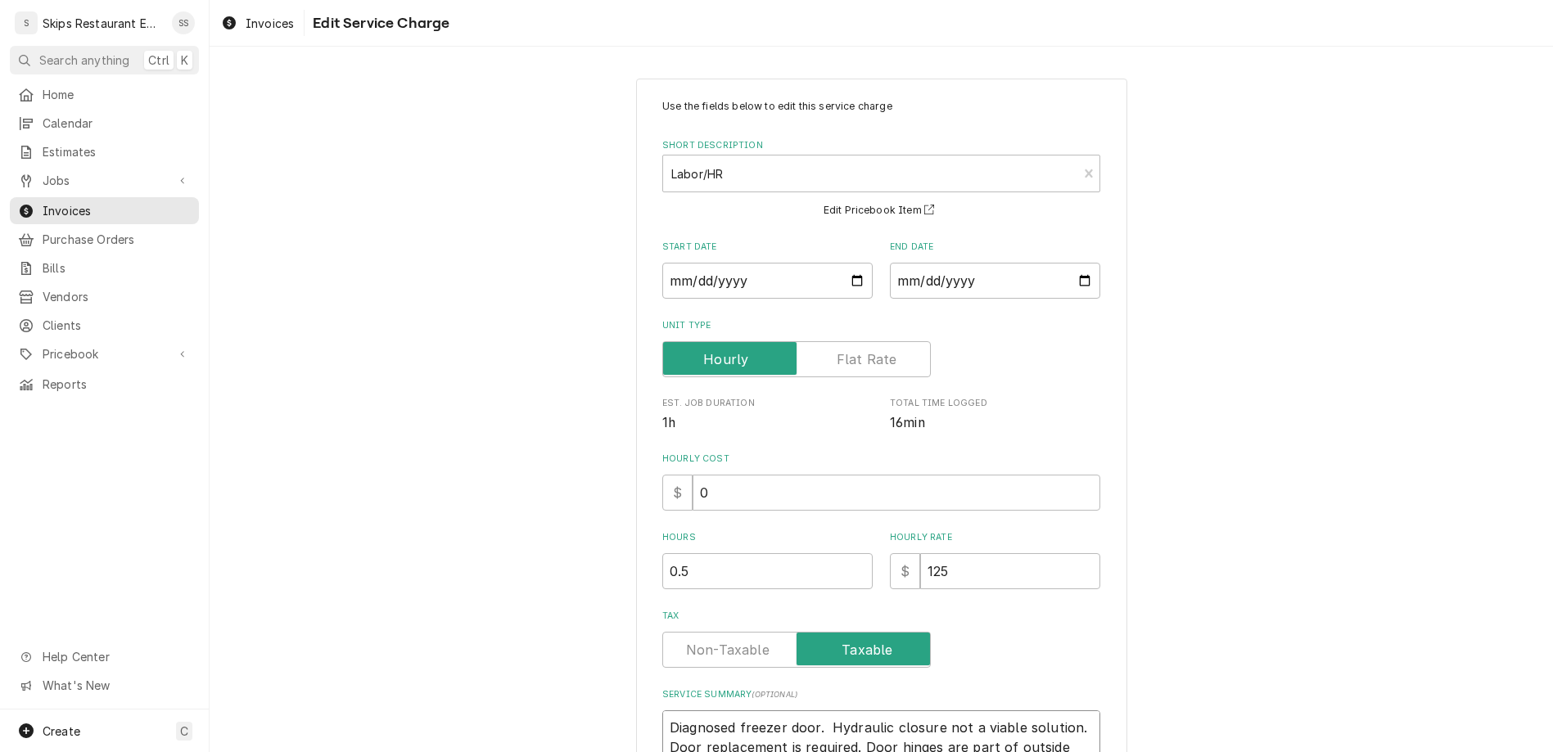
type textarea "x"
type textarea "Diagnosed freezer door. Hydraulic closure not a viable solution. Door replaceme…"
type textarea "x"
type textarea "Diagnosed freezer door. Hydraulic closure not a viable solution. Door replaceme…"
type textarea "x"
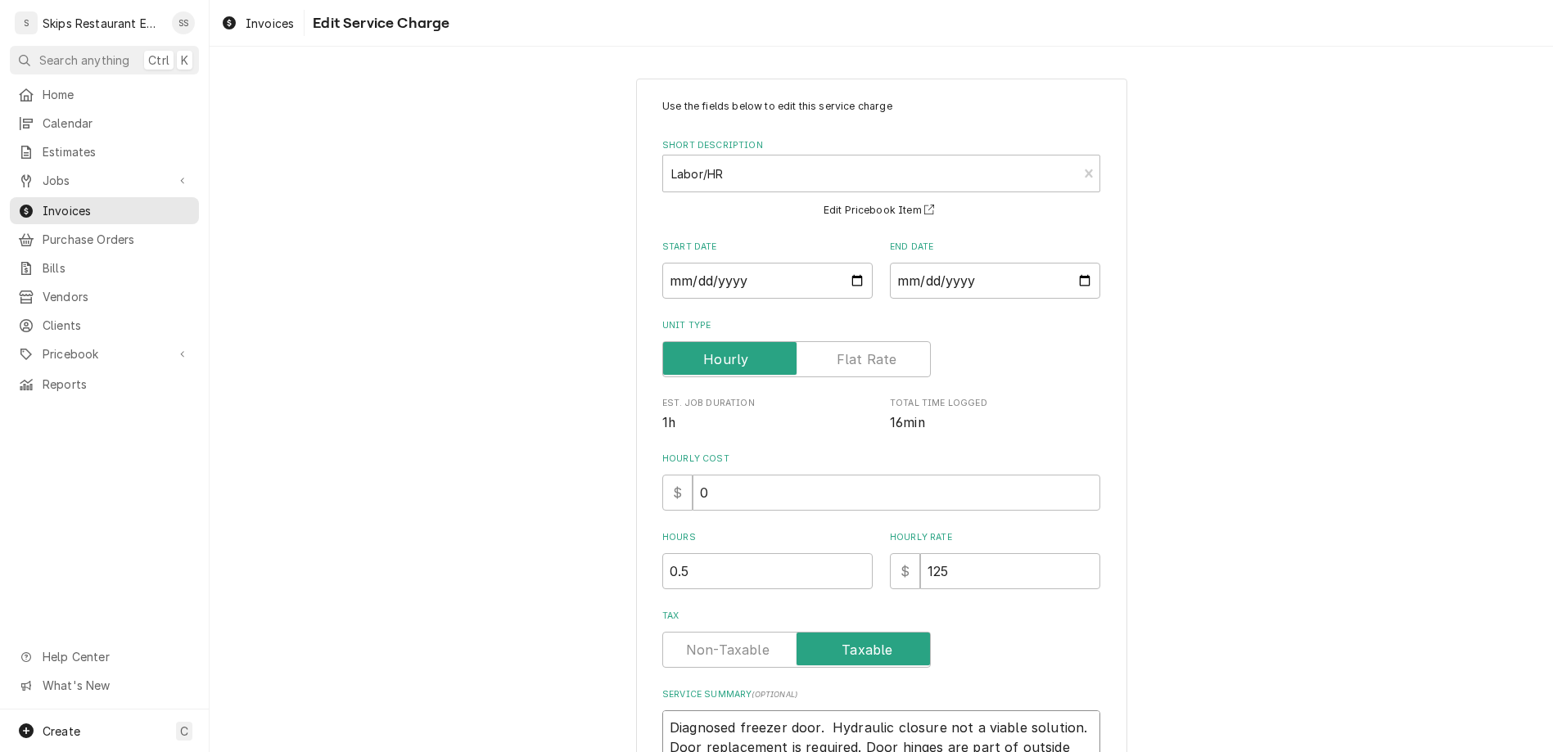
type textarea "Diagnosed freezer door. Hydraulic closure not a viable solution. Door replaceme…"
type textarea "x"
type textarea "Diagnosed freezer door. Hydraulic closure not a viable solution. Door replaceme…"
type textarea "x"
type textarea "Diagnosed freezer door. Hydraulic closure not a viable solution. Door replaceme…"
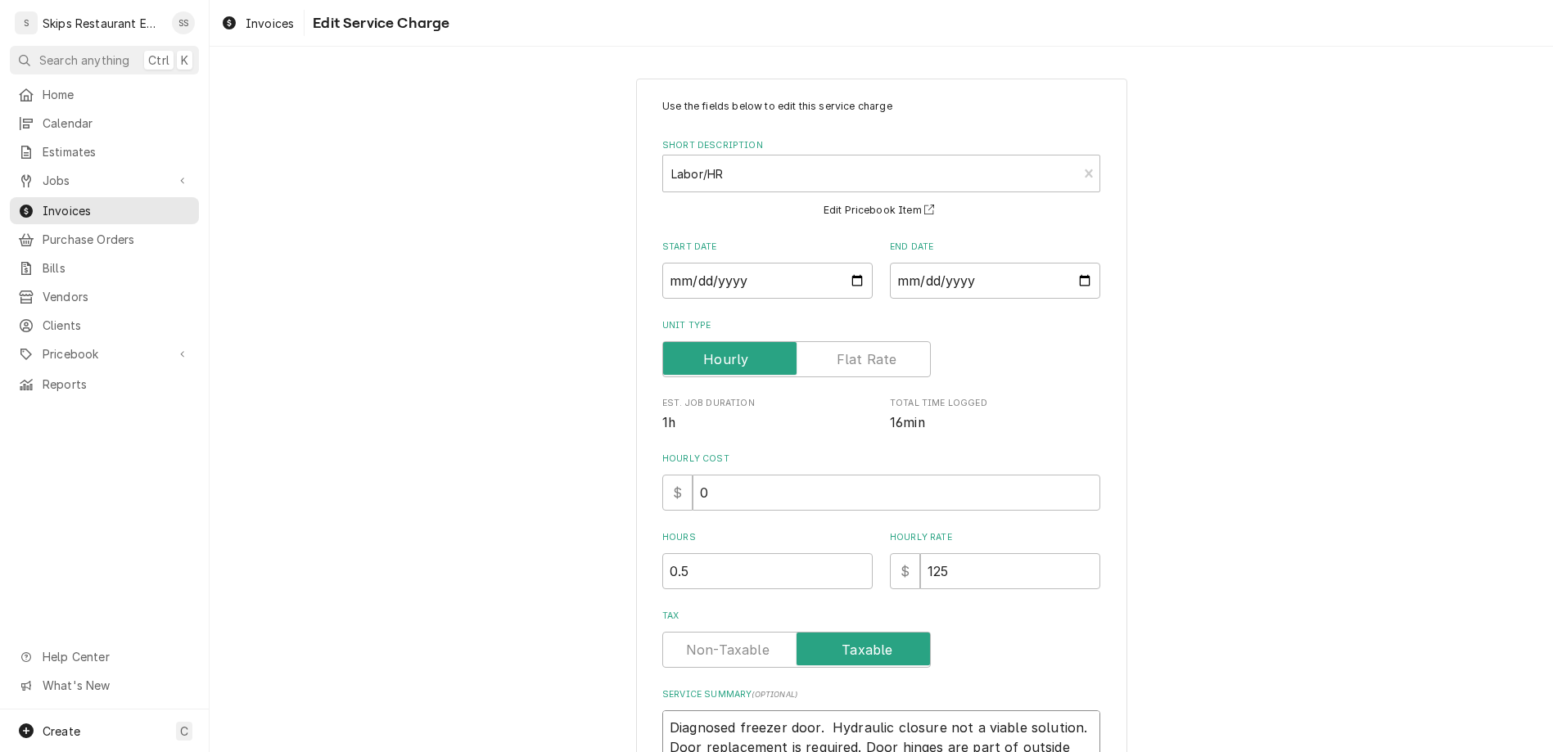
type textarea "x"
type textarea "Diagnosed freezer door. Hydraulic closure not a viable solution. Door replaceme…"
type textarea "x"
type textarea "Diagnosed freezer door. Hydraulic closure not a viable solution. Door replaceme…"
type textarea "x"
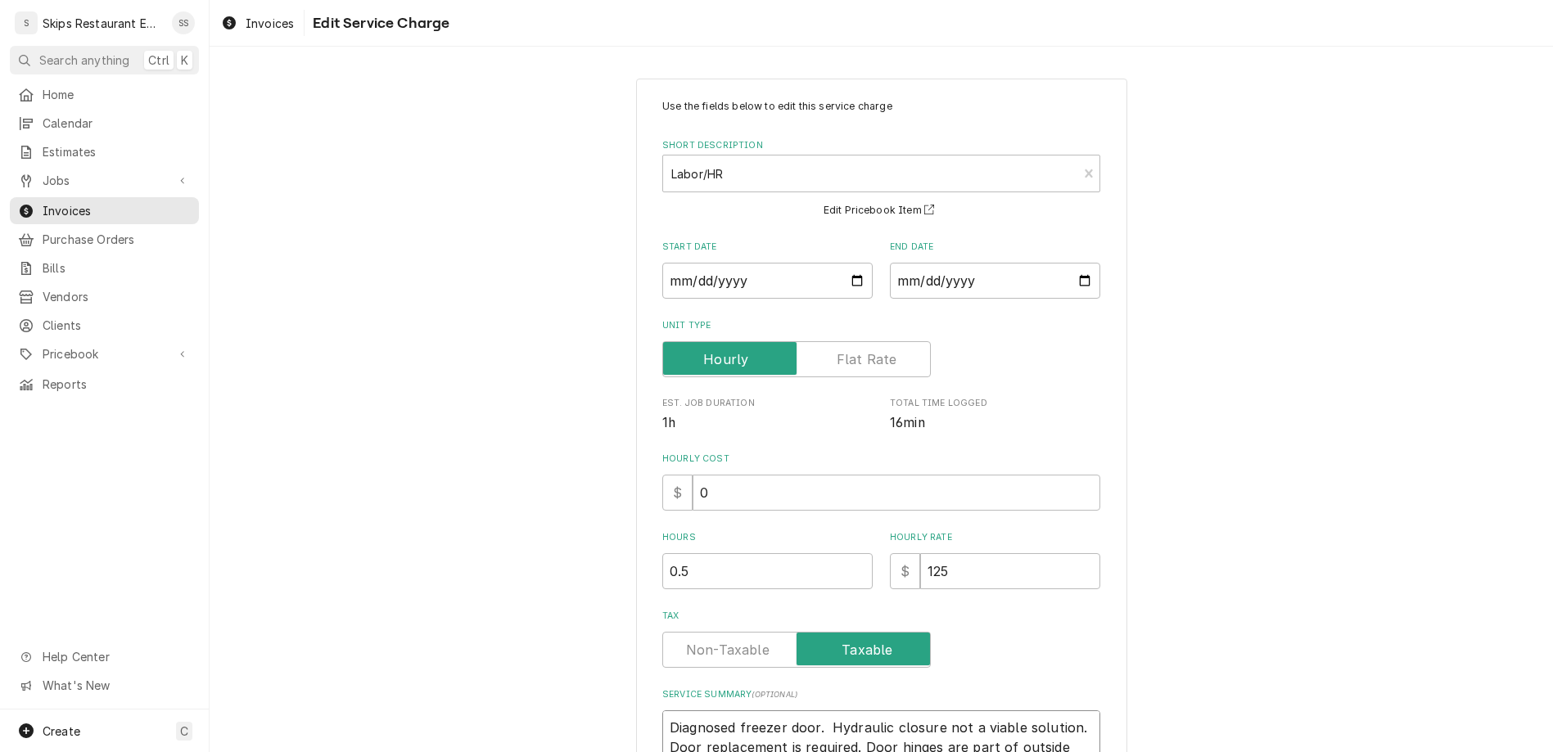
type textarea "Diagnosed freezer door. Hydraulic closure not a viable solution. Door replaceme…"
type textarea "x"
type textarea "Diagnosed freezer door. Hydraulic closure not a viable solution. Door replaceme…"
type textarea "x"
type textarea "Diagnosed freezer door. Hydraulic closure not a viable solution. Door replaceme…"
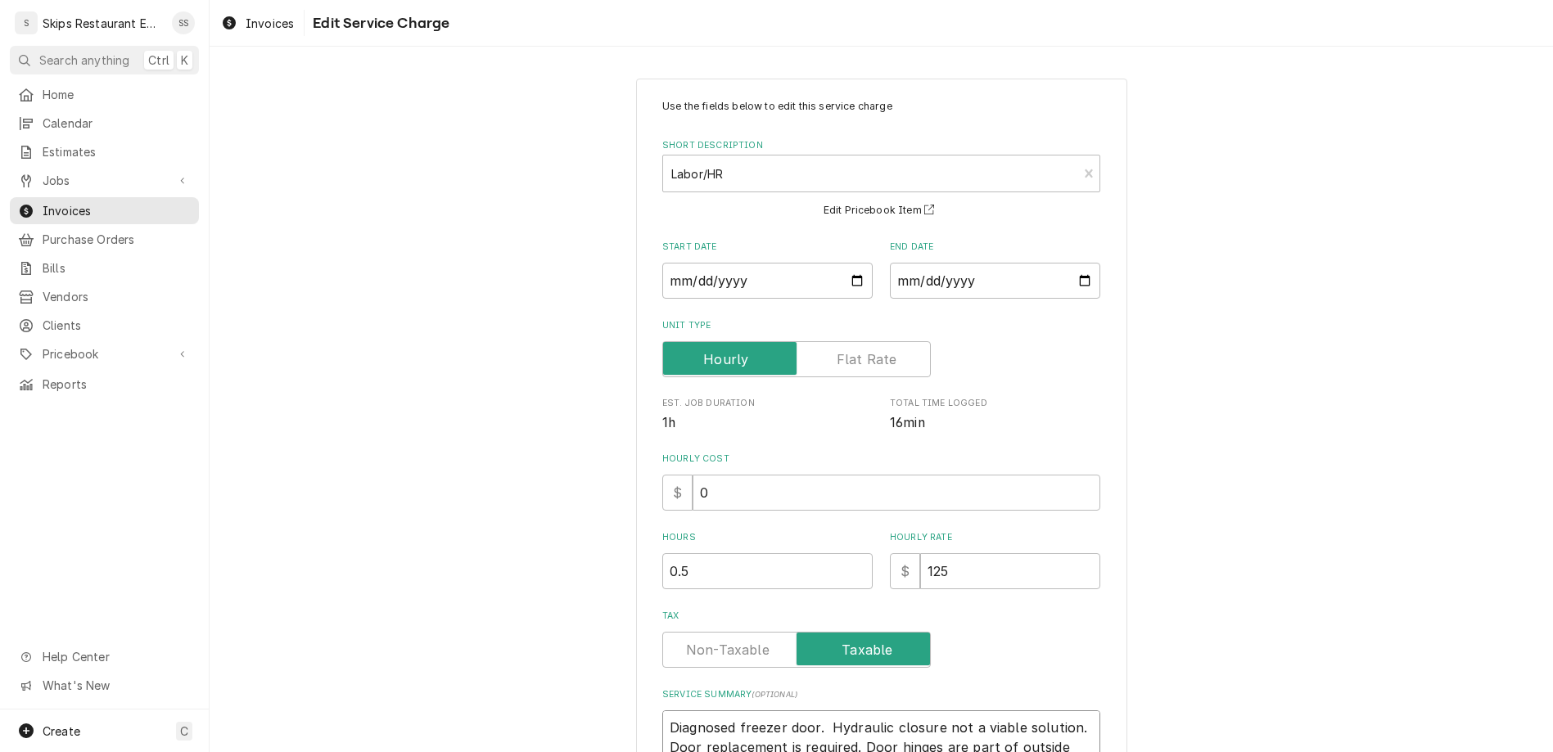
type textarea "x"
type textarea "Diagnosed freezer door. Hydraulic closure not a viable solution. Door replaceme…"
type textarea "x"
type textarea "Diagnosed freezer door. Hydraulic closure not a viable solution. Door replaceme…"
type textarea "x"
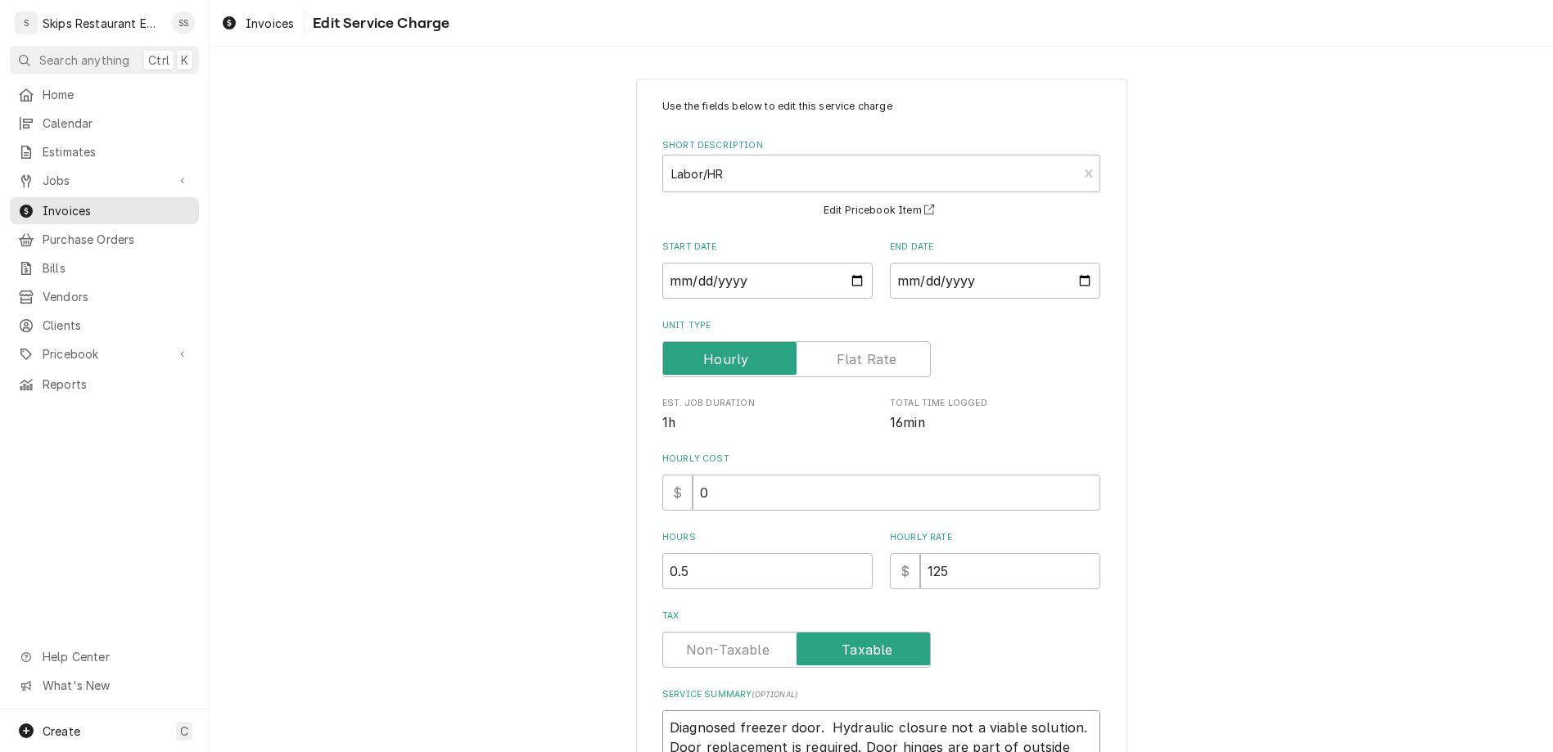
type textarea "Diagnosed freezer door. Hydraulic closure not a viable solution. Door replaceme…"
type textarea "x"
type textarea "Diagnosed freezer door. Hydraulic closure not a viable solution. Door replaceme…"
type textarea "x"
type textarea "Diagnosed freezer door. Hydraulic closure not a viable solution. Door replaceme…"
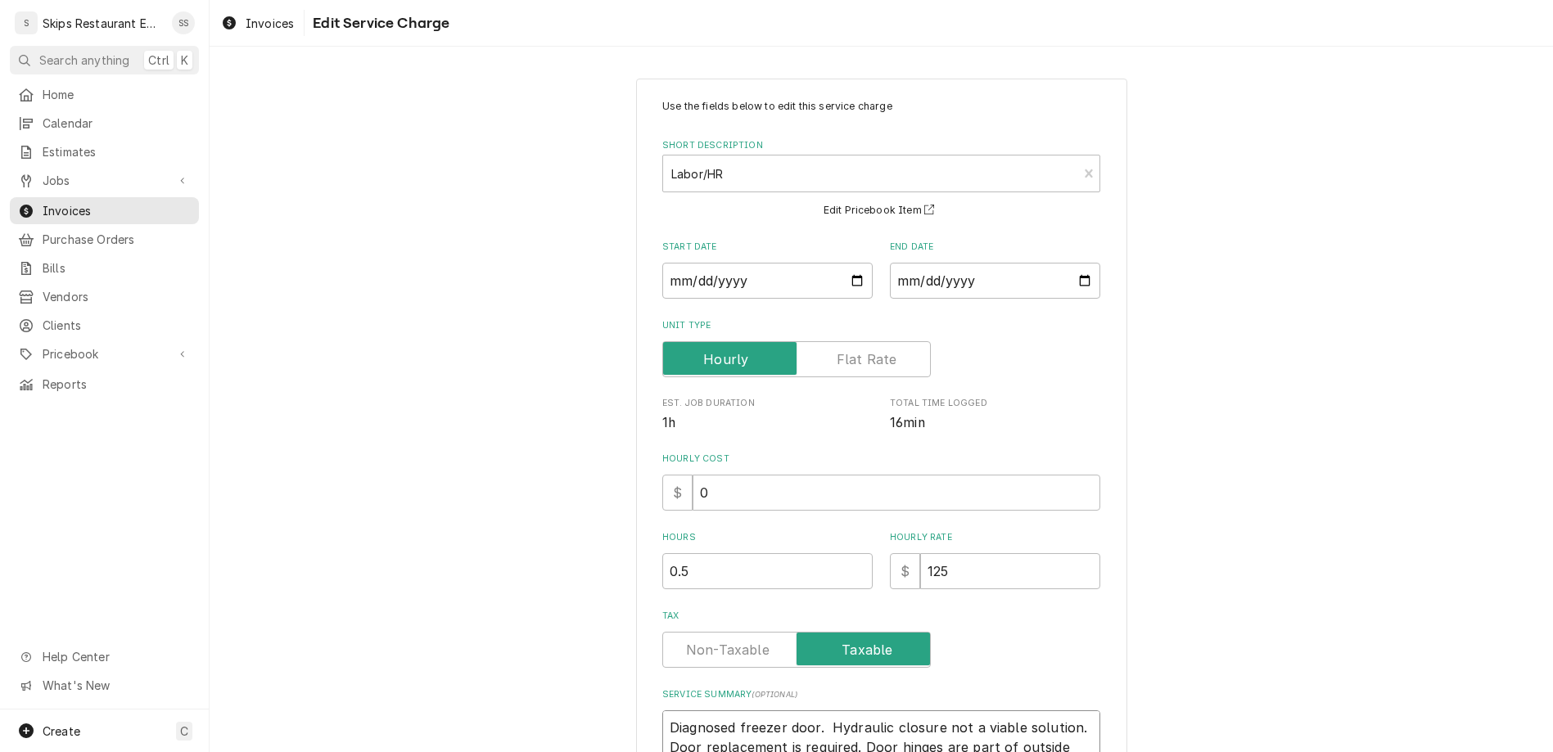
type textarea "x"
type textarea "Diagnosed freezer door. Hydraulic closure not a viable solution. Door replaceme…"
type textarea "x"
type textarea "Diagnosed freezer door. Hydraulic closure not a viable solution. Door replaceme…"
type textarea "x"
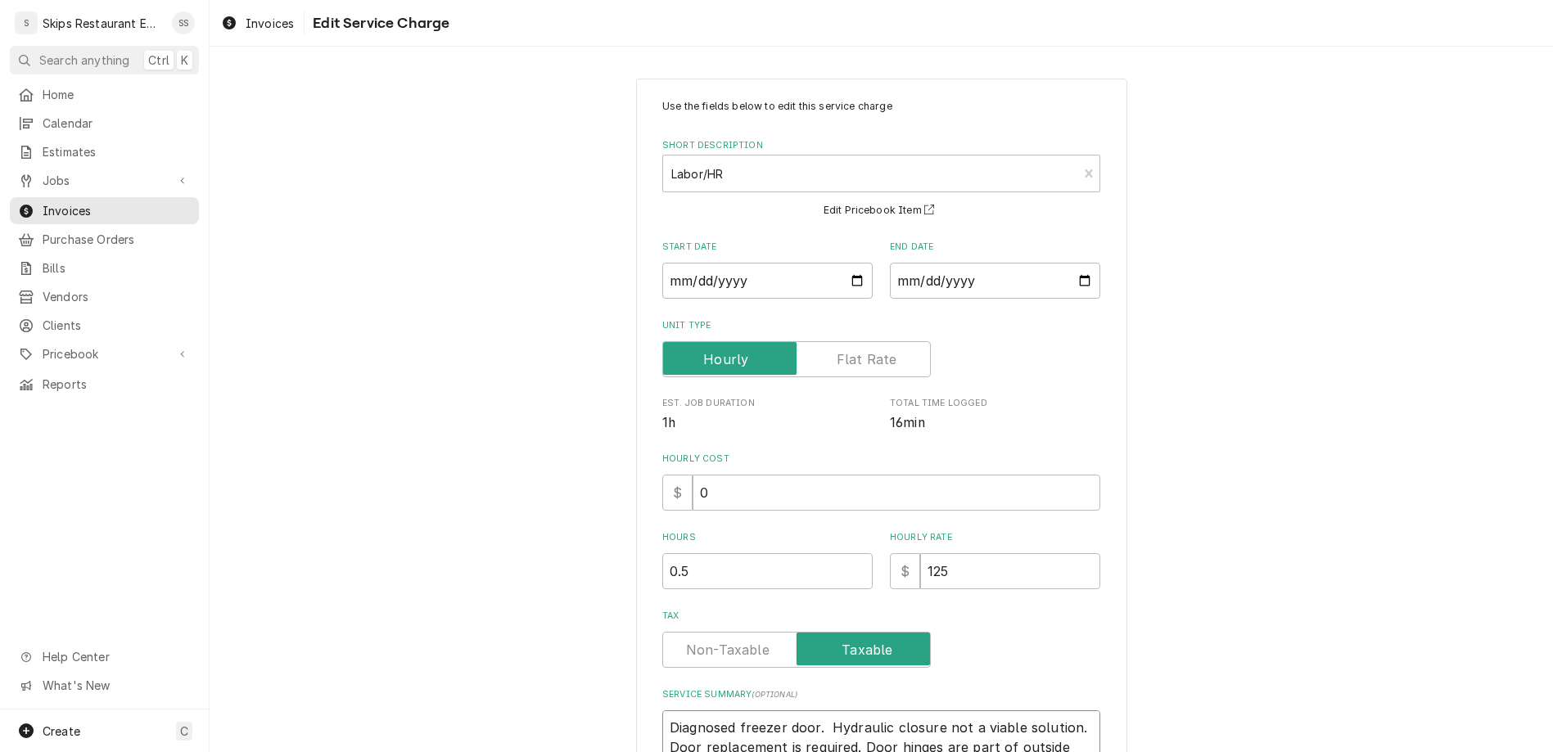
type textarea "Diagnosed freezer door. Hydraulic closure not a viable solution. Door replaceme…"
type textarea "x"
type textarea "Diagnosed freezer door. Hydraulic closure not a viable solution. Door replaceme…"
type textarea "x"
type textarea "Diagnosed freezer door. Hydraulic closure not a viable solution. Door replaceme…"
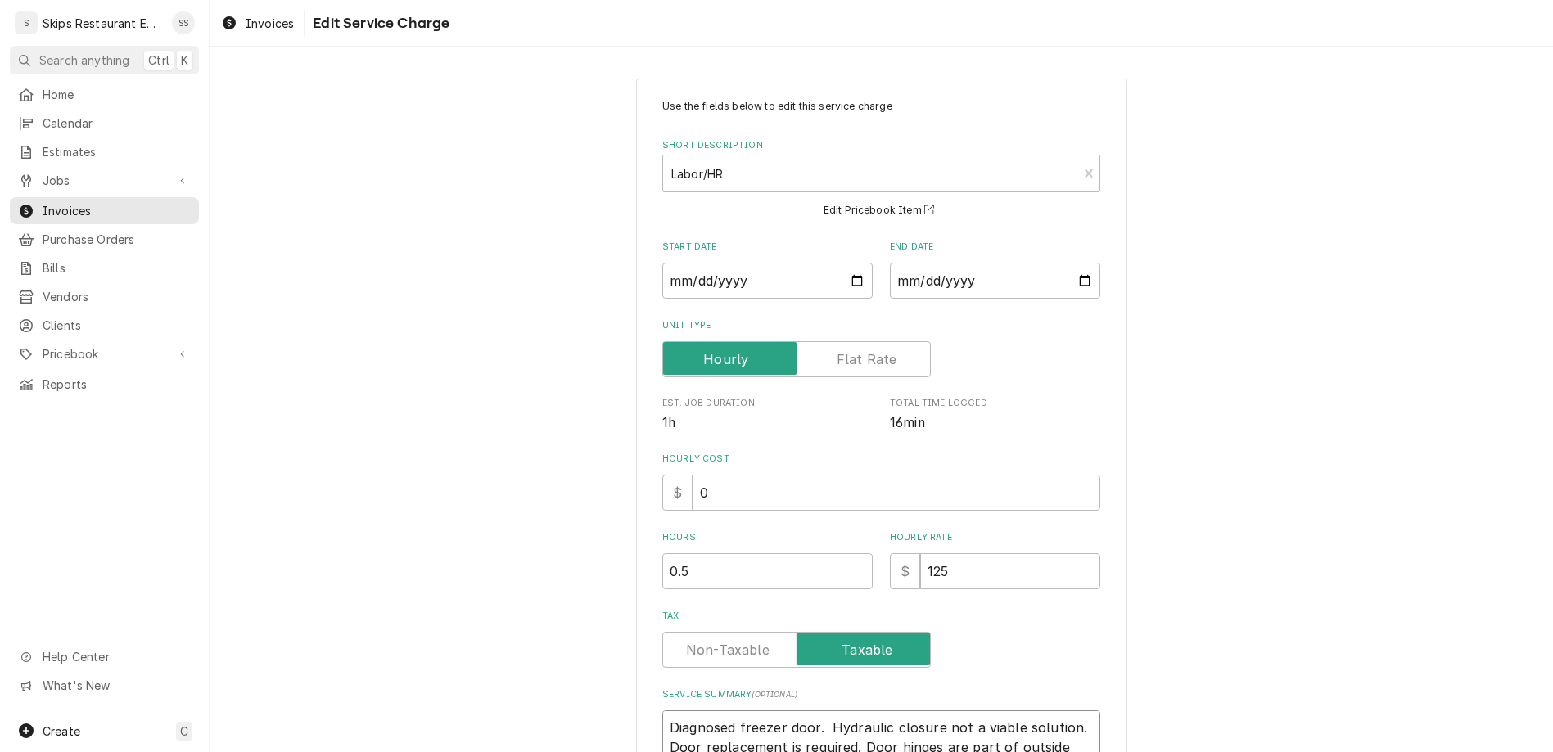
type textarea "x"
type textarea "Diagnosed freezer door. Hydraulic closure not a viable solution. Door replaceme…"
type textarea "x"
type textarea "Diagnosed freezer door. Hydraulic closure not a viable solution. Door replaceme…"
type textarea "x"
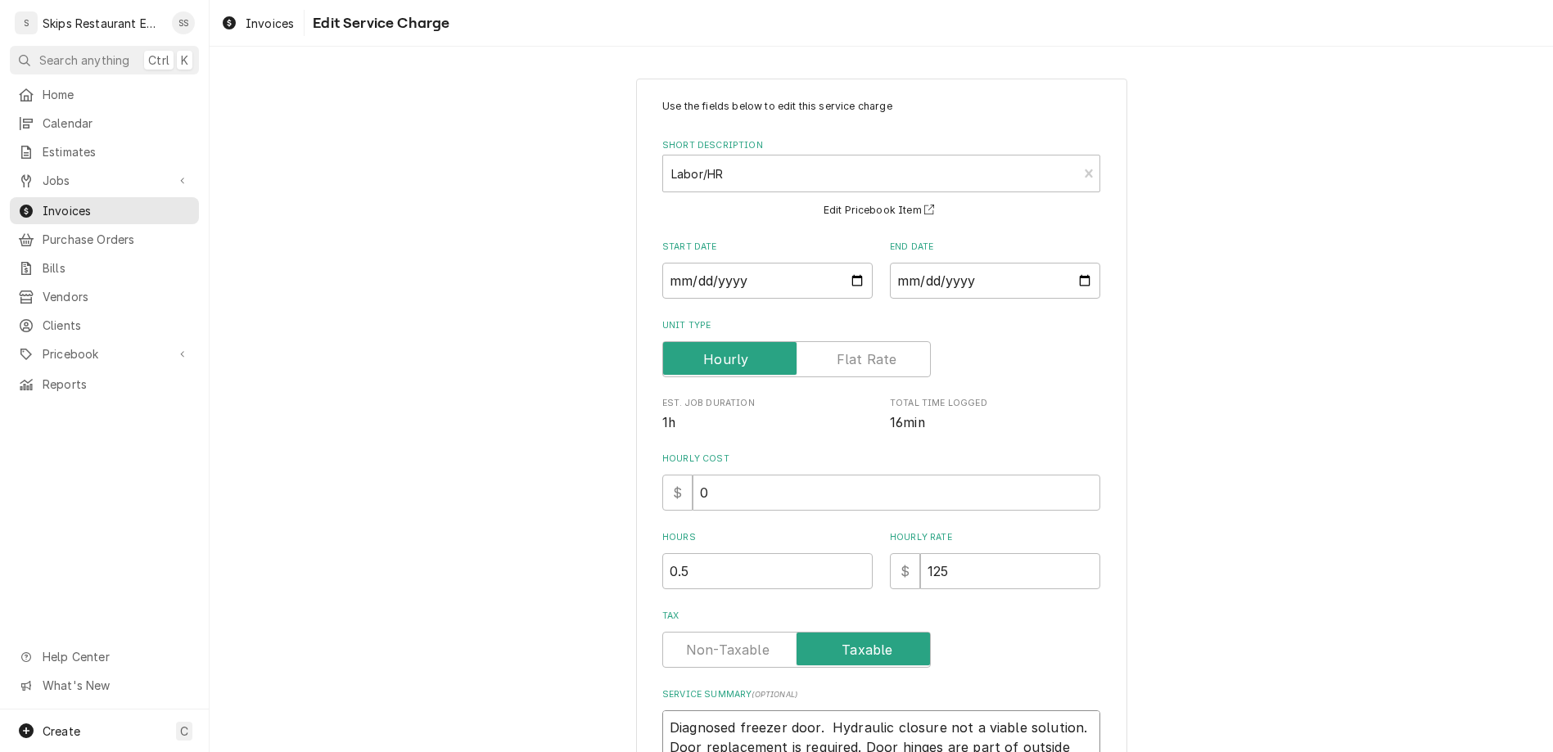
type textarea "Diagnosed freezer door. Hydraulic closure not a viable solution. Door replaceme…"
type textarea "x"
type textarea "Diagnosed freezer door. Hydraulic closure not a viable solution. Door replaceme…"
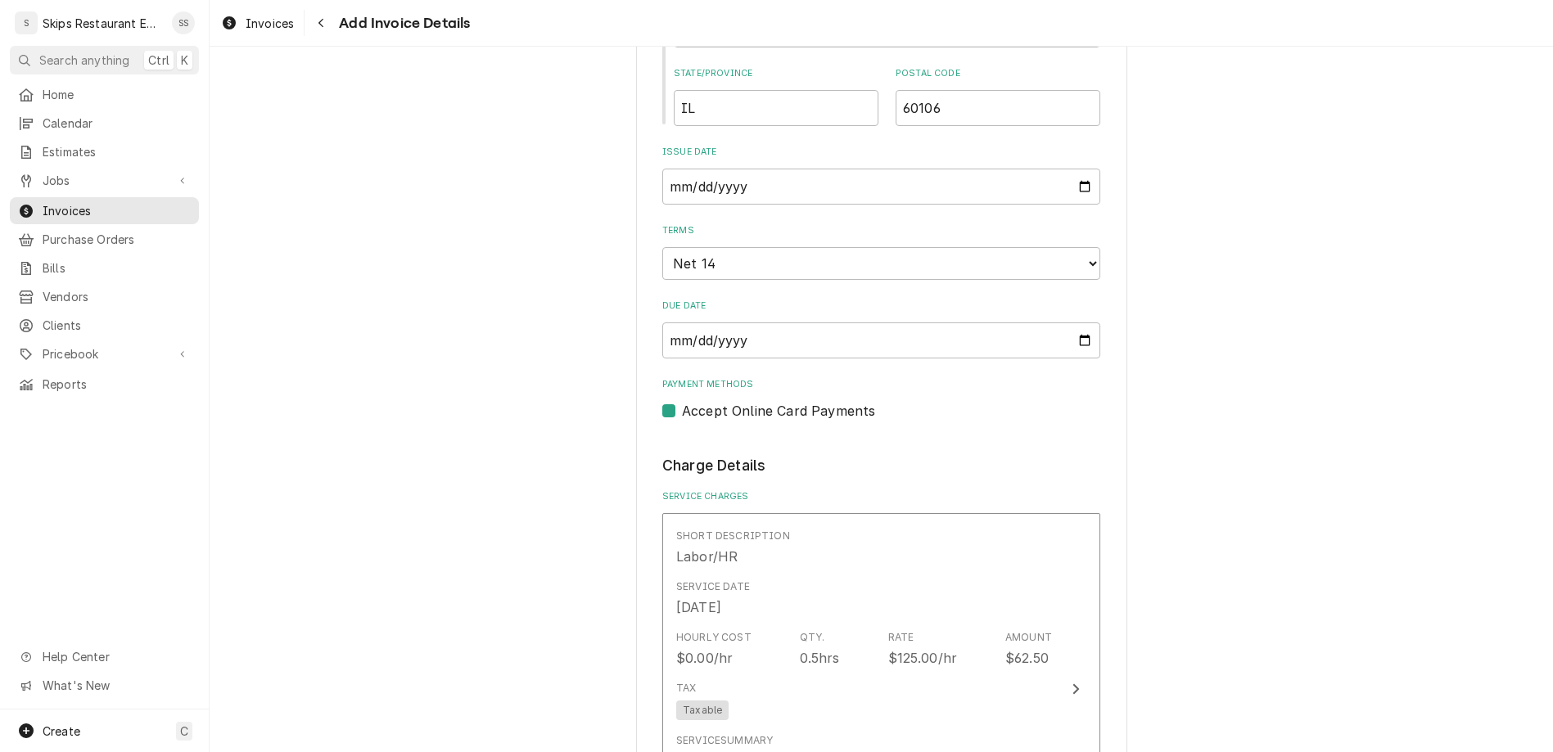
scroll to position [954, 0]
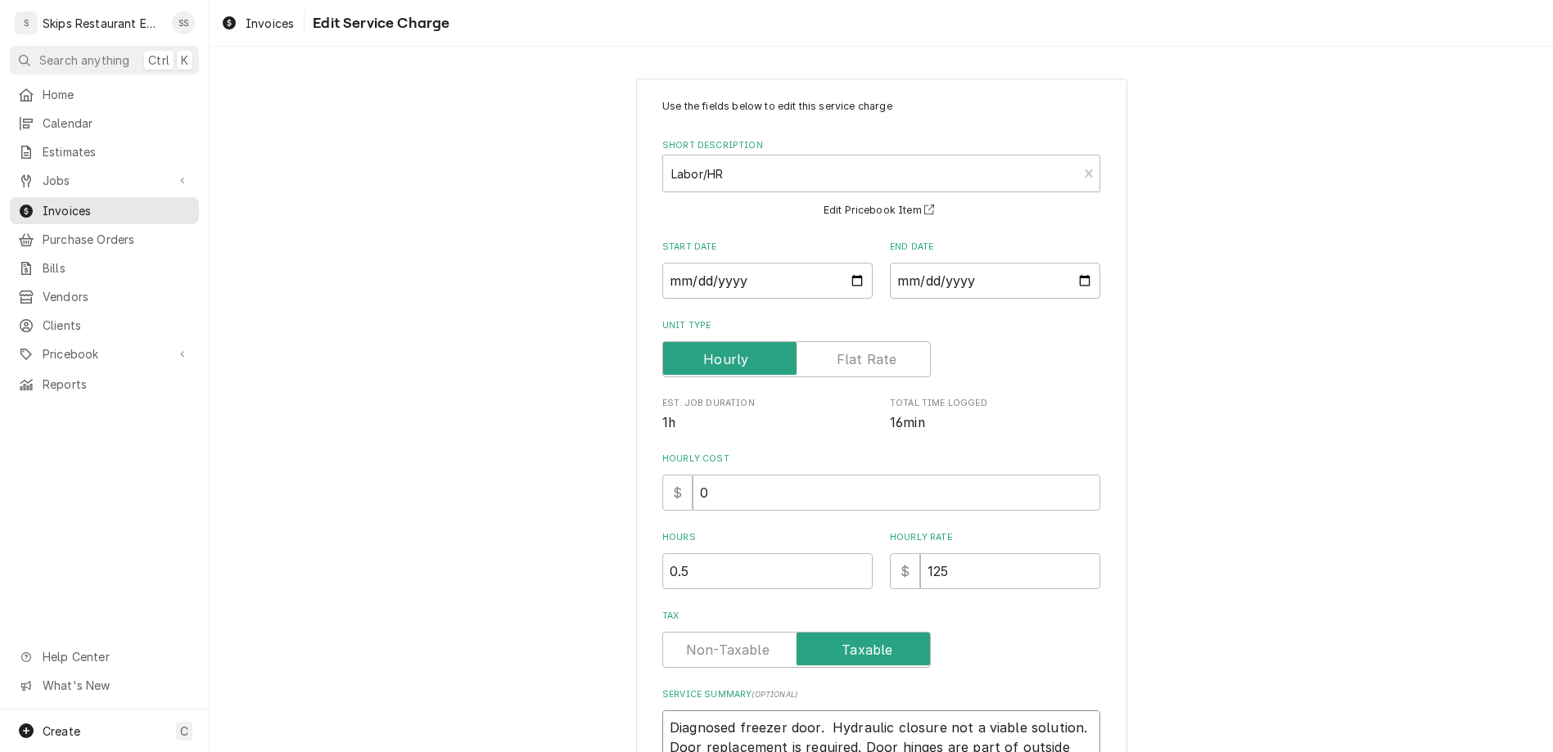
drag, startPoint x: 831, startPoint y: 594, endPoint x: 935, endPoint y: 598, distance: 104.1
click at [935, 711] on textarea "Diagnosed freezer door. Hydraulic closure not a viable solution. Door replaceme…" at bounding box center [881, 746] width 438 height 70
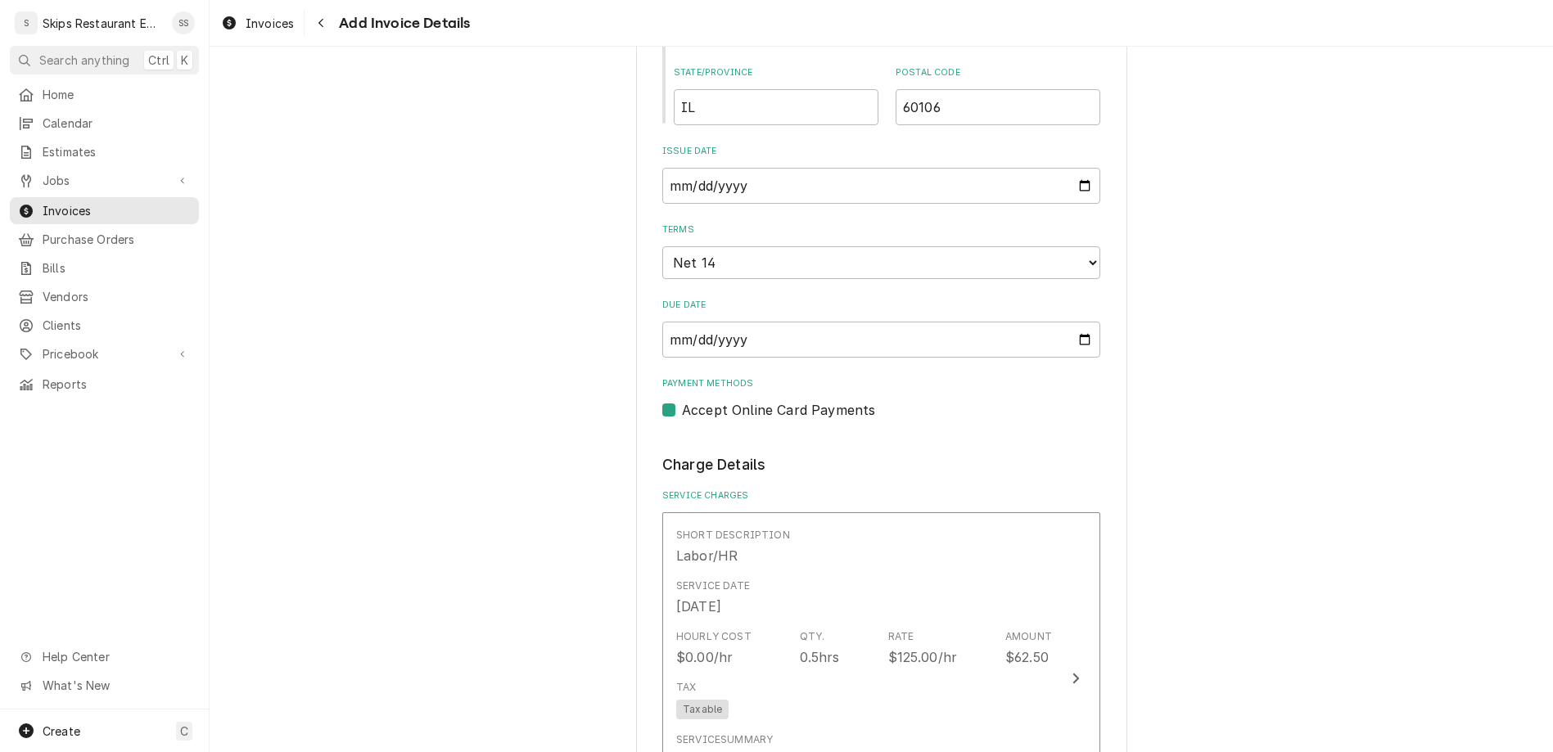
scroll to position [1069, 0]
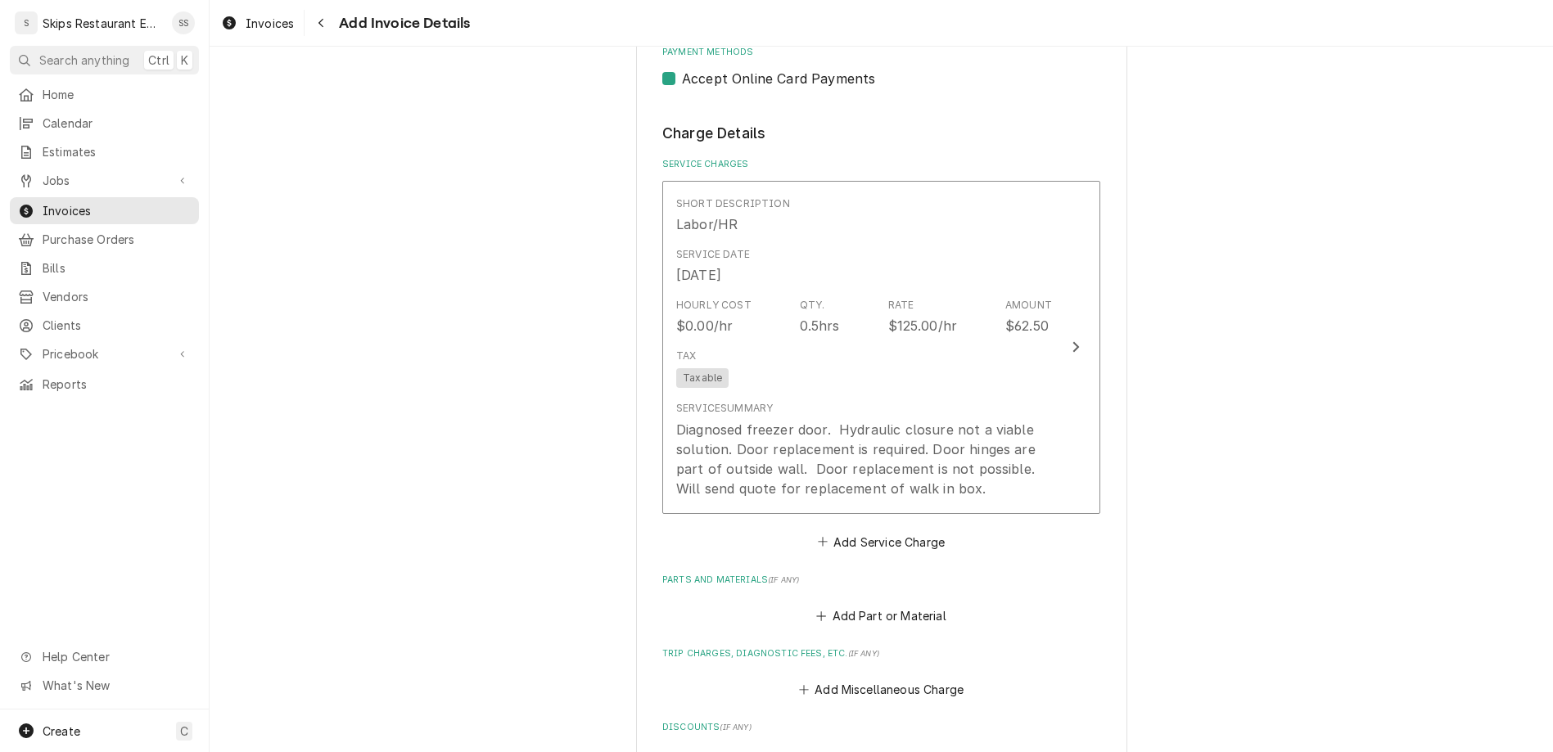
scroll to position [1274, 0]
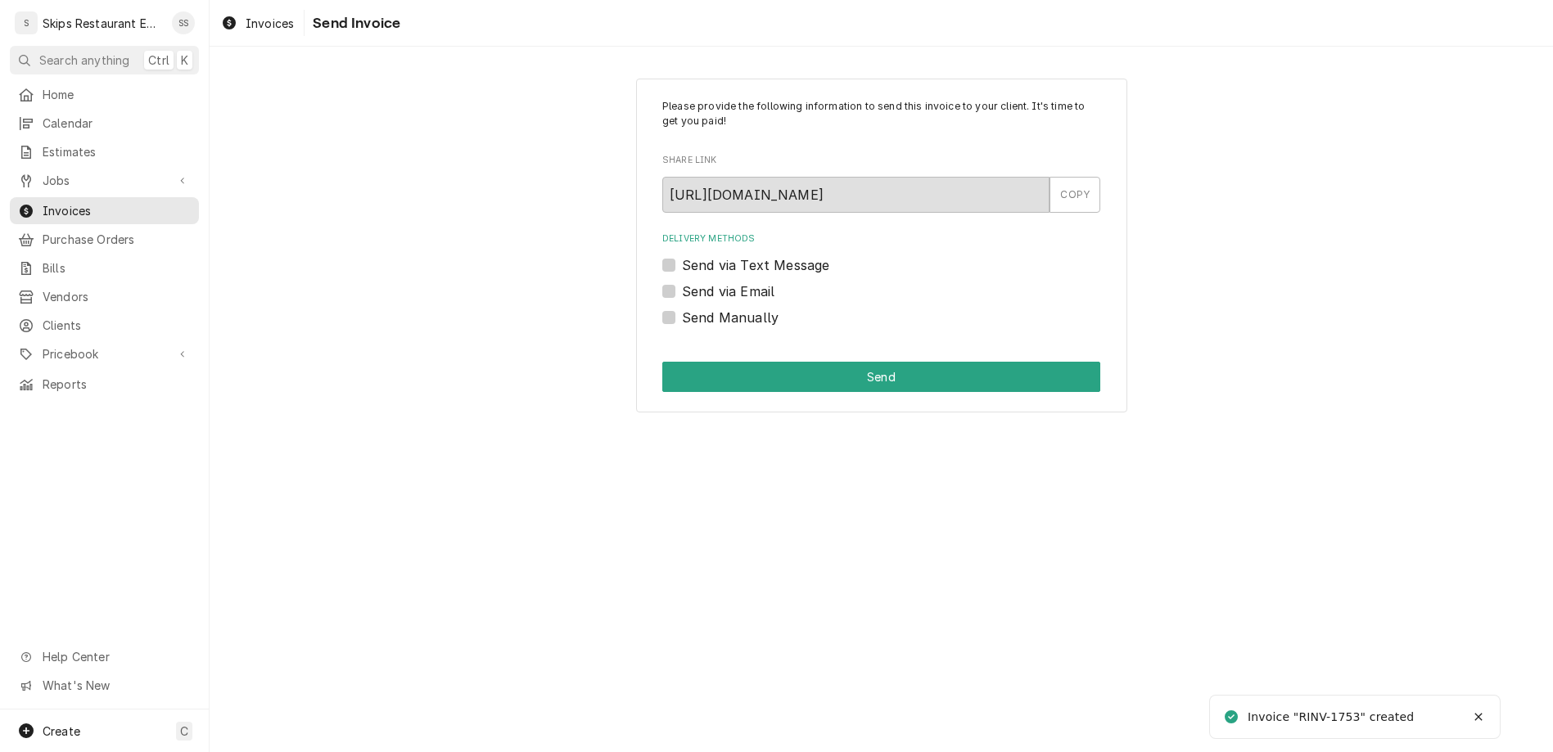
click at [697, 308] on label "Send Manually" at bounding box center [730, 318] width 97 height 20
click at [697, 308] on input "Send Manually" at bounding box center [901, 326] width 438 height 36
checkbox input "true"
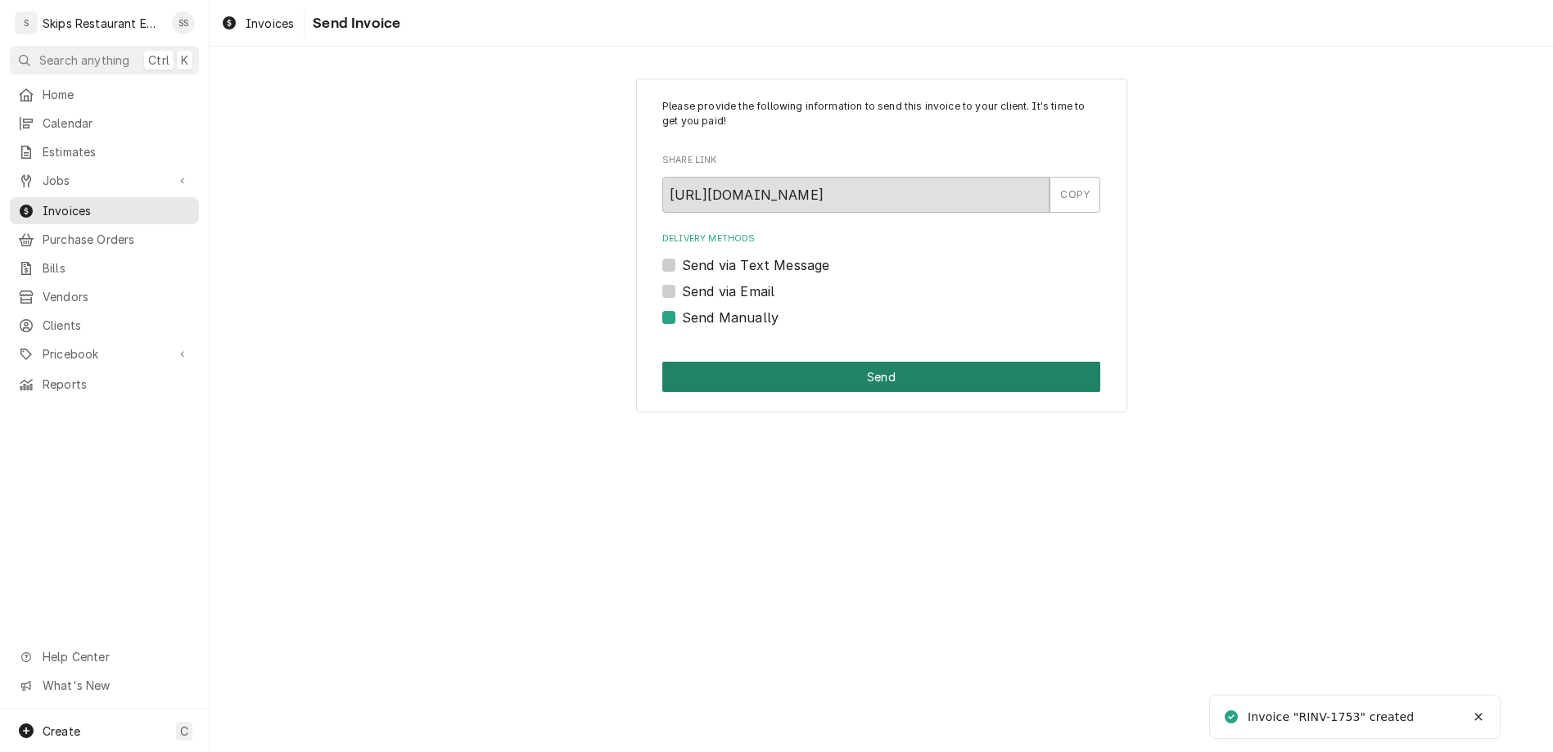
click at [860, 362] on button "Send" at bounding box center [881, 377] width 438 height 30
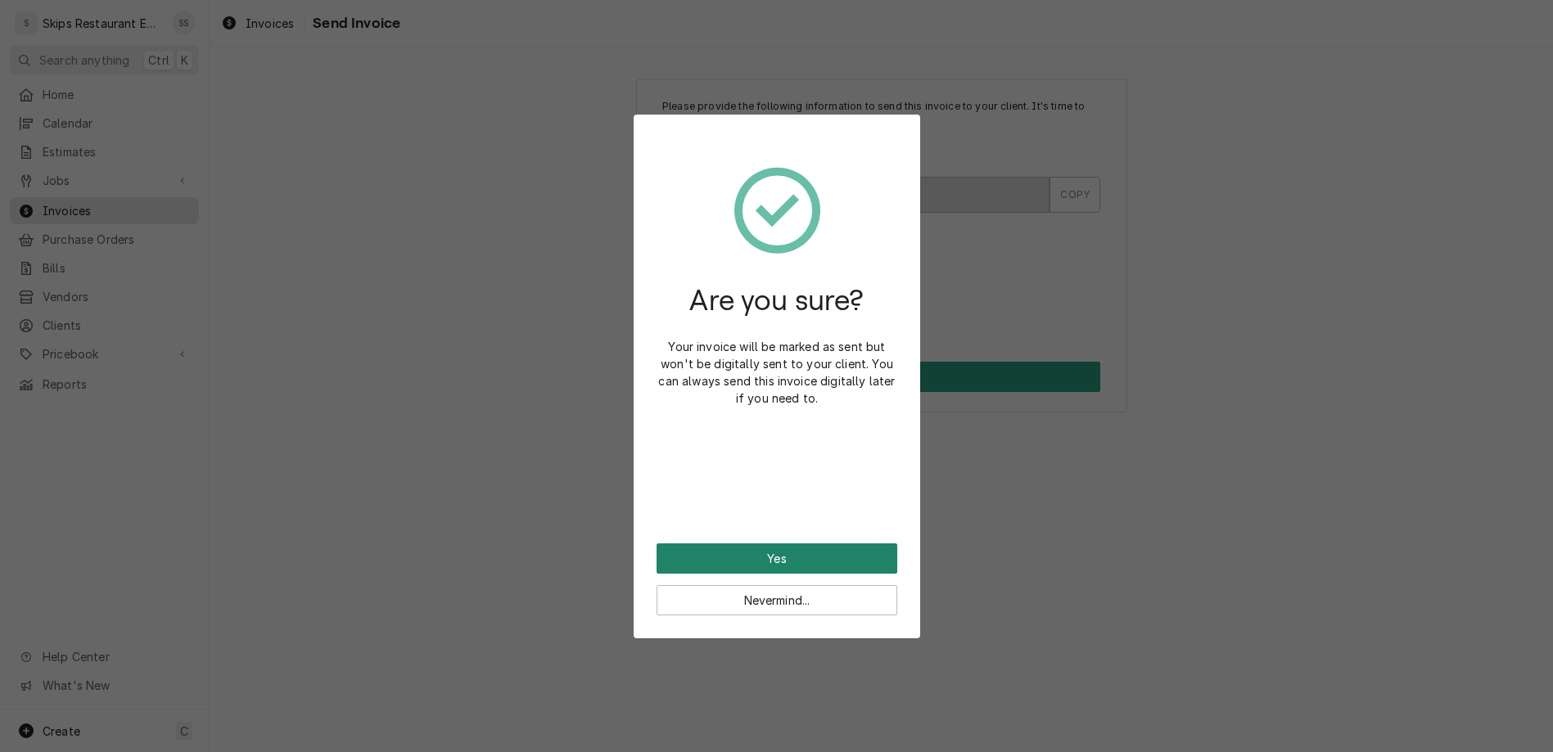
click at [770, 544] on button "Yes" at bounding box center [777, 559] width 241 height 30
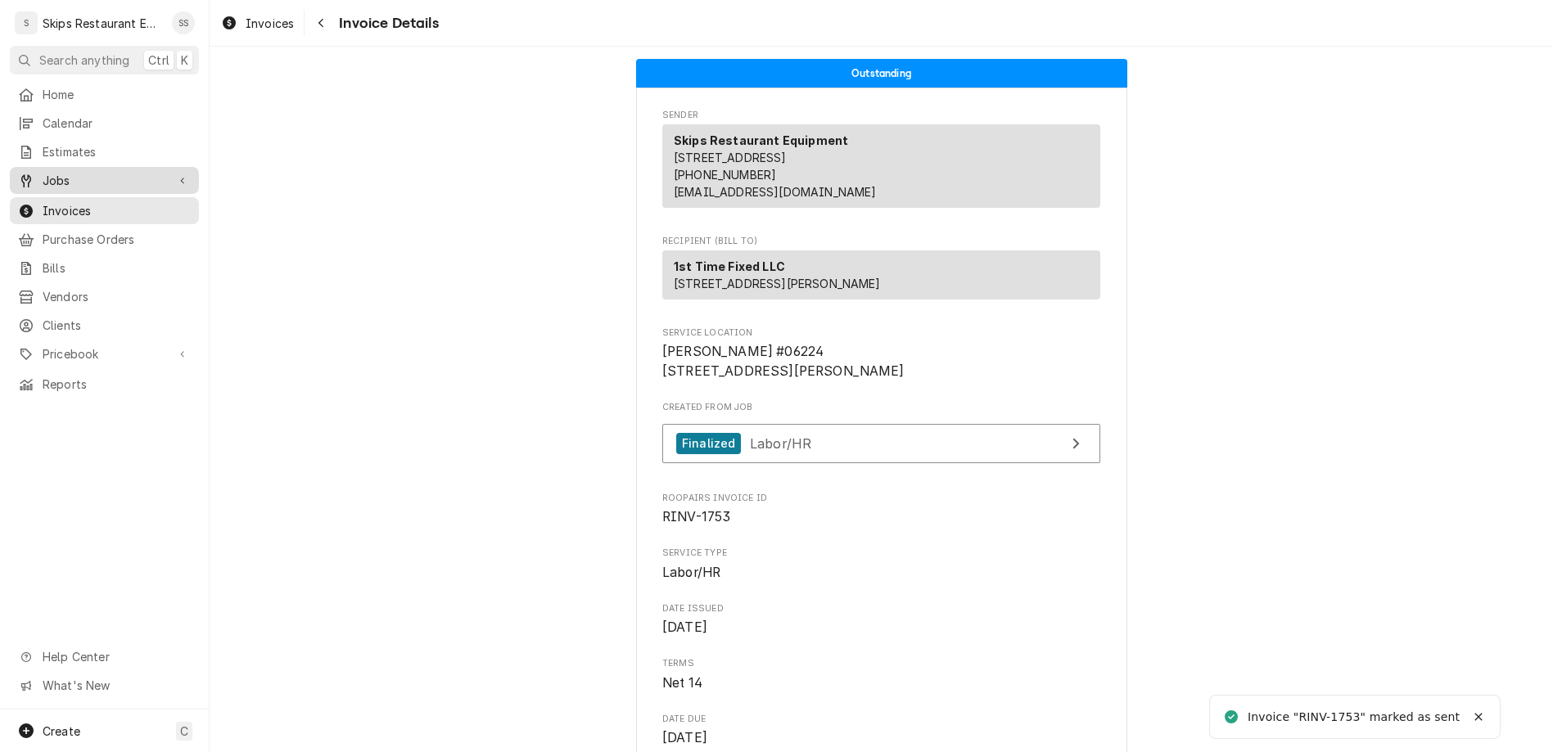
click at [45, 170] on div "Jobs" at bounding box center [104, 180] width 183 height 20
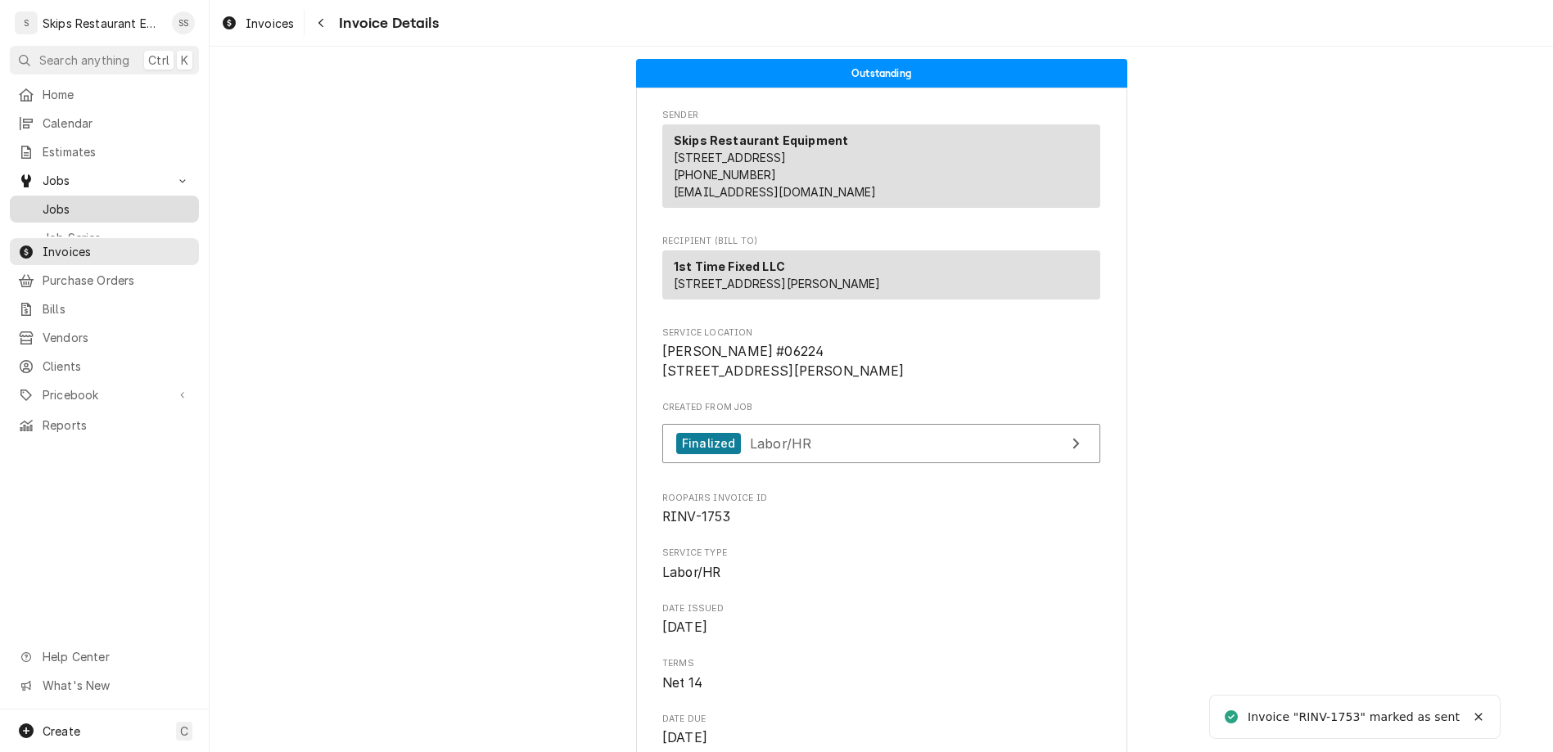
click at [43, 201] on span "Jobs" at bounding box center [117, 209] width 148 height 17
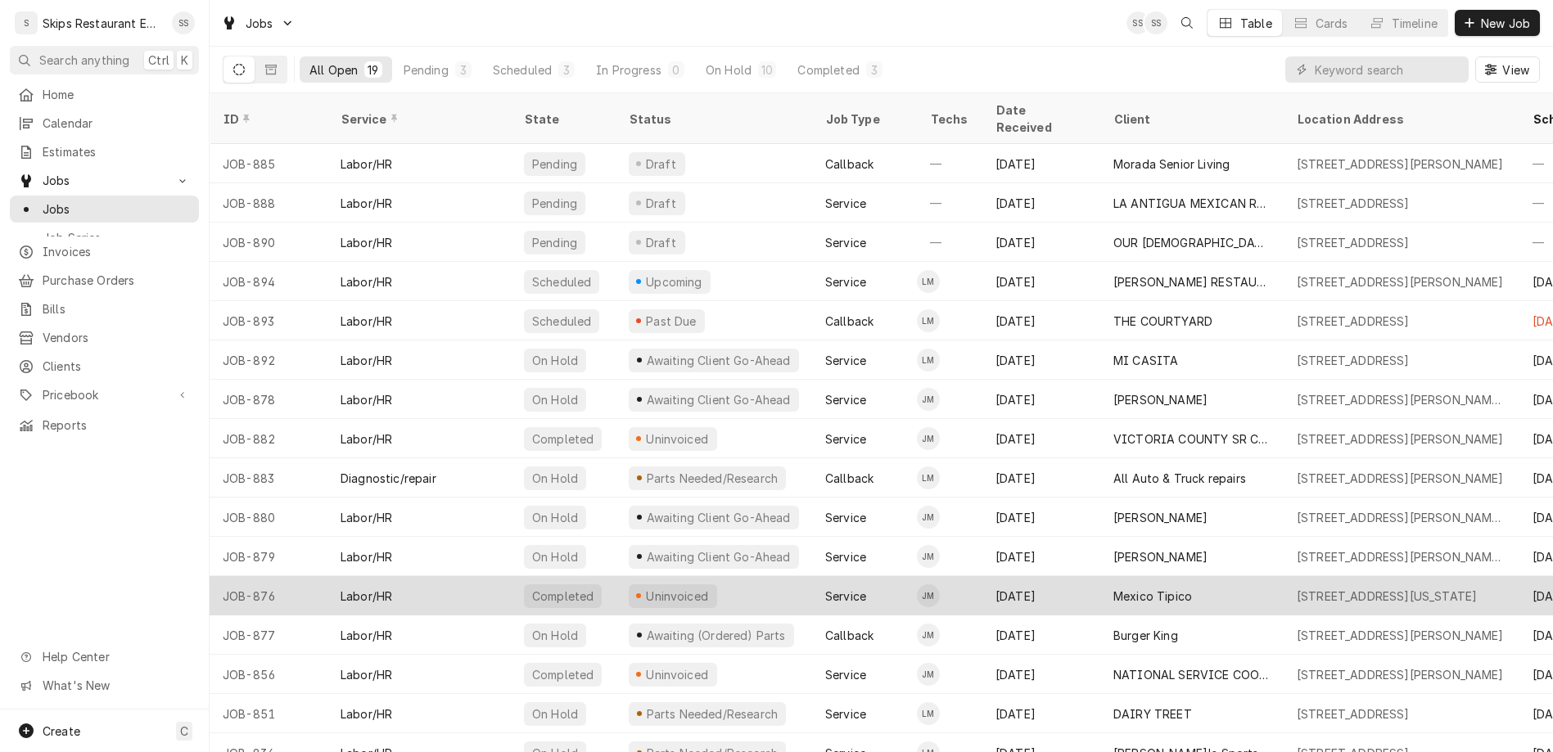
click at [644, 588] on div "Uninvoiced" at bounding box center [677, 596] width 66 height 17
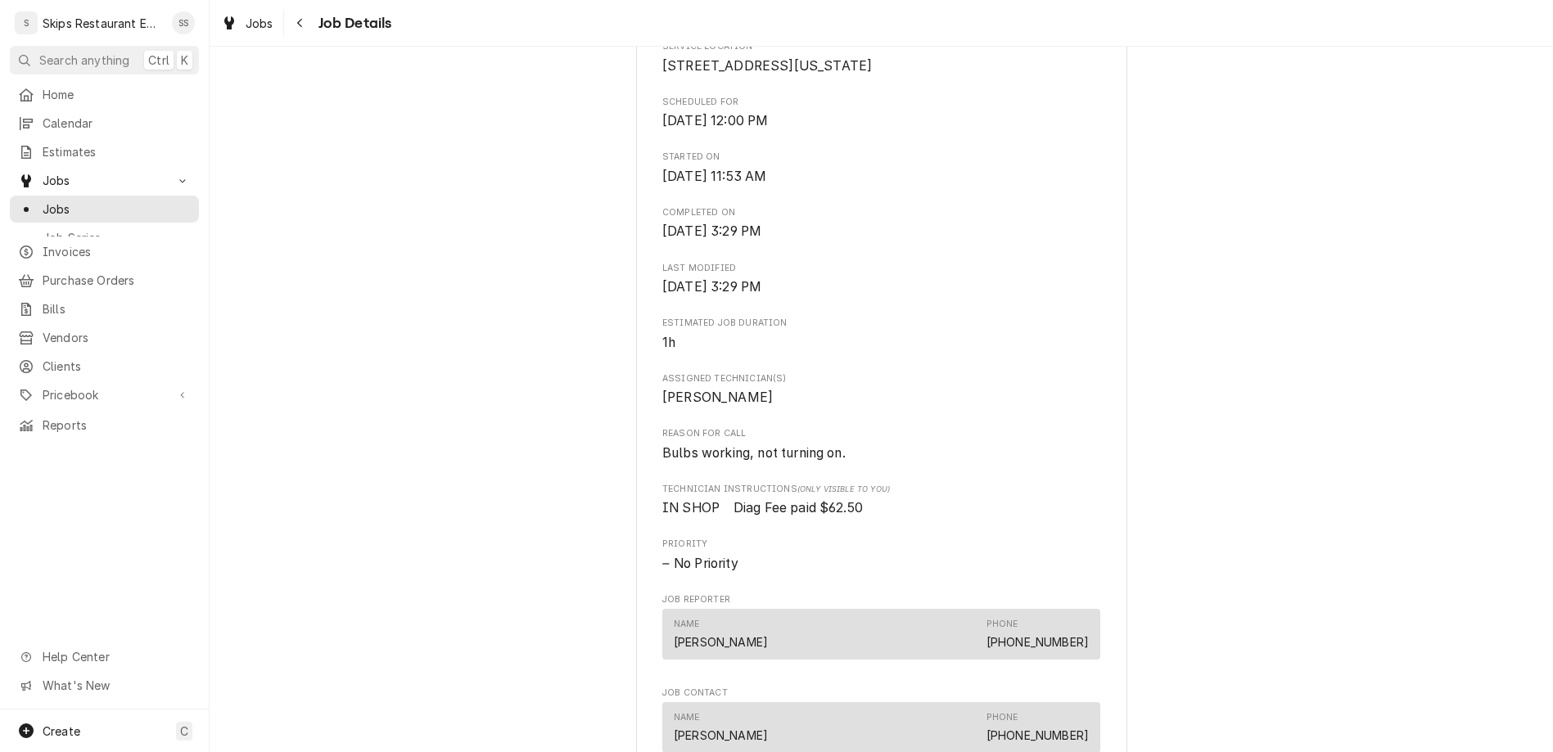
scroll to position [511, 0]
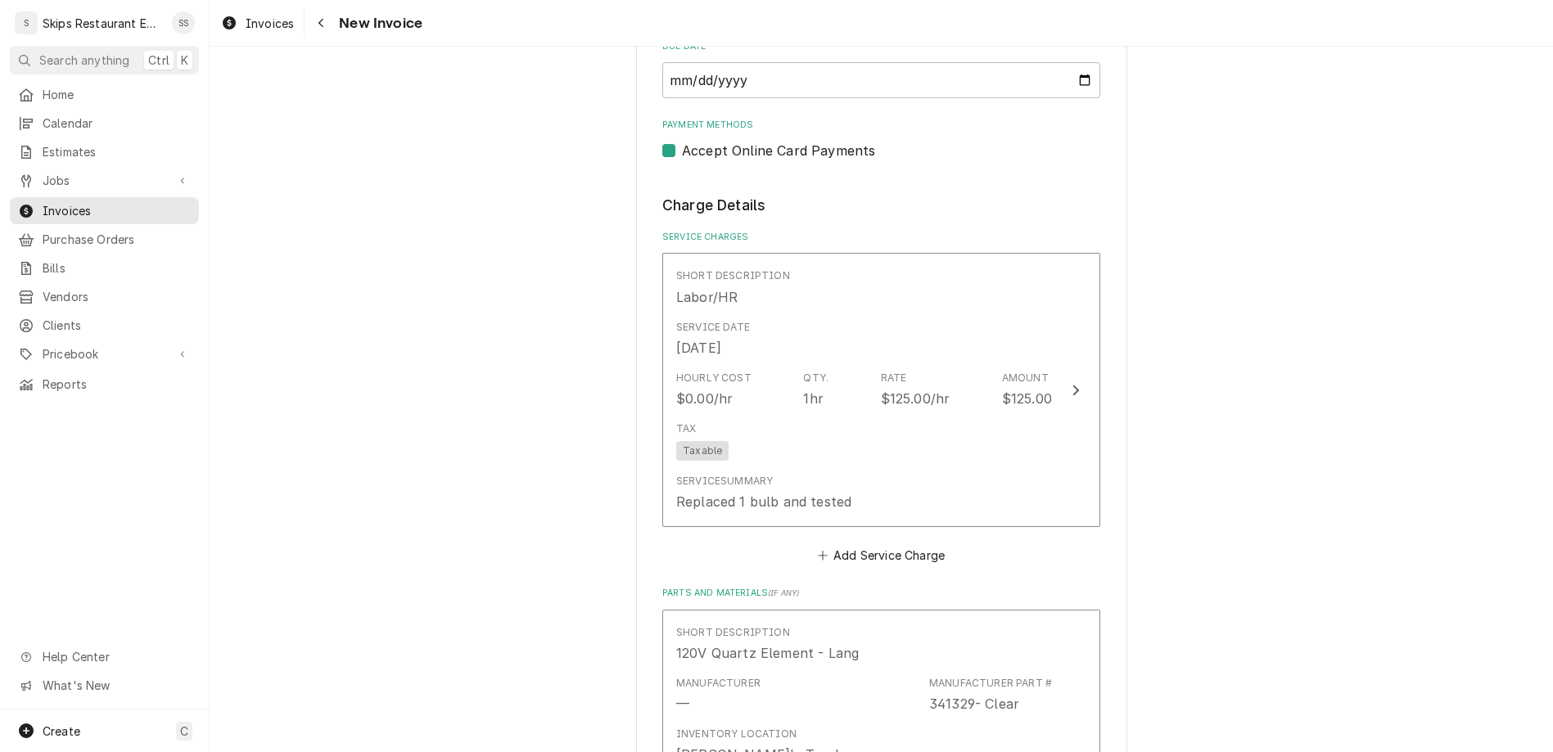
scroll to position [1022, 0]
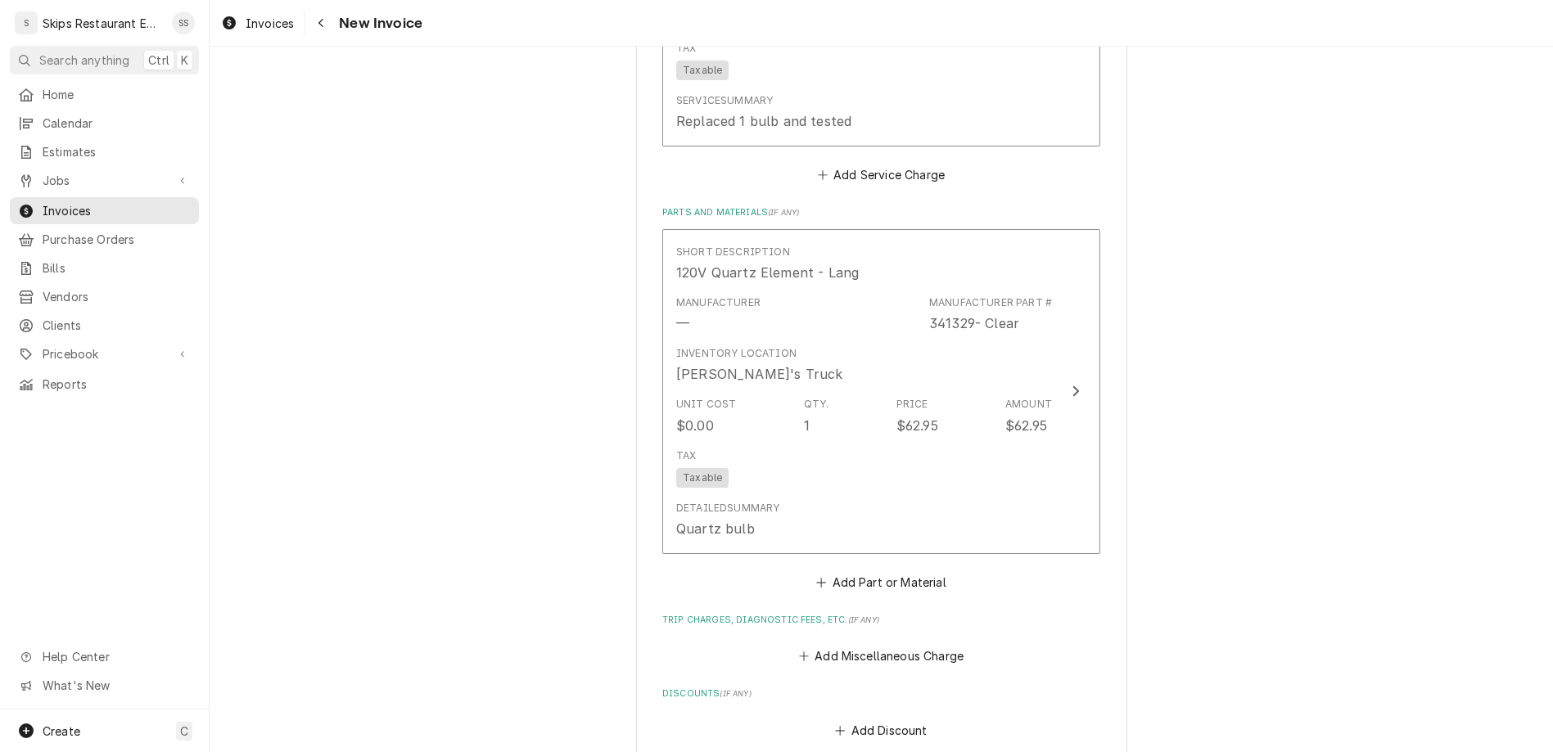
type textarea "x"
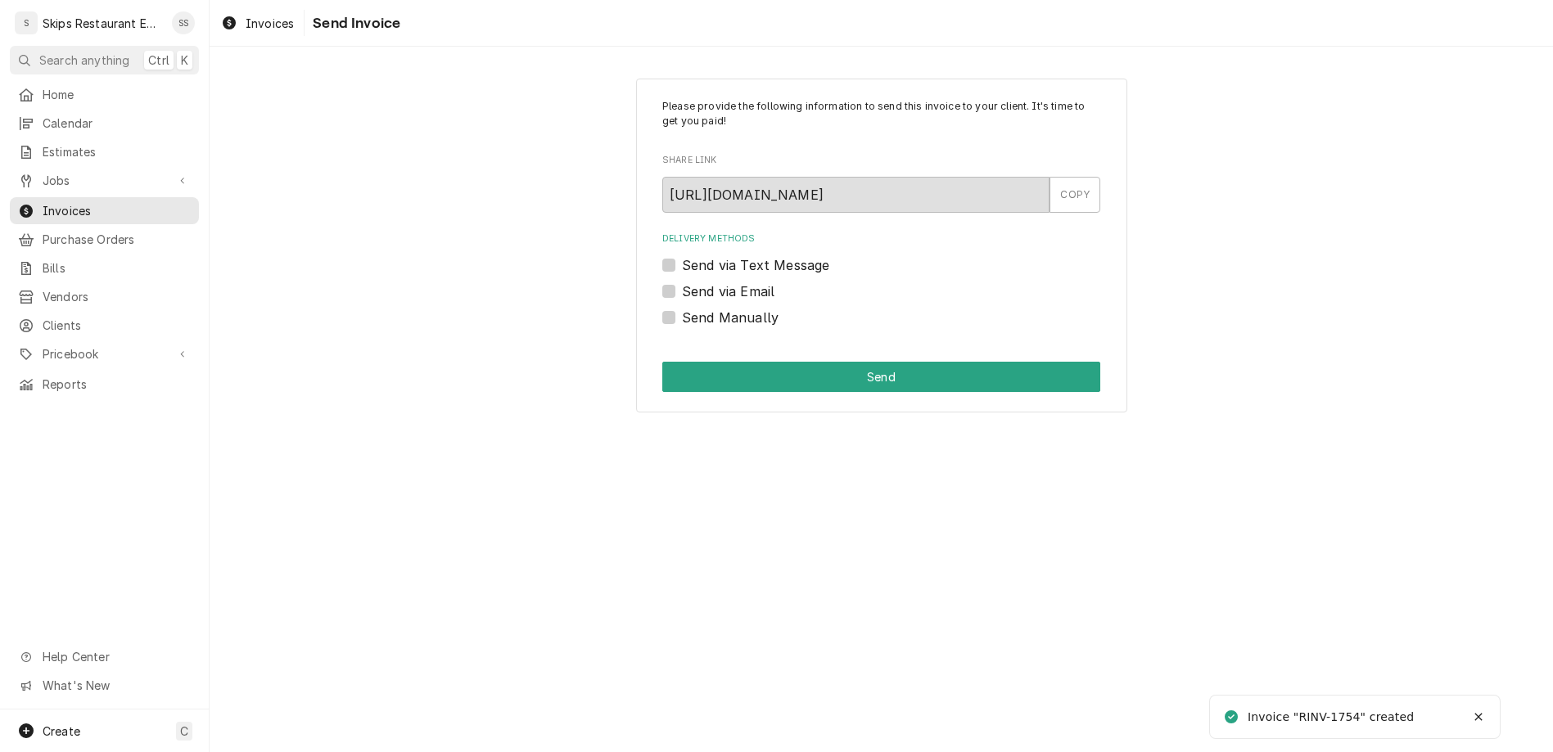
click at [696, 308] on label "Send Manually" at bounding box center [730, 318] width 97 height 20
click at [696, 308] on input "Send Manually" at bounding box center [901, 326] width 438 height 36
checkbox input "true"
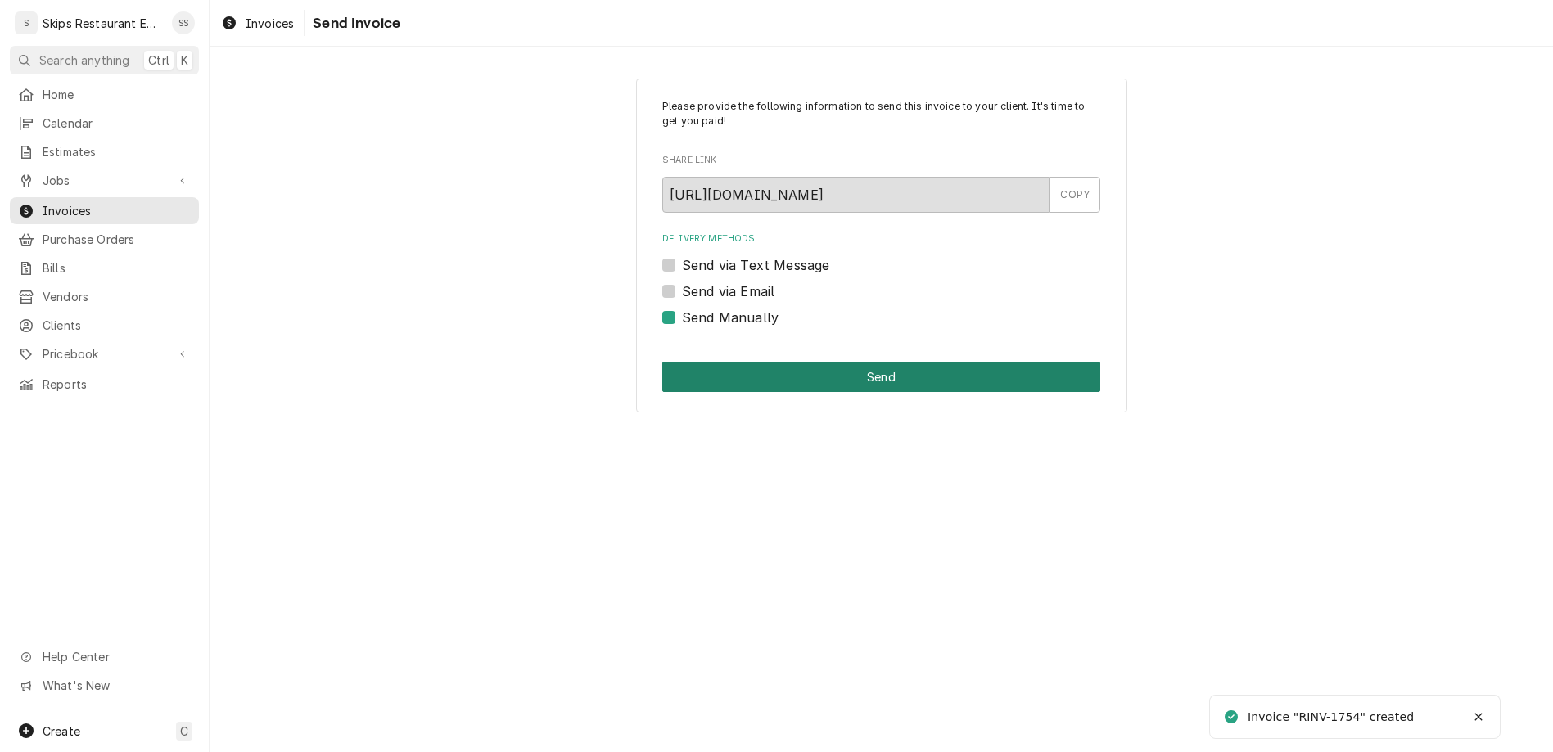
click at [840, 362] on button "Send" at bounding box center [881, 377] width 438 height 30
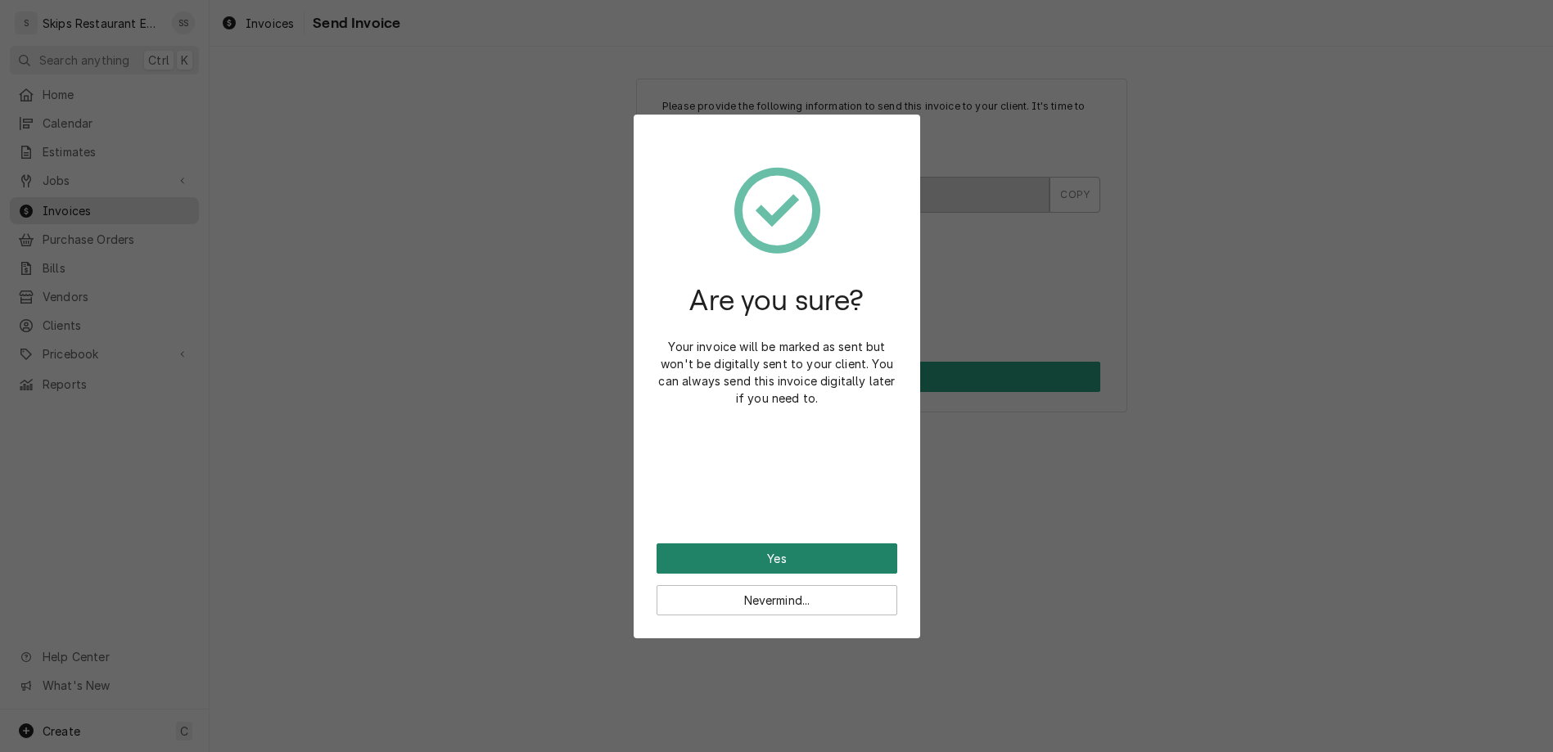
click at [765, 544] on button "Yes" at bounding box center [777, 559] width 241 height 30
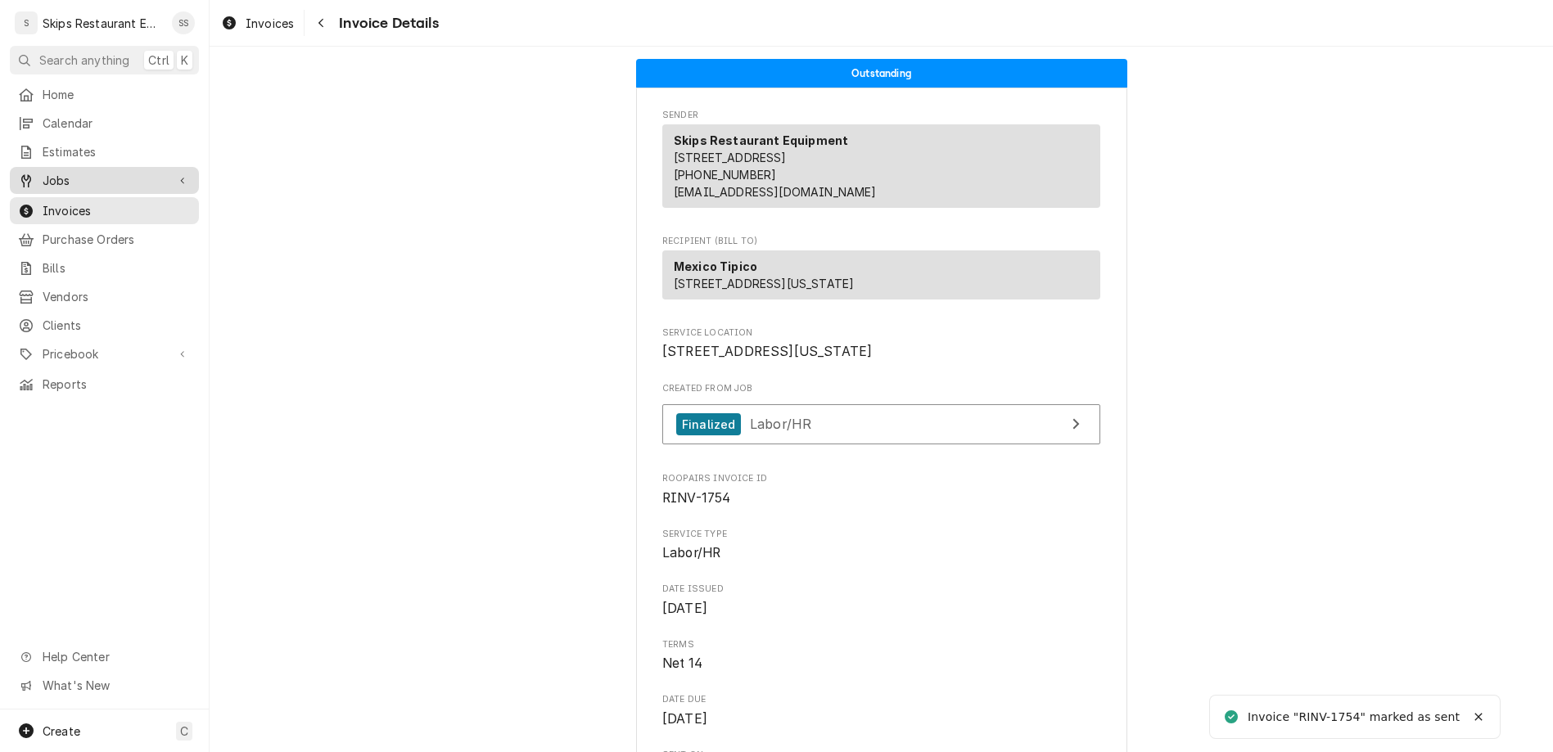
click at [43, 172] on span "Jobs" at bounding box center [105, 180] width 124 height 17
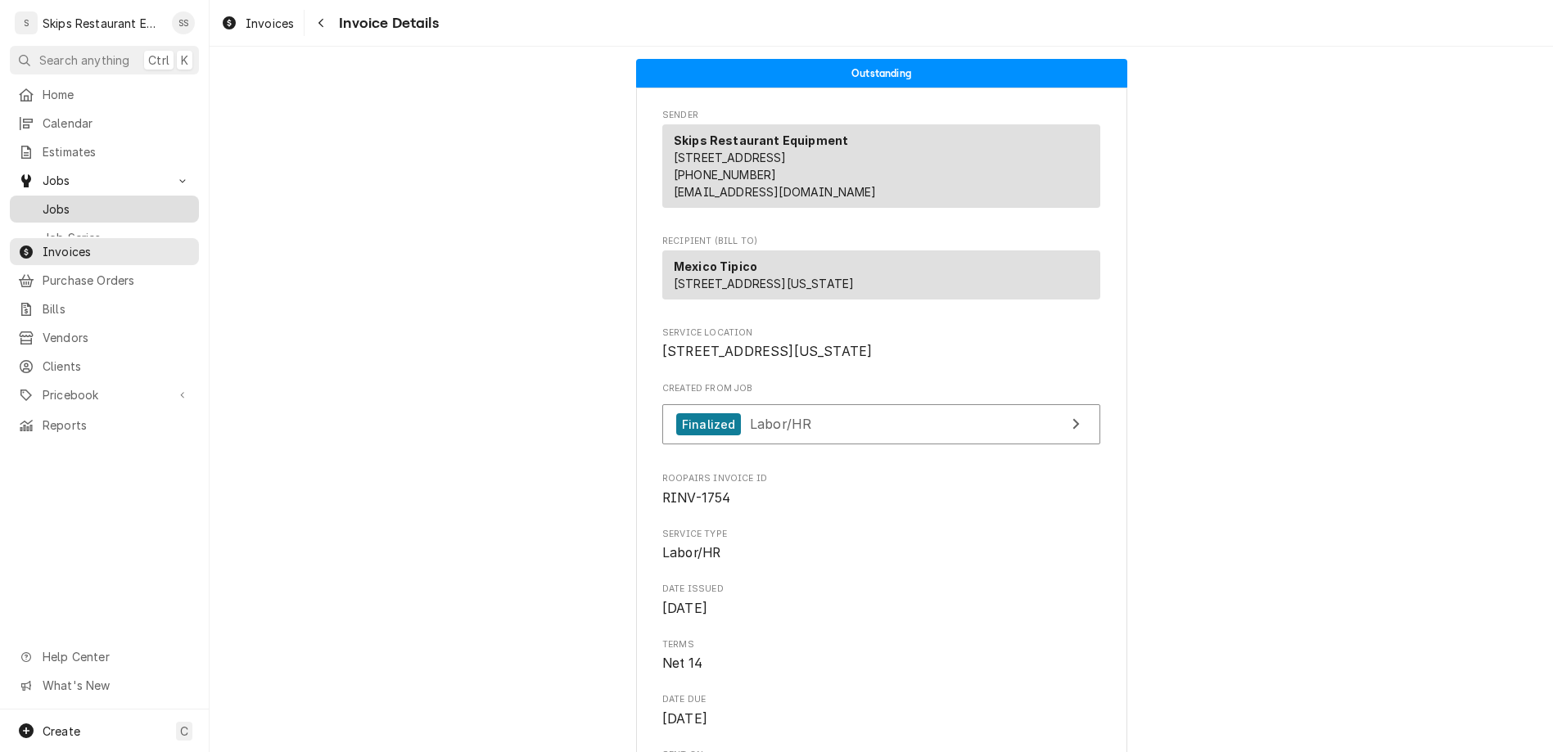
click at [47, 201] on span "Jobs" at bounding box center [117, 209] width 148 height 17
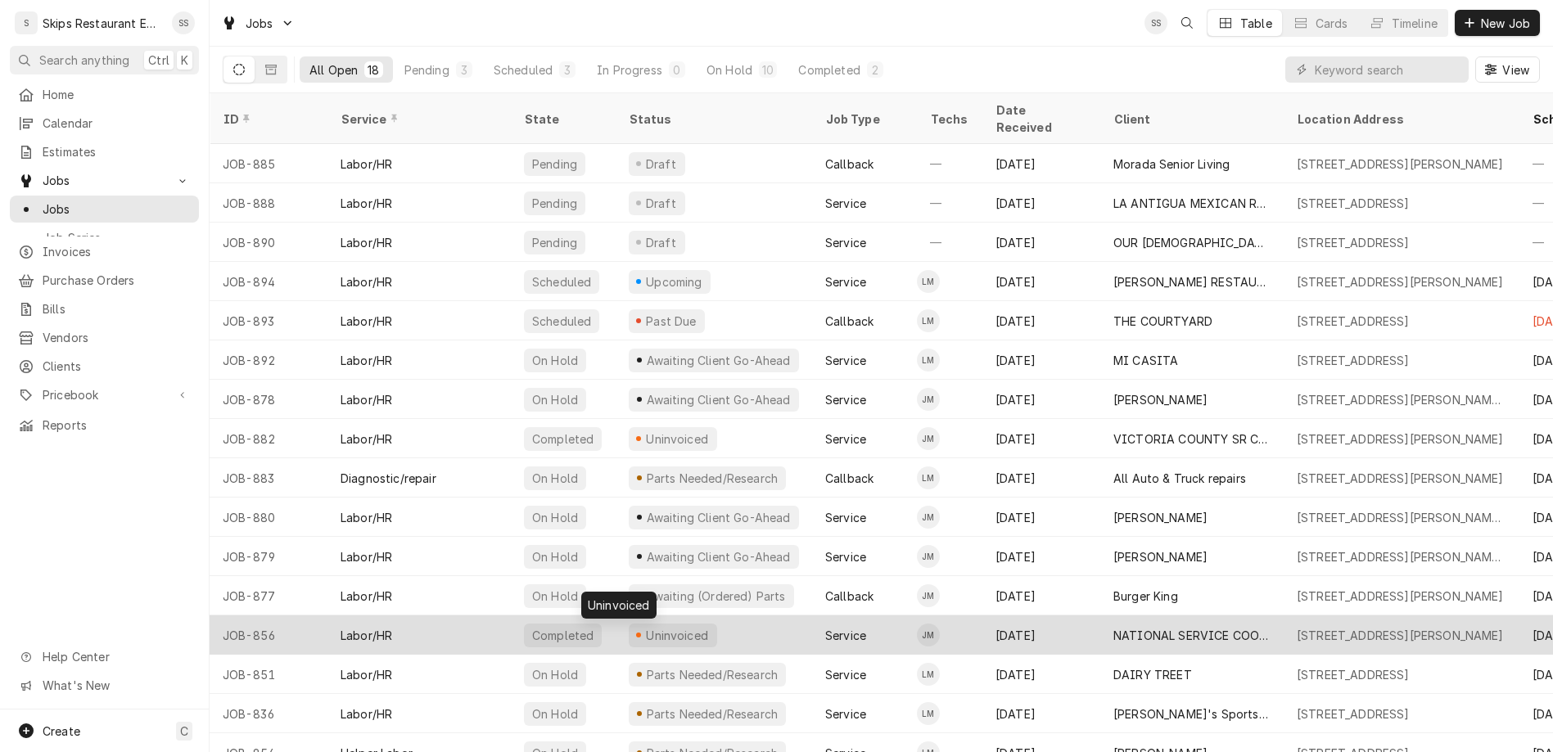
click at [644, 627] on div "Uninvoiced" at bounding box center [677, 635] width 66 height 17
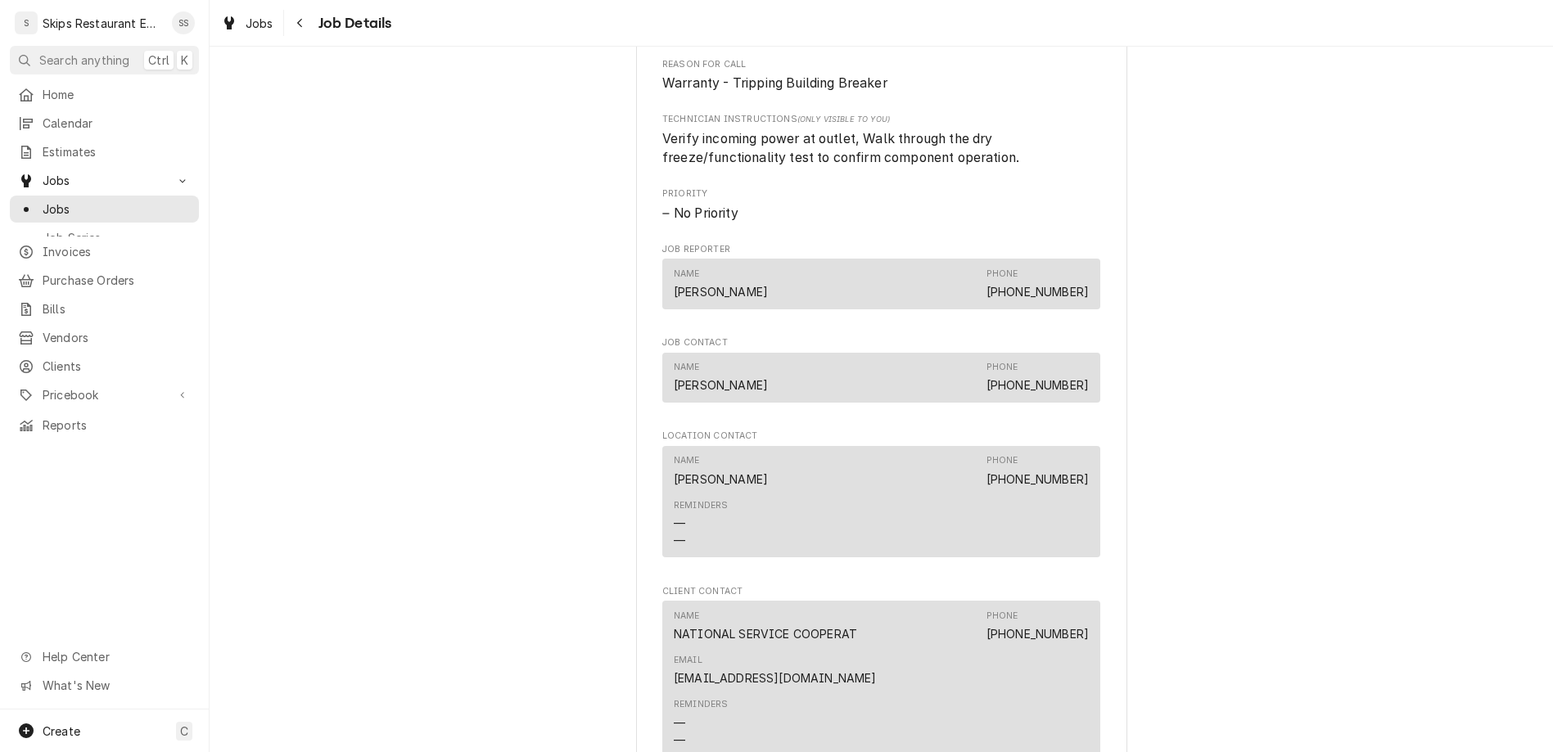
scroll to position [830, 0]
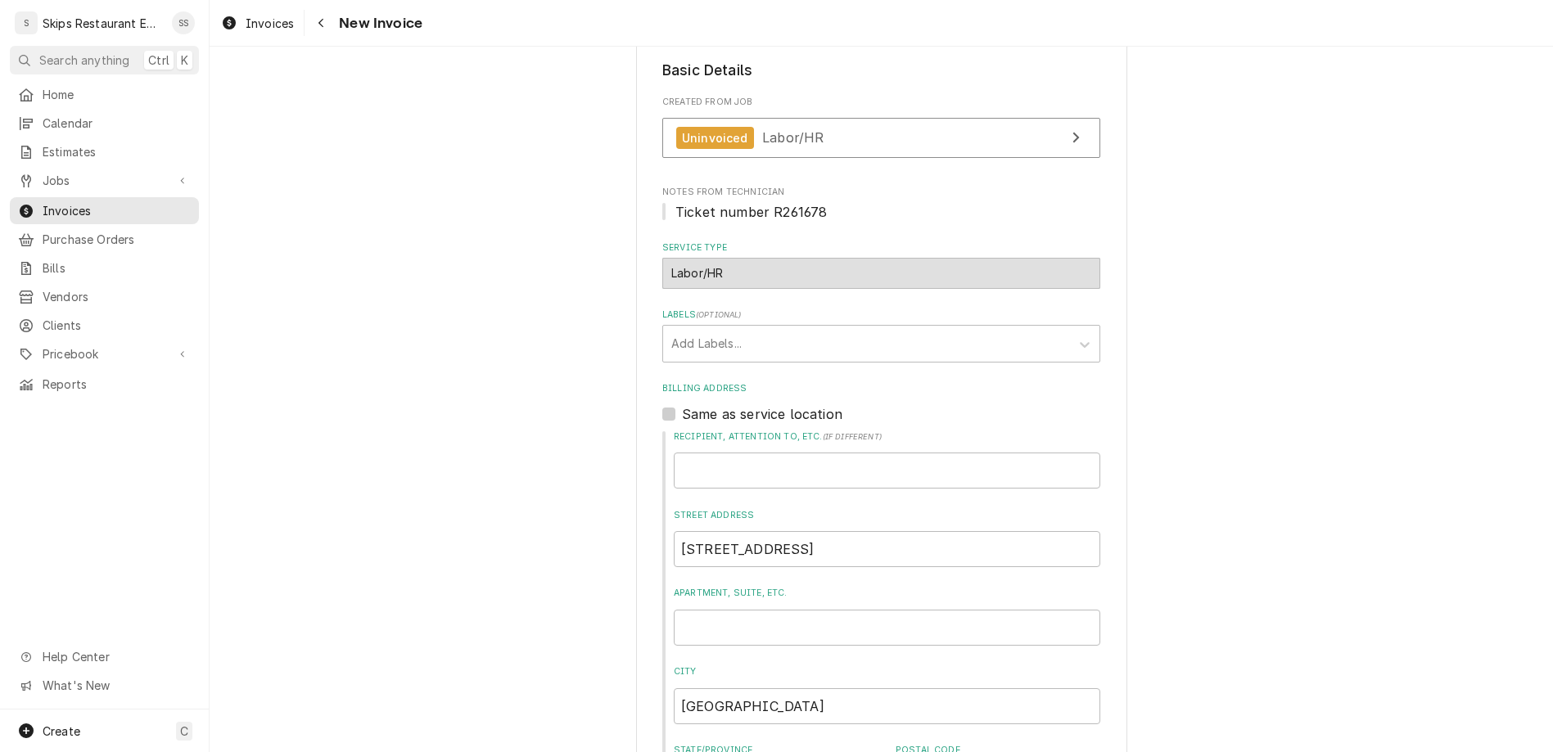
scroll to position [369, 0]
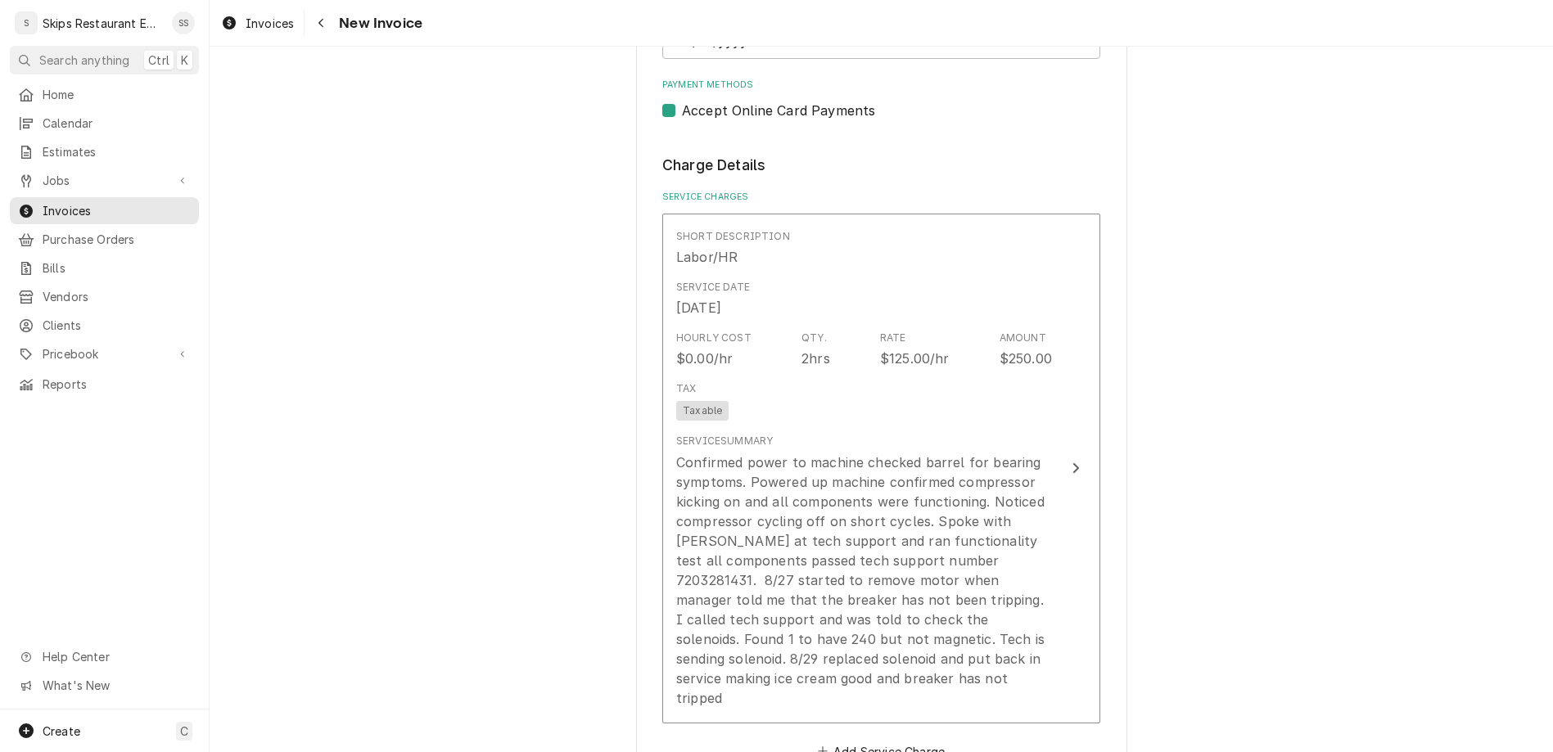
scroll to position [1391, 0]
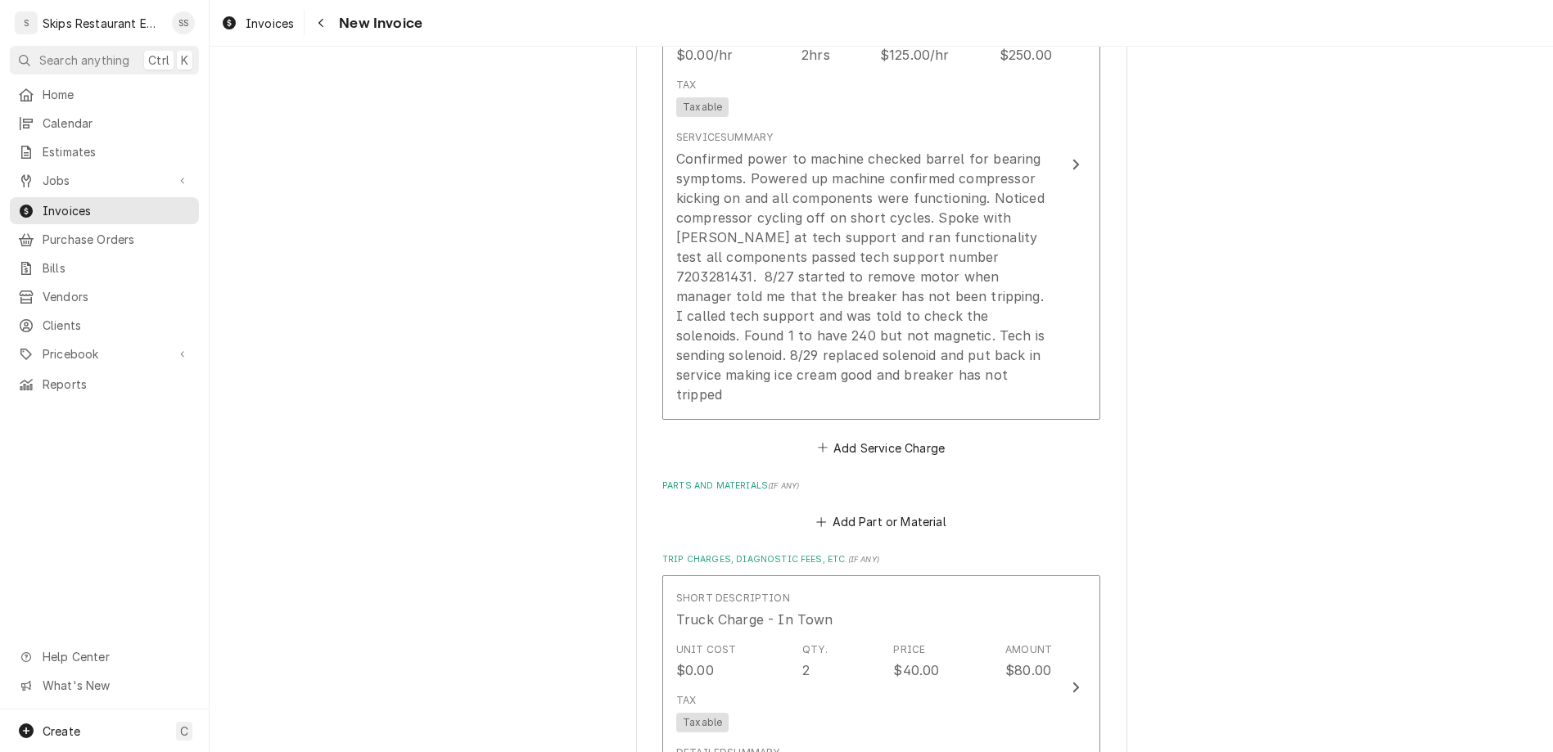
type textarea "x"
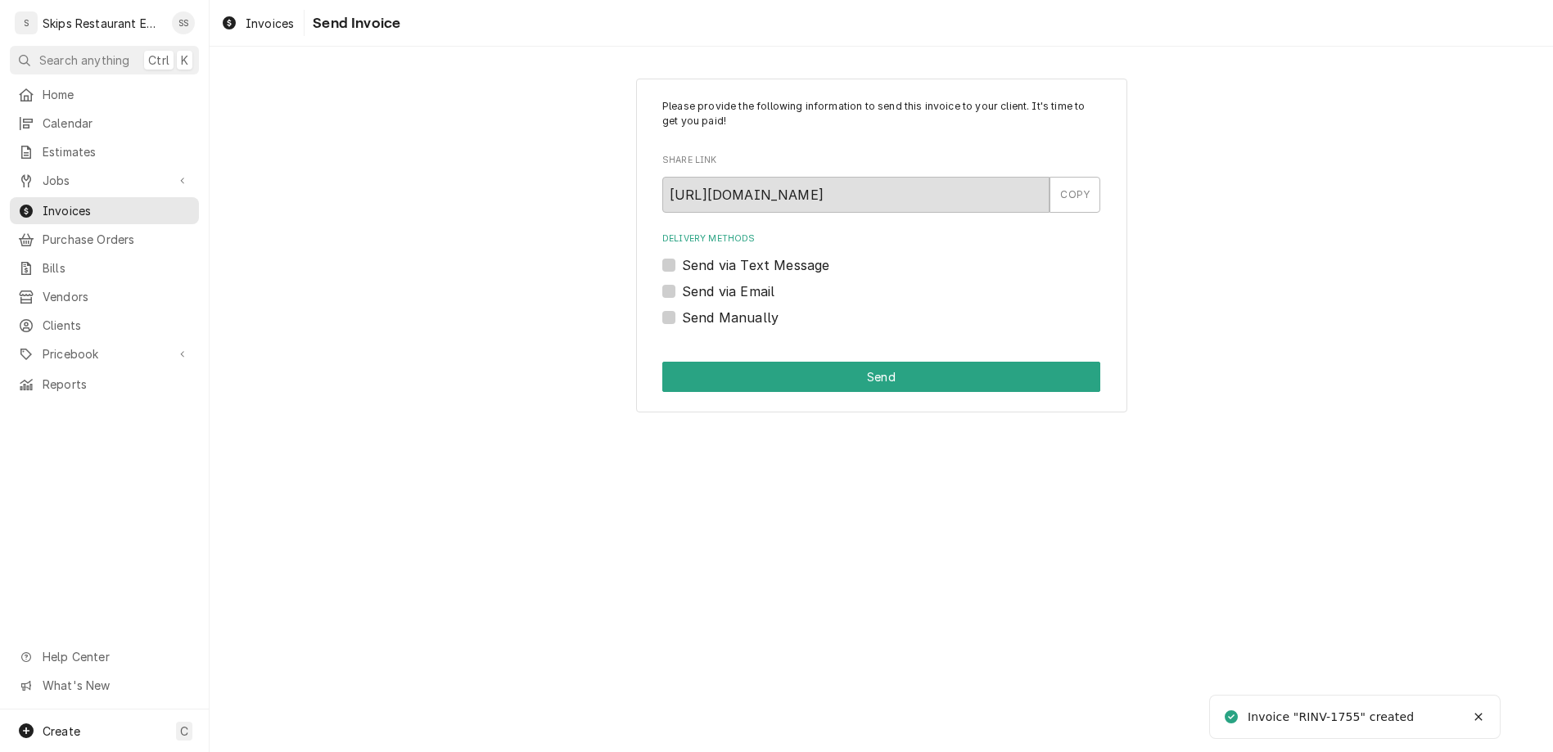
click at [697, 308] on label "Send Manually" at bounding box center [730, 318] width 97 height 20
click at [697, 308] on input "Send Manually" at bounding box center [901, 326] width 438 height 36
checkbox input "true"
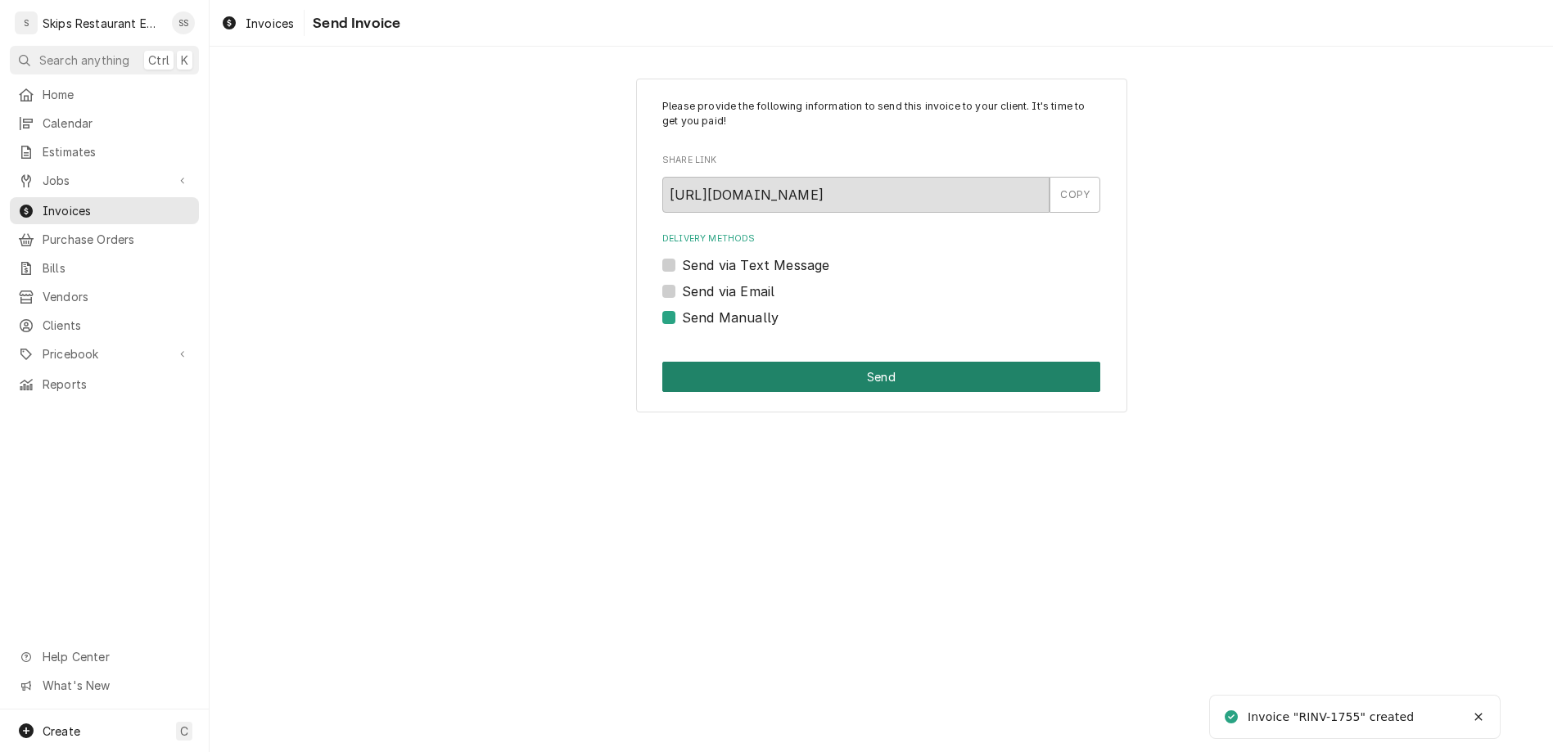
click at [851, 362] on button "Send" at bounding box center [881, 377] width 438 height 30
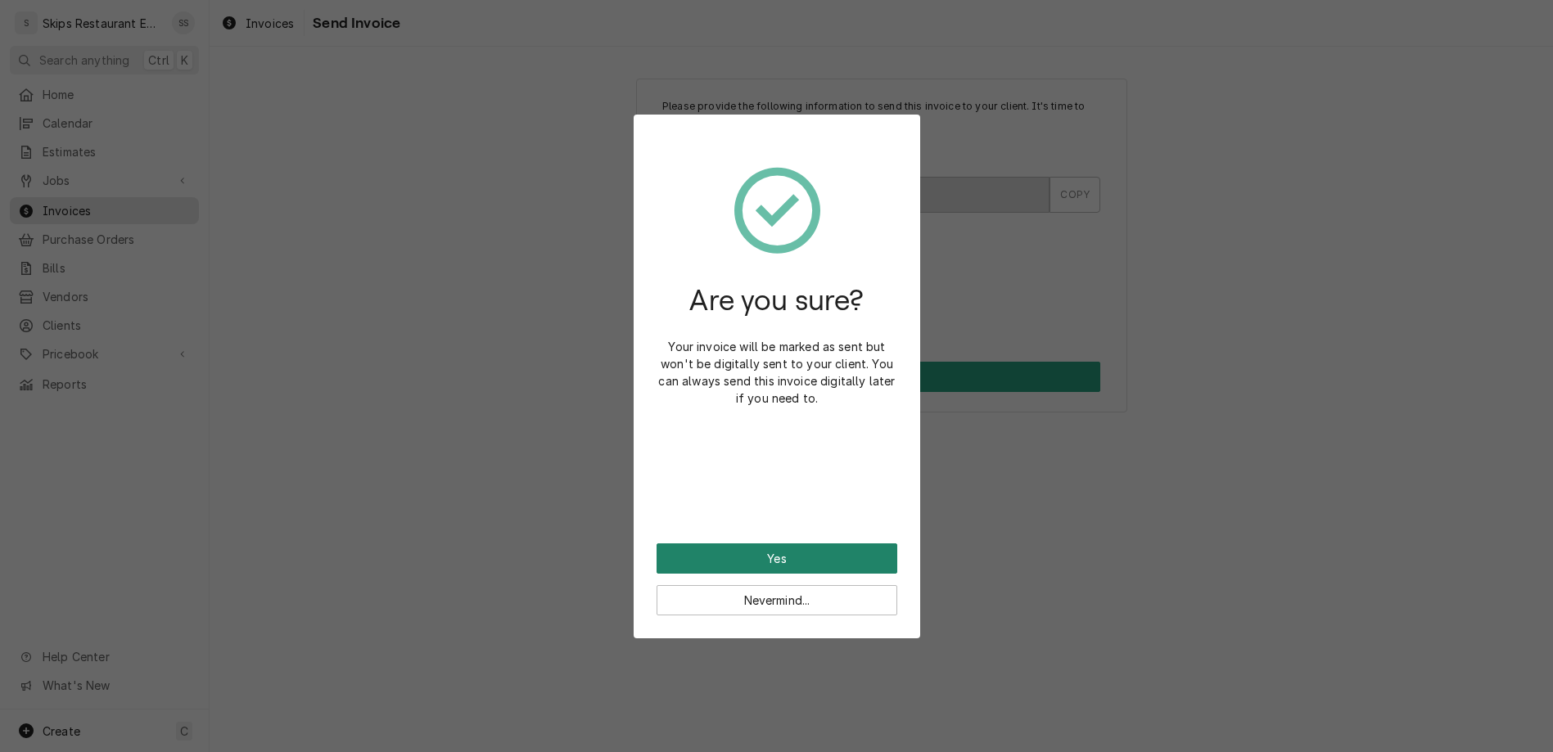
click at [781, 544] on button "Yes" at bounding box center [777, 559] width 241 height 30
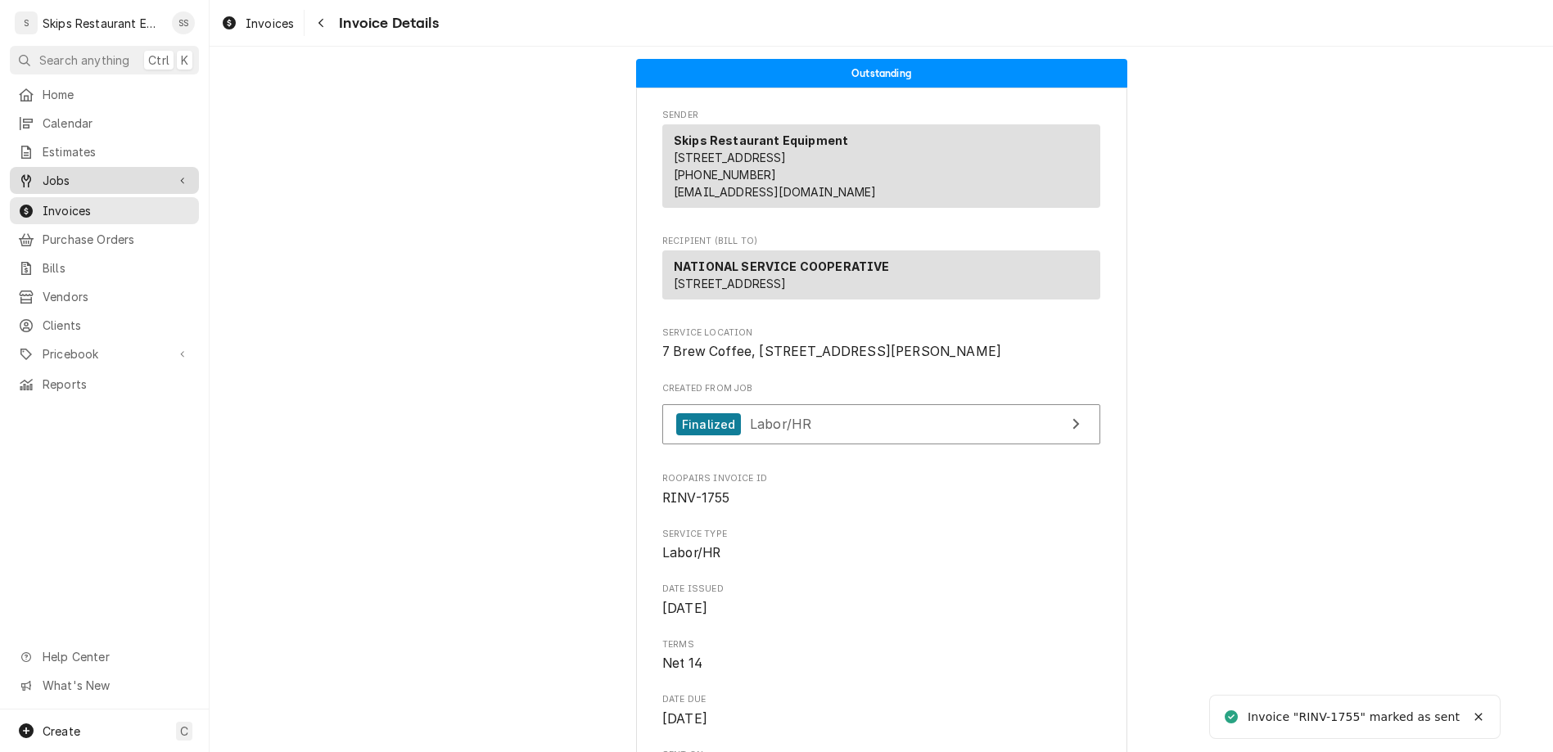
click at [46, 172] on span "Jobs" at bounding box center [105, 180] width 124 height 17
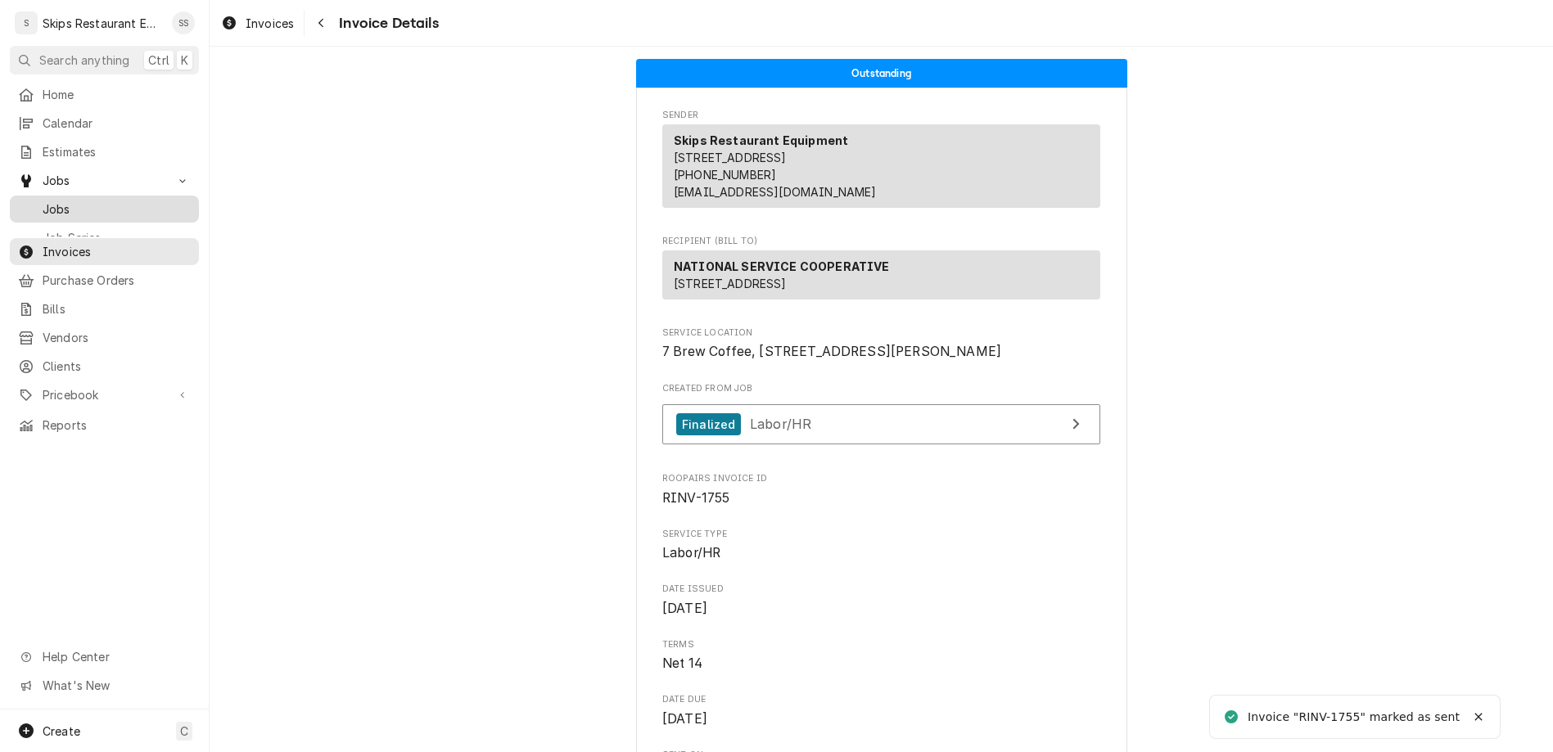
click at [45, 201] on span "Jobs" at bounding box center [117, 209] width 148 height 17
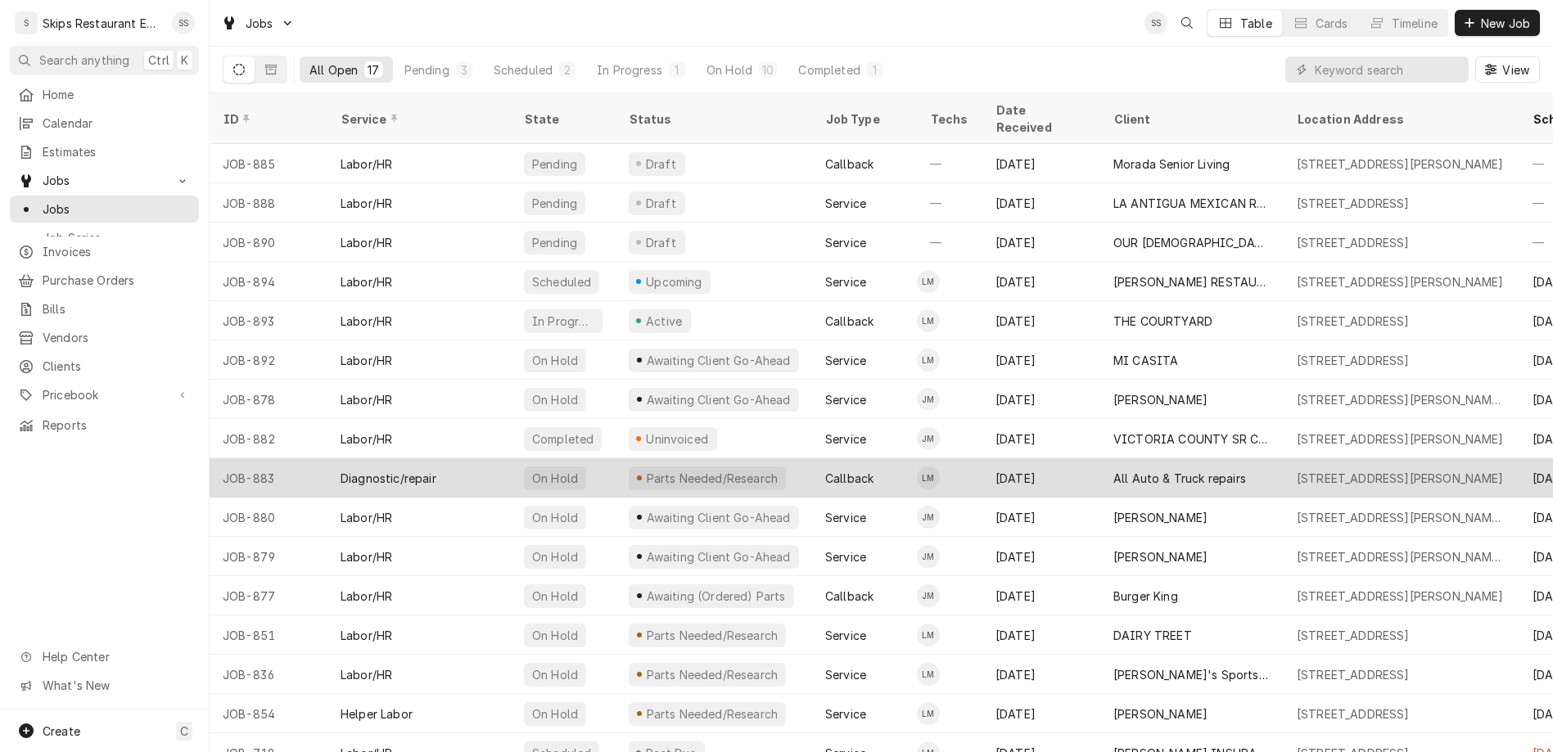
scroll to position [24, 0]
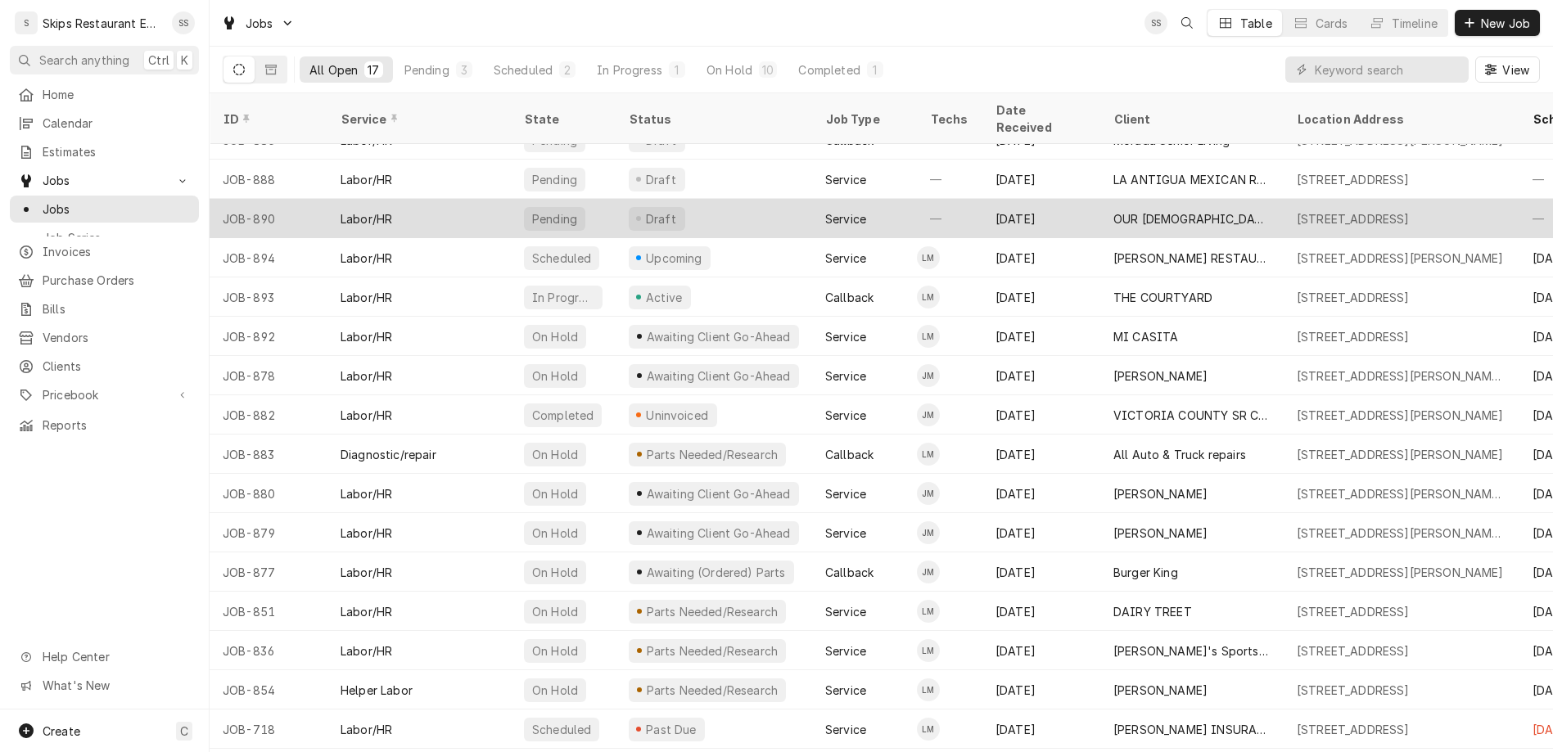
click at [1113, 210] on div "OUR [DEMOGRAPHIC_DATA] OF SORROWS_1" at bounding box center [1191, 218] width 157 height 17
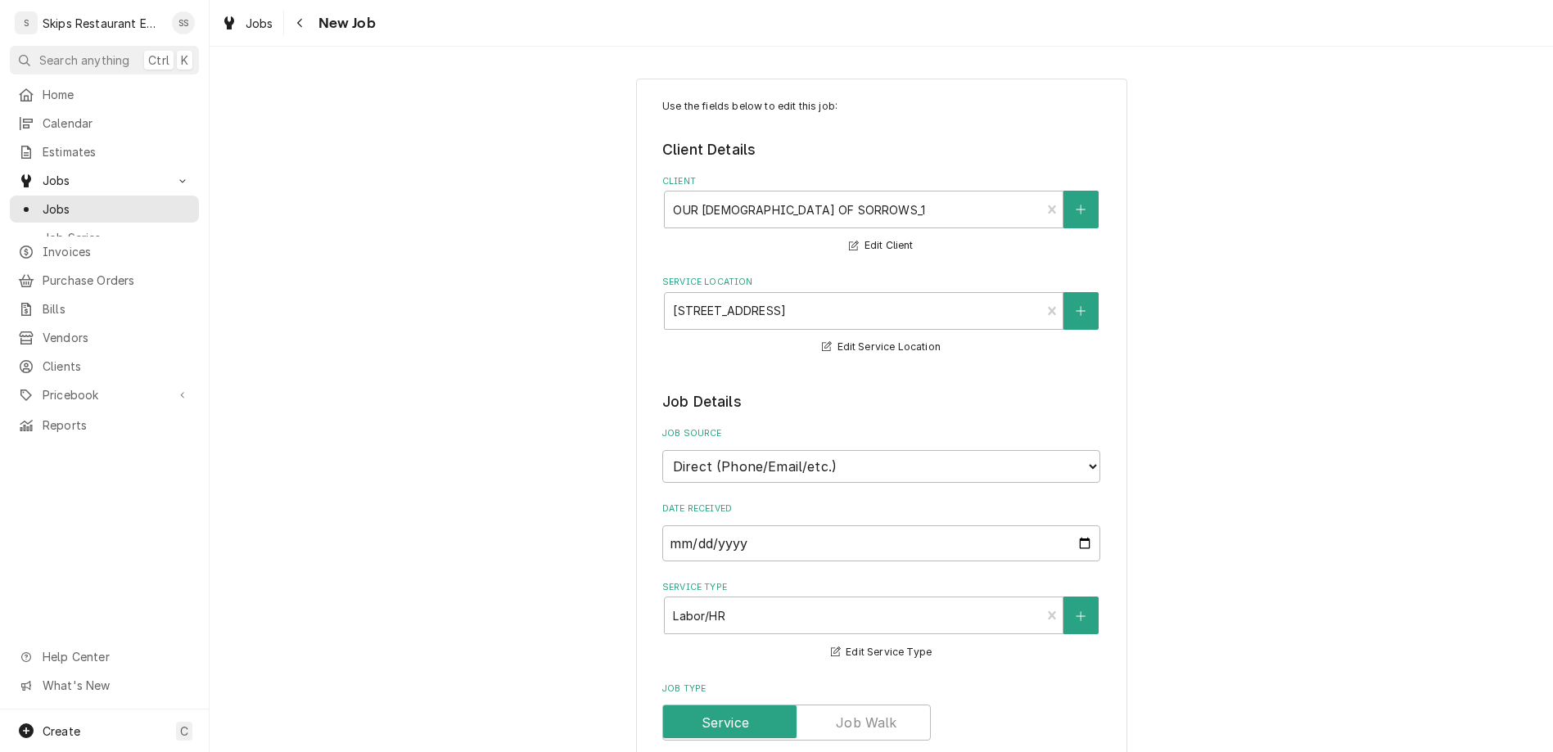
type textarea "x"
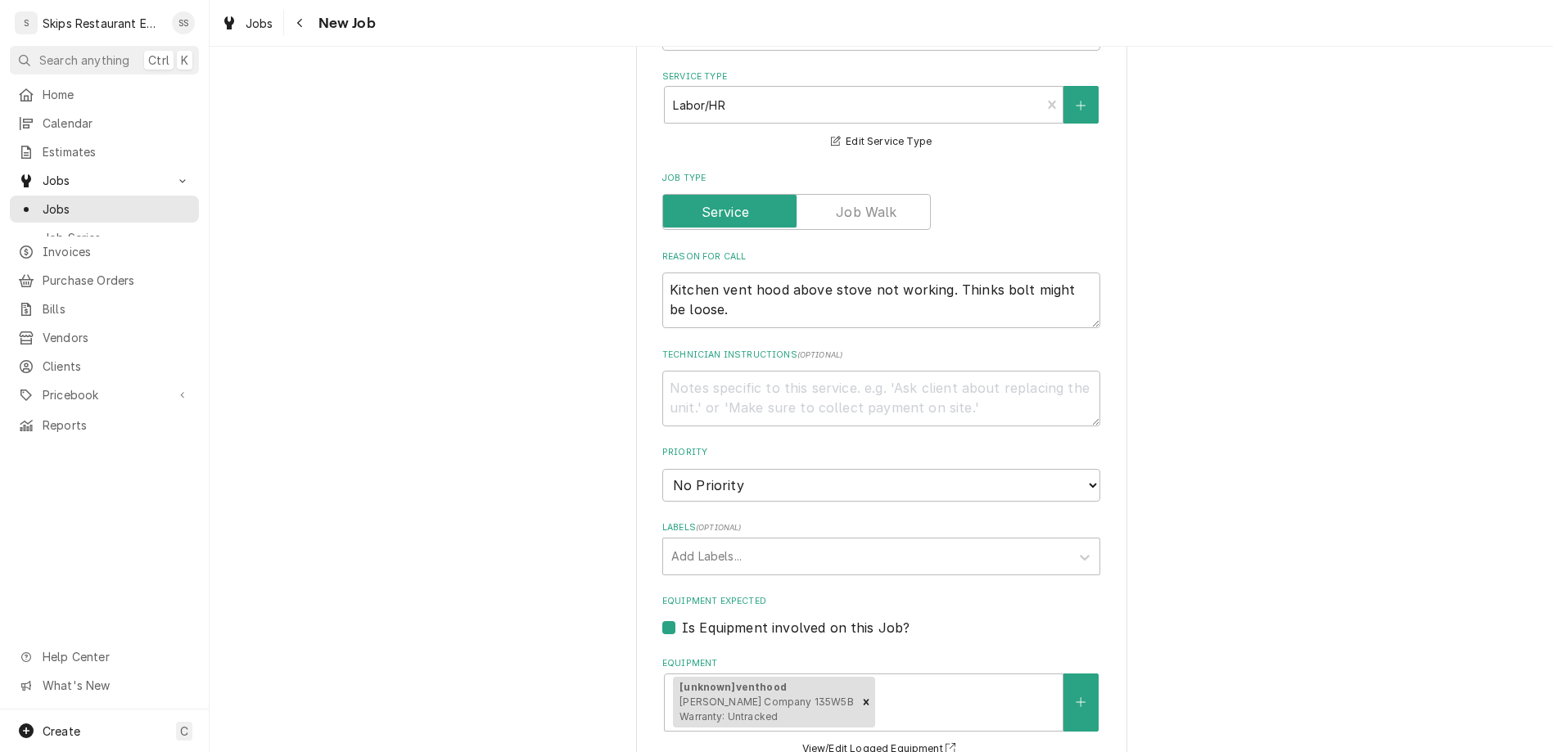
scroll to position [726, 0]
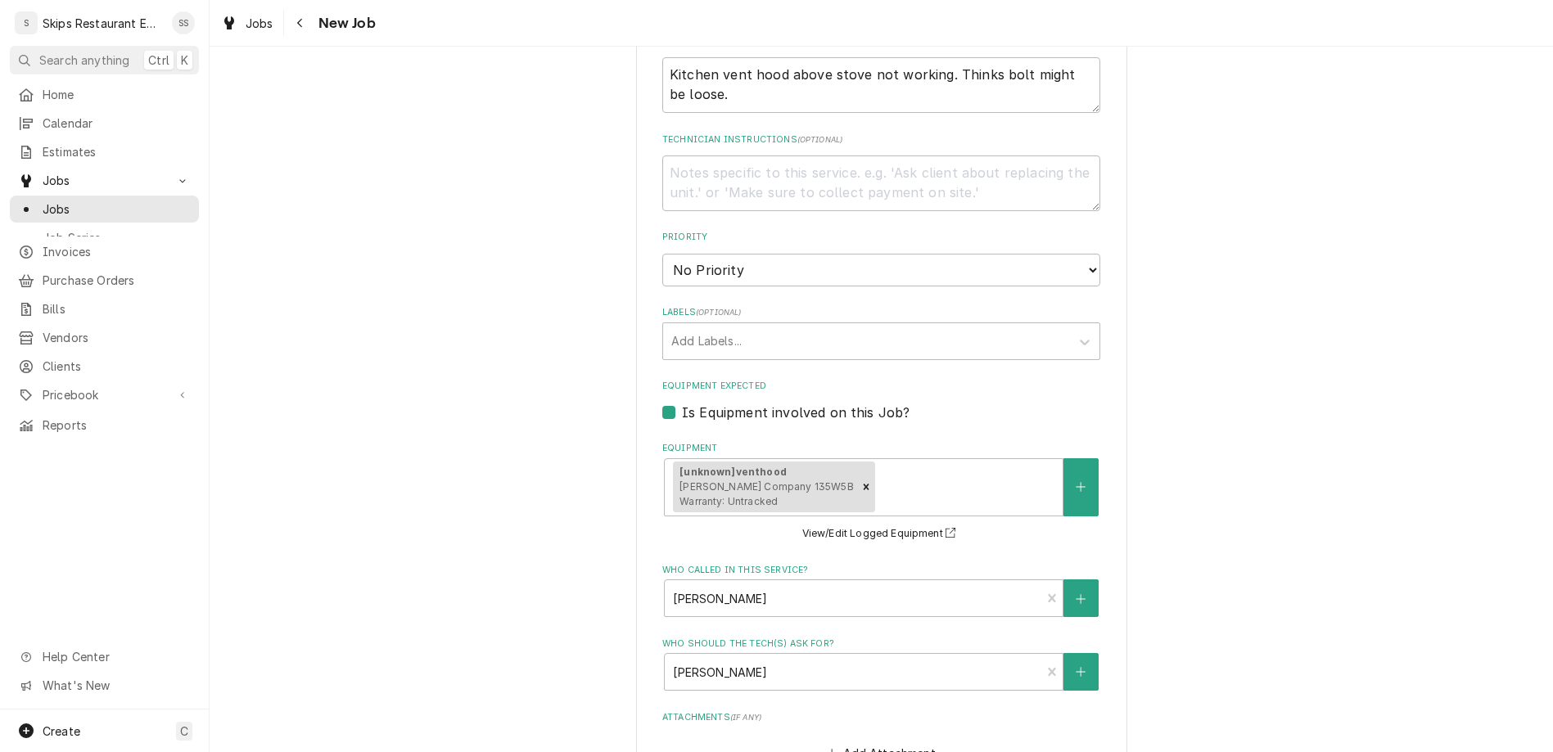
type input "2025-09-04"
type textarea "x"
select select "09:30:00"
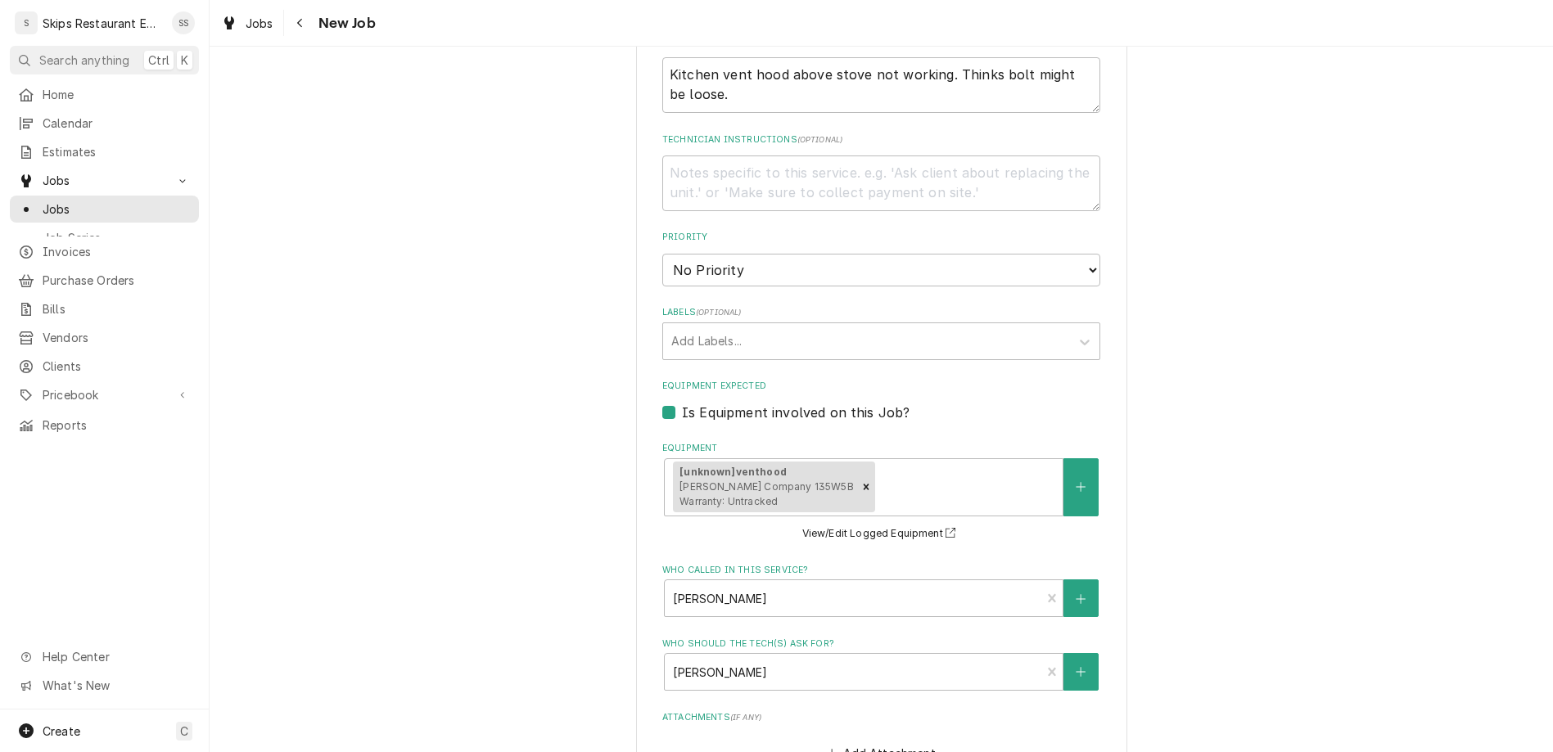
click option "9:30 AM" at bounding box center [0, 0] width 0 height 0
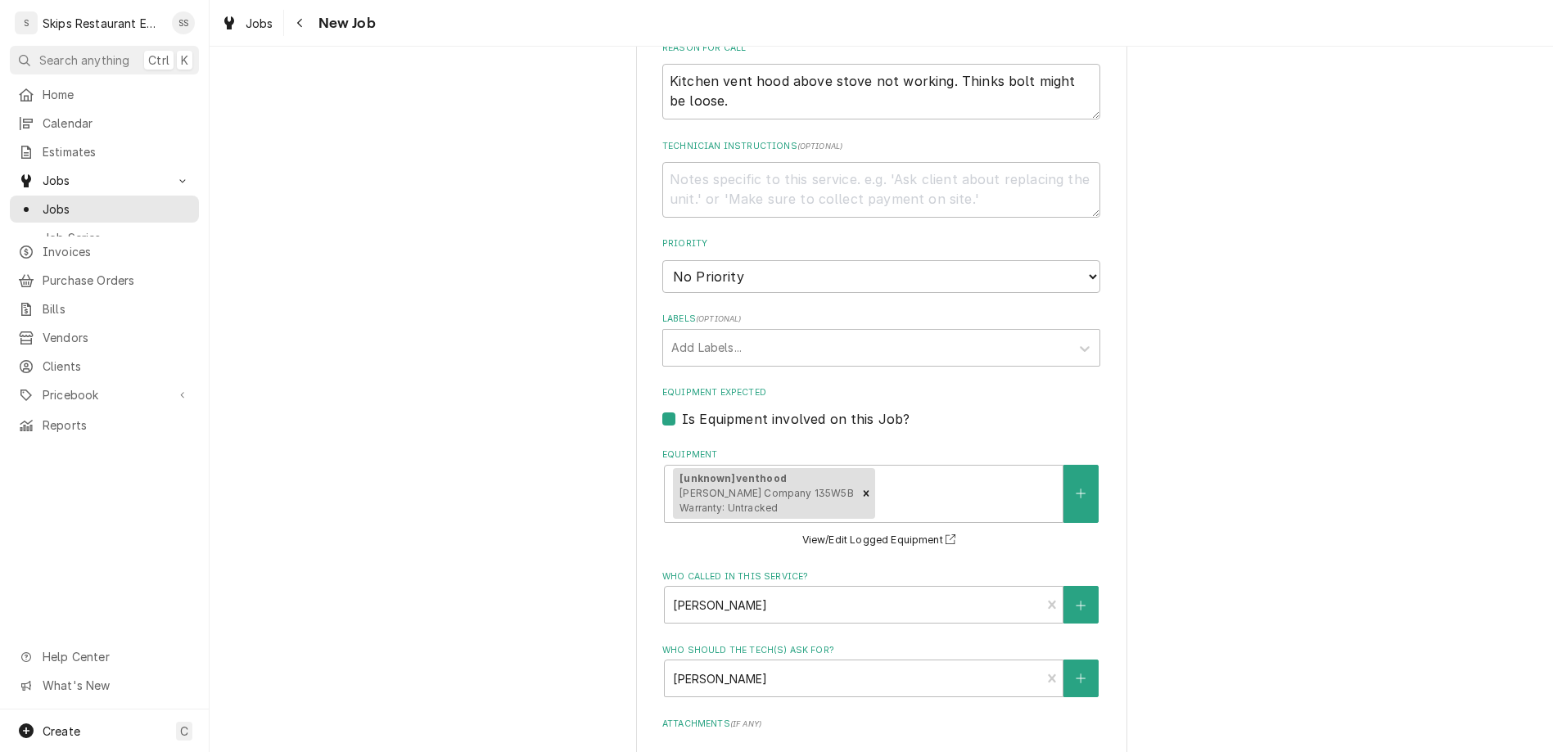
type textarea "x"
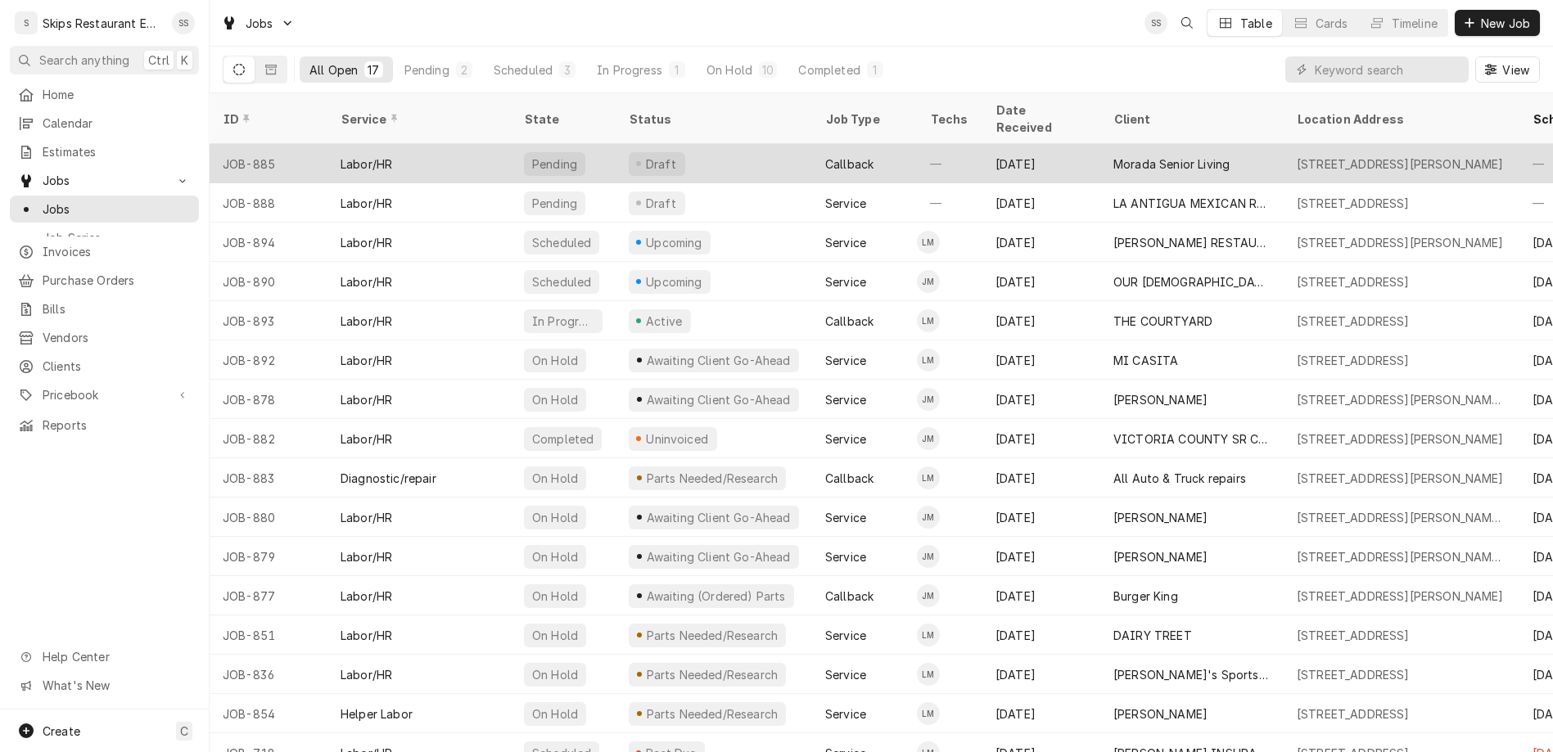
click at [1113, 156] on div "Morada Senior Living" at bounding box center [1171, 164] width 116 height 17
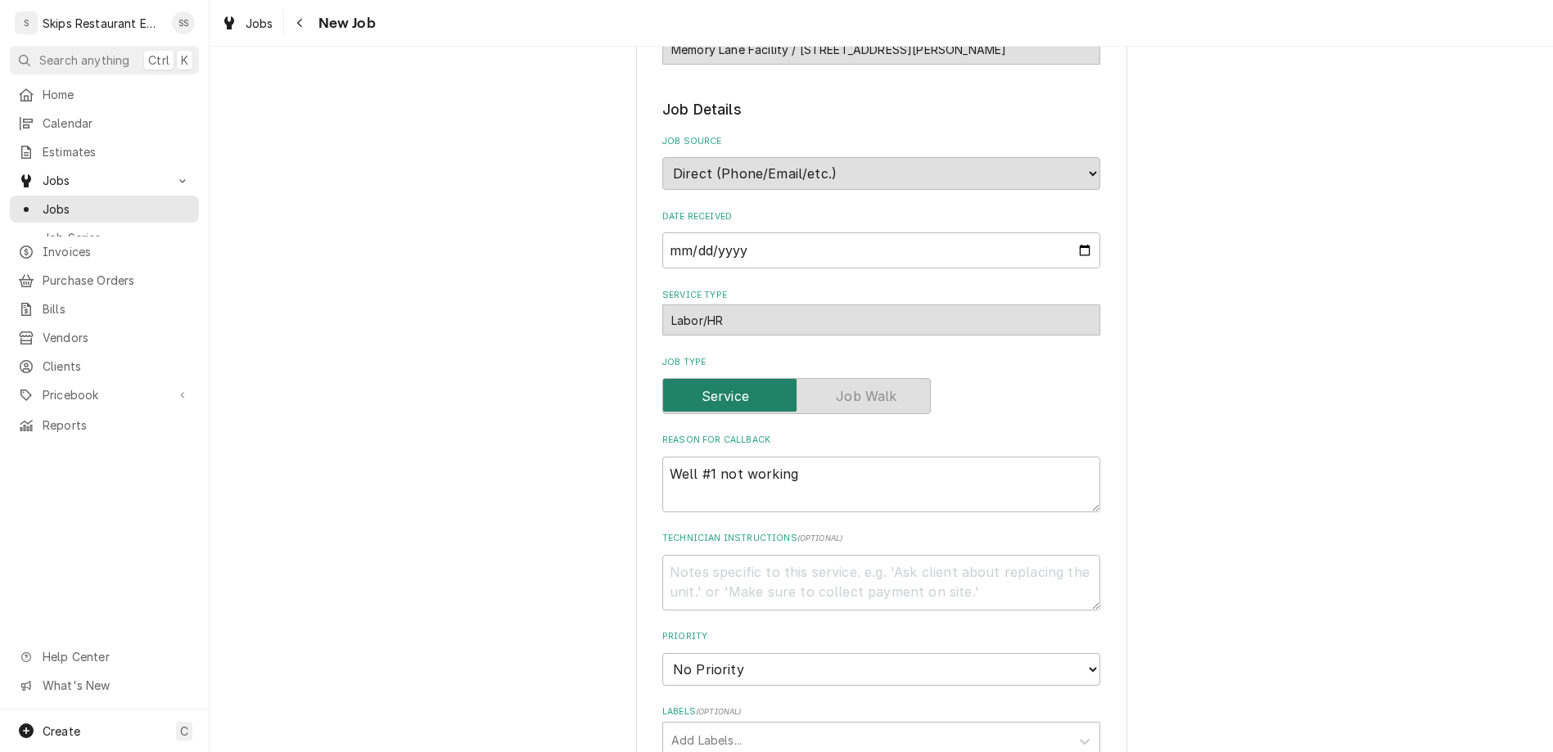
scroll to position [511, 0]
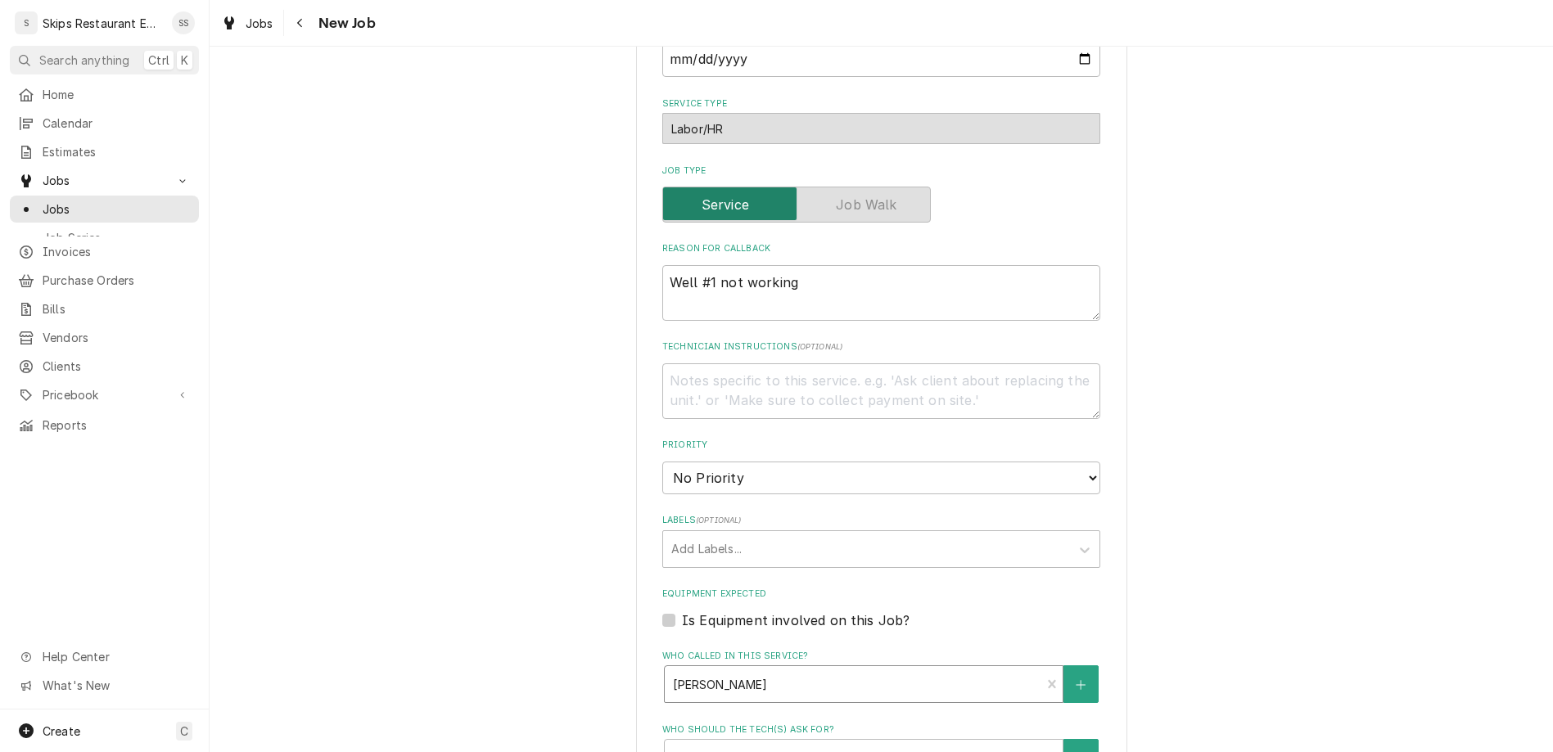
type textarea "x"
click at [832, 670] on div "Who called in this service?" at bounding box center [852, 684] width 359 height 29
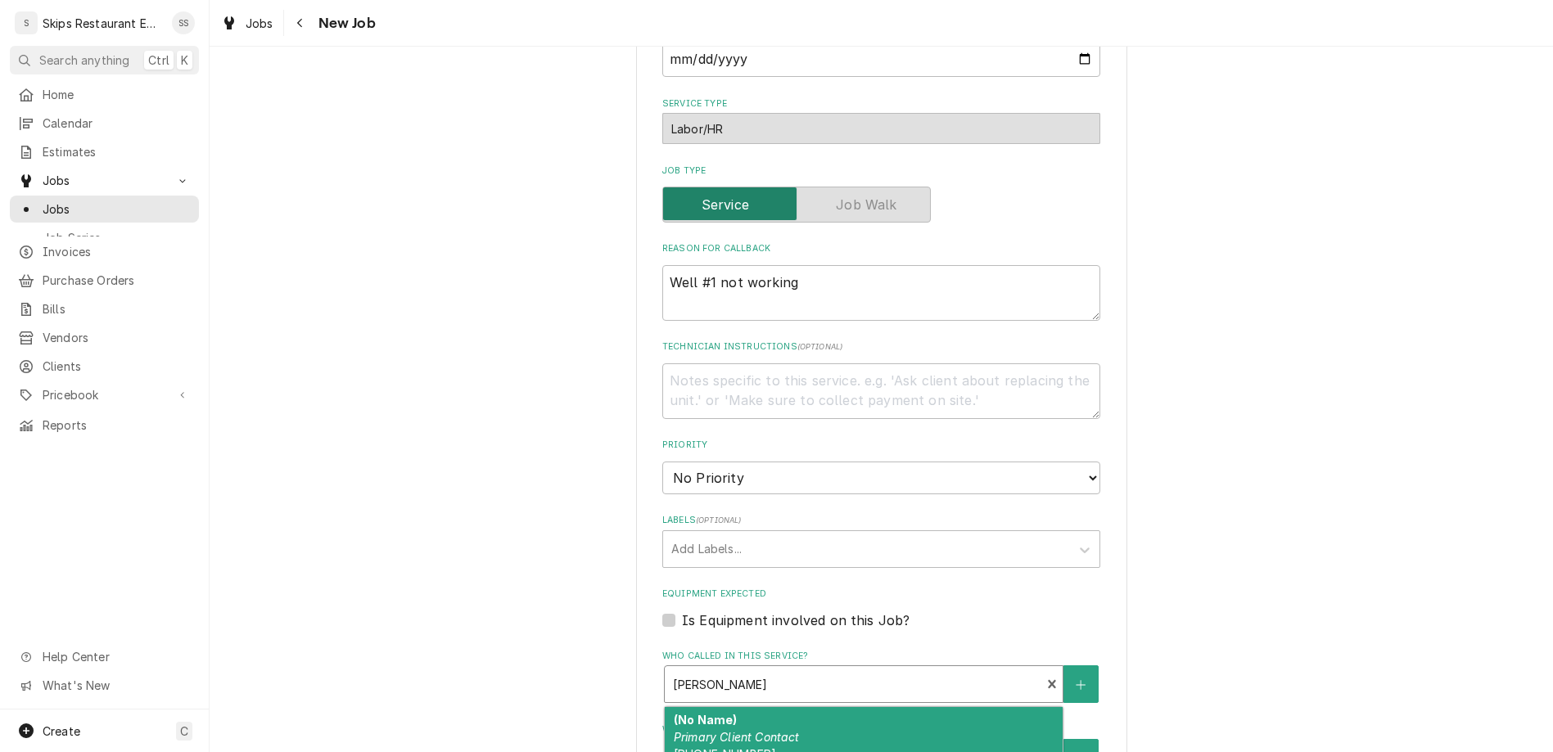
click at [849, 670] on div "Who called in this service?" at bounding box center [852, 684] width 359 height 29
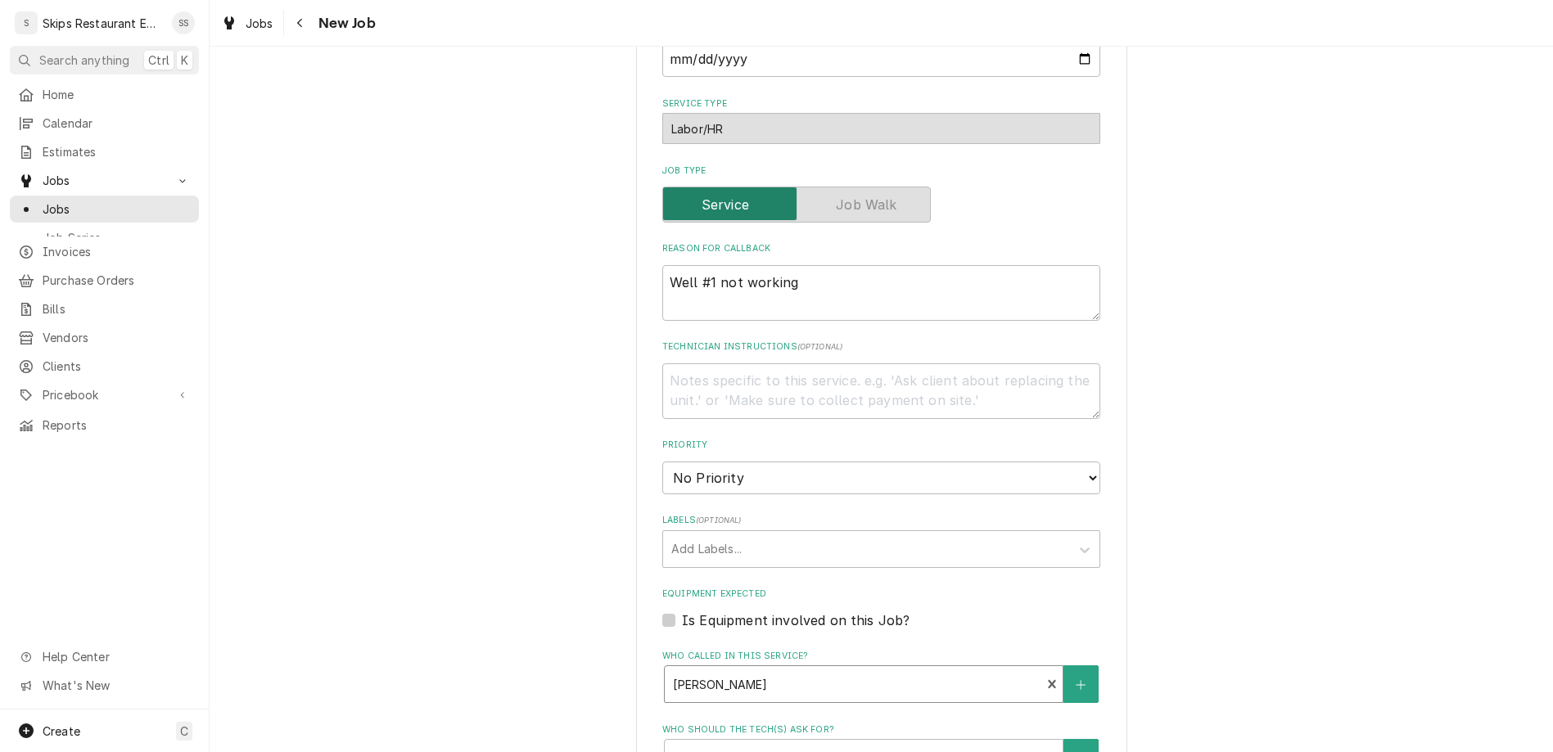
type input "[DATE]"
type textarea "x"
select select "13:00:00"
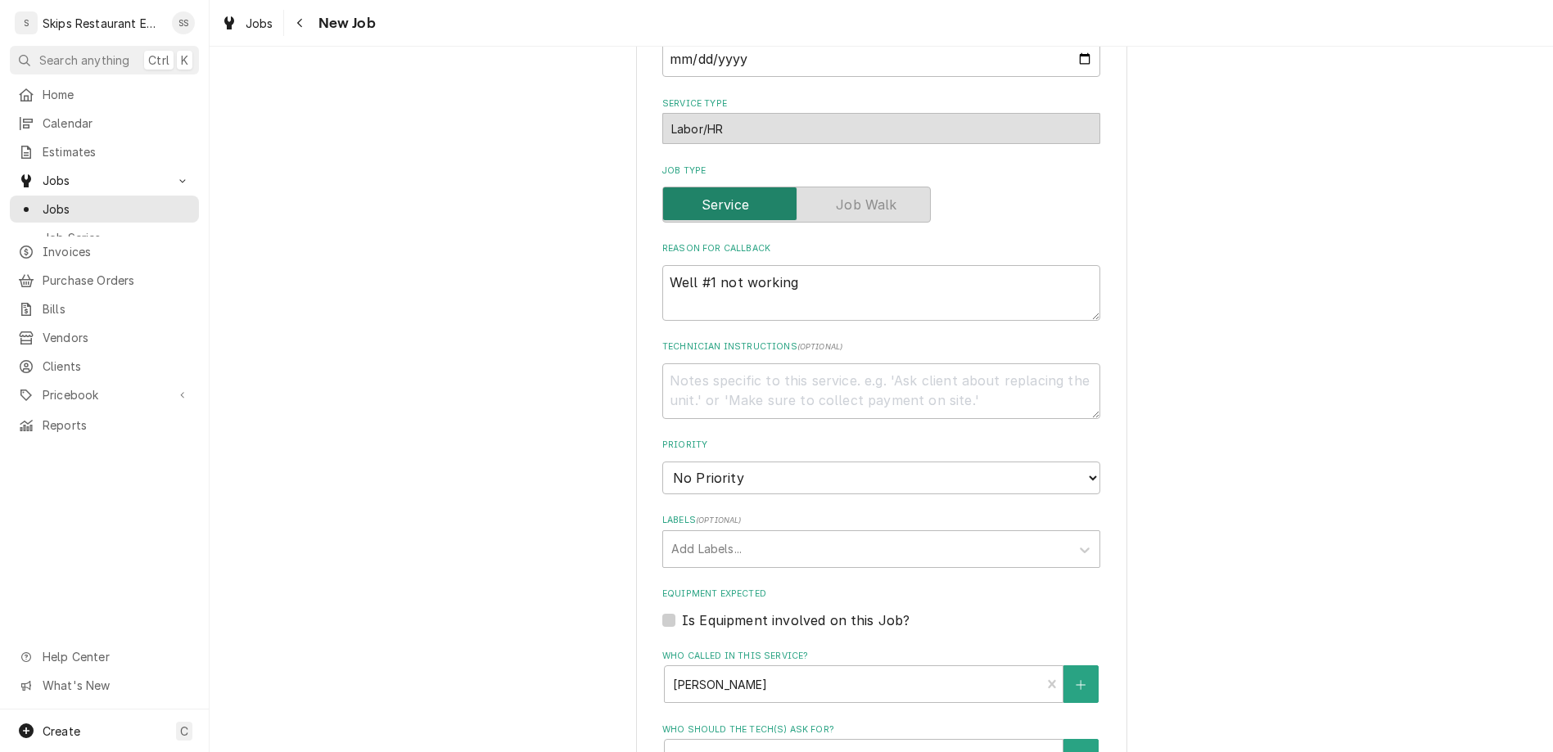
click option "1:00 PM" at bounding box center [0, 0] width 0 height 0
type textarea "x"
type input "1"
type textarea "x"
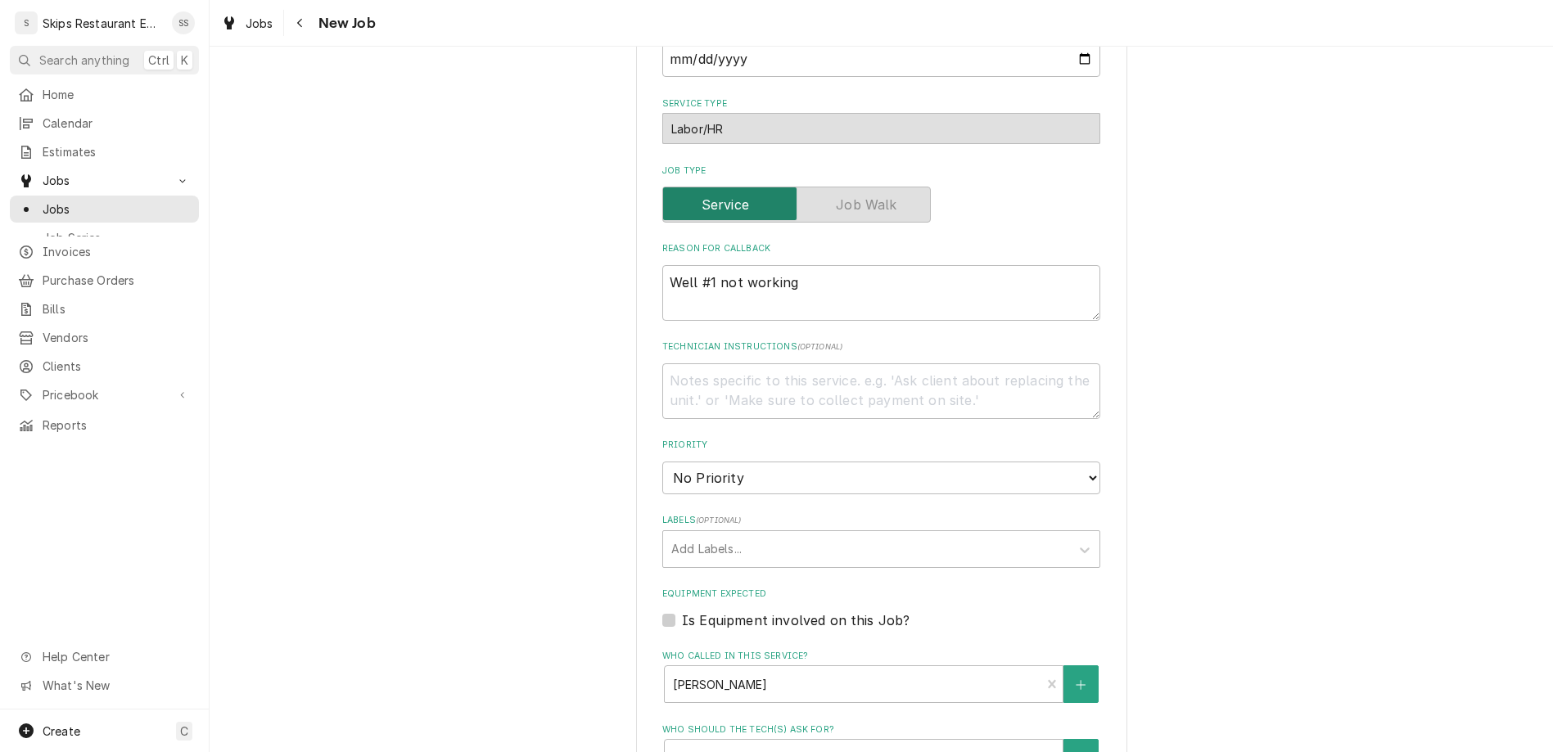
type input "1"
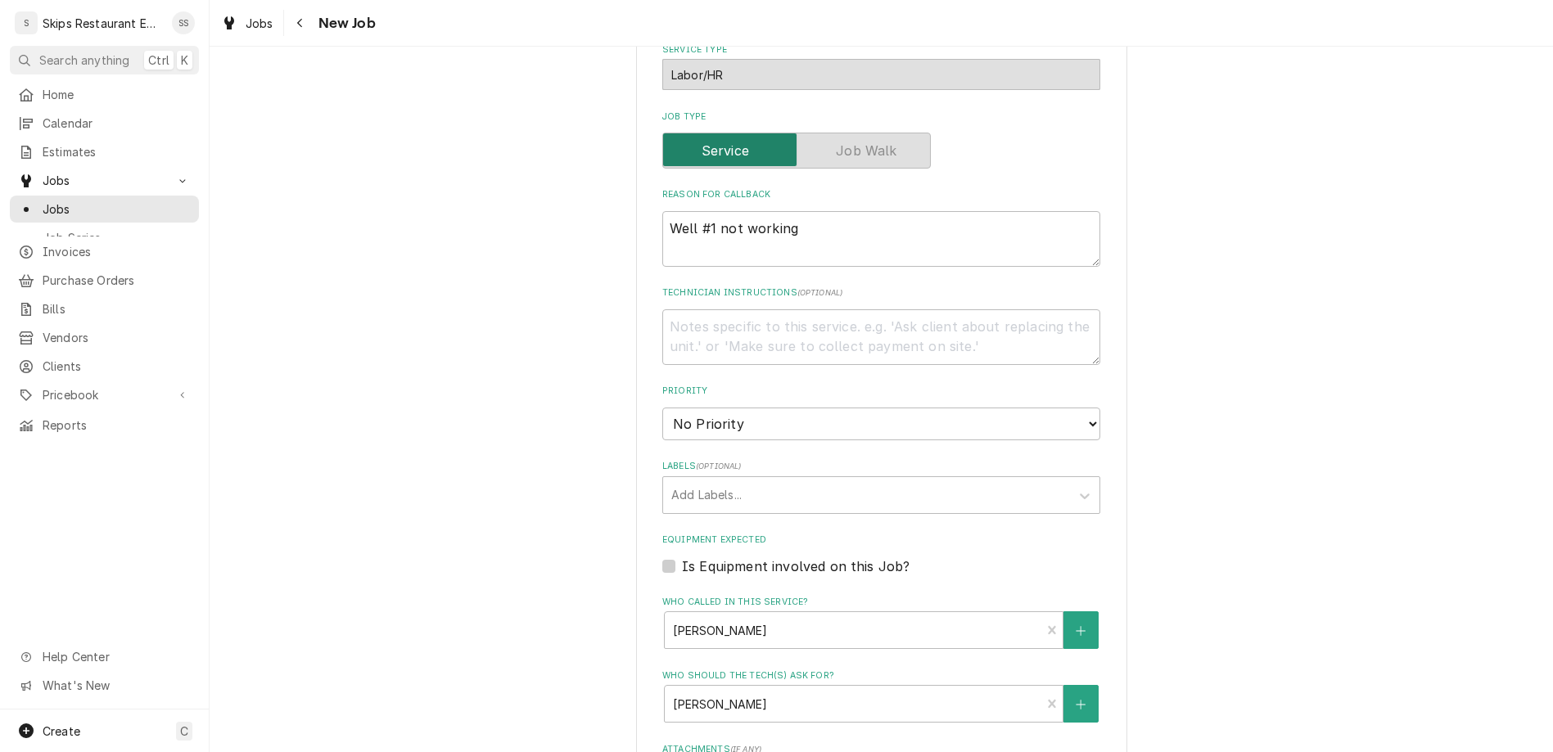
type textarea "x"
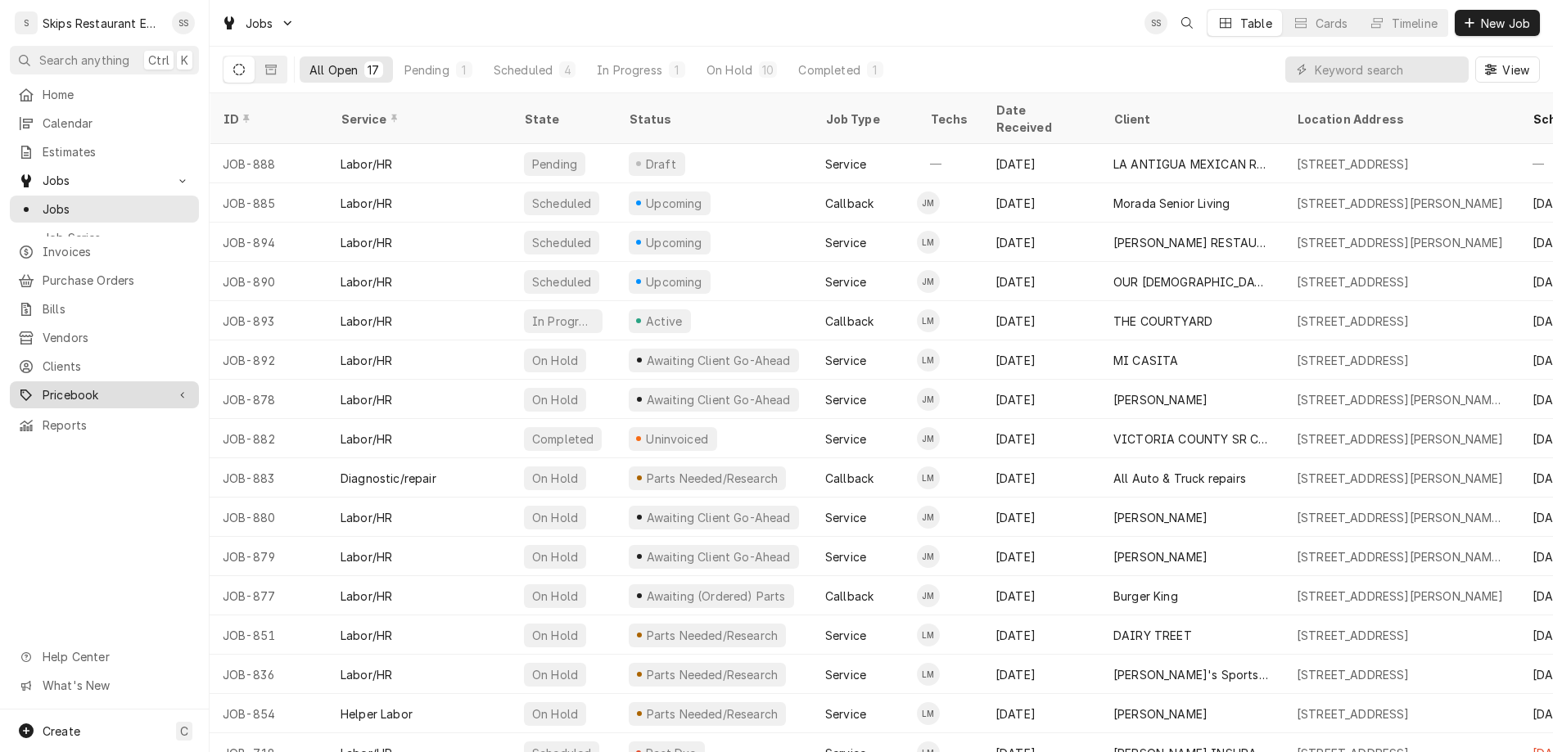
click at [45, 386] on span "Pricebook" at bounding box center [105, 394] width 124 height 17
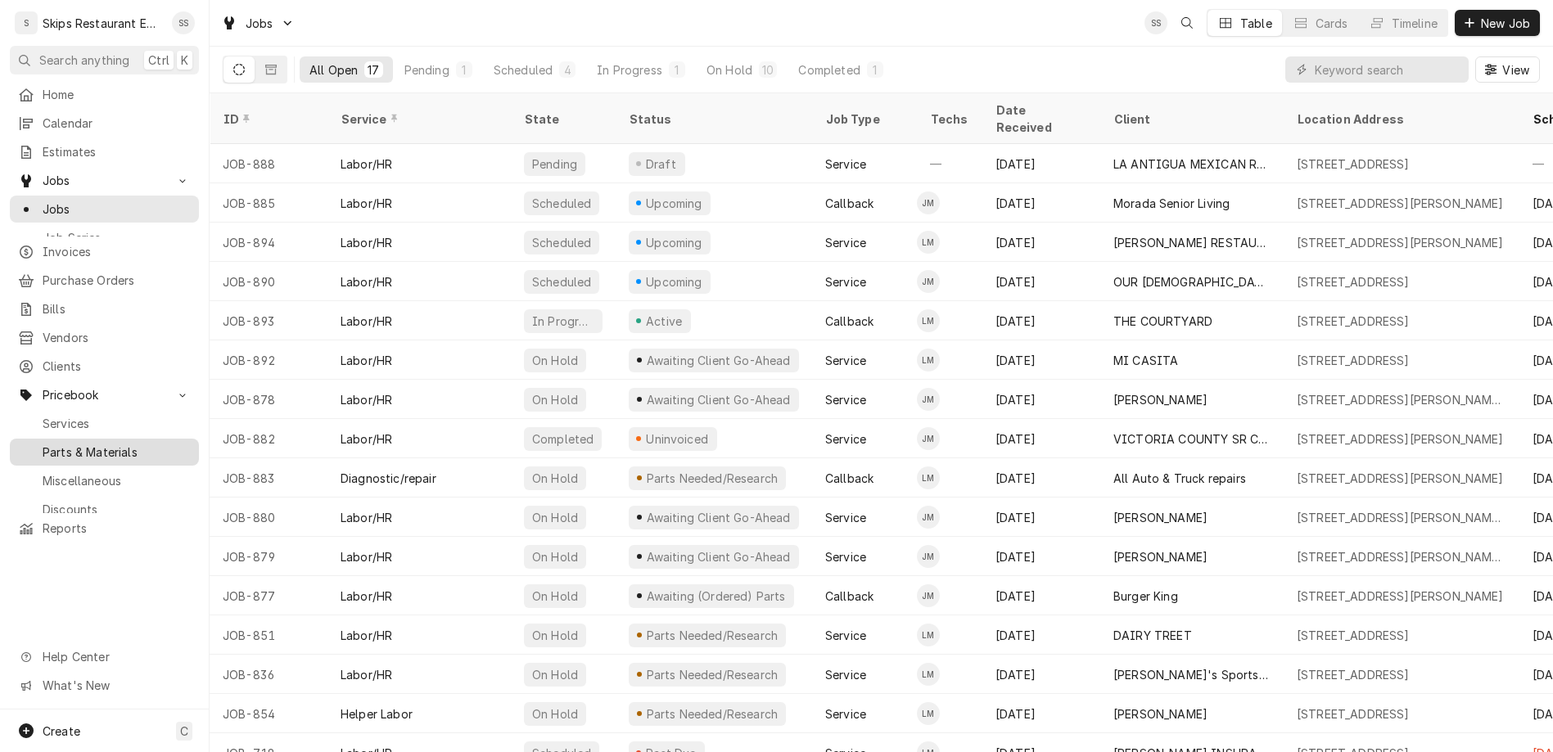
click at [52, 444] on span "Parts & Materials" at bounding box center [117, 452] width 148 height 17
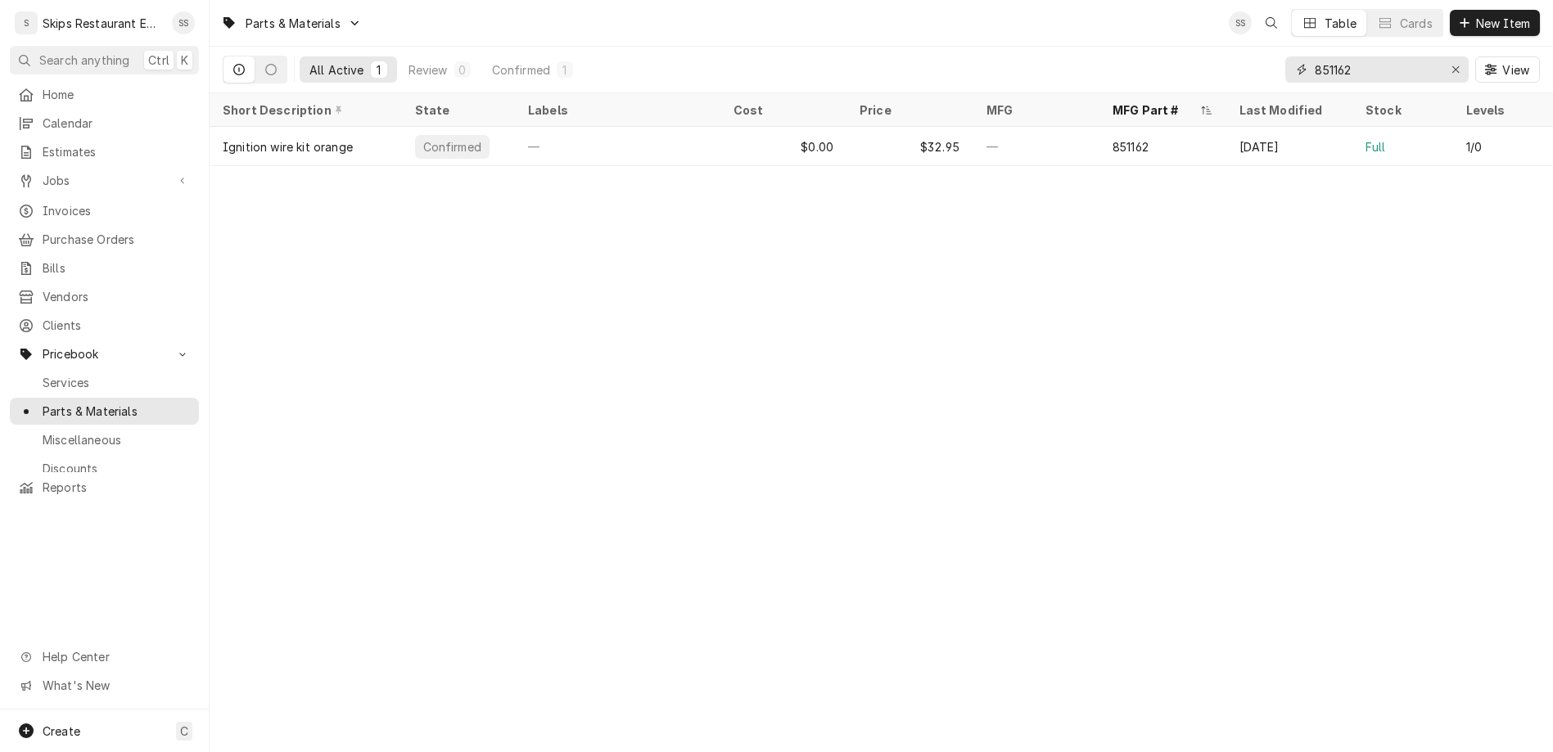
drag, startPoint x: 1418, startPoint y: 49, endPoint x: 1286, endPoint y: 61, distance: 132.3
click at [1315, 61] on input "851162" at bounding box center [1376, 69] width 123 height 26
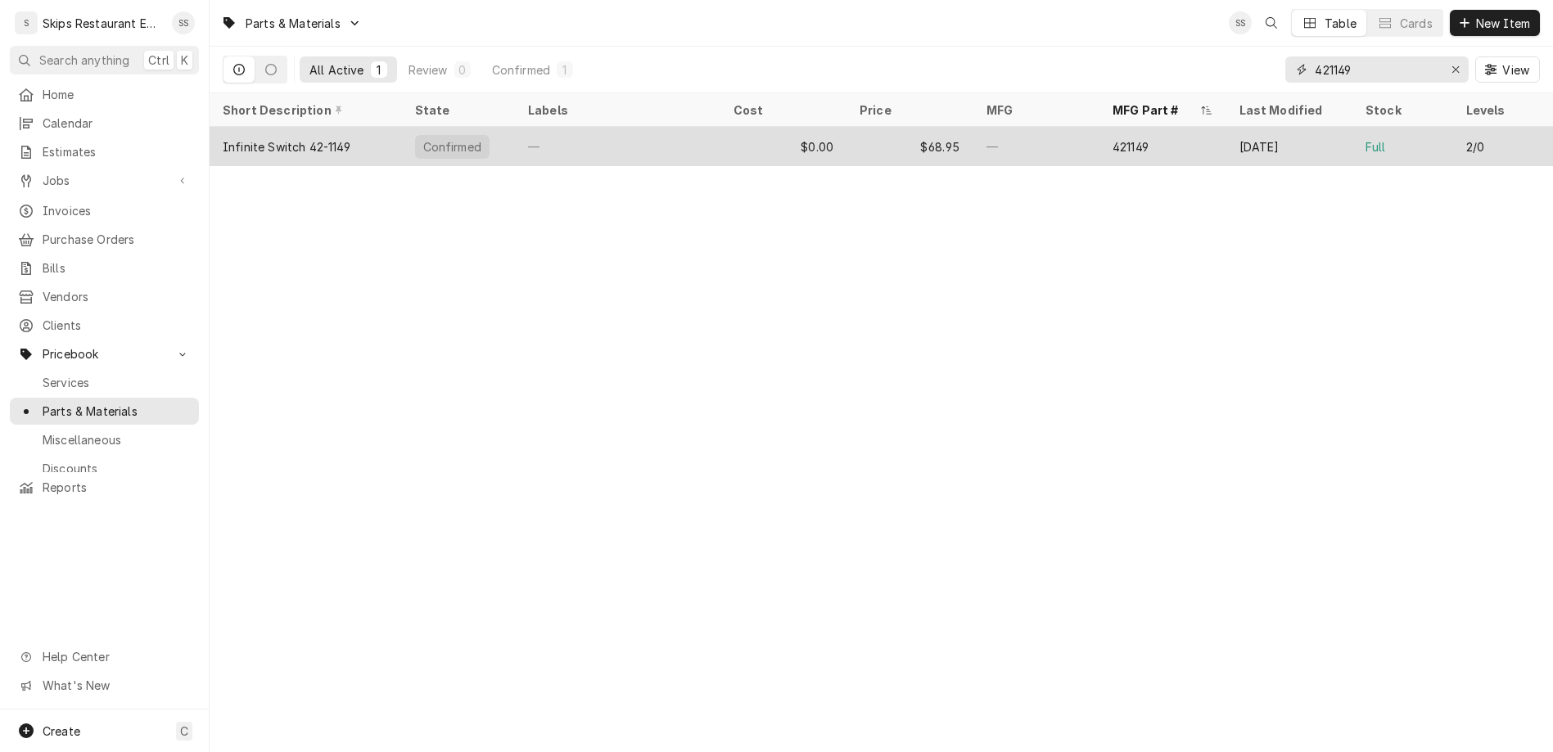
type input "421149"
click at [783, 127] on div "$0.00" at bounding box center [783, 146] width 127 height 39
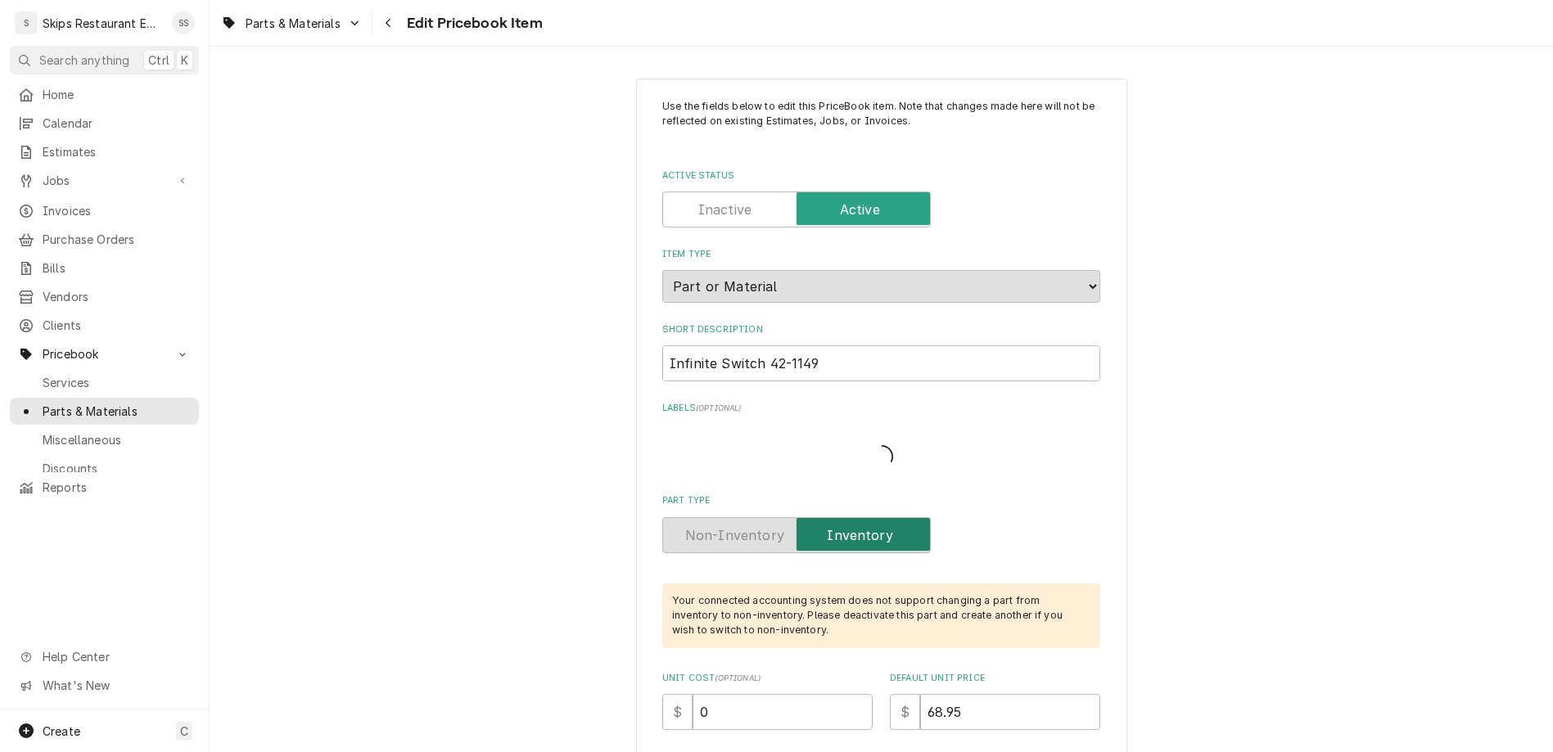
type textarea "x"
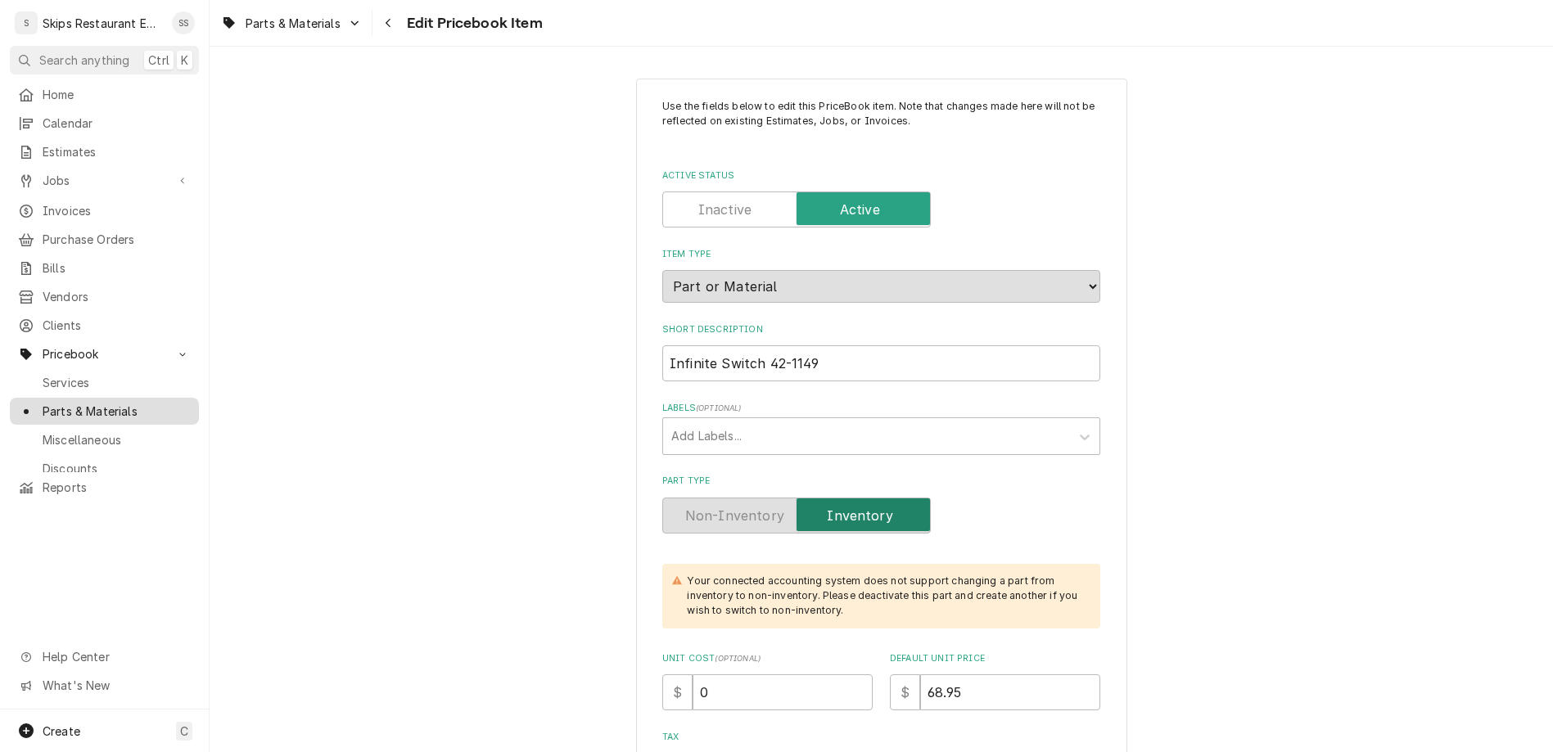
click at [54, 403] on span "Parts & Materials" at bounding box center [117, 411] width 148 height 17
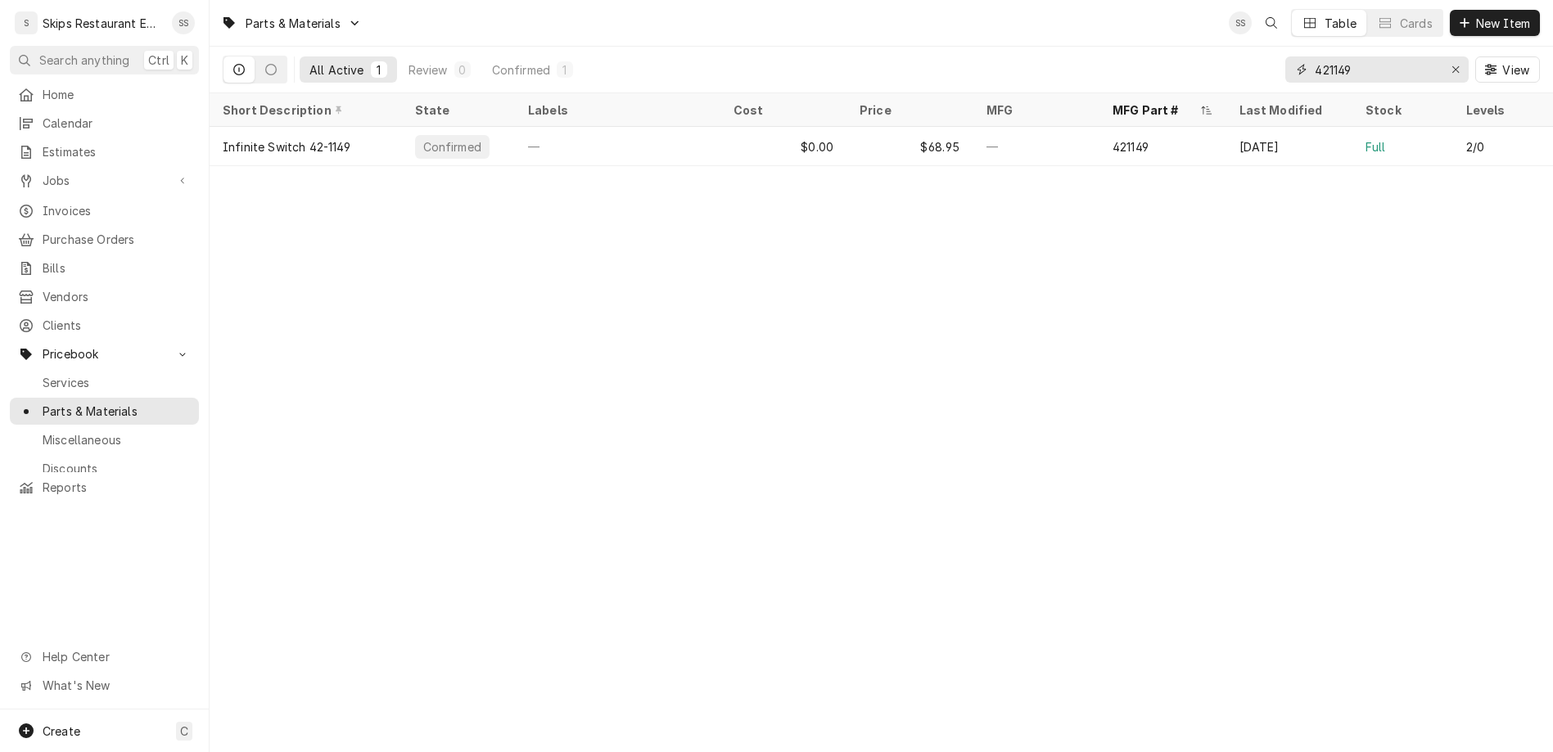
click at [1418, 57] on input "421149" at bounding box center [1376, 69] width 123 height 26
type input "421148"
